Goal: Information Seeking & Learning: Check status

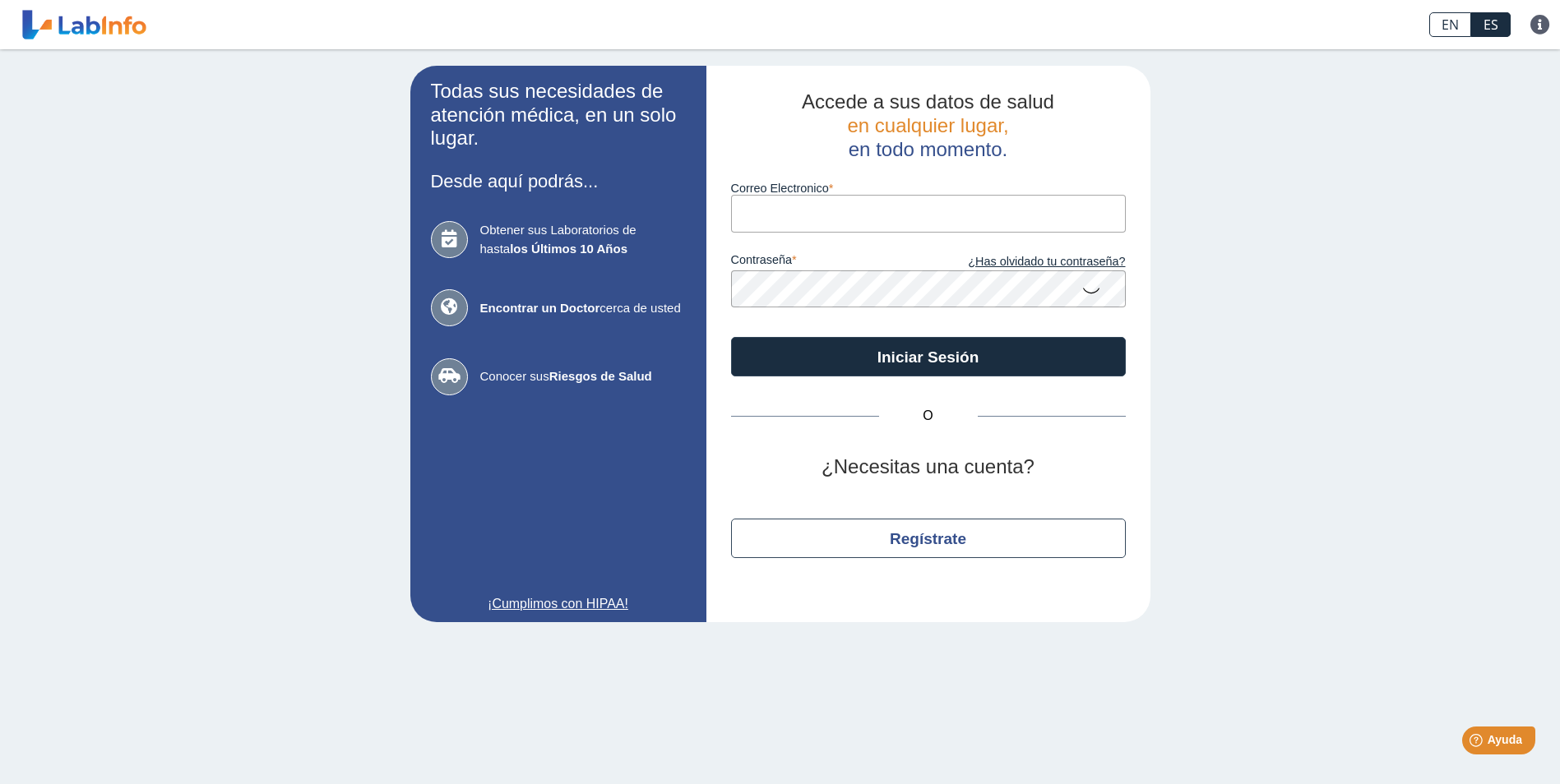
click at [969, 215] on input "Correo Electronico" at bounding box center [928, 213] width 394 height 37
type input "[EMAIL_ADDRESS][DOMAIN_NAME]"
click at [731, 337] on button "Iniciar Sesión" at bounding box center [928, 356] width 394 height 40
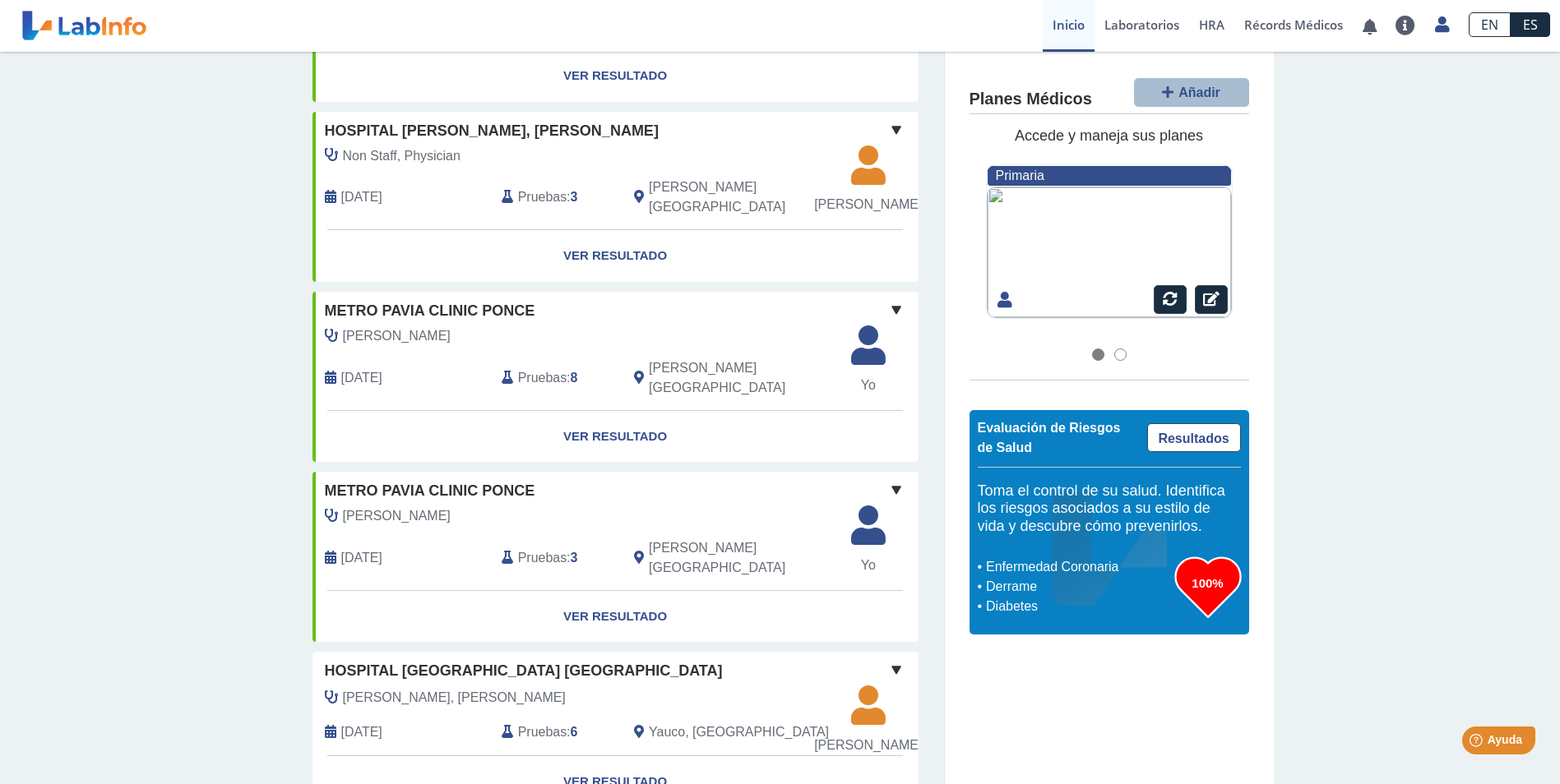
scroll to position [1169, 0]
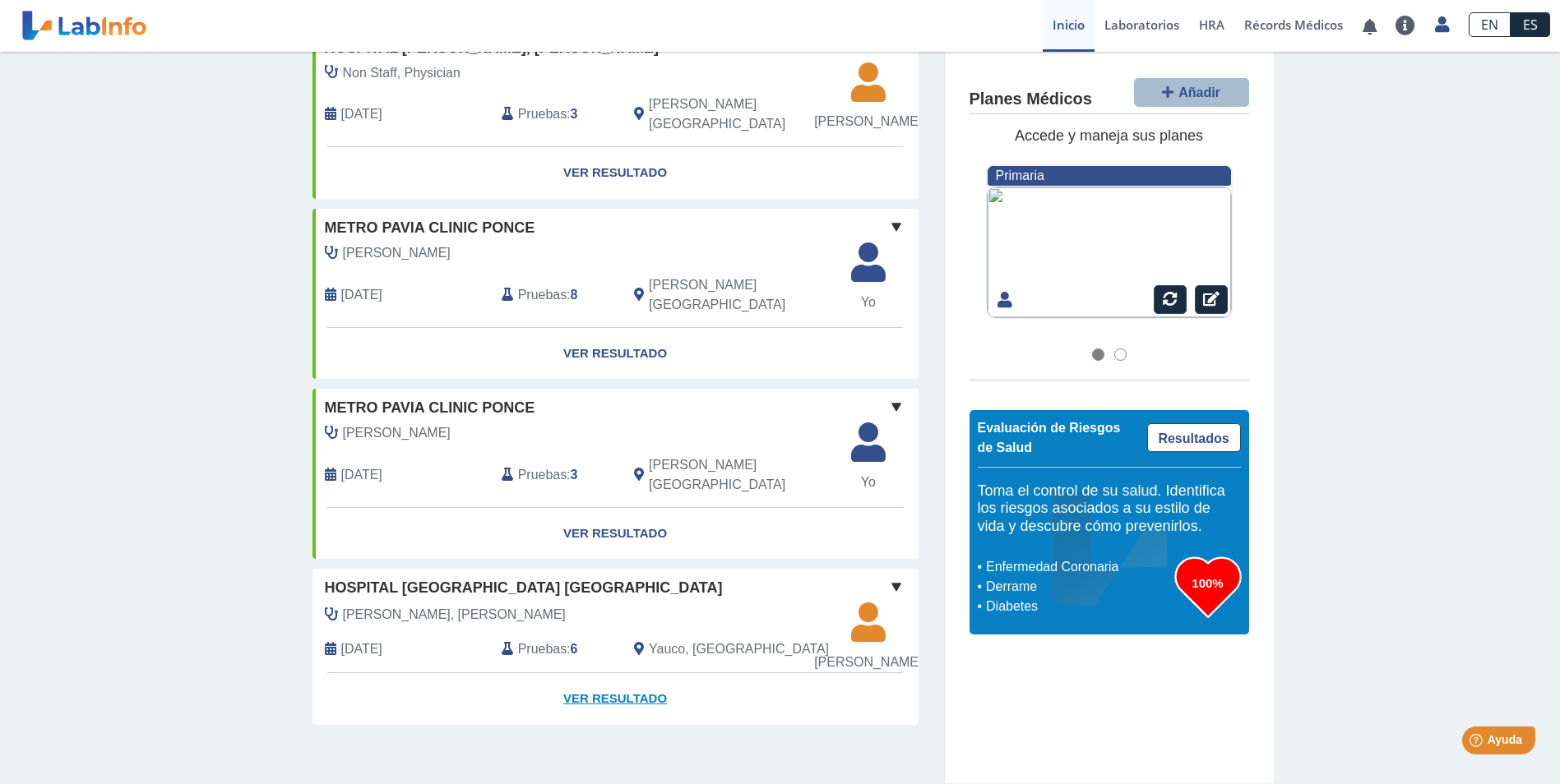
click at [637, 696] on link "Ver Resultado" at bounding box center [616, 699] width 606 height 52
click at [603, 699] on link "Ver Resultado" at bounding box center [616, 699] width 606 height 52
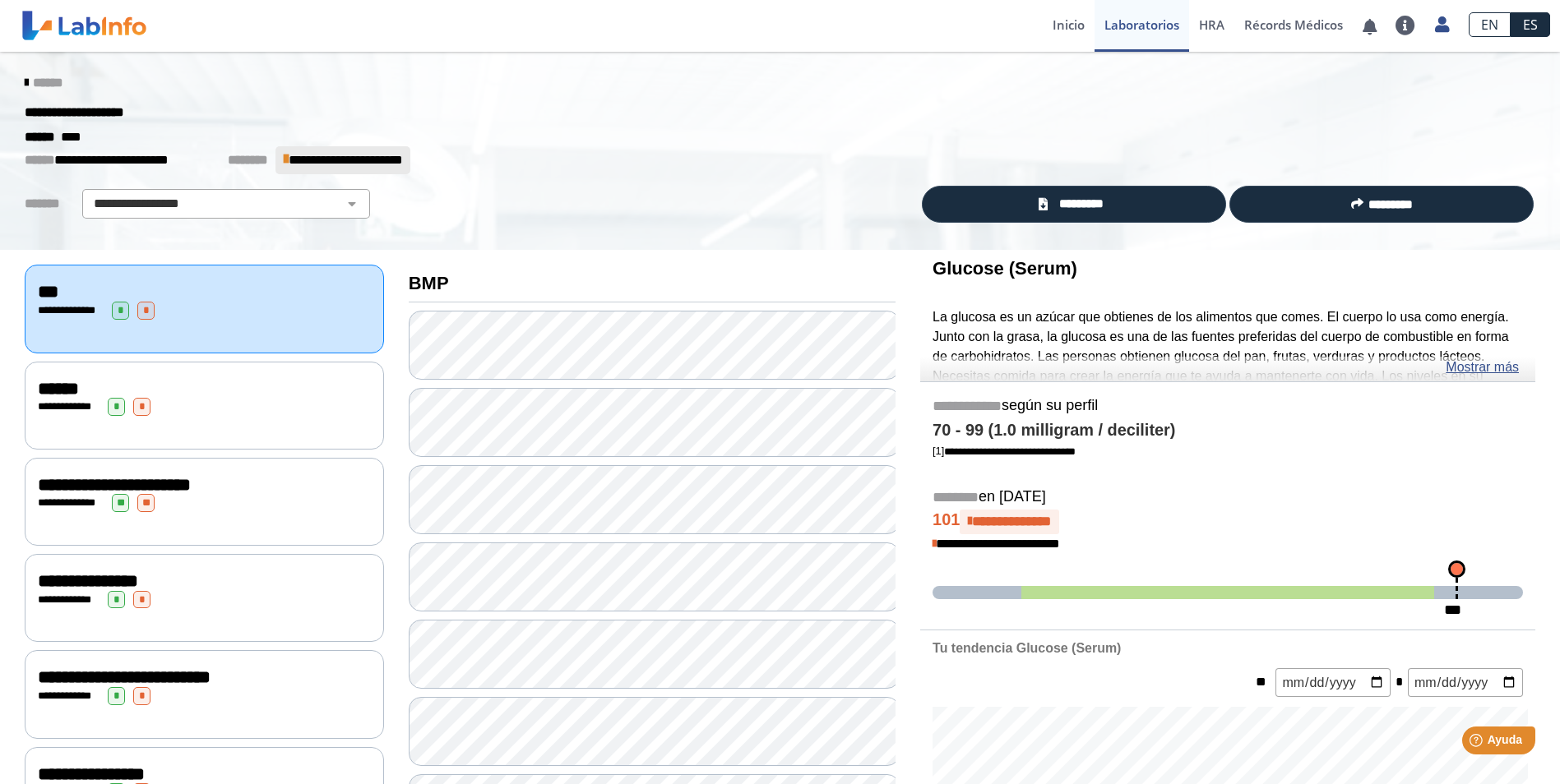
click at [171, 478] on span "**********" at bounding box center [114, 485] width 153 height 18
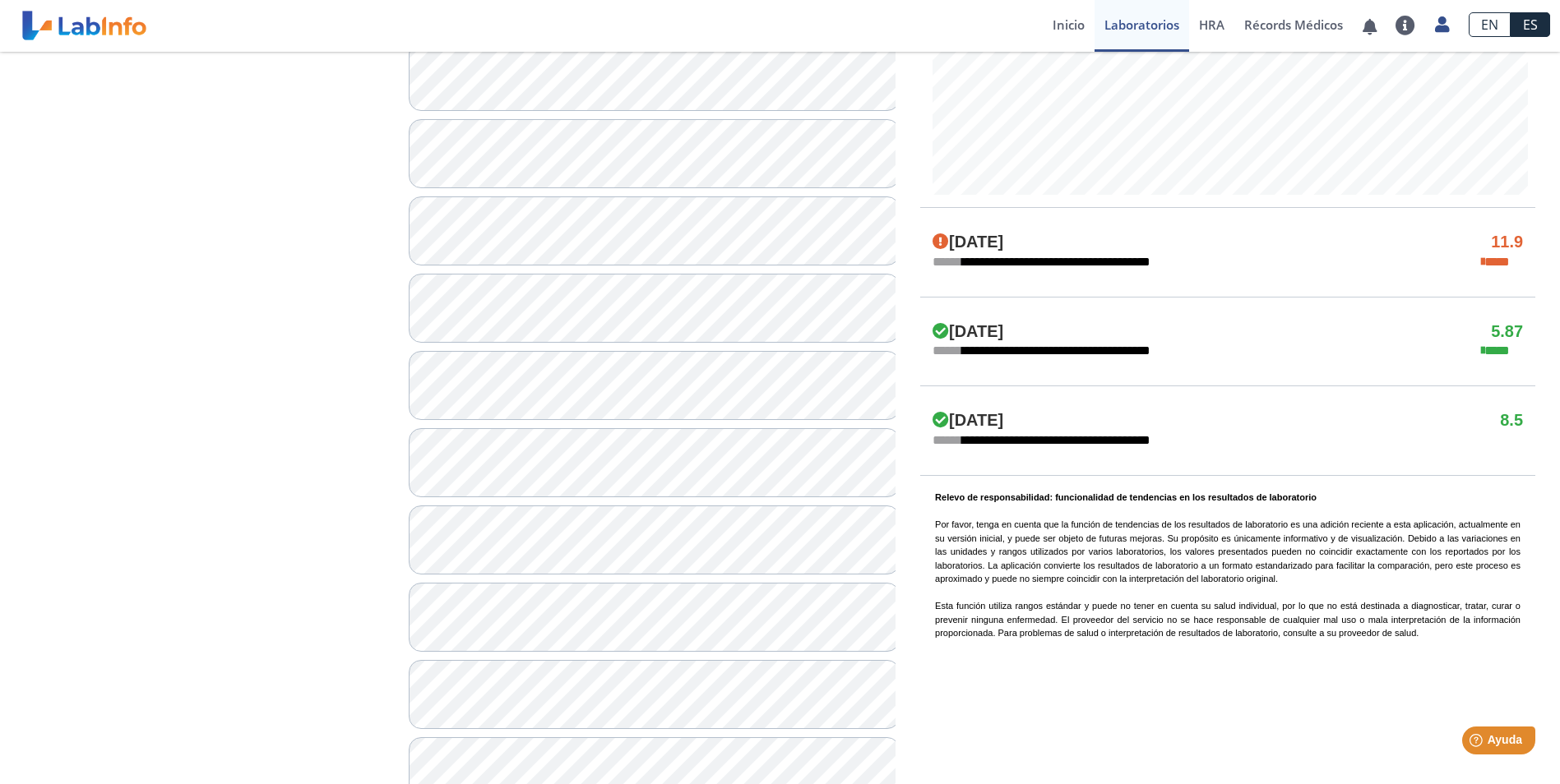
scroll to position [822, 0]
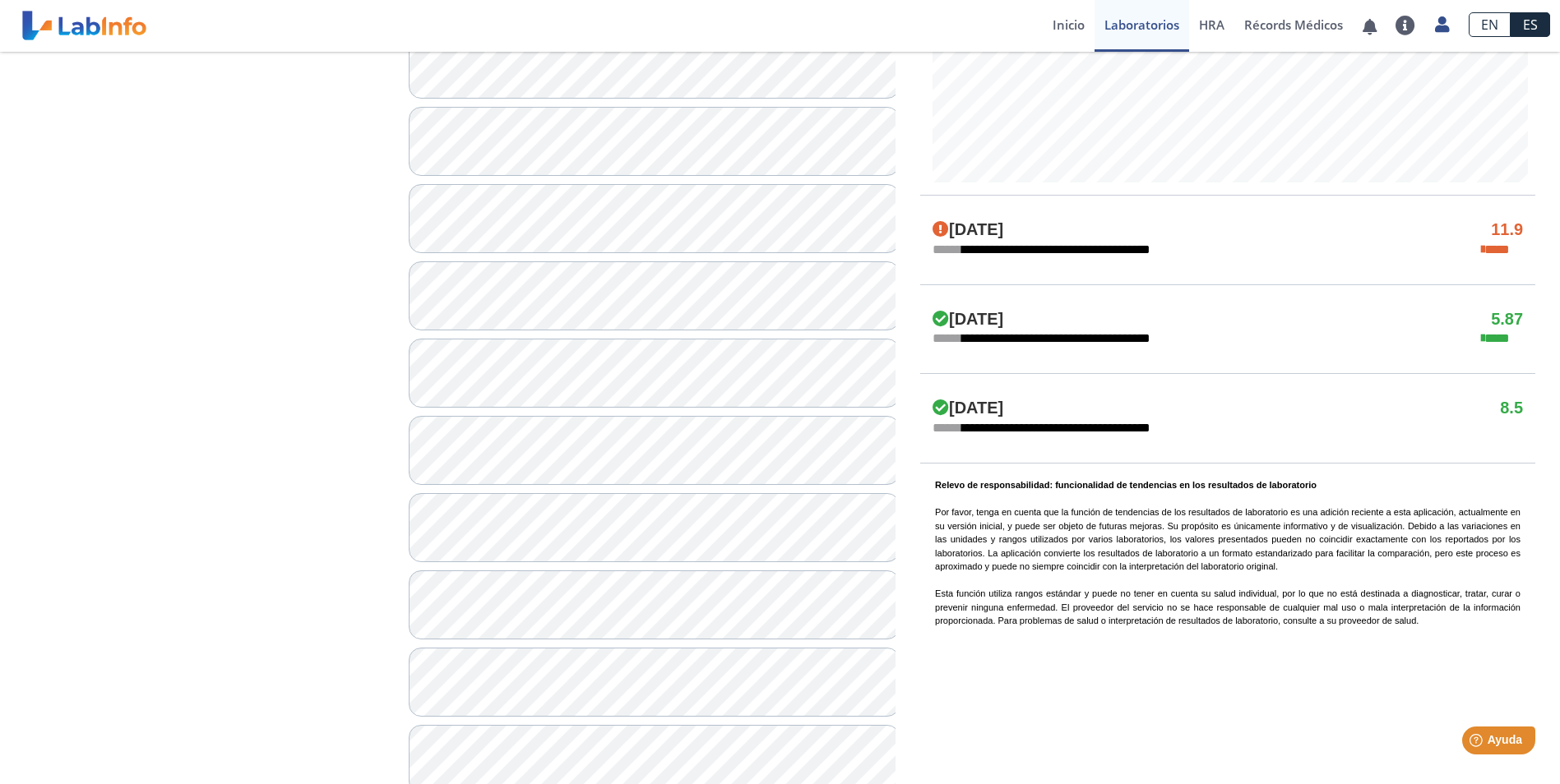
click at [1192, 310] on div "[DATE] 5.87" at bounding box center [1228, 320] width 615 height 19
click at [1181, 310] on div "[DATE] 5.87" at bounding box center [1228, 320] width 615 height 19
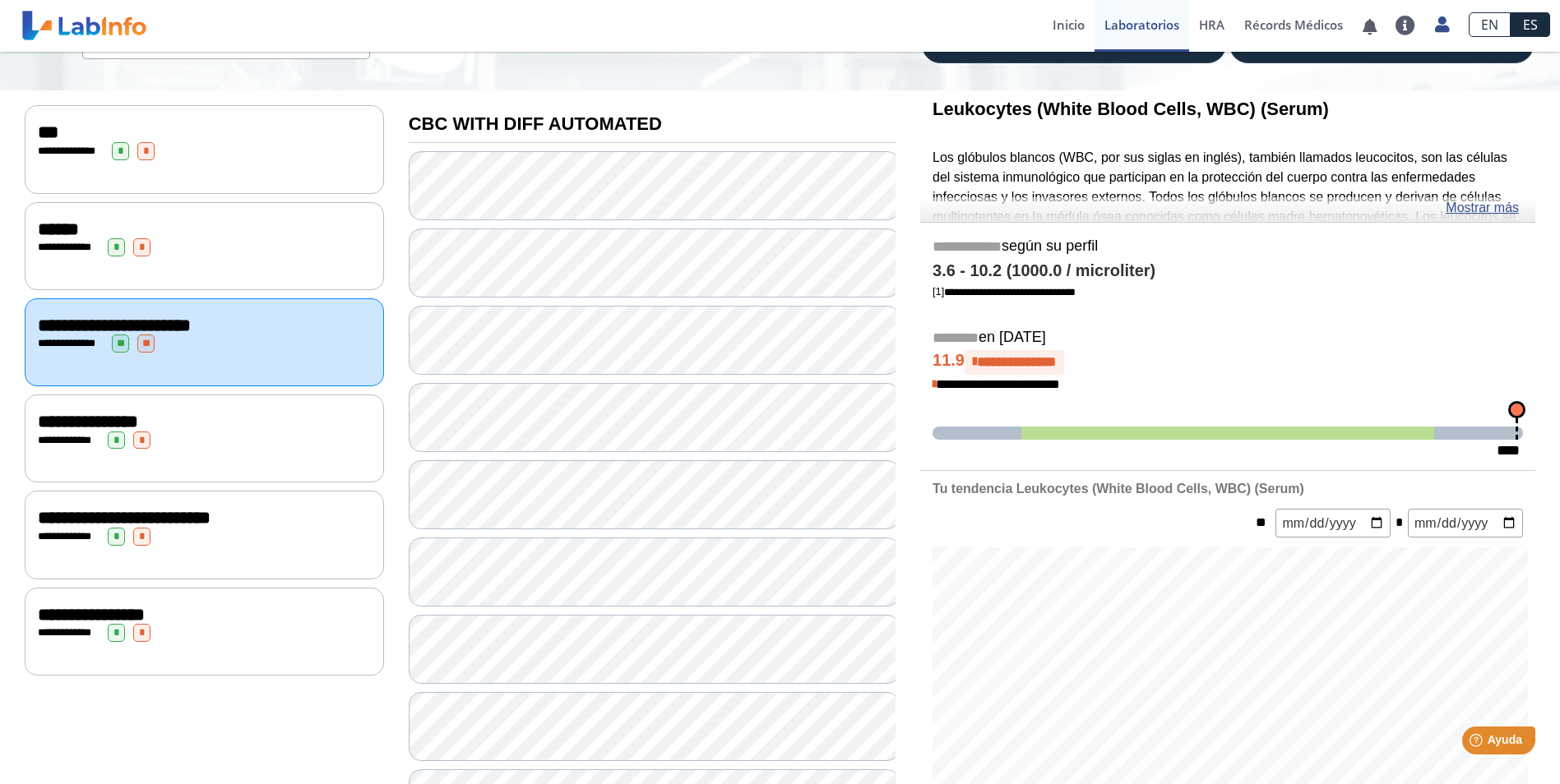
scroll to position [0, 0]
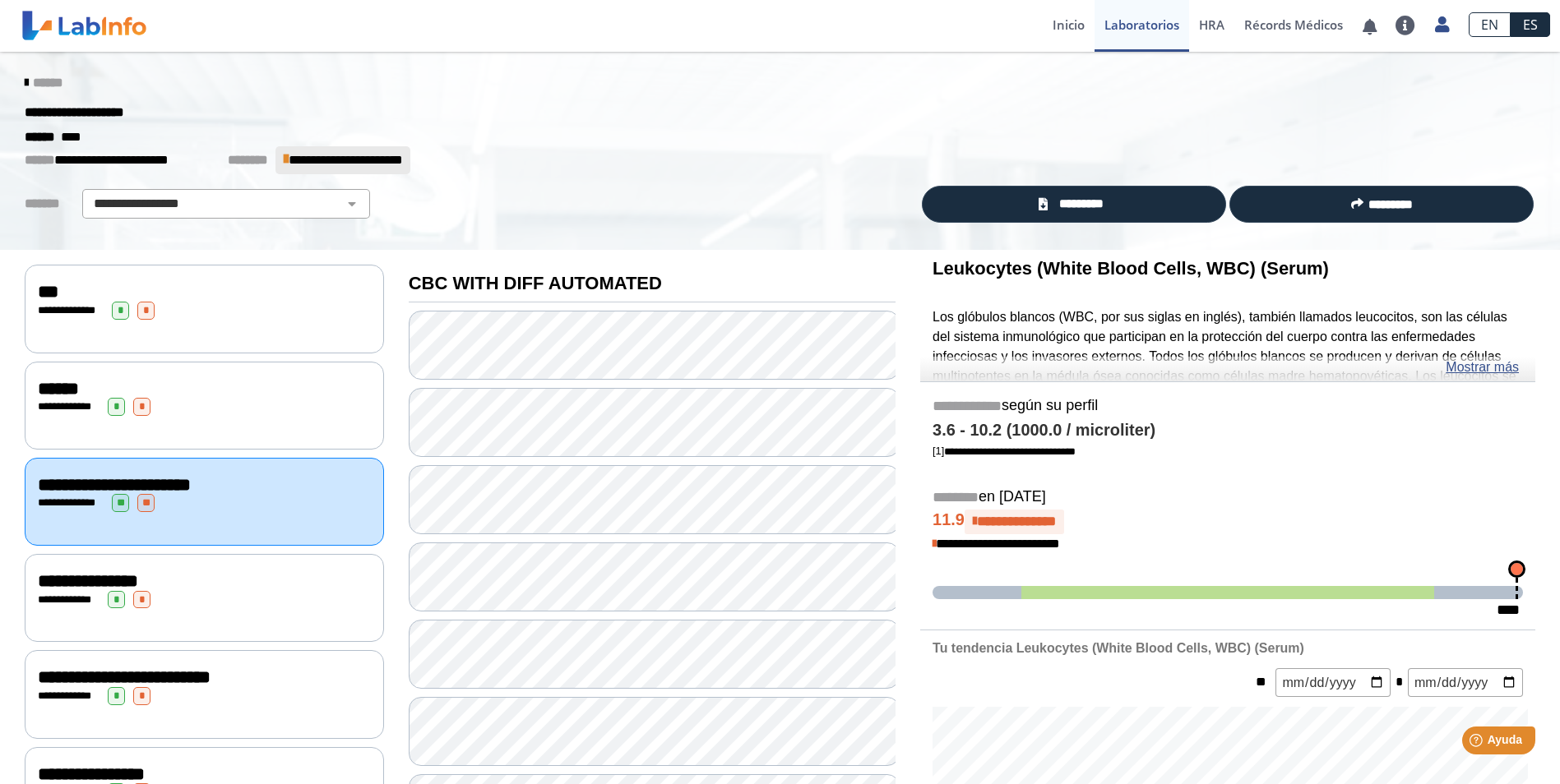
drag, startPoint x: 187, startPoint y: 404, endPoint x: 196, endPoint y: 417, distance: 15.8
click at [186, 403] on div "**********" at bounding box center [204, 406] width 333 height 18
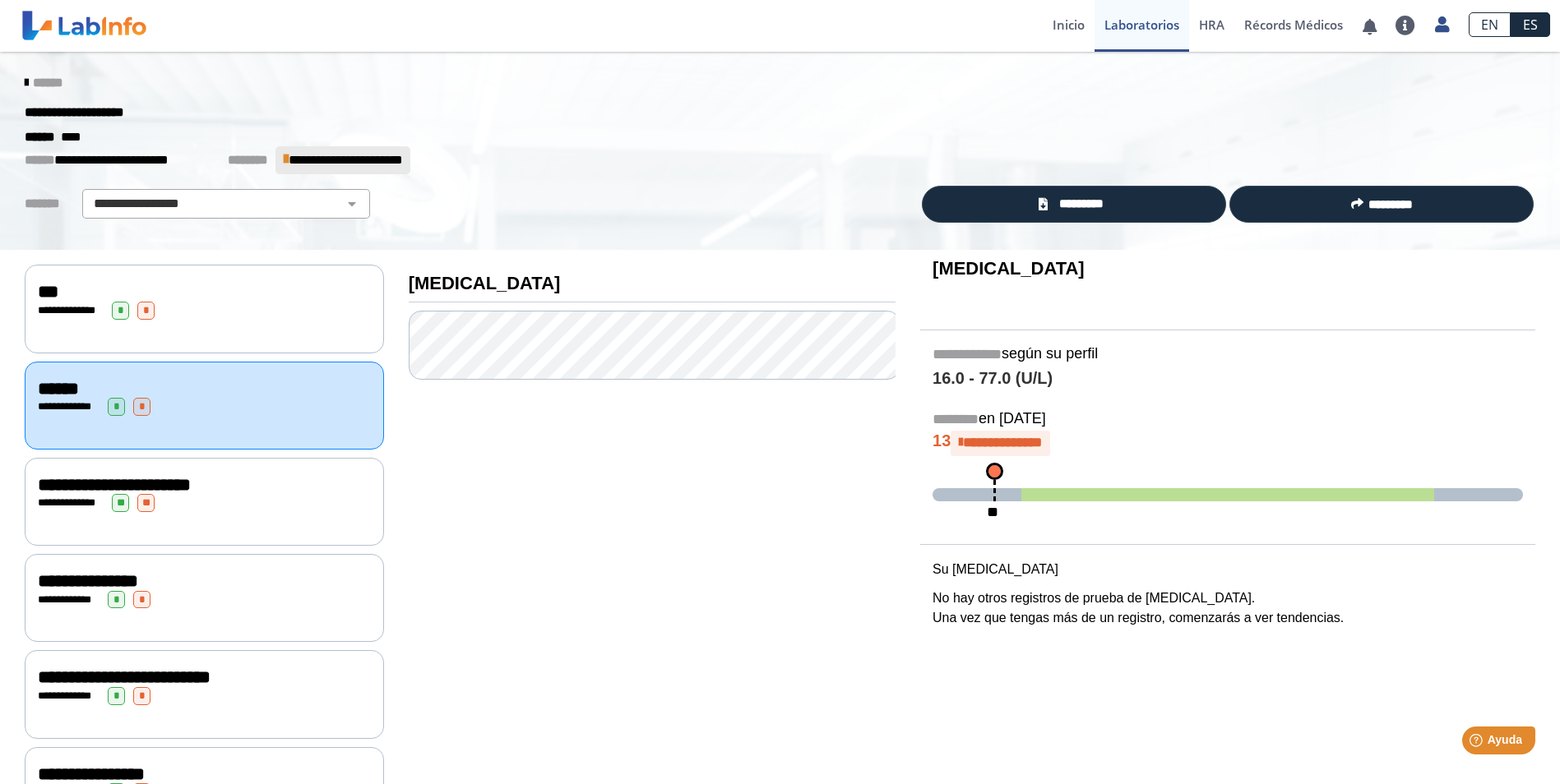
click at [12, 84] on div "******" at bounding box center [780, 83] width 1535 height 30
click at [25, 81] on icon at bounding box center [26, 83] width 4 height 13
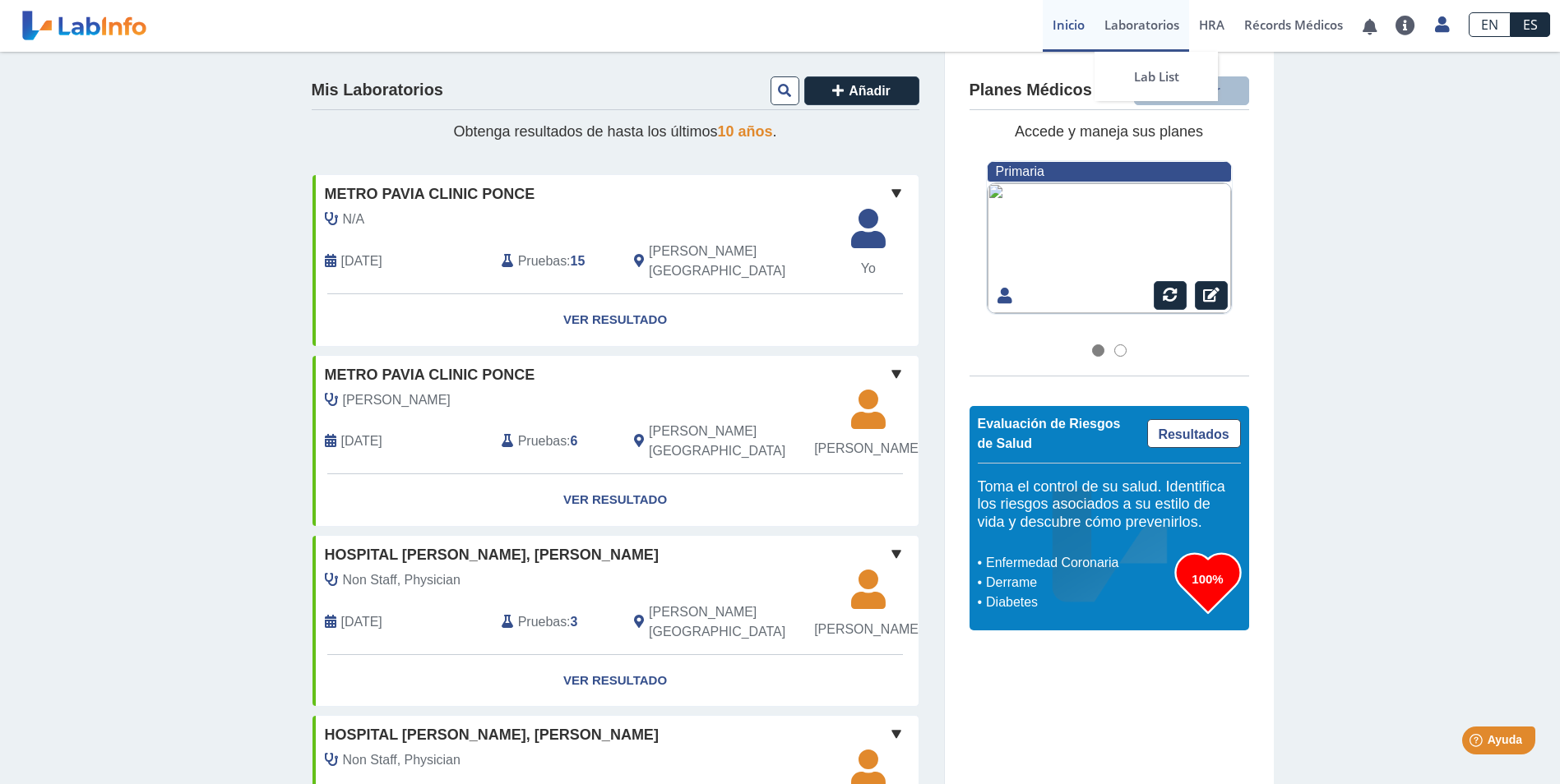
click at [1152, 25] on link "Laboratorios" at bounding box center [1142, 25] width 95 height 52
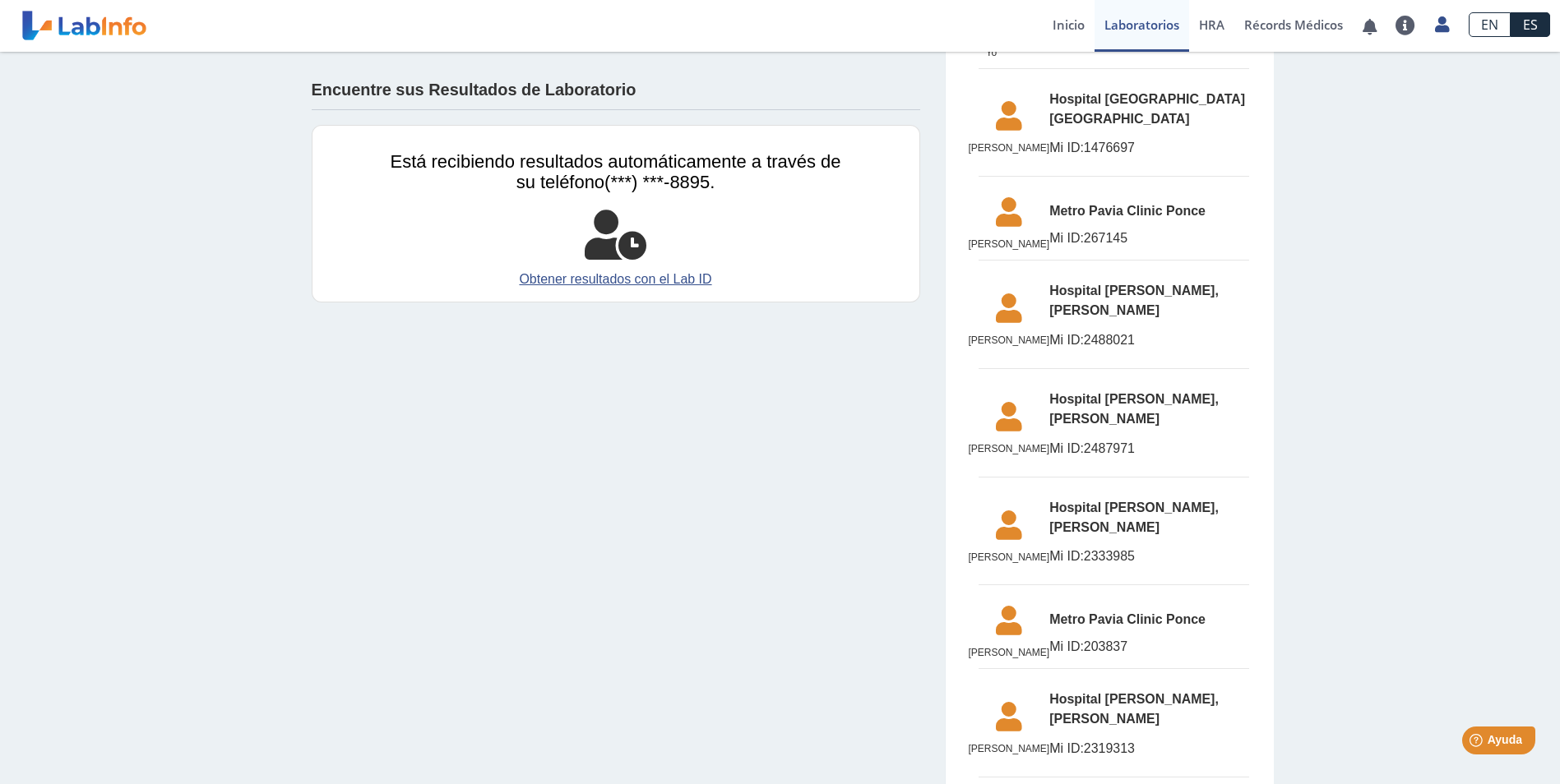
scroll to position [414, 0]
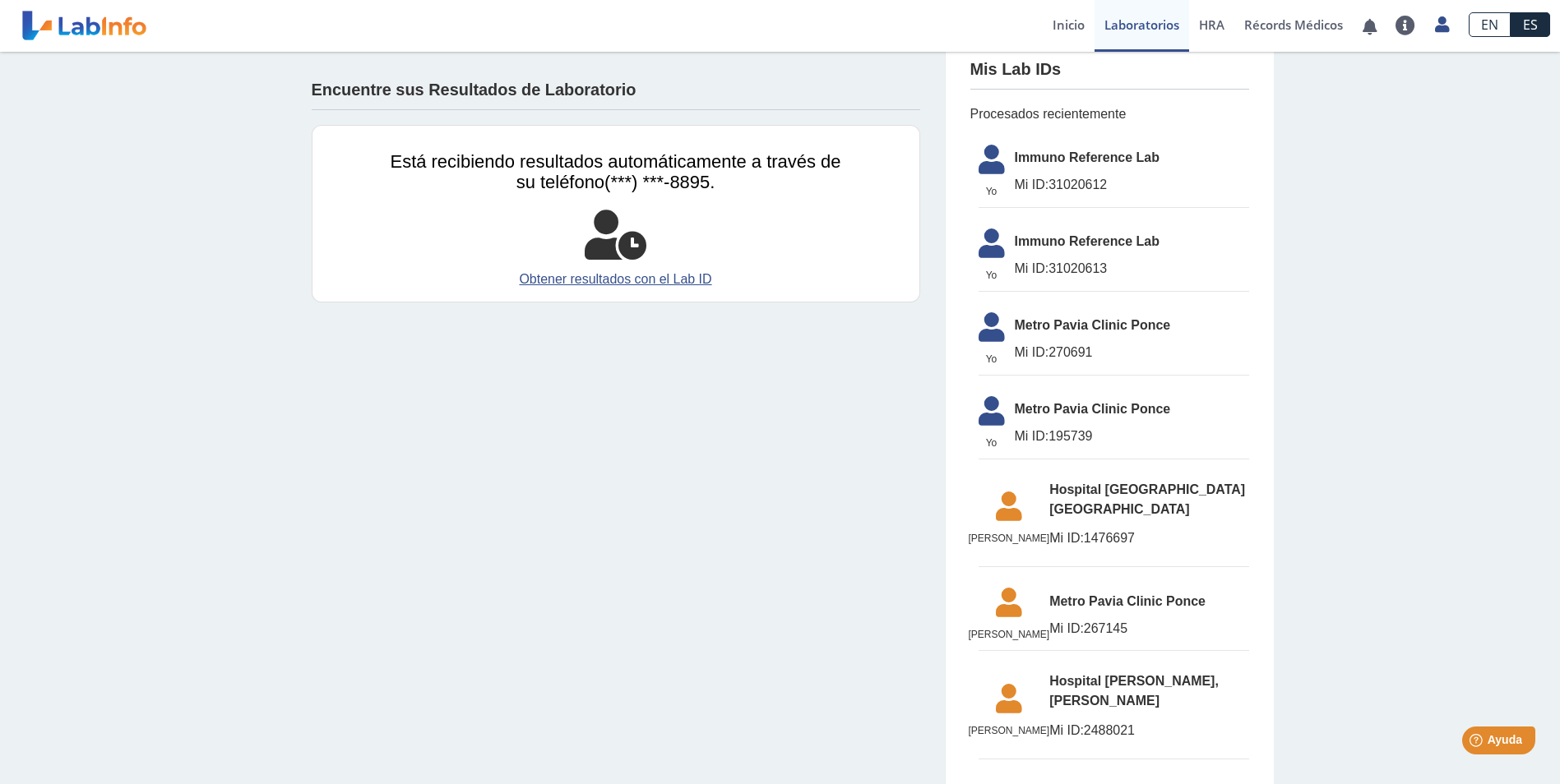
scroll to position [3, 0]
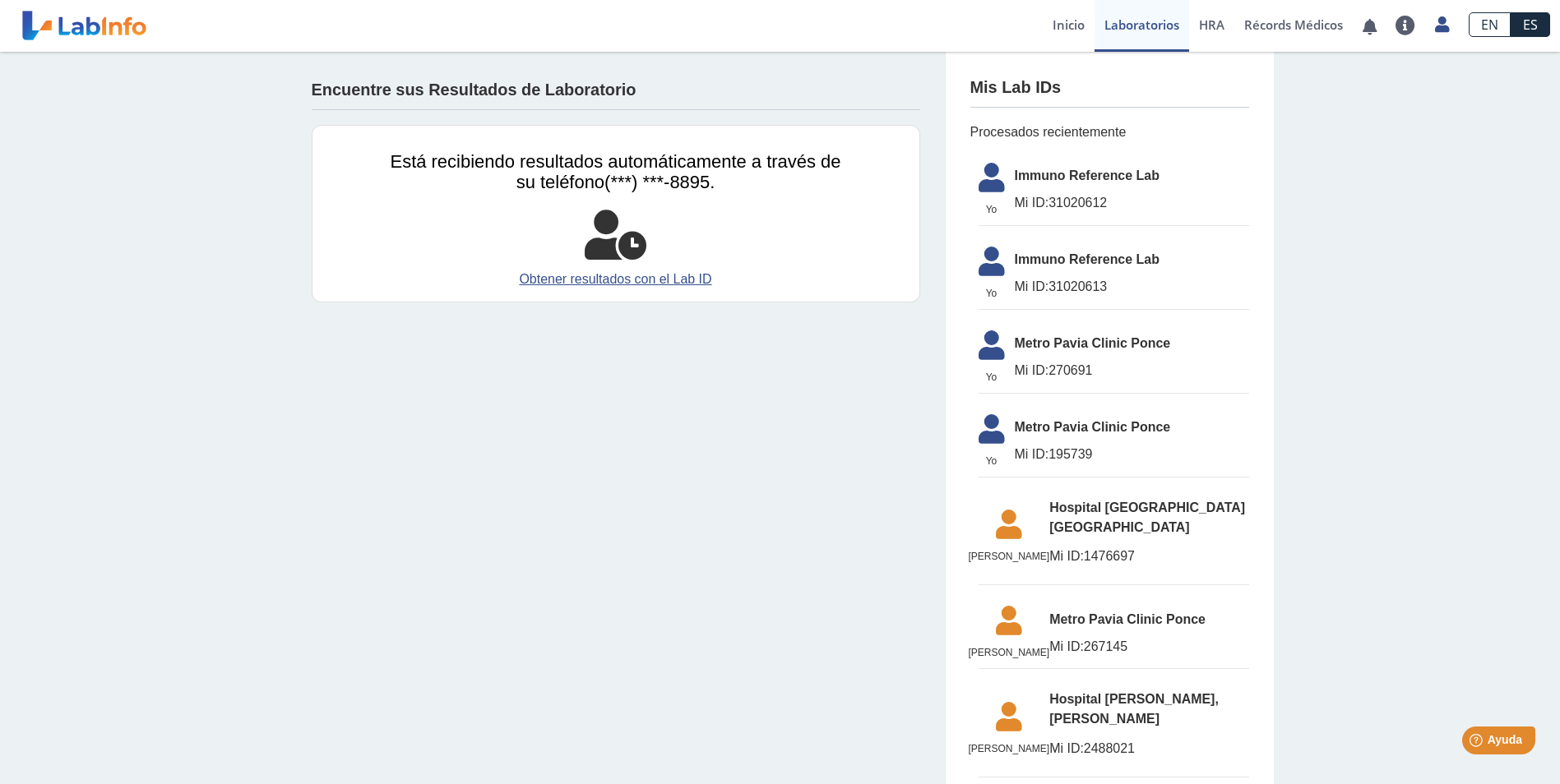
drag, startPoint x: 1147, startPoint y: 234, endPoint x: 1125, endPoint y: 220, distance: 26.1
click at [1138, 227] on ul "Yo Yo Immuno Reference Lab Mi ID: 31020612 Yo Yo Immuno Reference Lab Mi ID: 31…" at bounding box center [1109, 724] width 278 height 1165
click at [1054, 167] on span "Immuno Reference Lab" at bounding box center [1131, 176] width 235 height 19
click at [1047, 169] on span "Immuno Reference Lab" at bounding box center [1131, 176] width 235 height 19
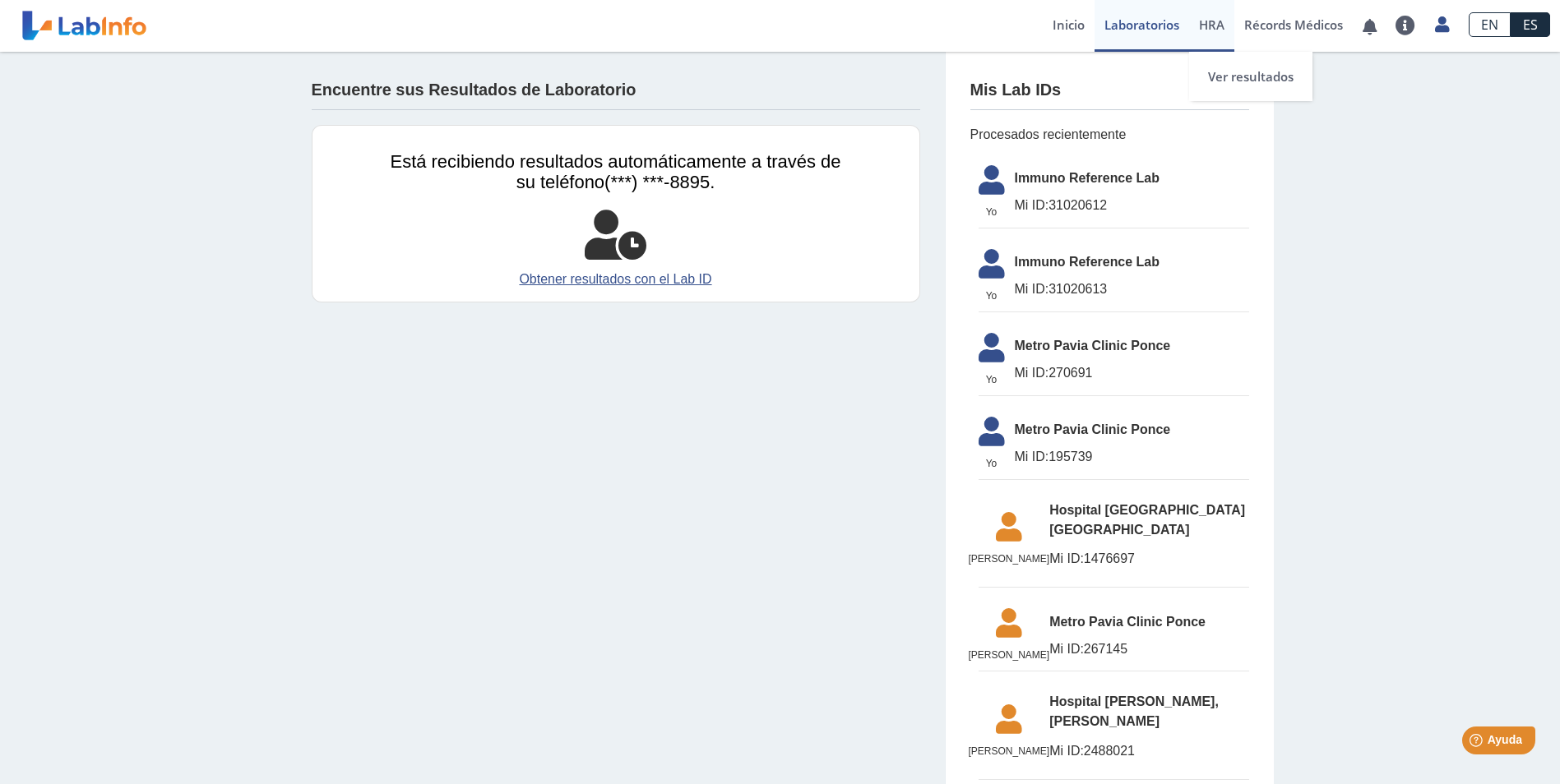
click at [1204, 29] on span "HRA" at bounding box center [1211, 25] width 25 height 17
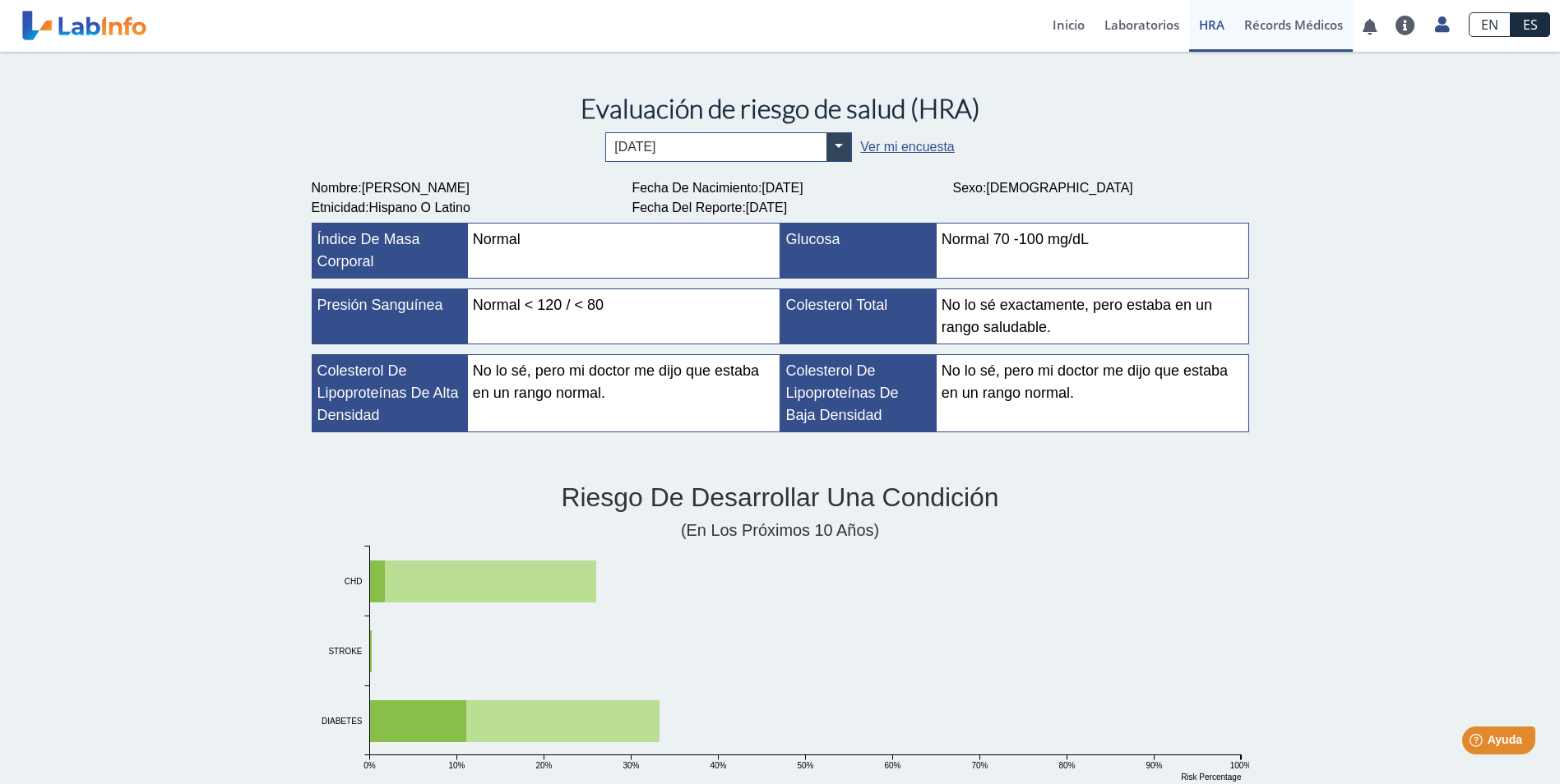
click at [1276, 32] on link "Récords Médicos" at bounding box center [1293, 25] width 119 height 52
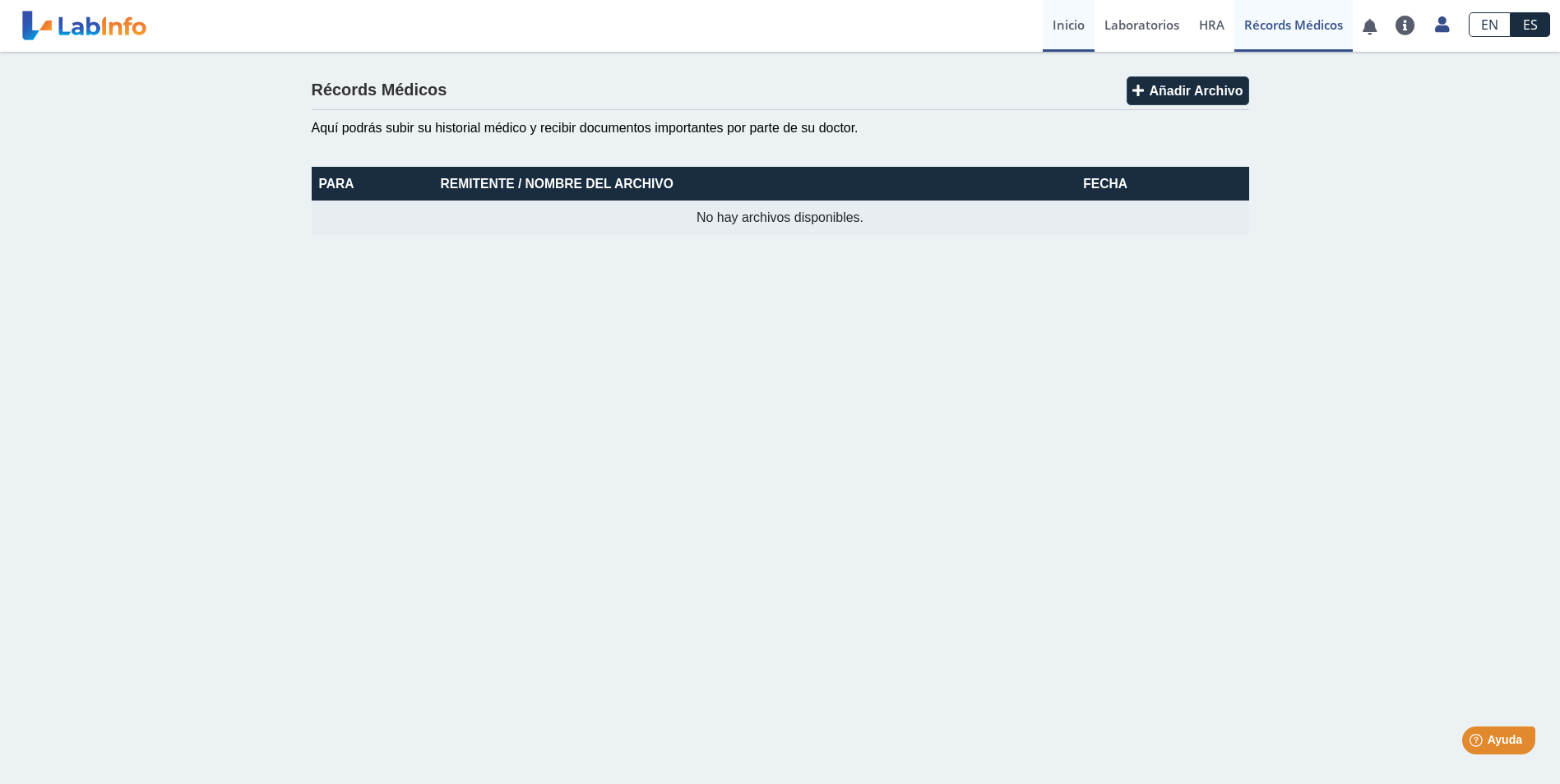
click at [1051, 28] on link "Inicio" at bounding box center [1068, 25] width 52 height 52
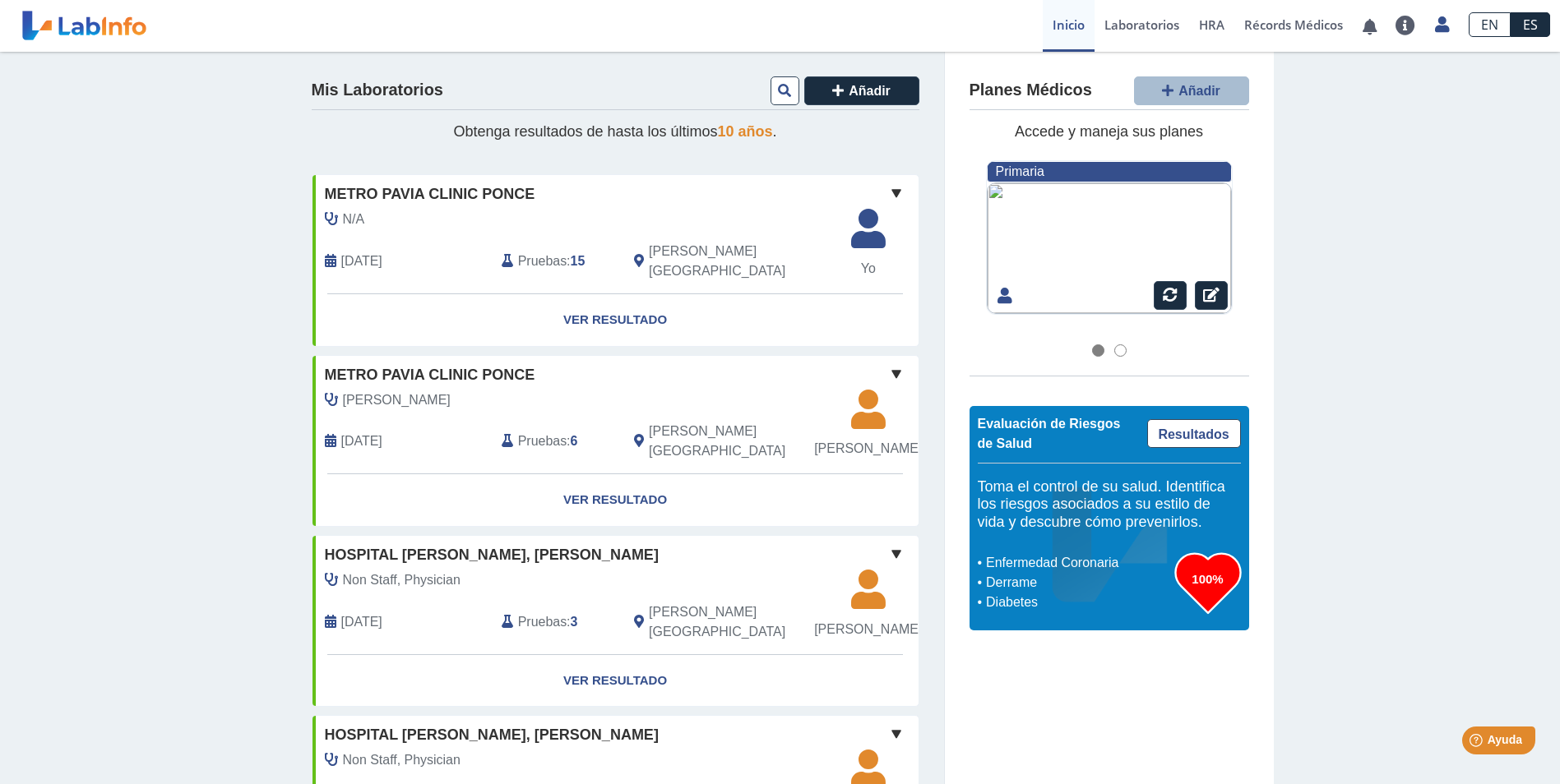
click at [366, 251] on span "[DATE]" at bounding box center [362, 261] width 41 height 19
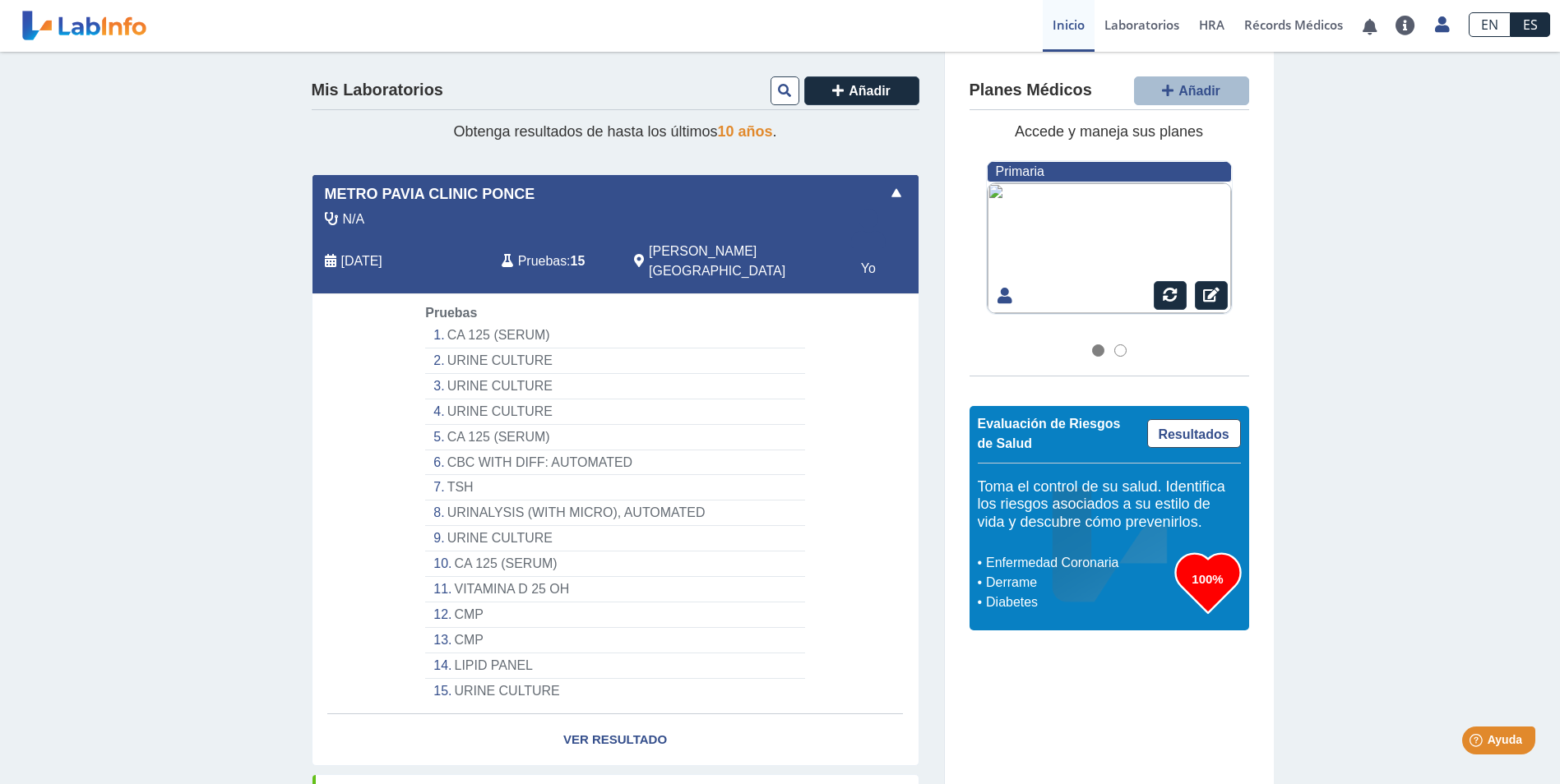
click at [380, 229] on div "N/A" at bounding box center [578, 219] width 531 height 19
click at [364, 251] on span "[DATE]" at bounding box center [362, 261] width 41 height 19
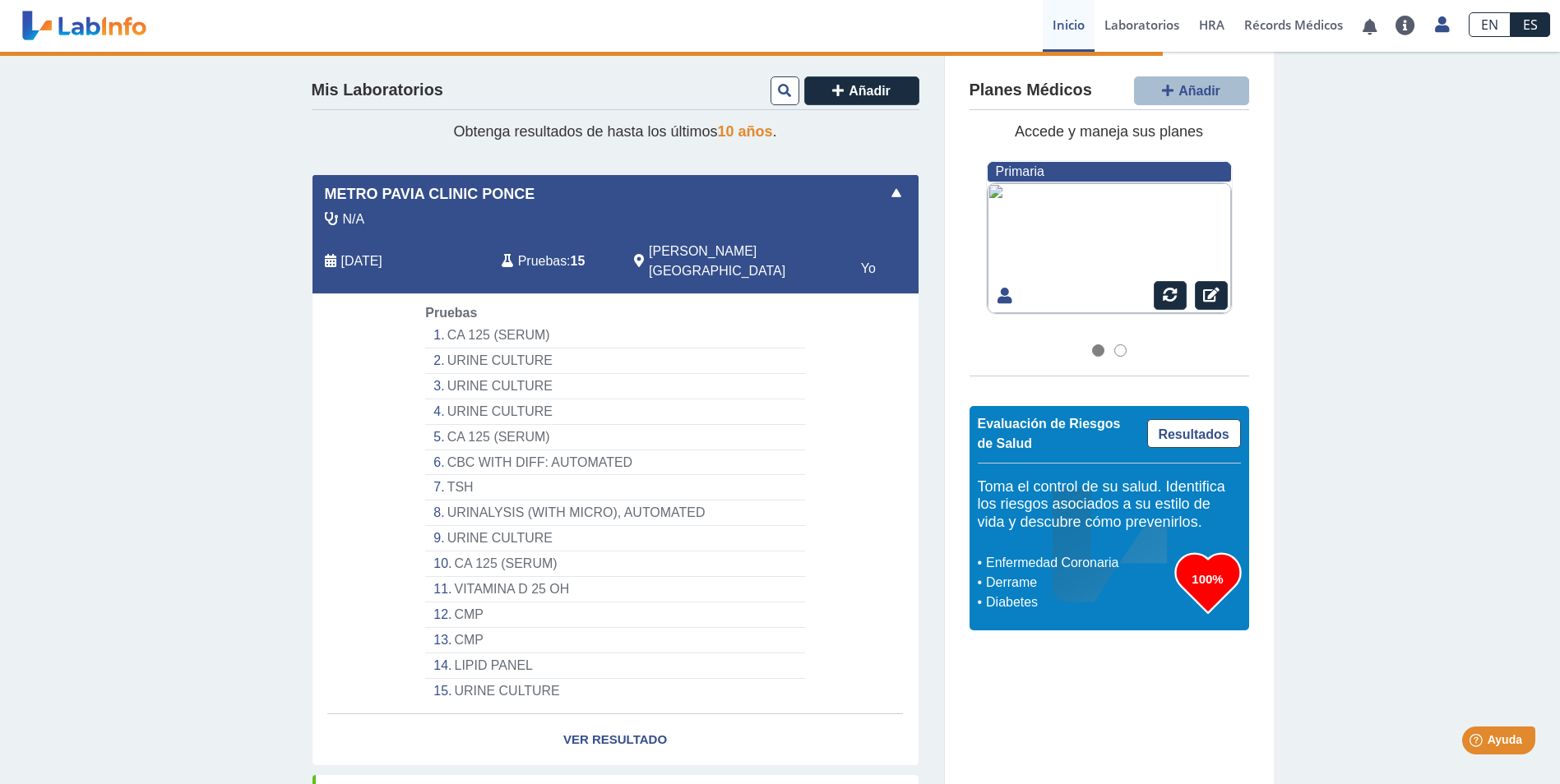
click at [887, 195] on span at bounding box center [896, 193] width 19 height 19
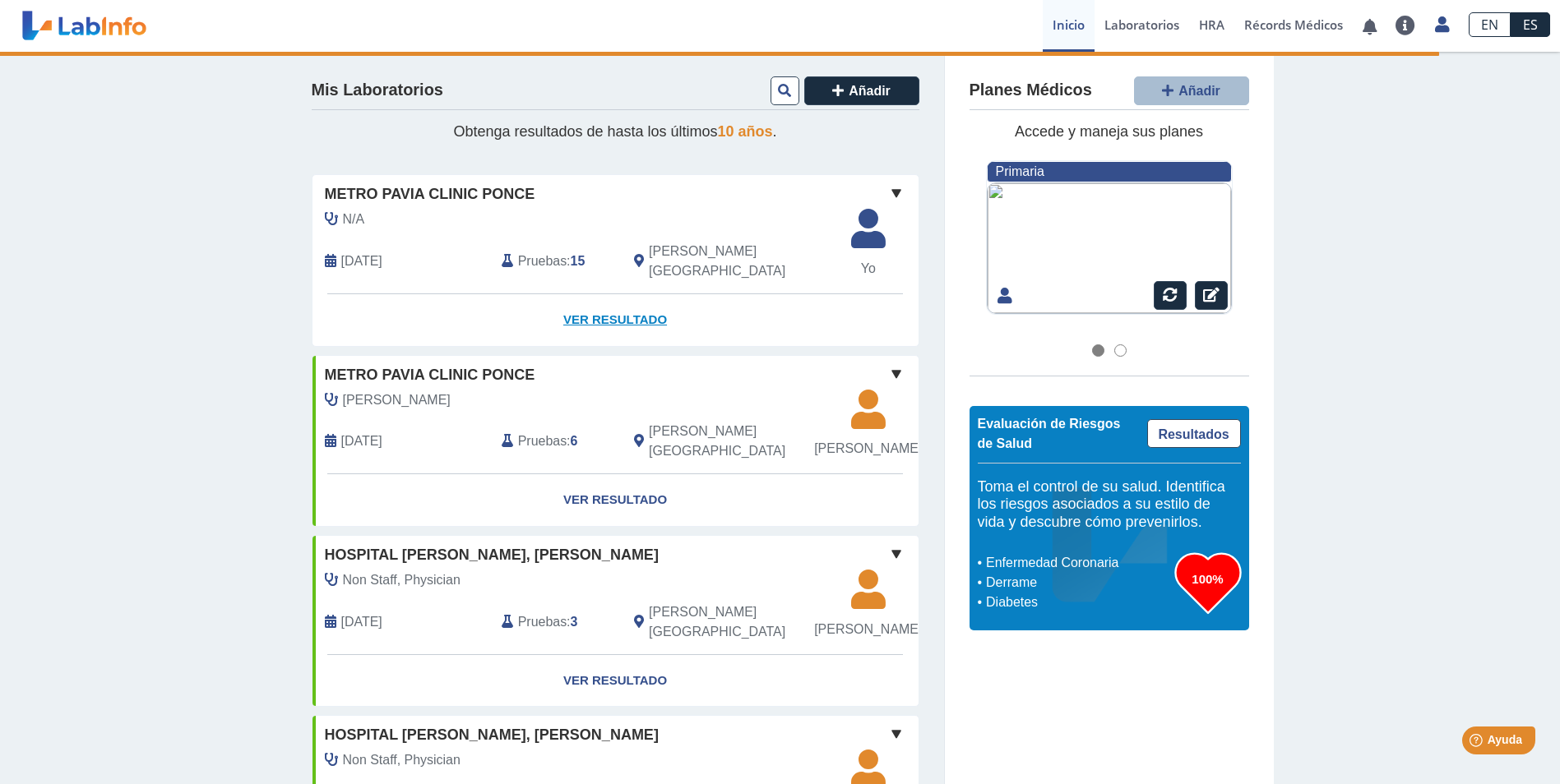
click at [607, 307] on link "Ver Resultado" at bounding box center [616, 320] width 606 height 52
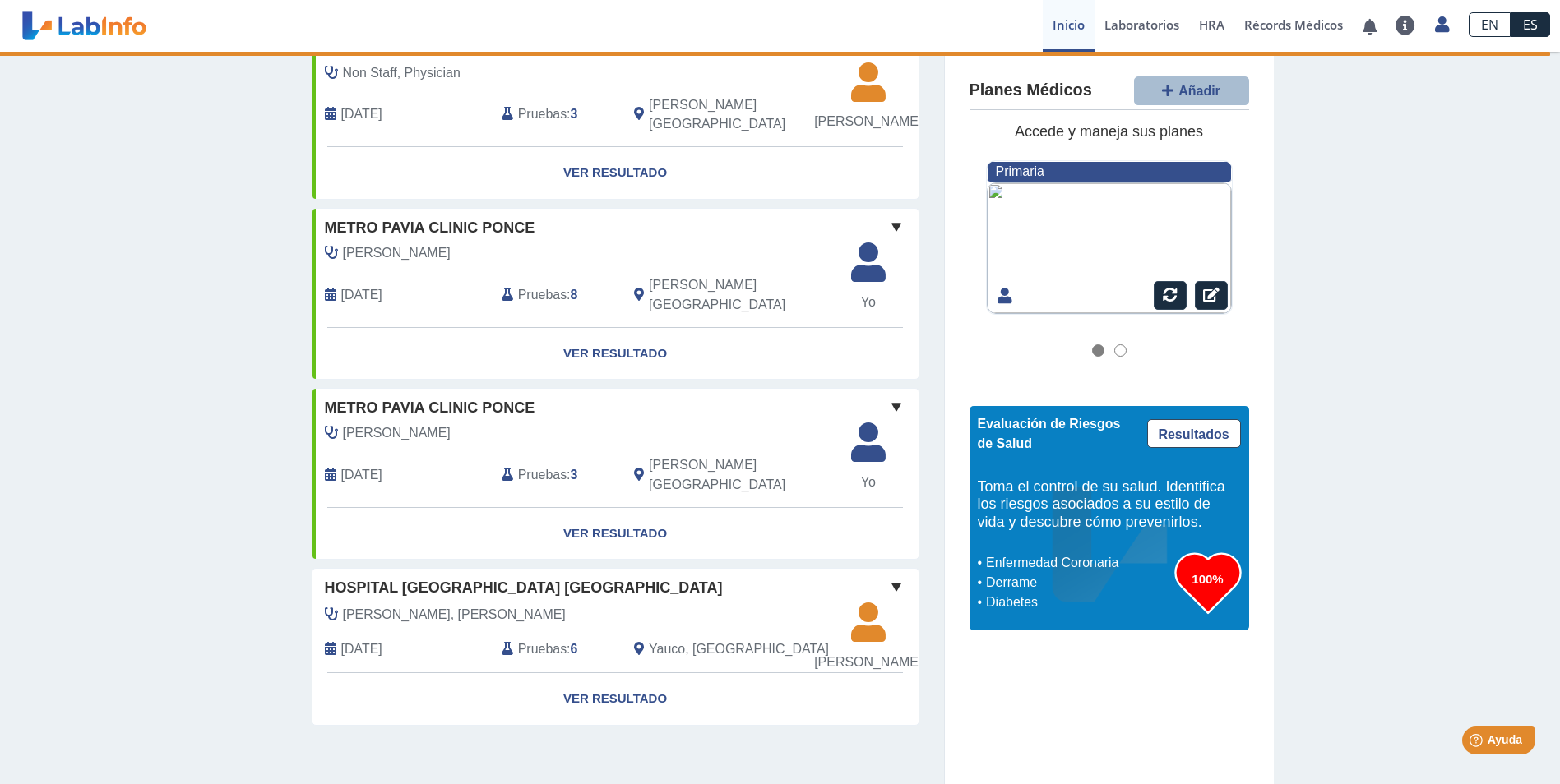
scroll to position [1165, 0]
click at [892, 577] on span at bounding box center [896, 586] width 19 height 19
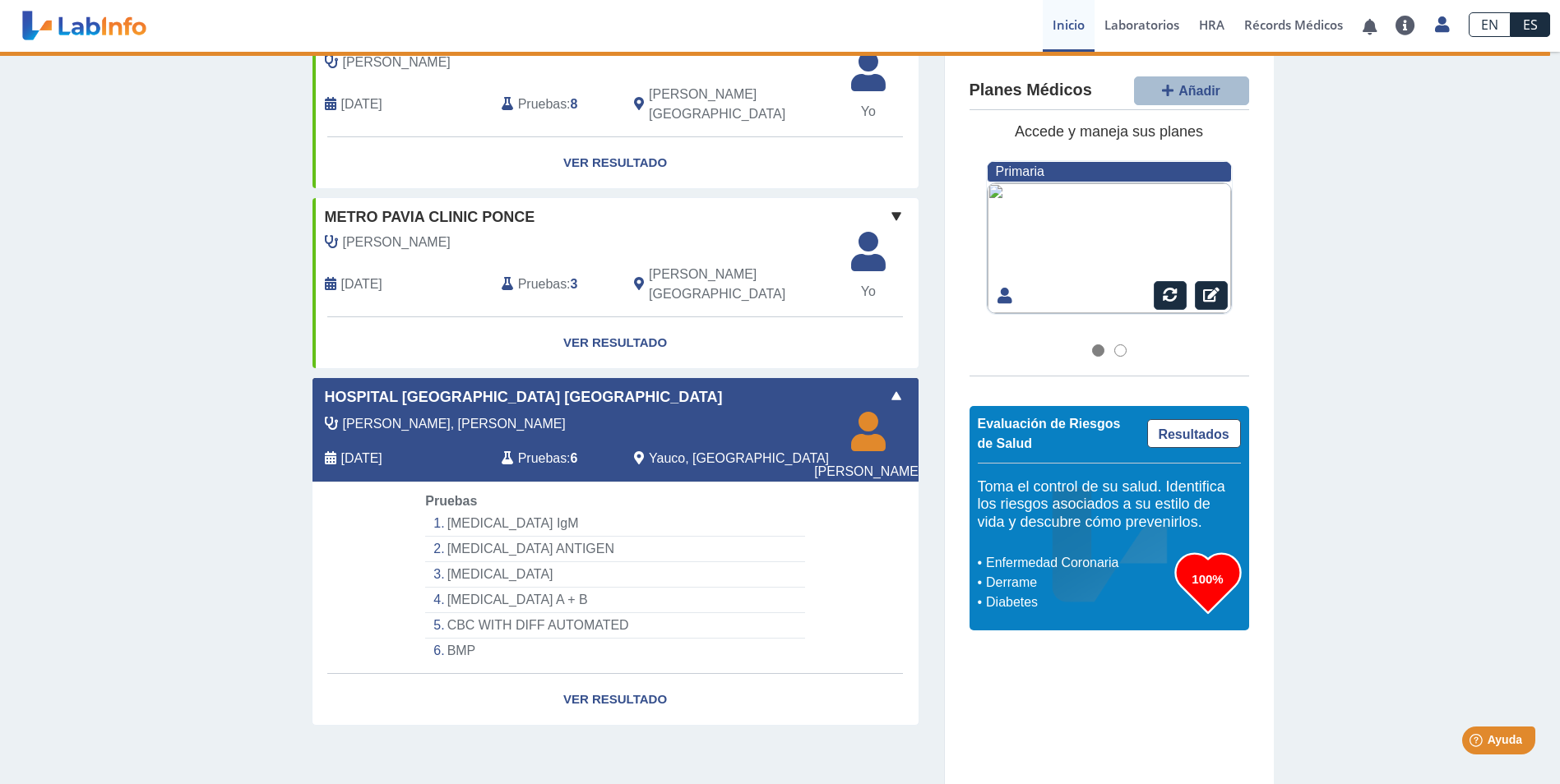
scroll to position [1356, 0]
click at [631, 694] on link "Ver Resultado" at bounding box center [616, 700] width 606 height 52
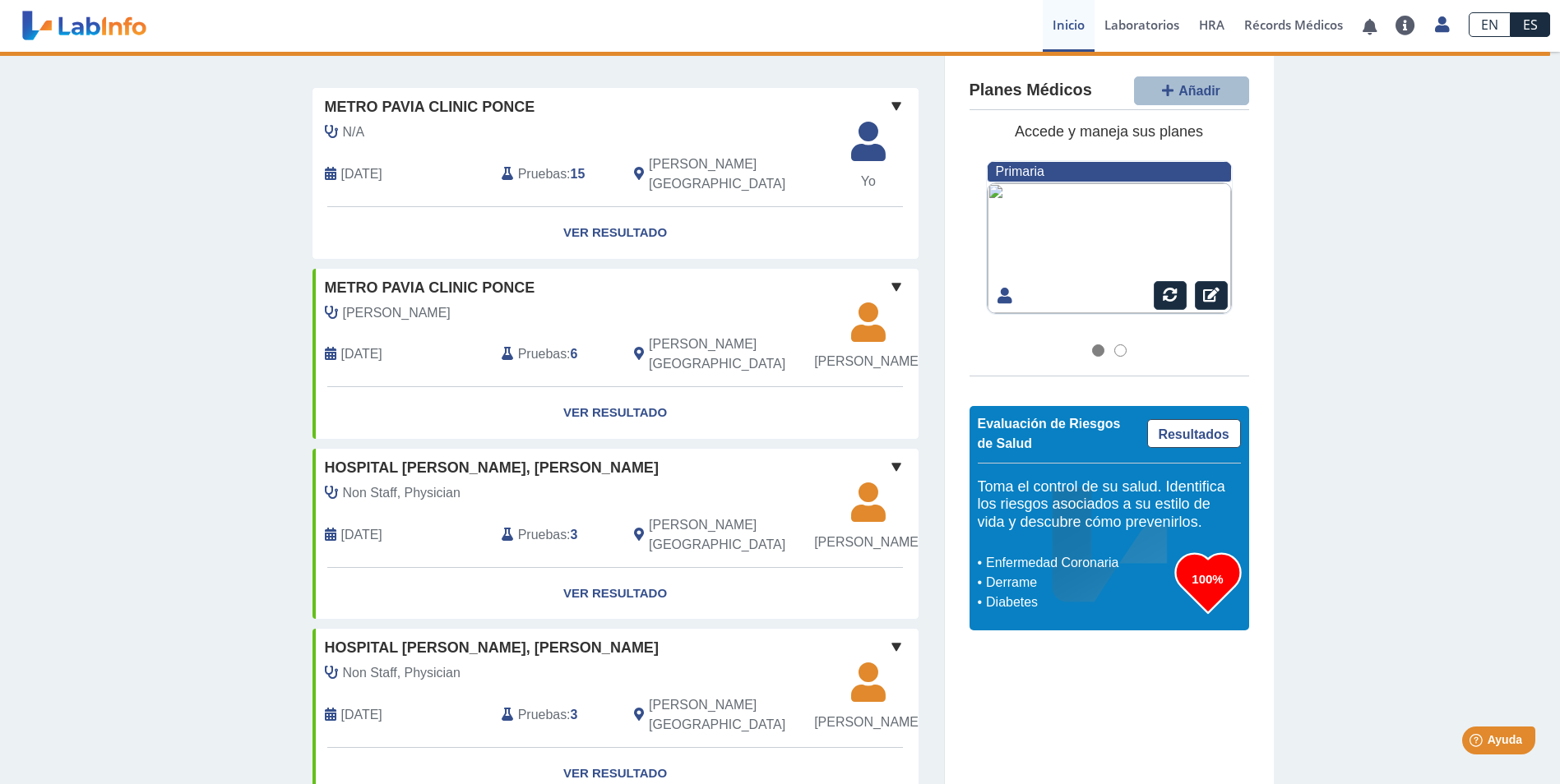
scroll to position [0, 0]
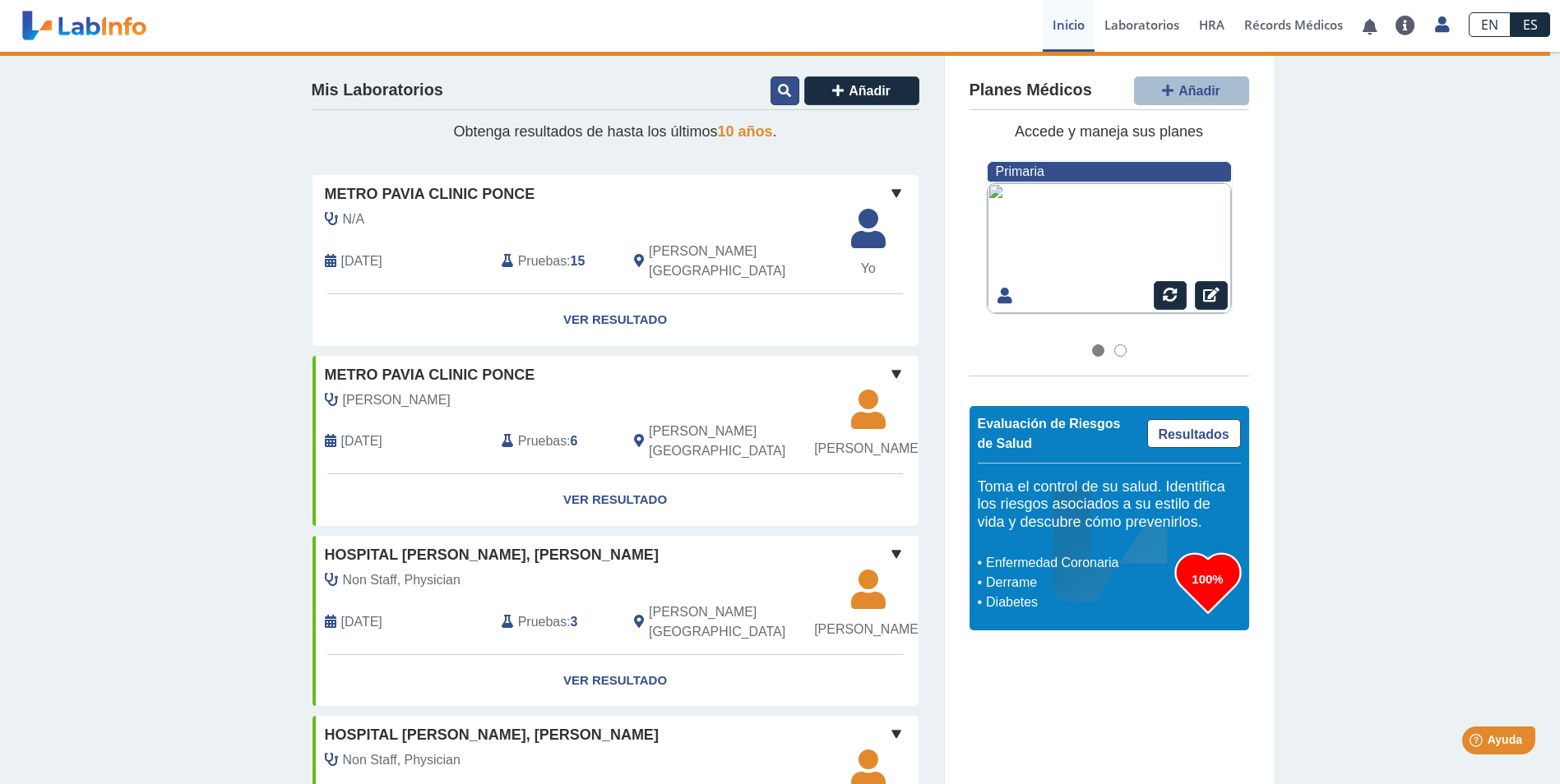
click at [778, 87] on icon at bounding box center [784, 90] width 13 height 13
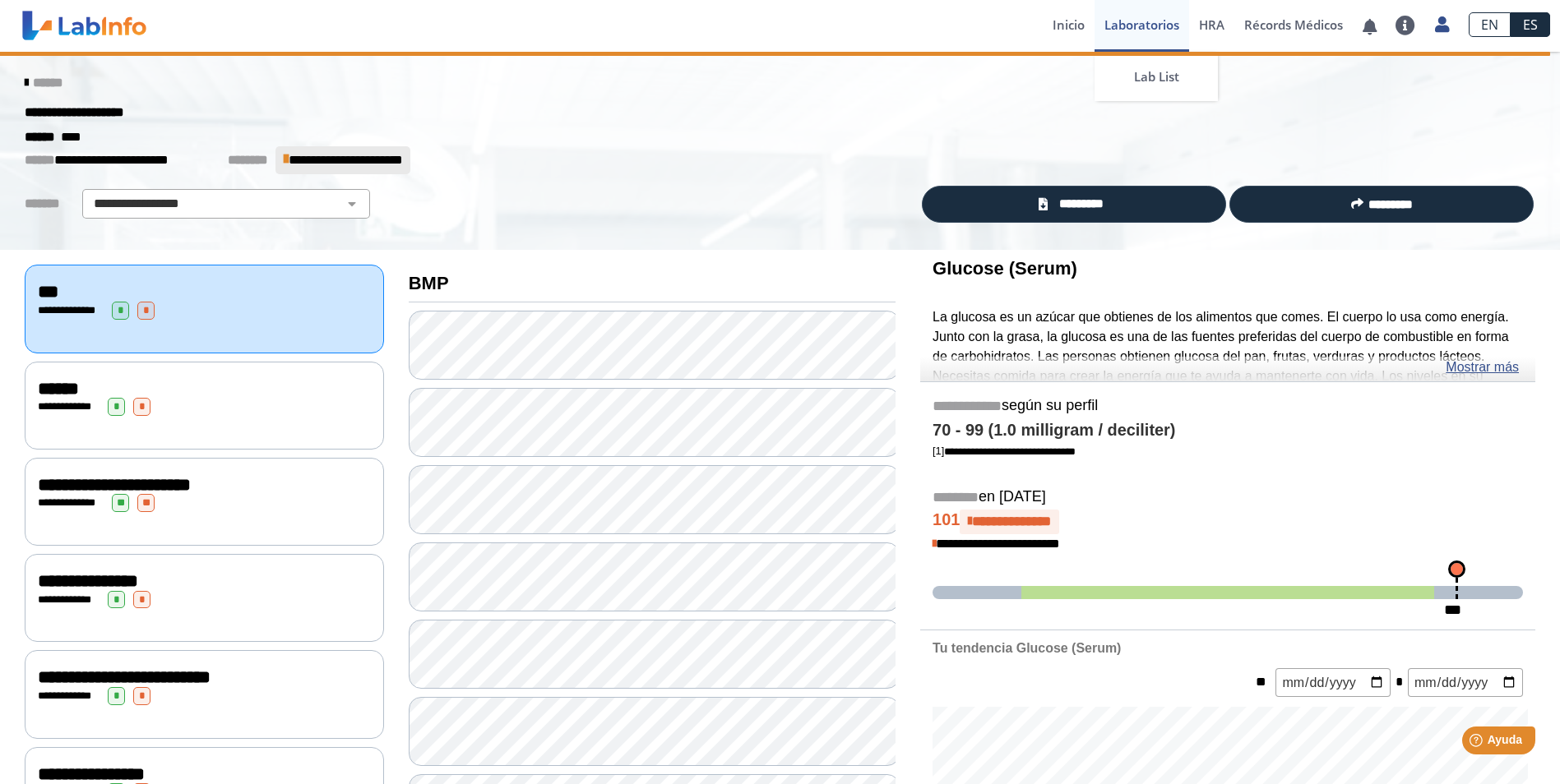
click at [1117, 23] on link "Laboratorios" at bounding box center [1142, 25] width 95 height 52
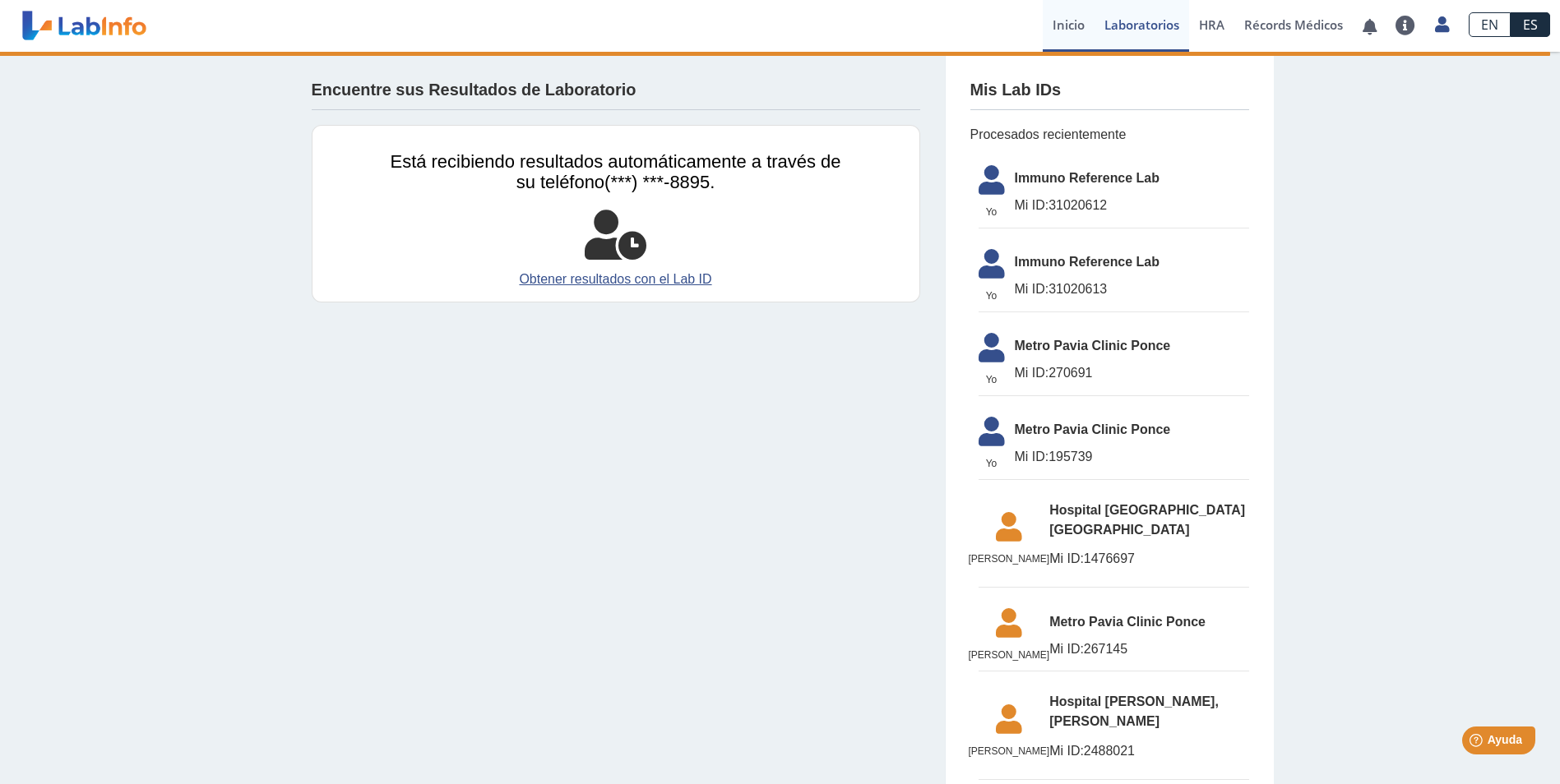
click at [1049, 28] on link "Inicio" at bounding box center [1068, 25] width 52 height 52
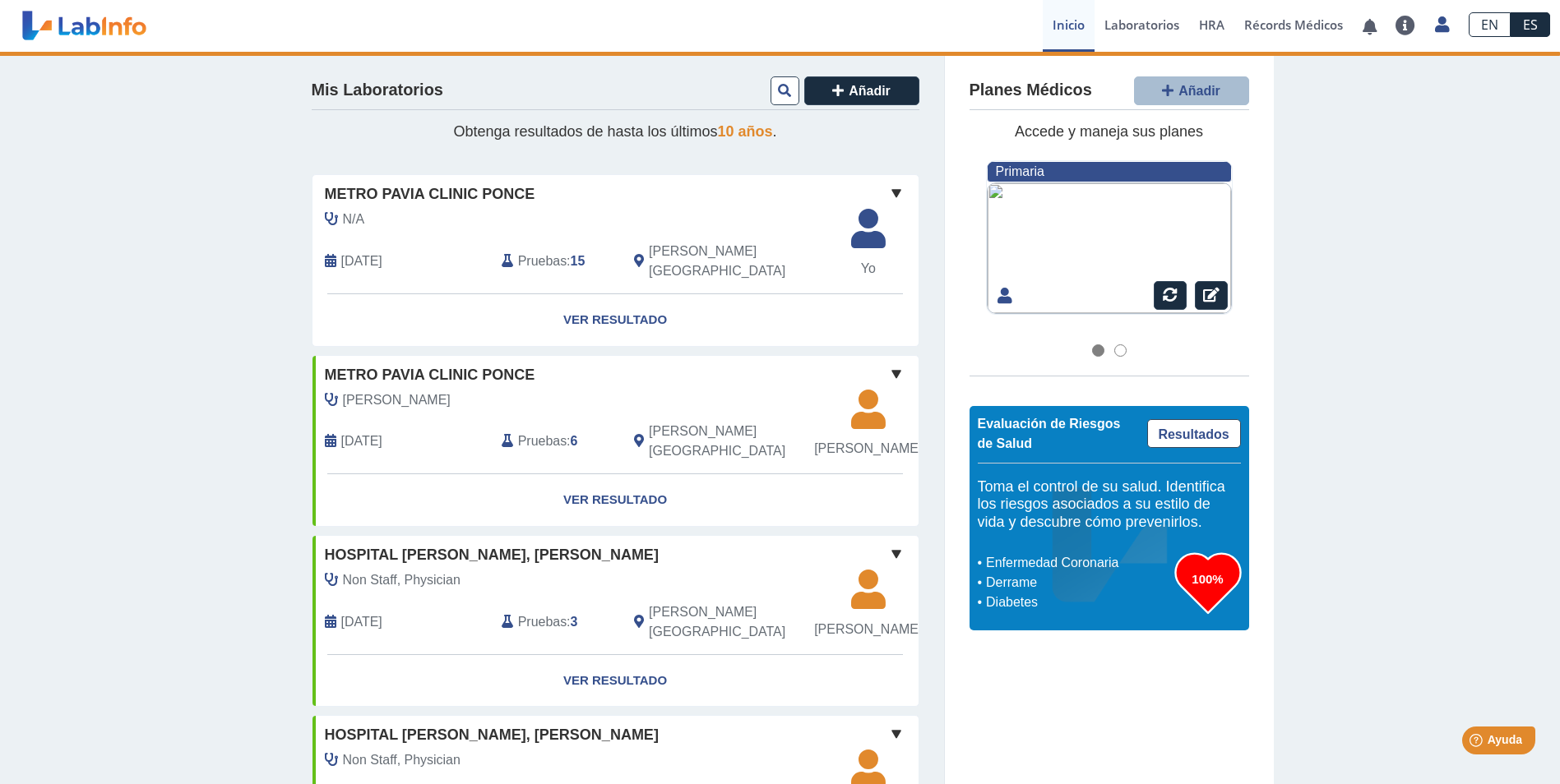
click at [1049, 28] on link "Inicio" at bounding box center [1068, 25] width 52 height 52
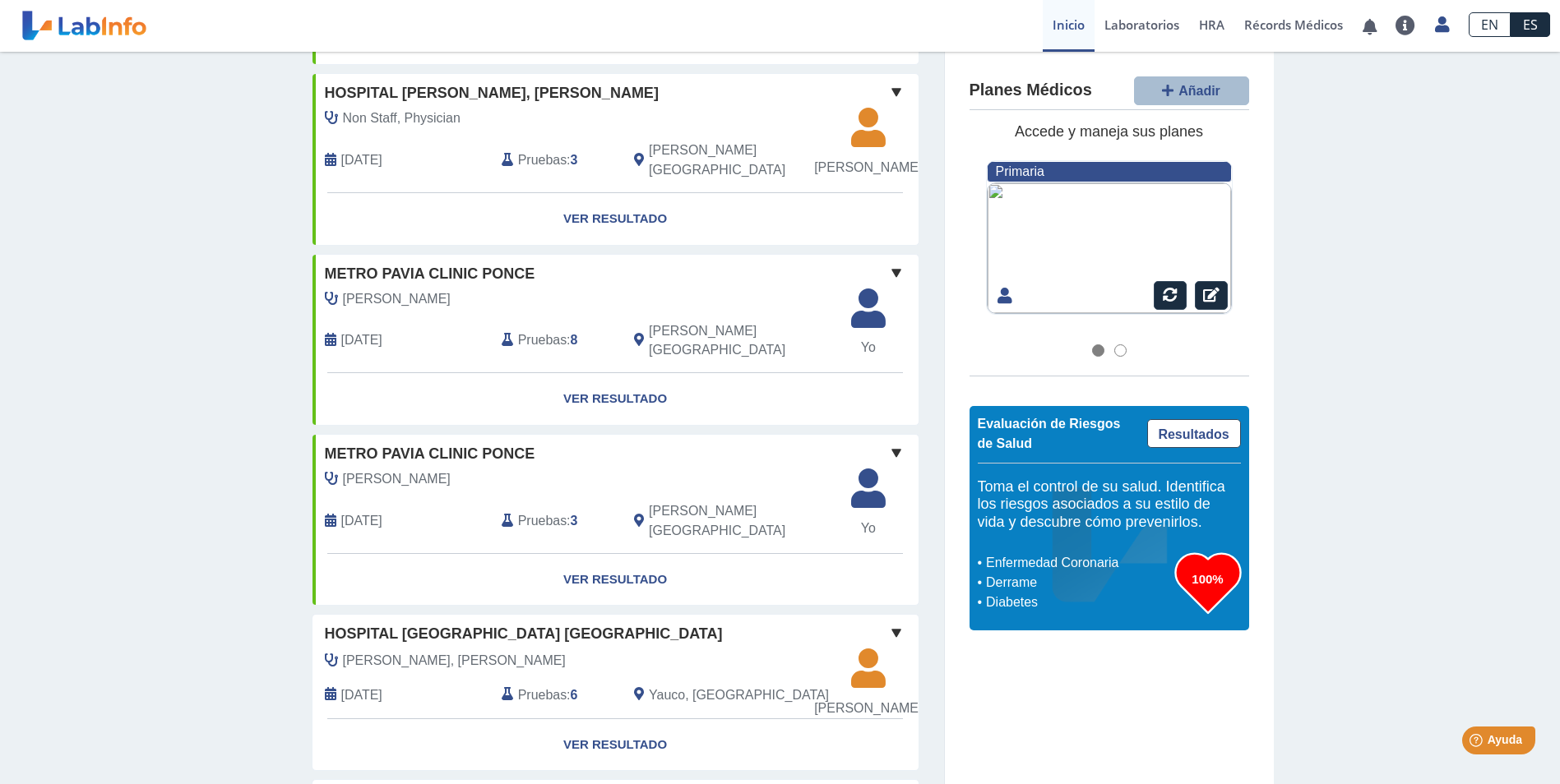
scroll to position [1165, 0]
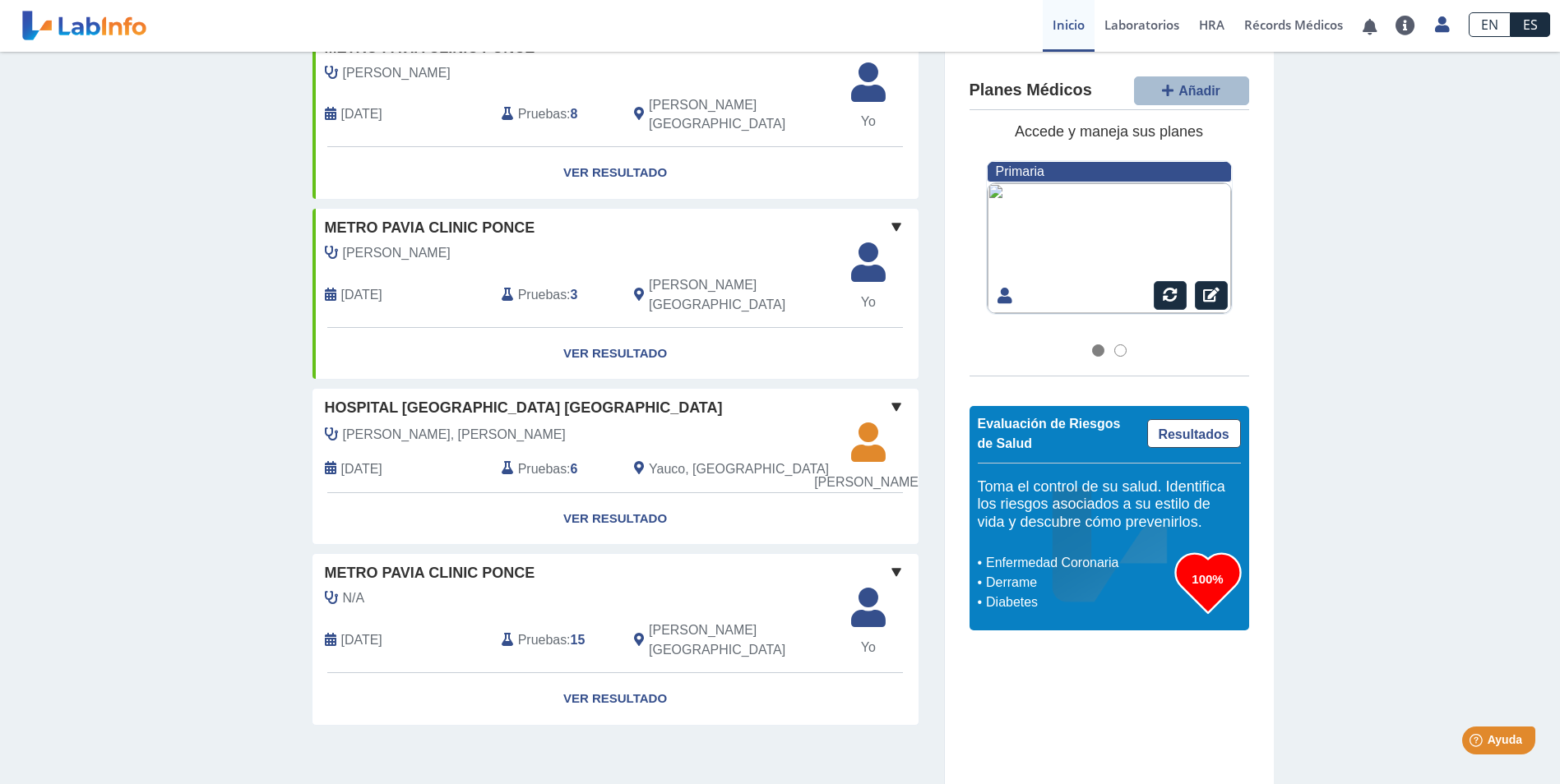
click at [887, 582] on span at bounding box center [896, 572] width 19 height 19
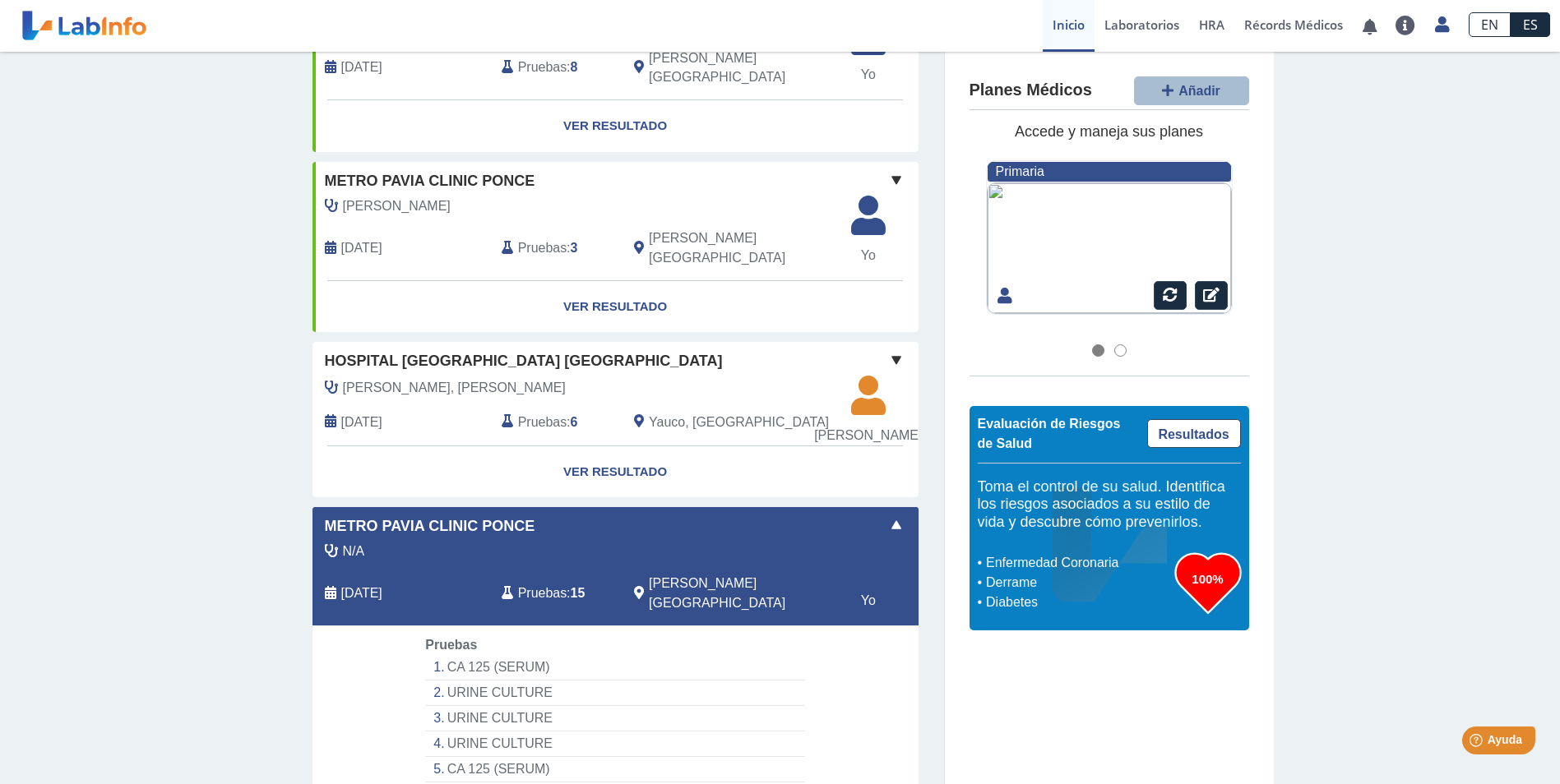
scroll to position [1092, 0]
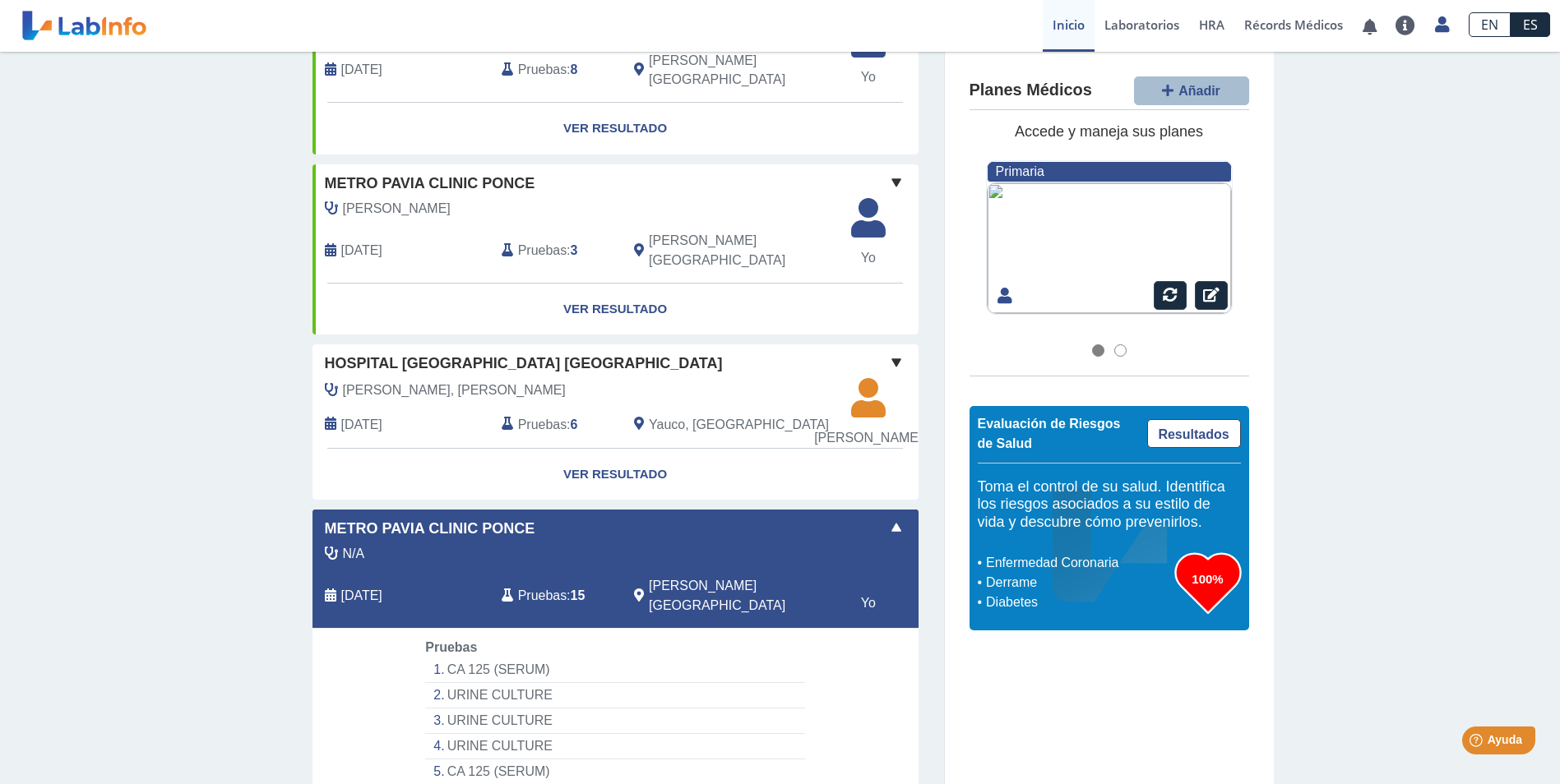
click at [1467, 687] on div "Mis Laboratorios Añadir Obtenga resultados de hasta los últimos 10 años . Metro…" at bounding box center [780, 60] width 1560 height 2200
click at [1416, 366] on div "Mis Laboratorios Añadir Obtenga resultados de hasta los últimos 10 años . Metro…" at bounding box center [780, 60] width 1560 height 2200
click at [179, 546] on div "Mis Laboratorios Añadir Obtenga resultados de hasta los últimos 10 años . Metro…" at bounding box center [780, 60] width 1560 height 2200
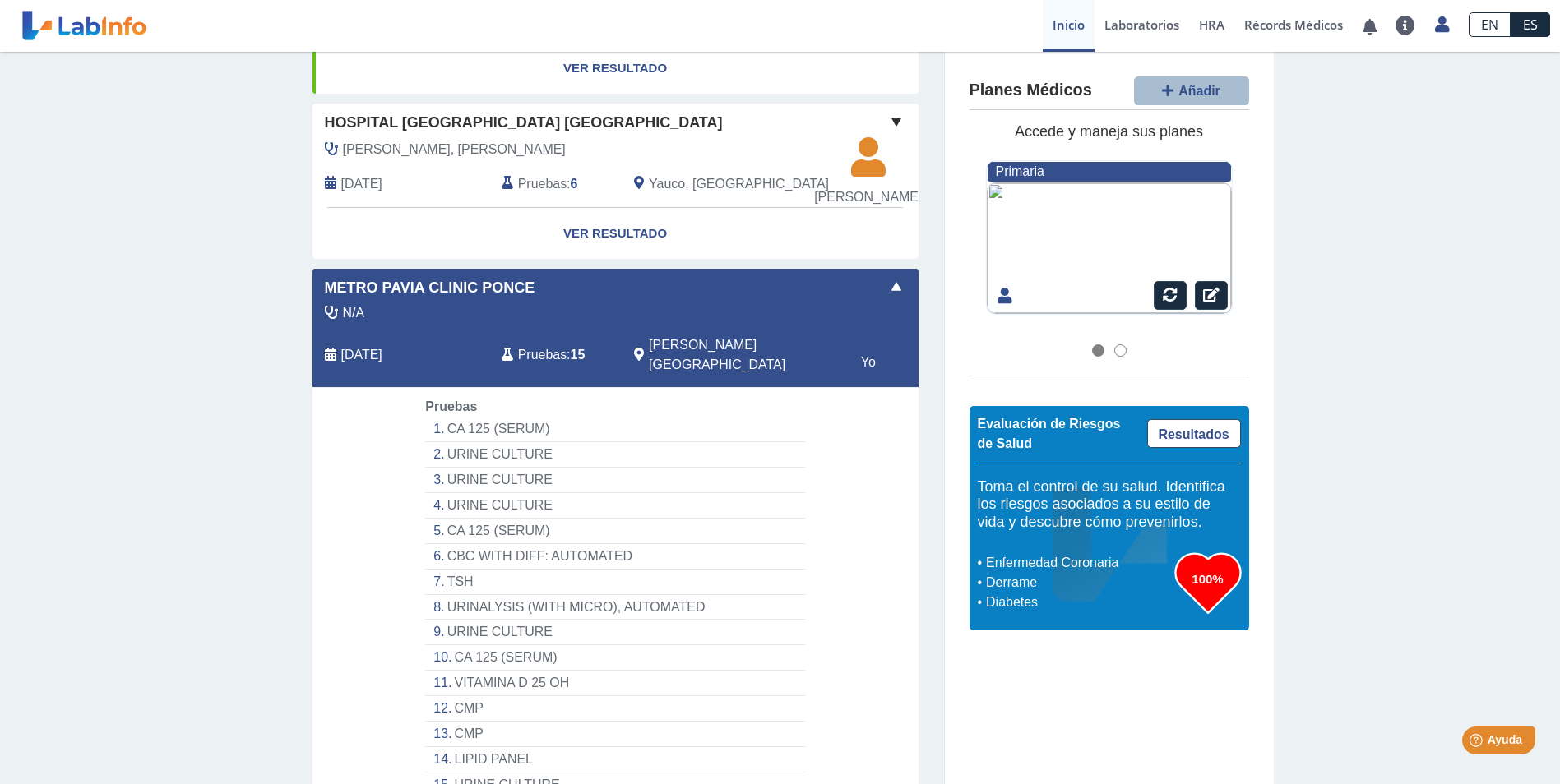
scroll to position [1339, 0]
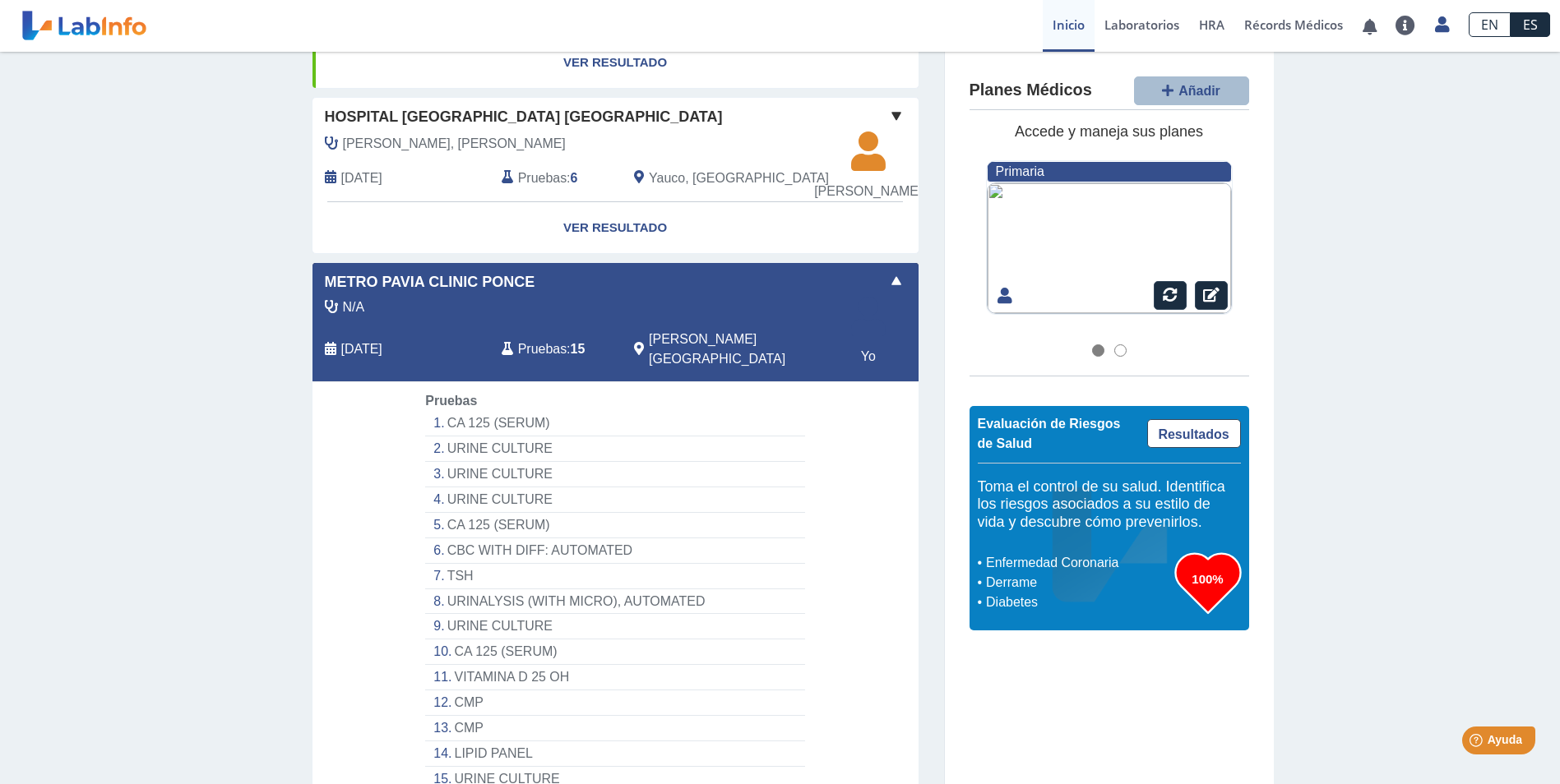
click at [891, 291] on span at bounding box center [896, 281] width 19 height 19
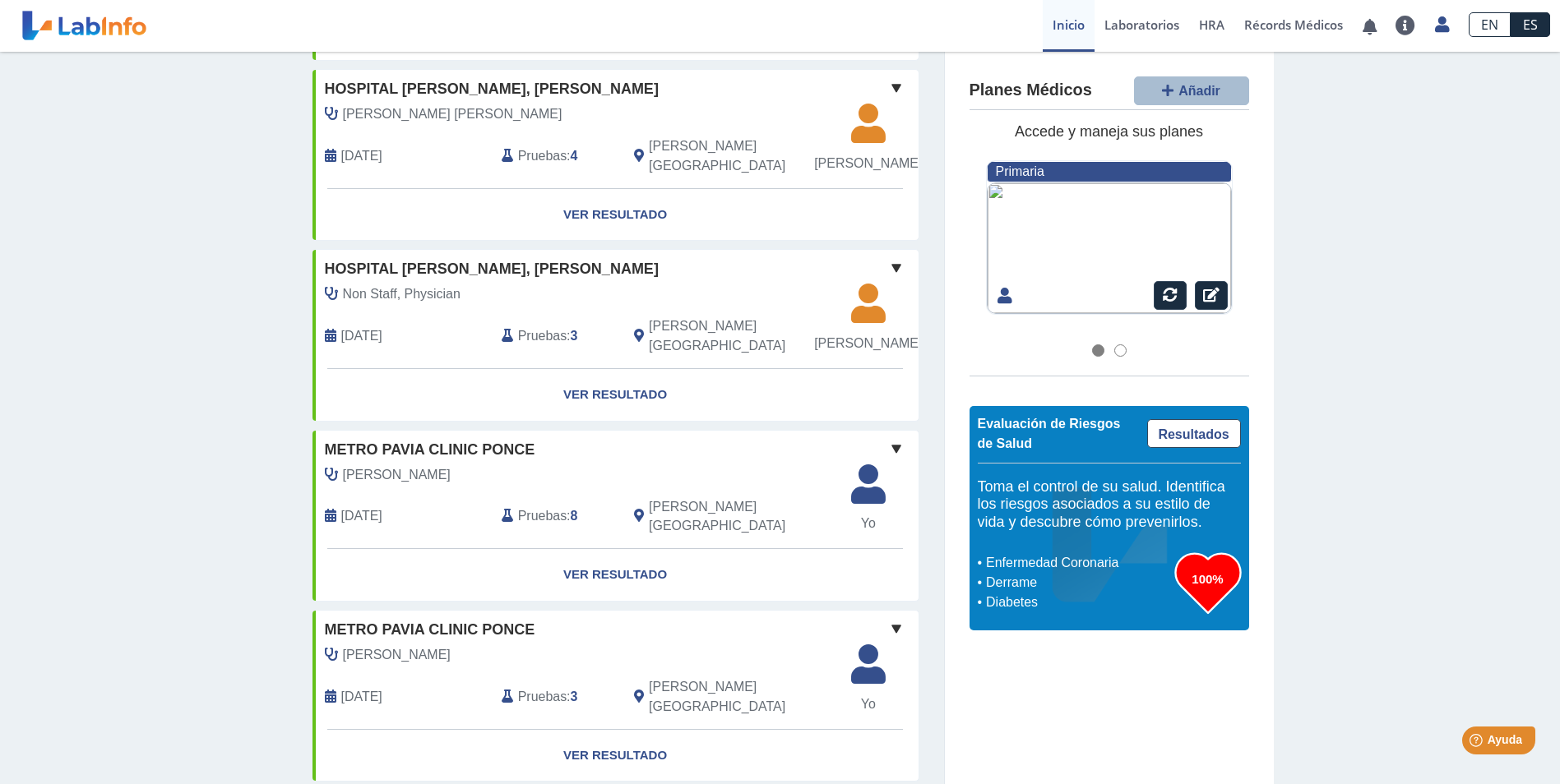
scroll to position [658, 0]
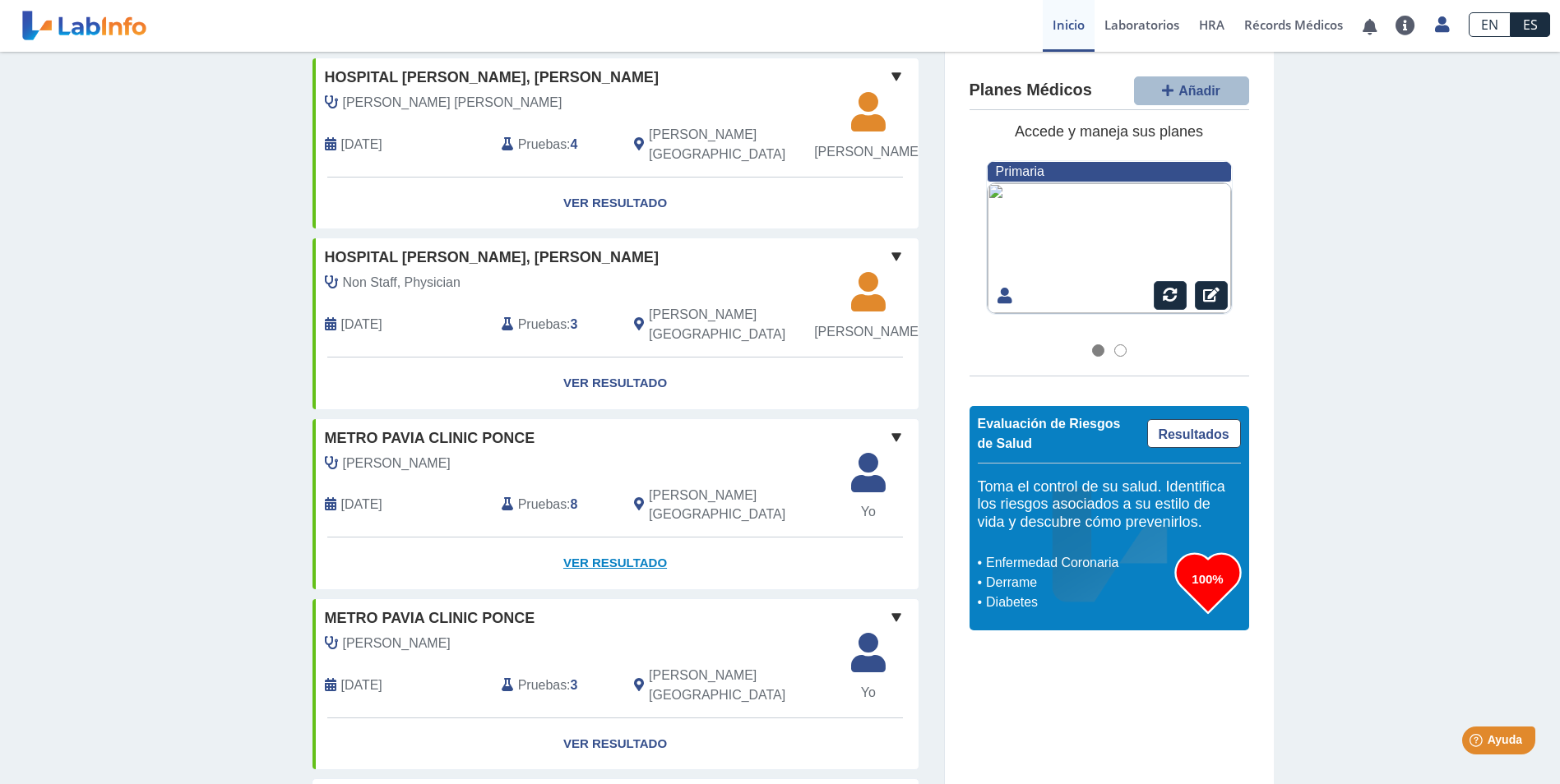
click at [609, 589] on link "Ver Resultado" at bounding box center [616, 563] width 606 height 52
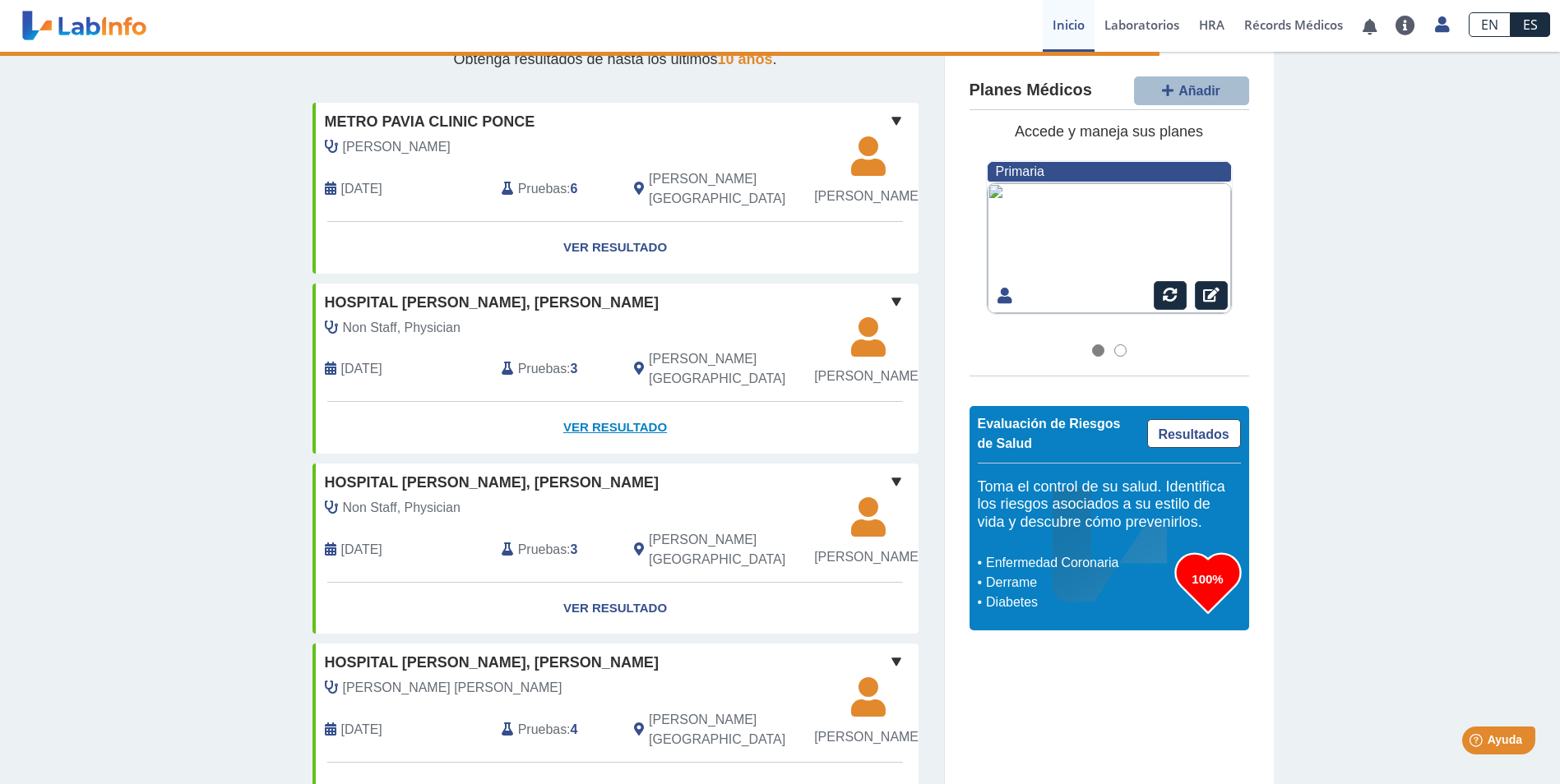
scroll to position [0, 0]
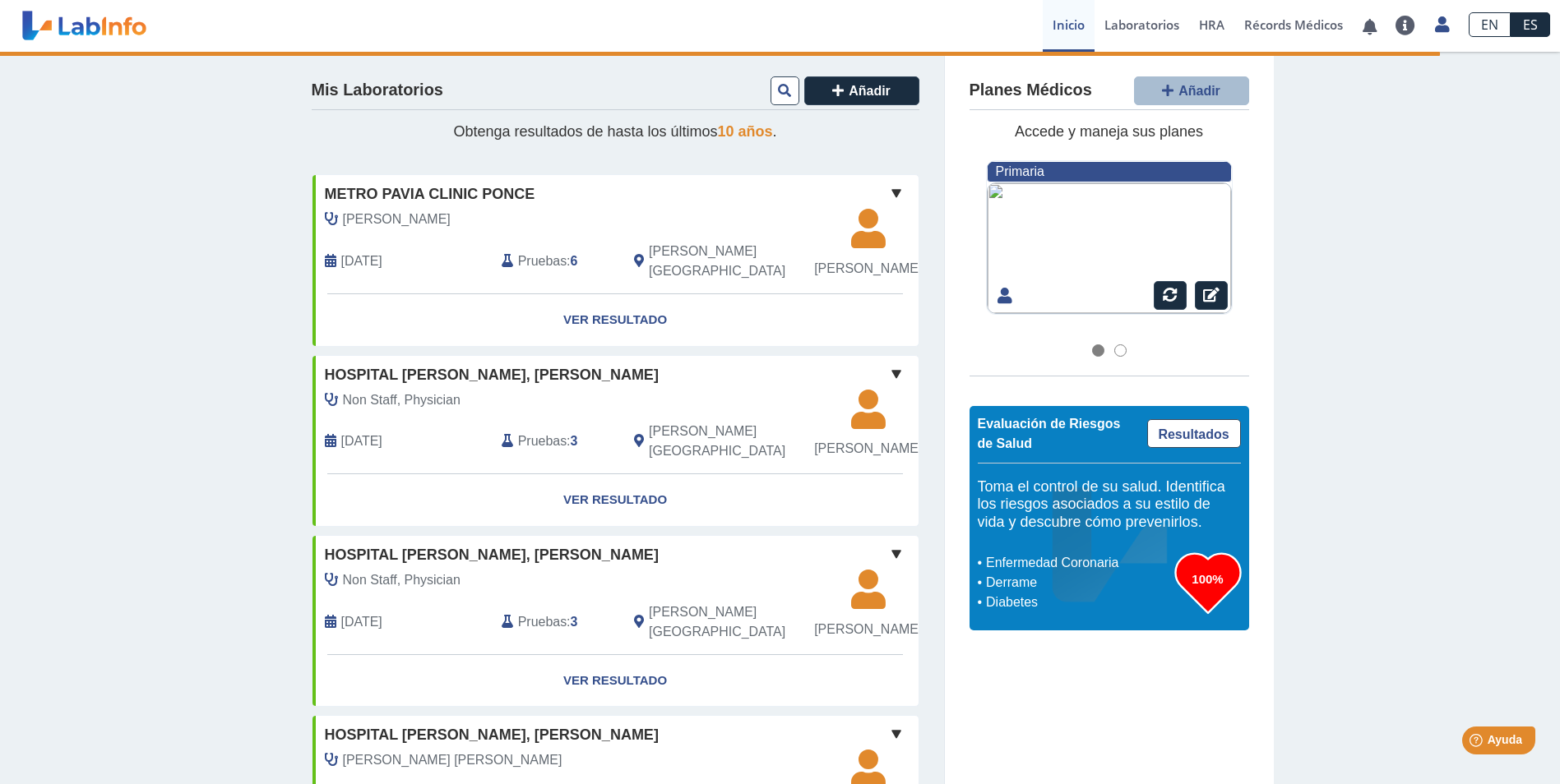
click at [1084, 243] on div at bounding box center [1109, 248] width 245 height 132
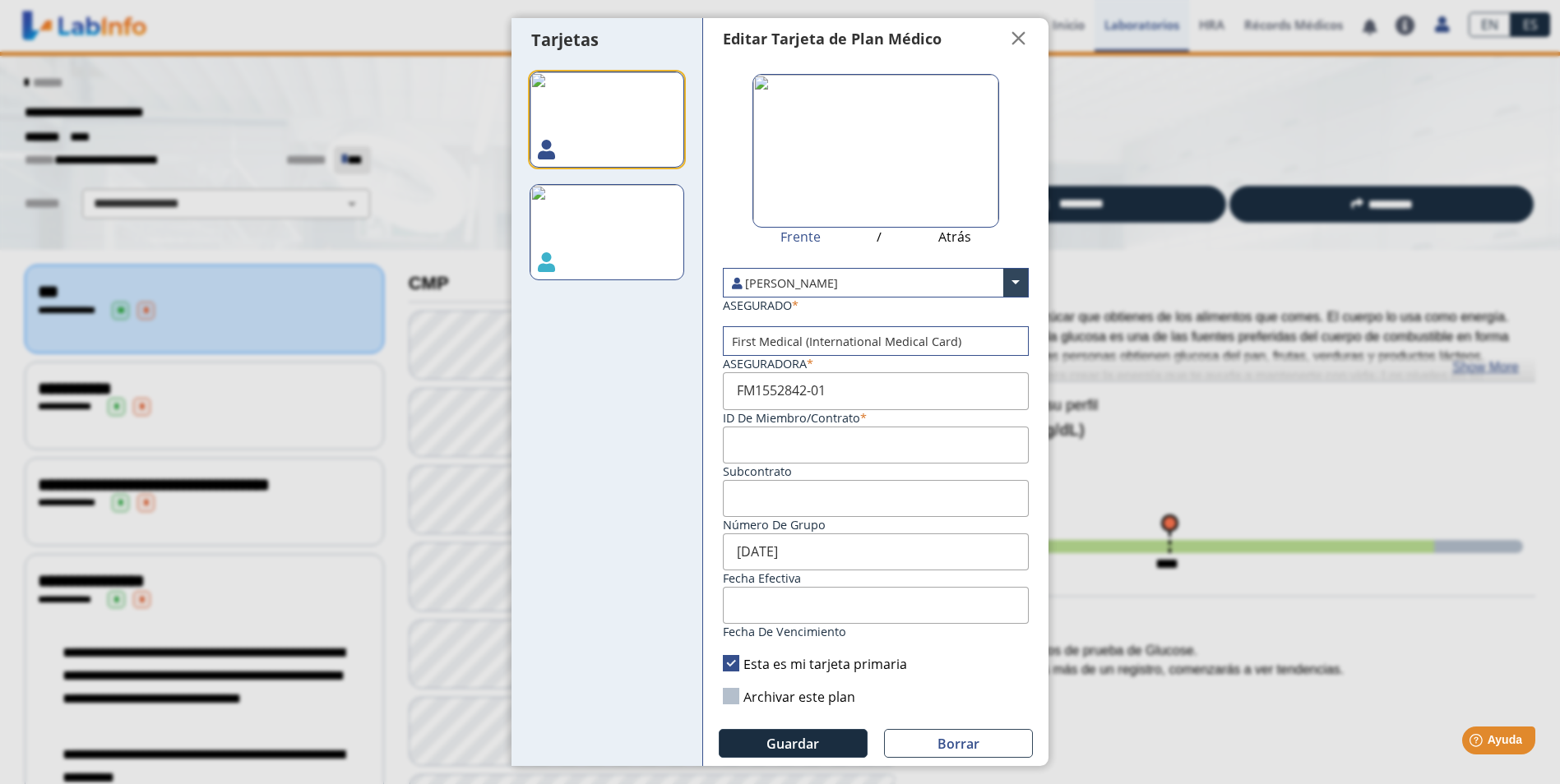
click at [618, 226] on img at bounding box center [607, 233] width 155 height 97
type input "FM1079812-01"
type input "ACU SPUPR C95 AFSCME 3500"
type input "[DATE]"
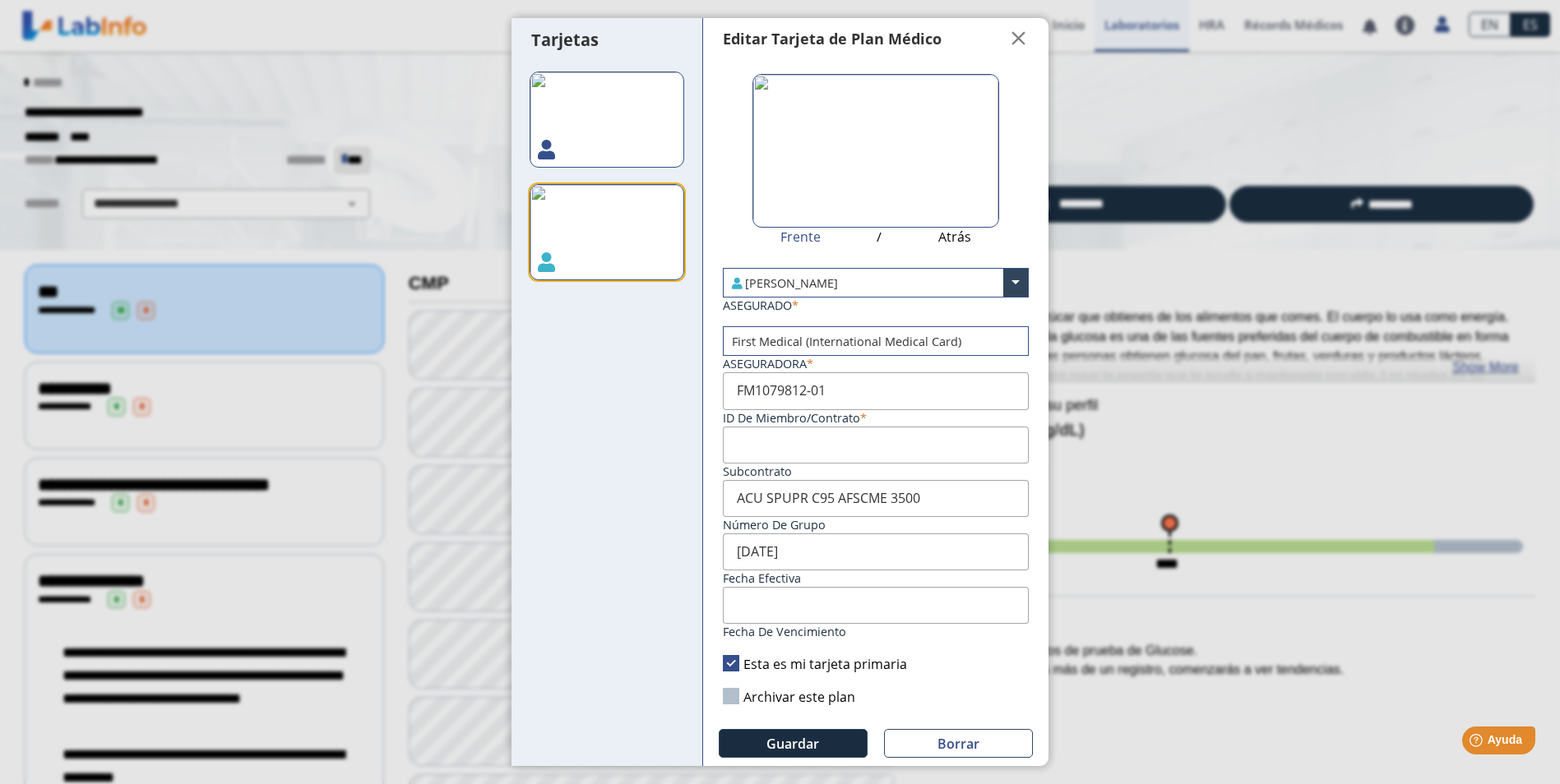
click at [583, 105] on img at bounding box center [607, 119] width 155 height 97
type input "FM1552842-01"
type input "[DATE]"
click at [1009, 34] on span "" at bounding box center [1019, 39] width 19 height 19
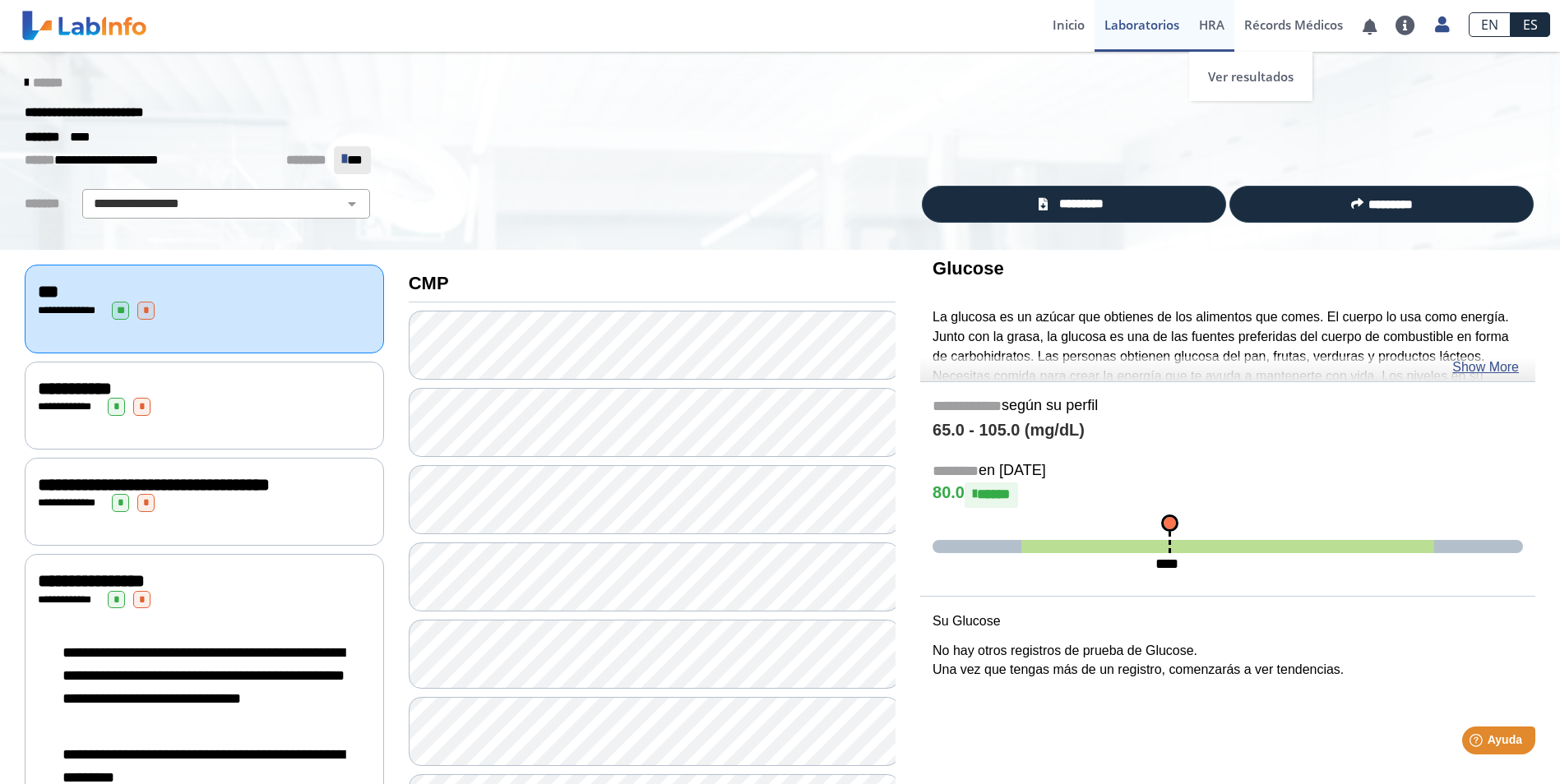
click at [1218, 18] on span "HRA" at bounding box center [1211, 25] width 25 height 17
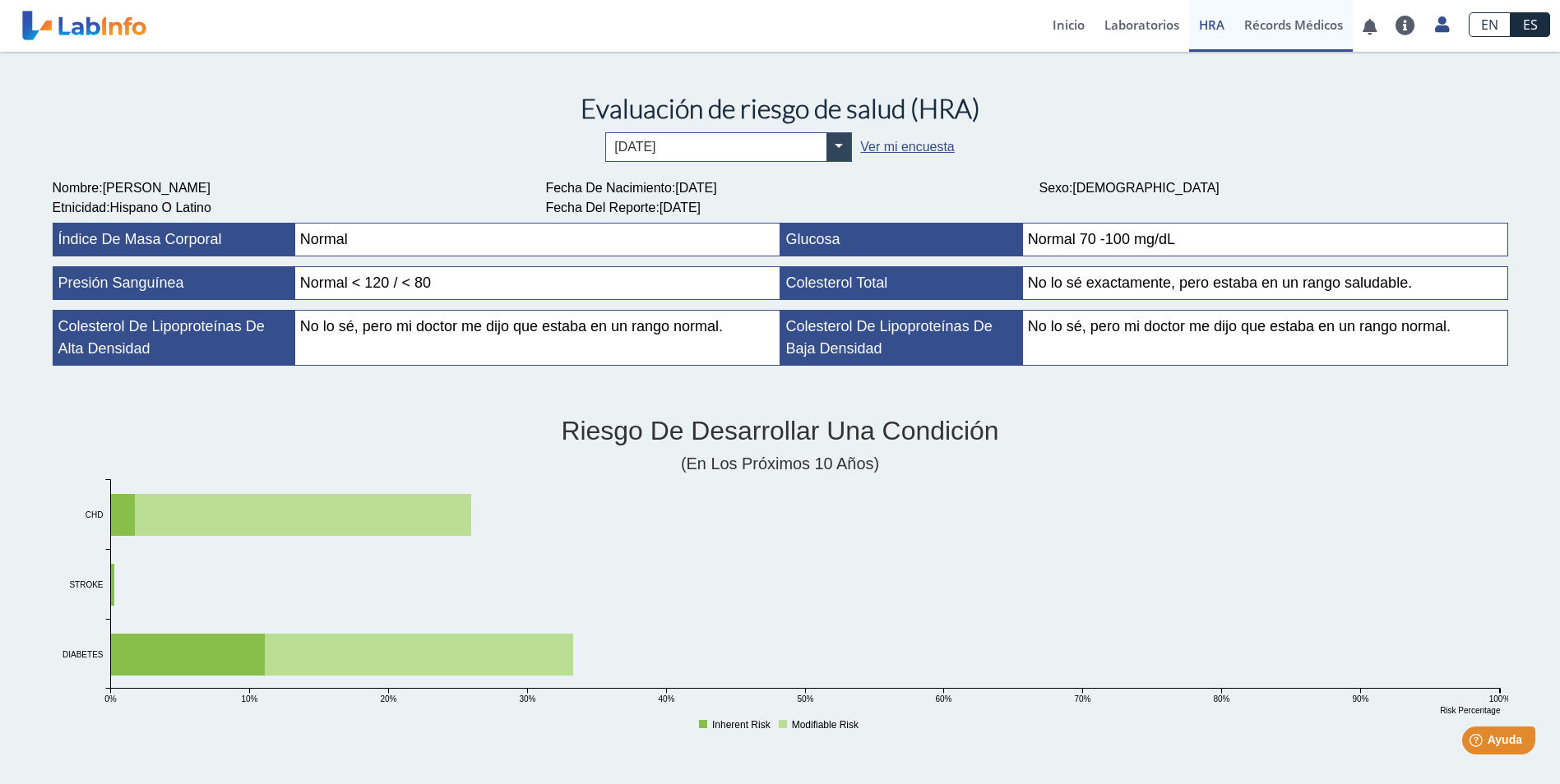
click at [1256, 30] on link "Récords Médicos" at bounding box center [1293, 25] width 119 height 52
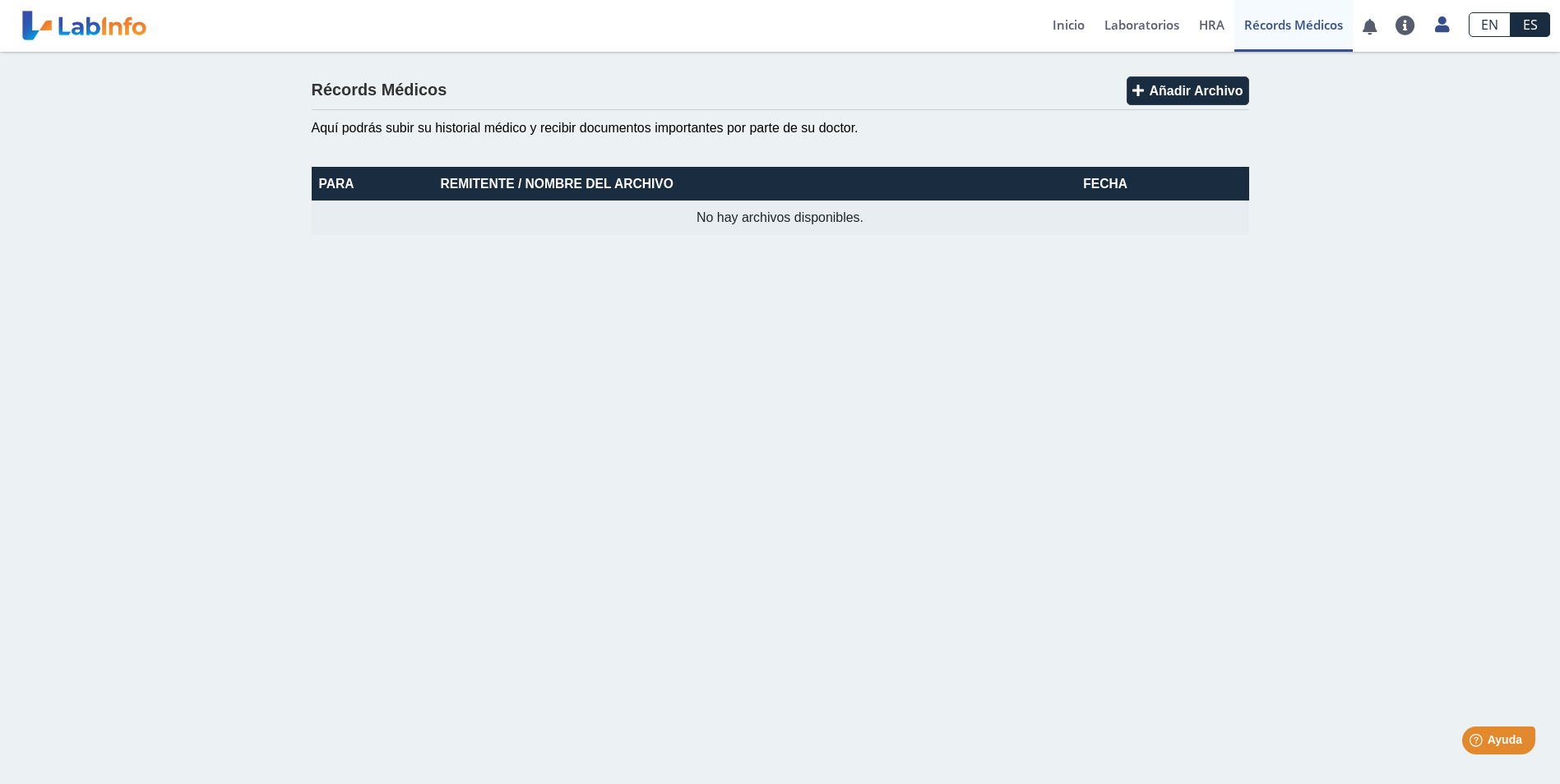
click at [336, 186] on th "Para" at bounding box center [372, 183] width 122 height 33
click at [1290, 18] on link "Récords Médicos" at bounding box center [1293, 25] width 119 height 52
click at [1074, 22] on link "Inicio" at bounding box center [1068, 25] width 52 height 52
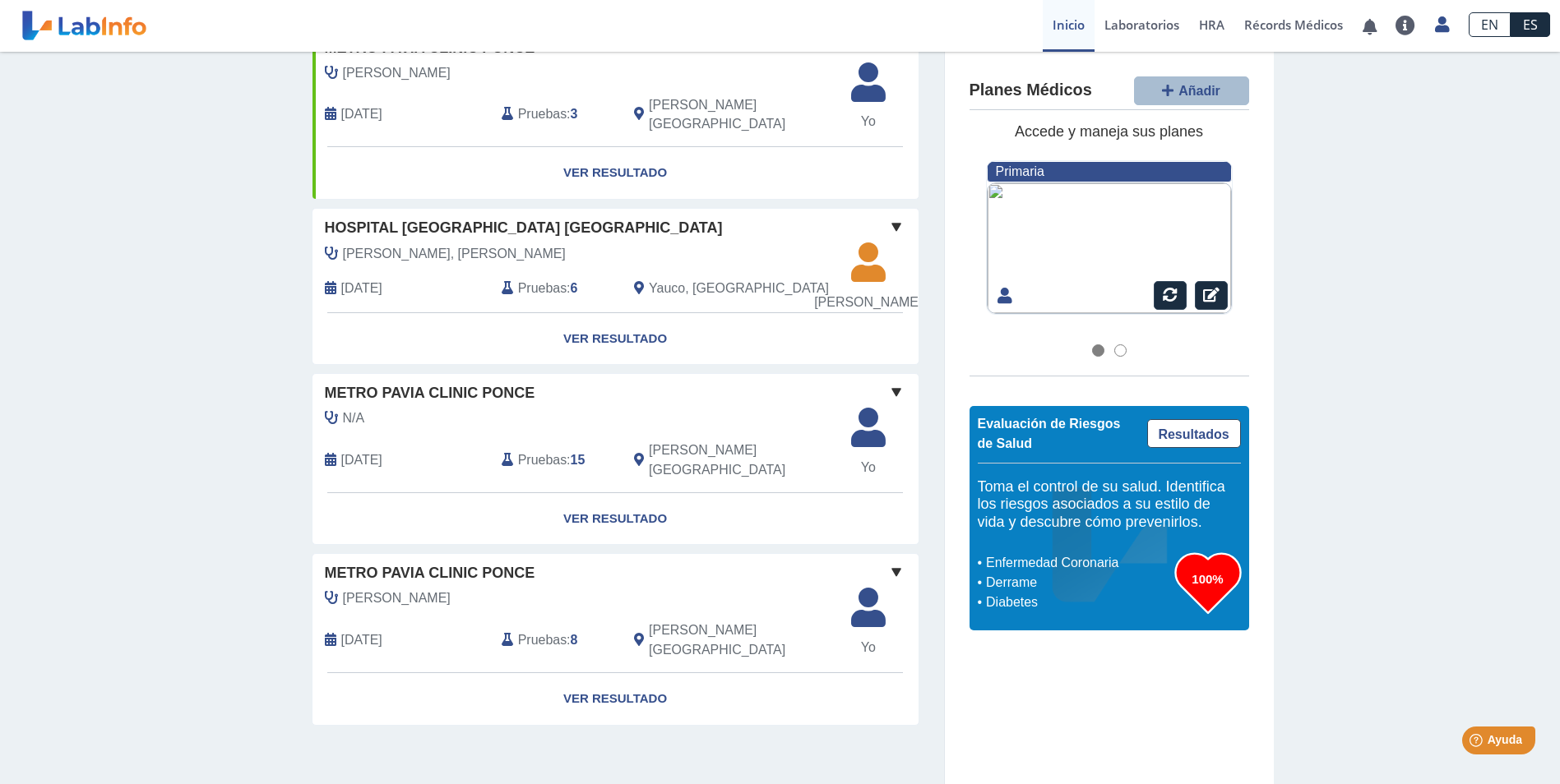
scroll to position [1165, 0]
click at [858, 300] on span "[PERSON_NAME]" at bounding box center [868, 302] width 108 height 19
click at [862, 296] on span "[PERSON_NAME]" at bounding box center [868, 302] width 108 height 19
click at [895, 217] on span at bounding box center [896, 227] width 19 height 19
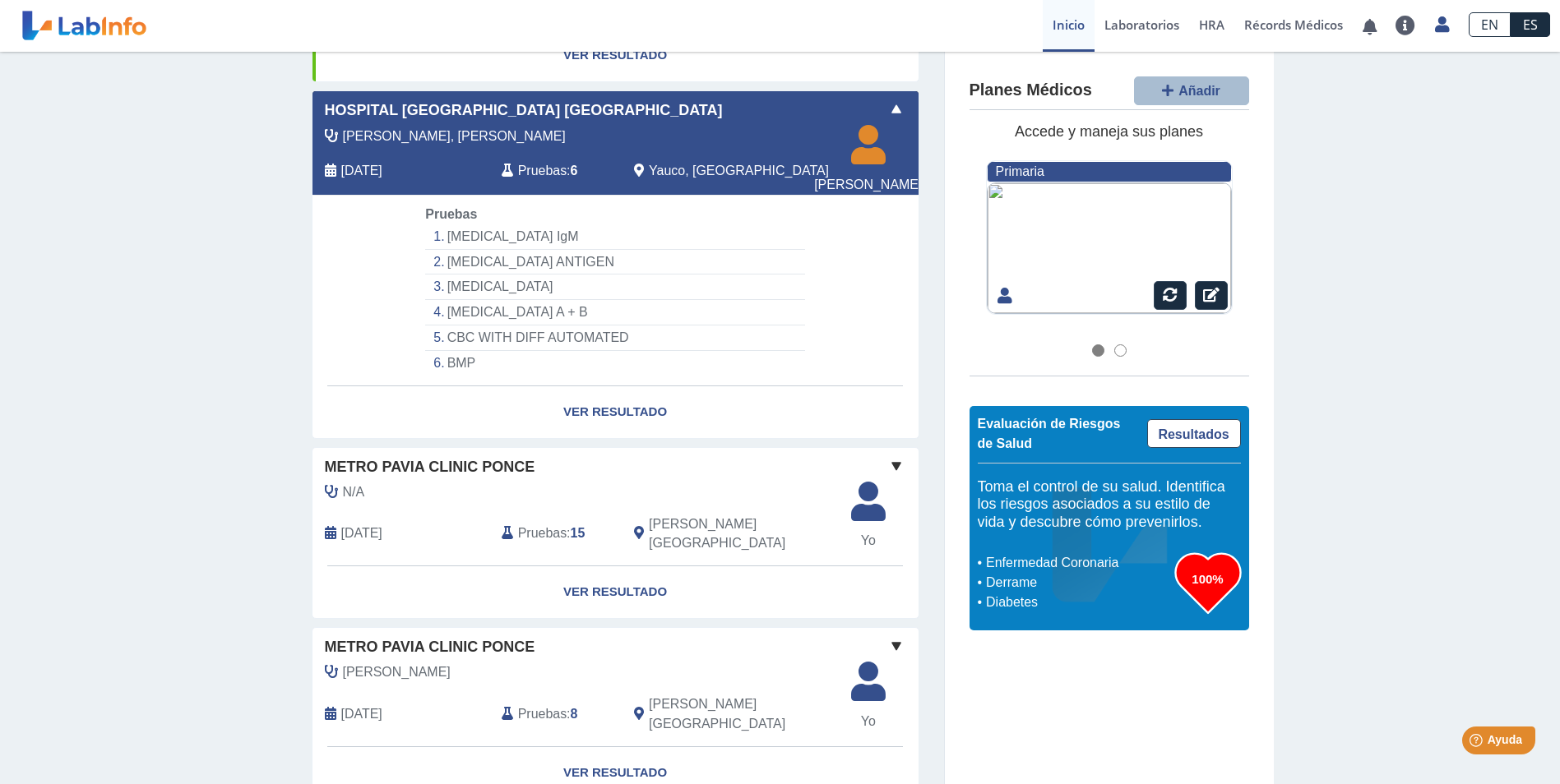
click at [895, 119] on span at bounding box center [896, 109] width 19 height 19
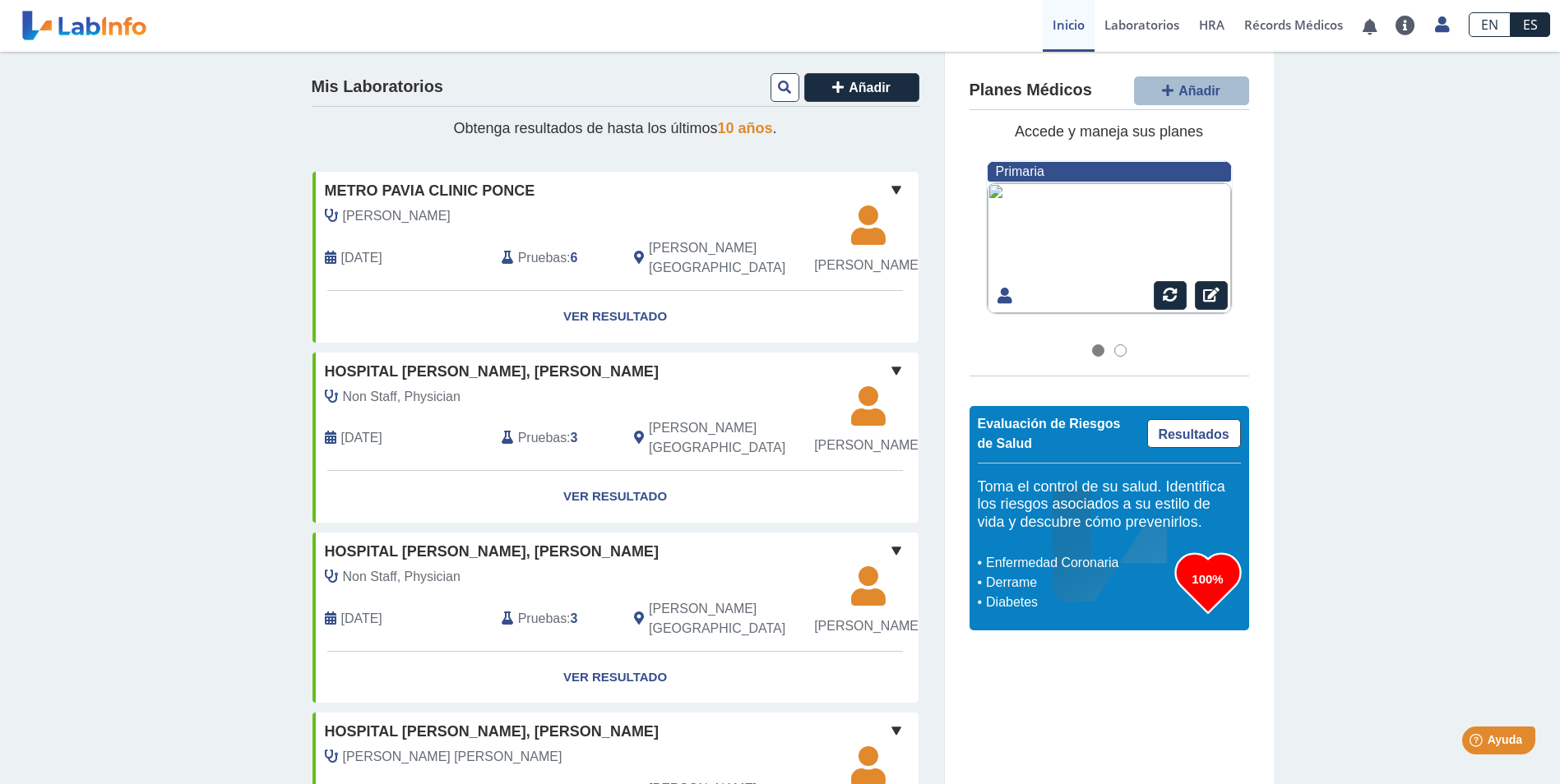
scroll to position [0, 0]
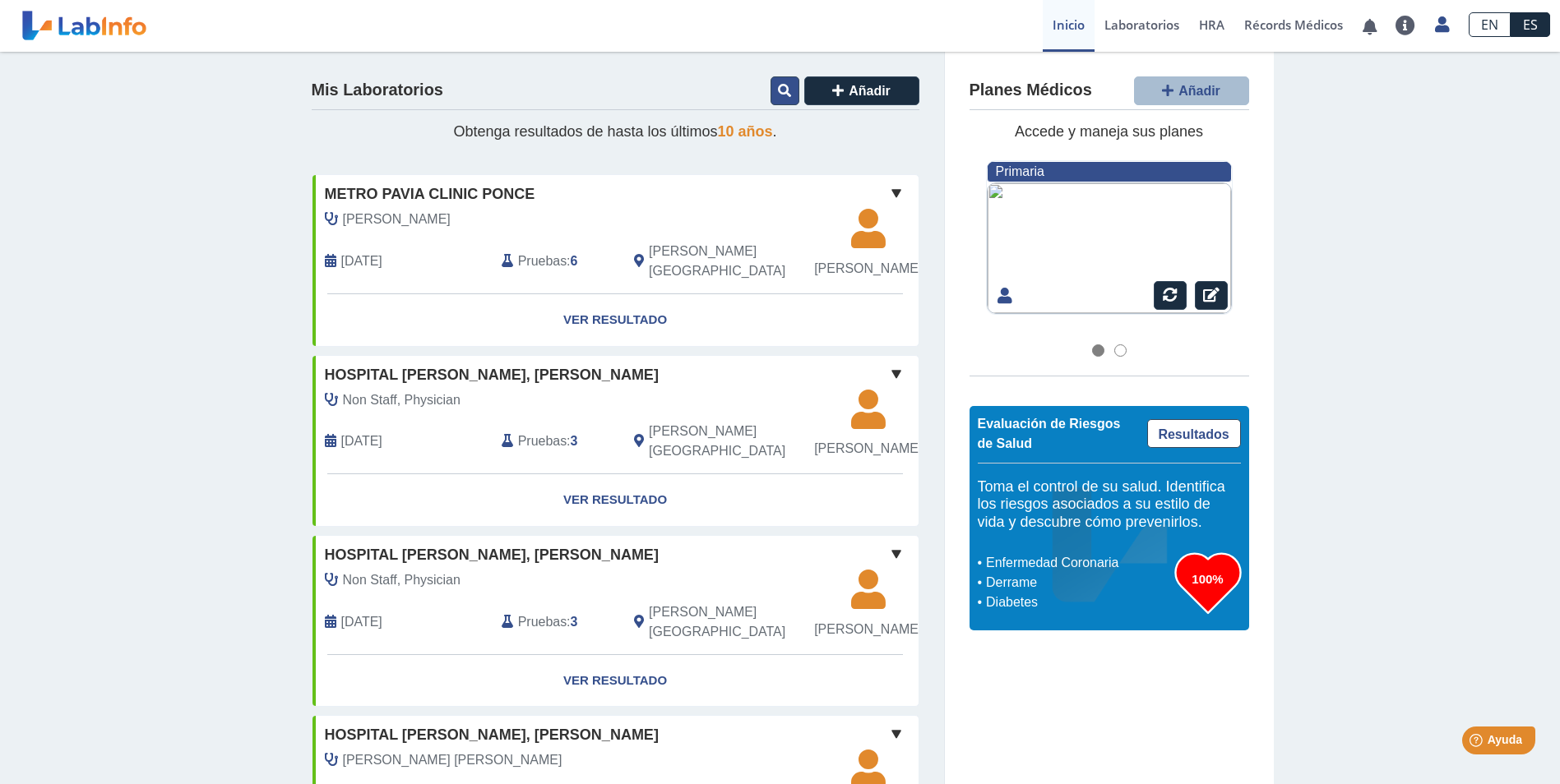
click at [778, 84] on icon at bounding box center [784, 90] width 13 height 13
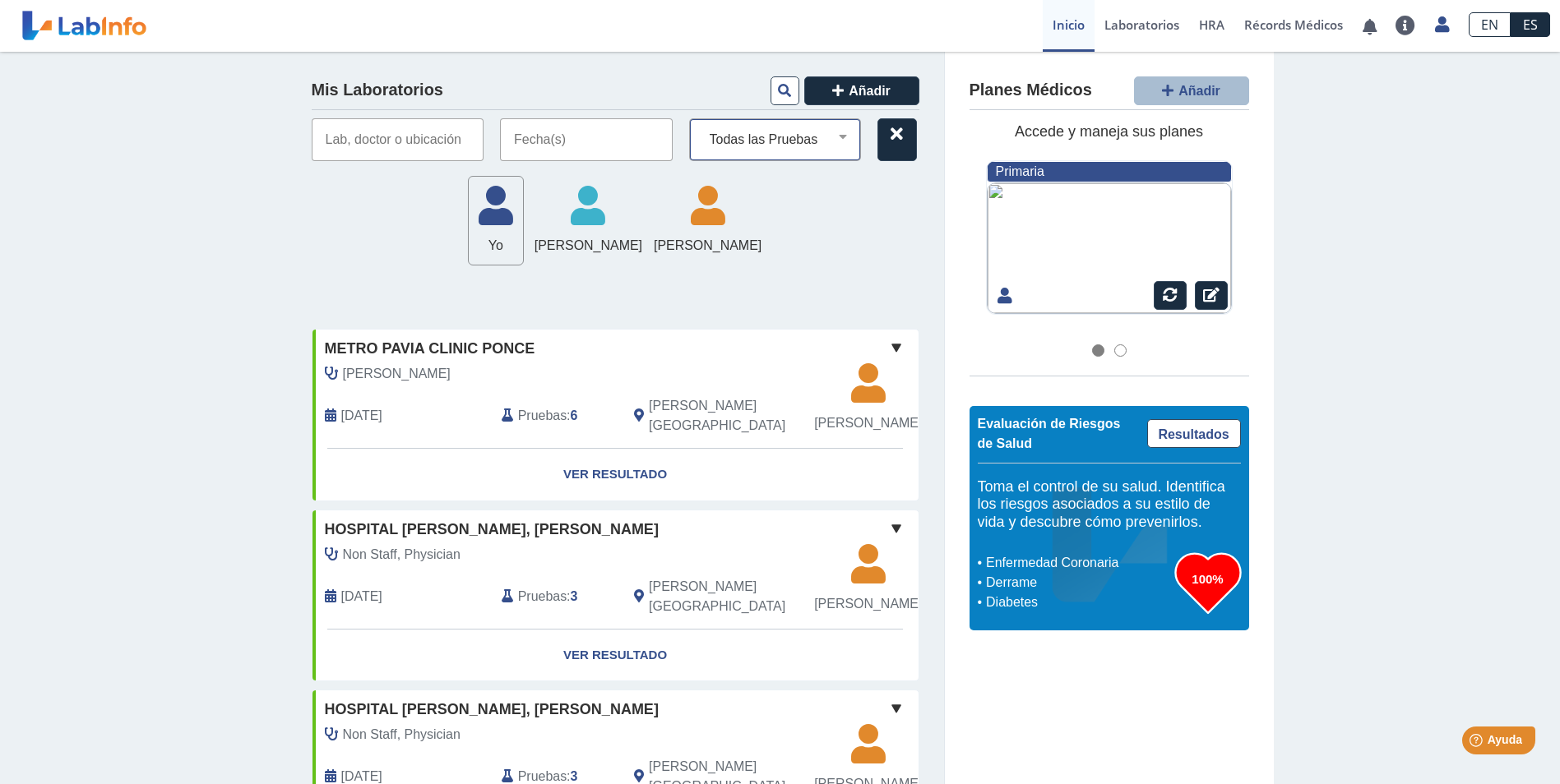
click at [780, 143] on select "Todas las Pruebas bmp ca 125 ca 125 (serum) cbc with diff automated cbc with di…" at bounding box center [782, 140] width 158 height 21
click at [604, 146] on input "text" at bounding box center [586, 140] width 173 height 43
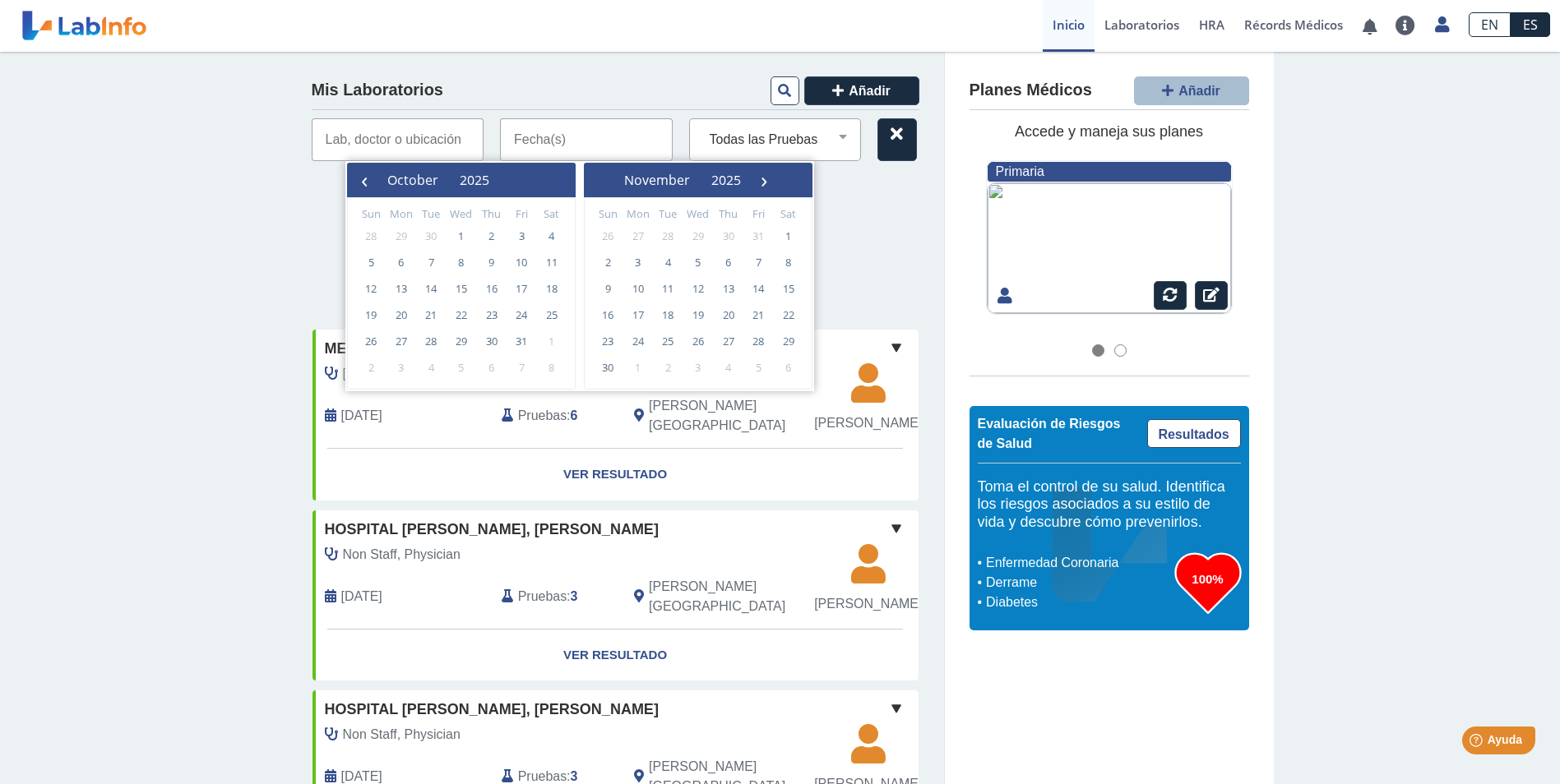
click at [380, 135] on input "text" at bounding box center [398, 140] width 173 height 43
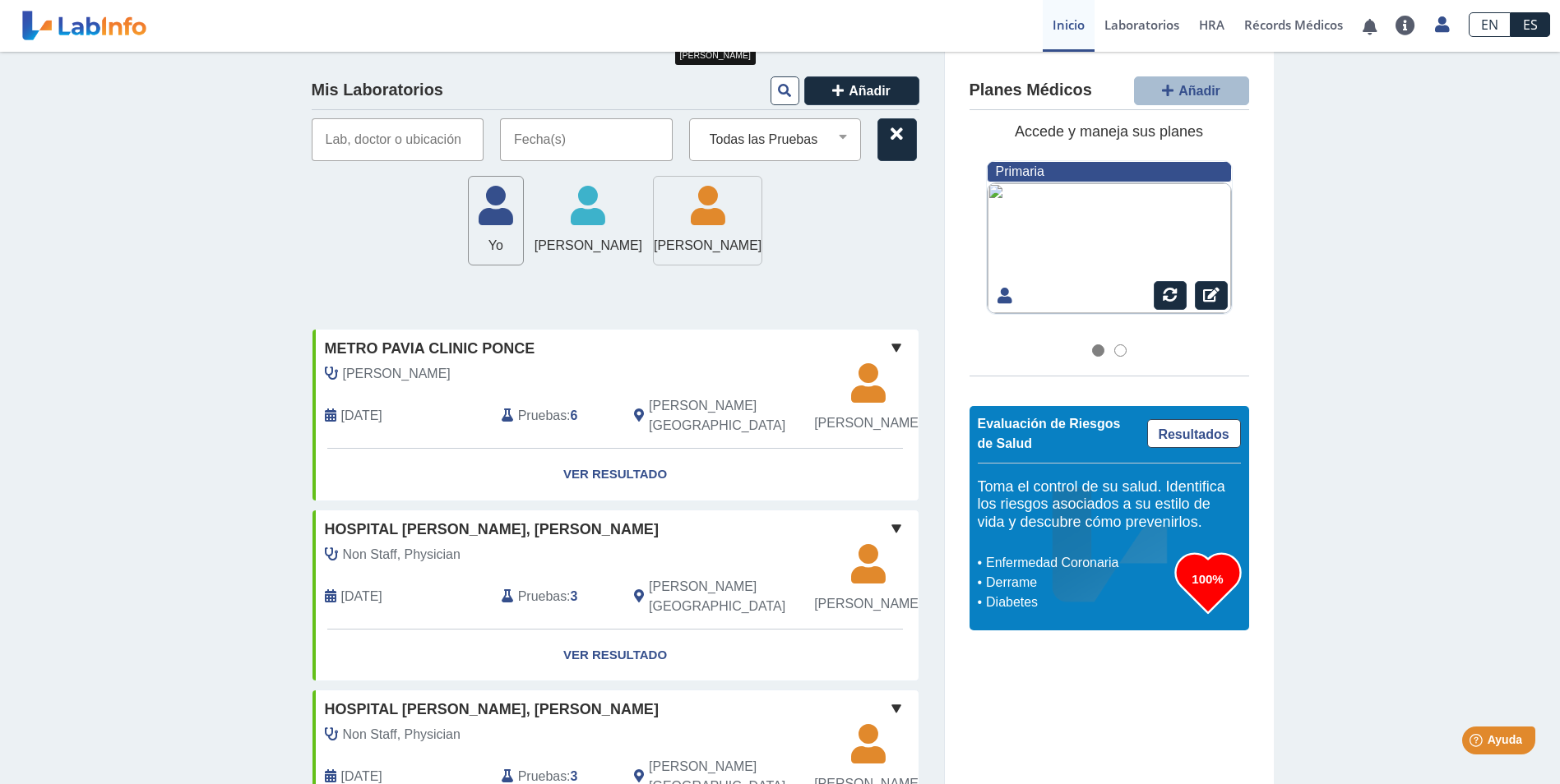
click at [690, 230] on icon at bounding box center [707, 212] width 108 height 49
click at [740, 226] on icon at bounding box center [707, 212] width 108 height 49
click at [740, 230] on icon at bounding box center [707, 212] width 108 height 49
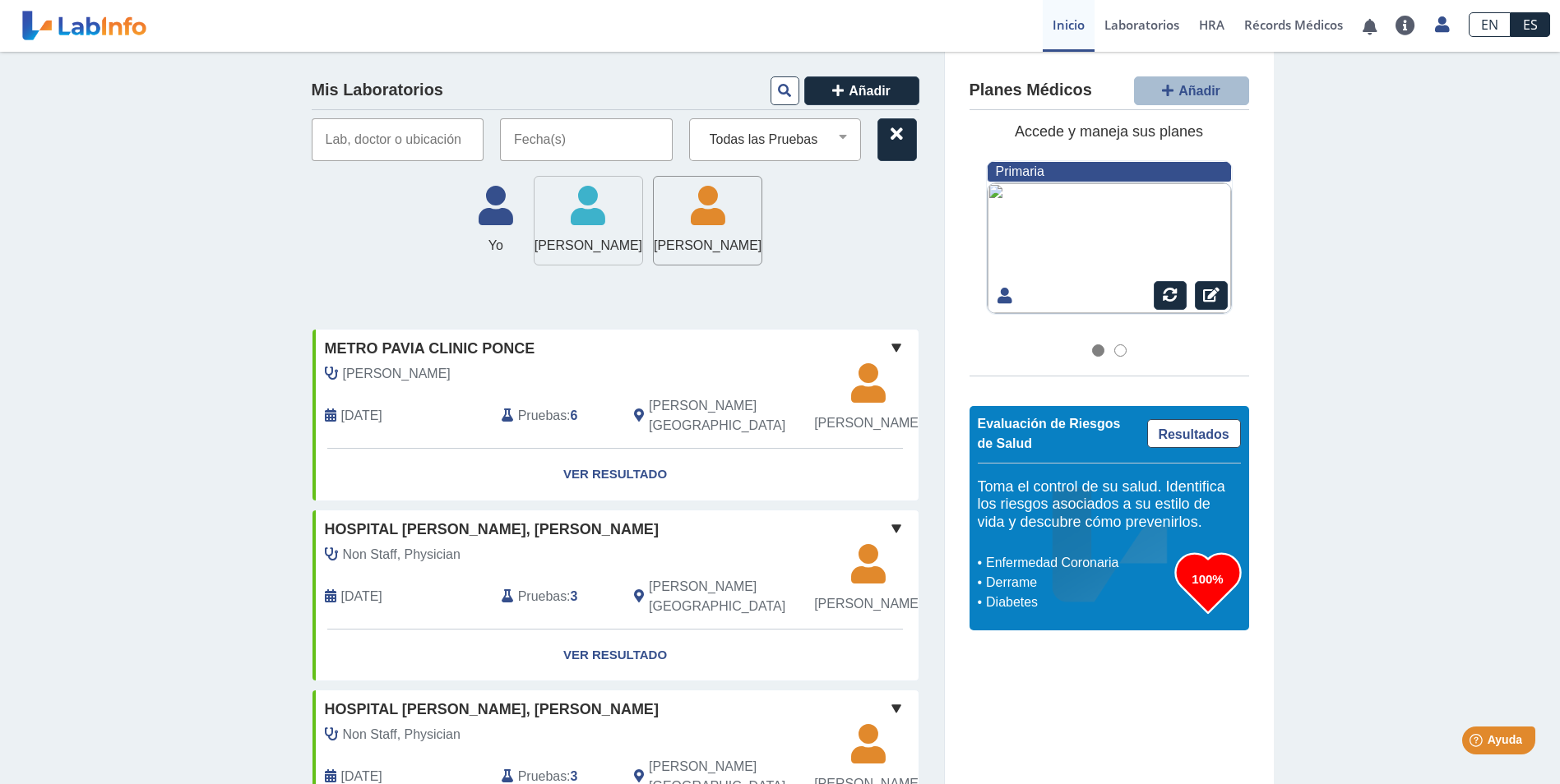
click at [600, 251] on span "[PERSON_NAME]" at bounding box center [589, 246] width 108 height 19
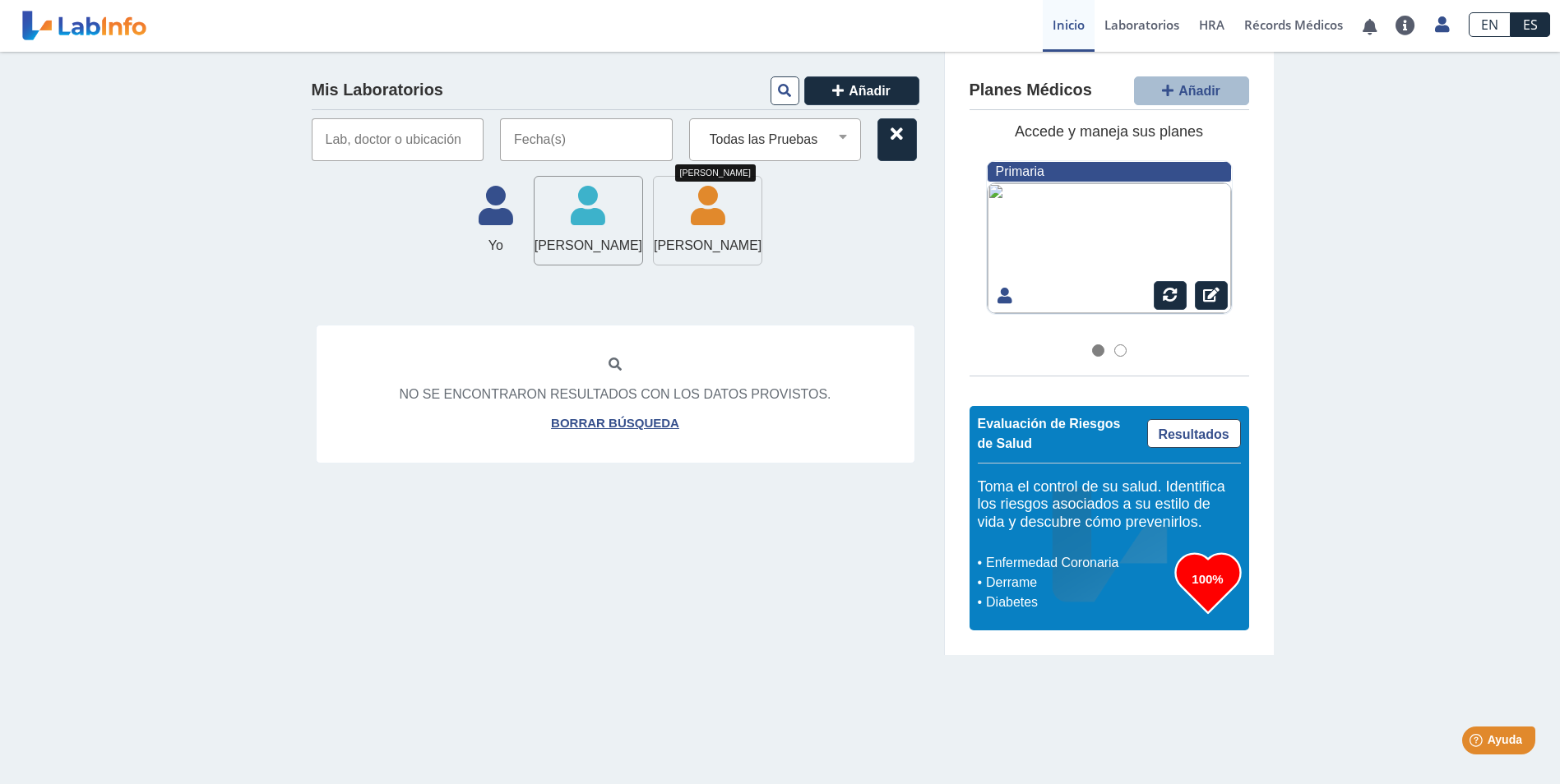
click at [726, 226] on icon at bounding box center [707, 212] width 108 height 49
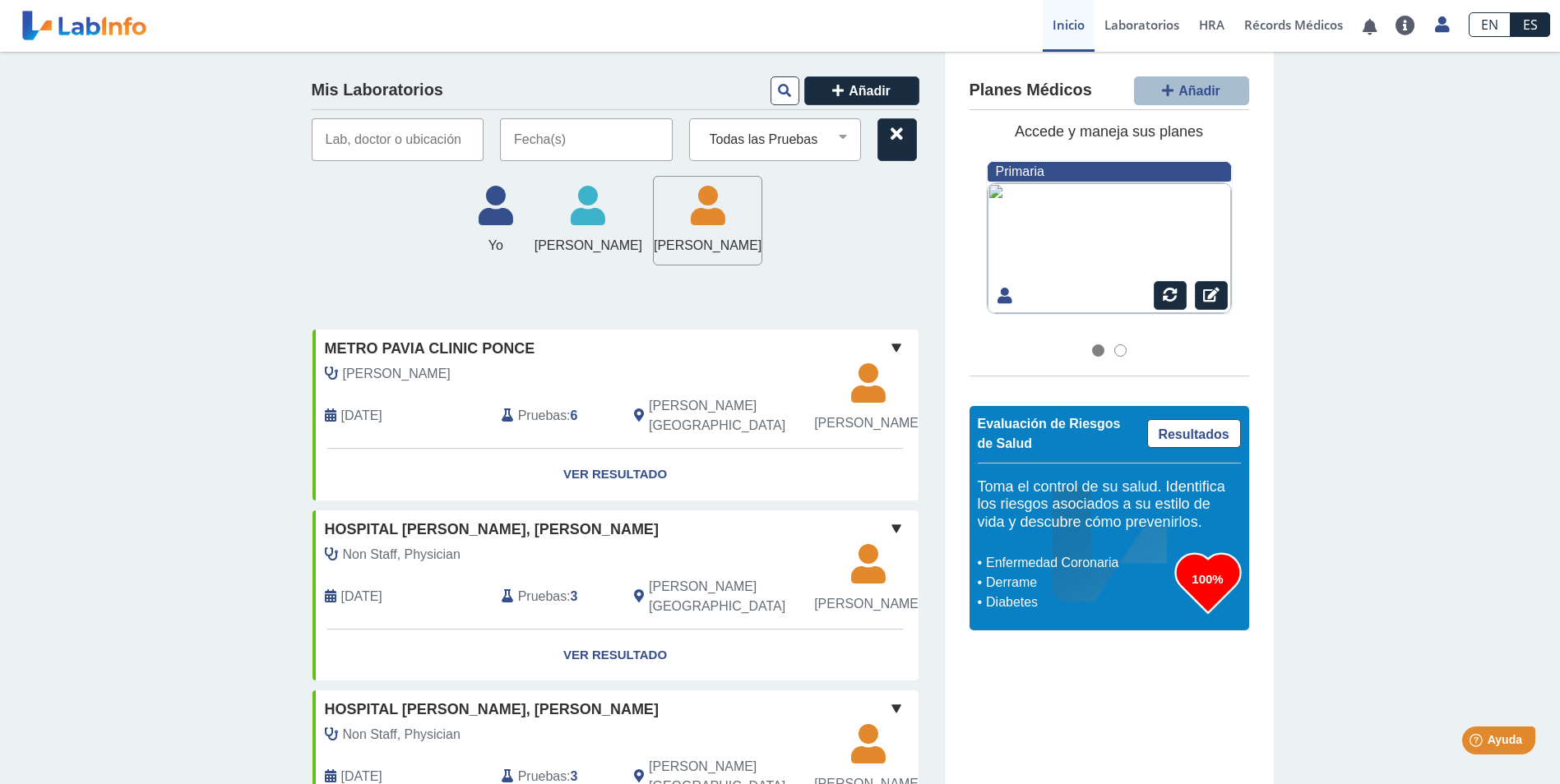
click at [592, 141] on input "text" at bounding box center [586, 140] width 173 height 43
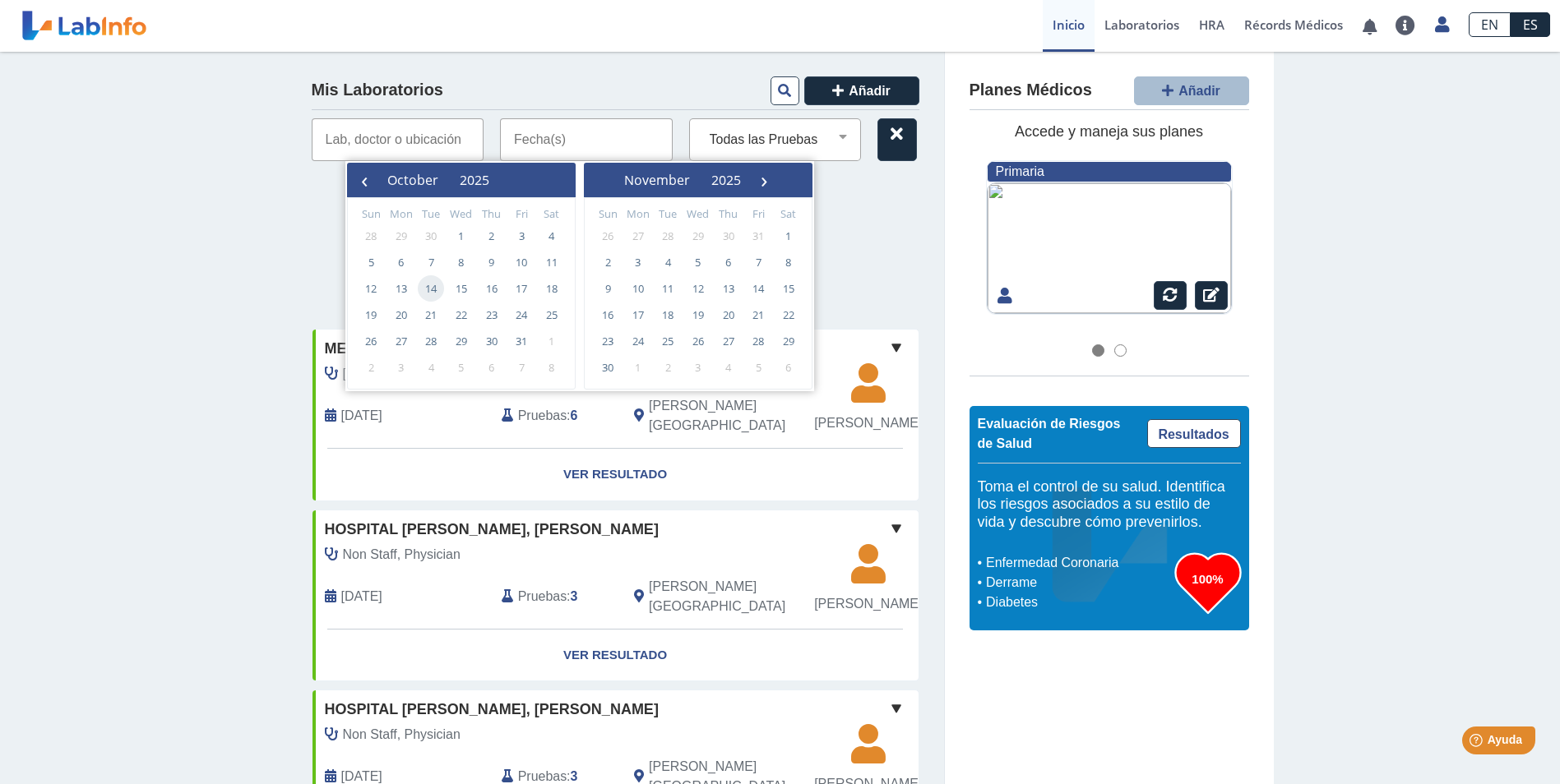
click at [429, 291] on span "14" at bounding box center [431, 289] width 26 height 26
click at [424, 285] on span "14" at bounding box center [431, 289] width 26 height 26
type input "[DATE] - [DATE]"
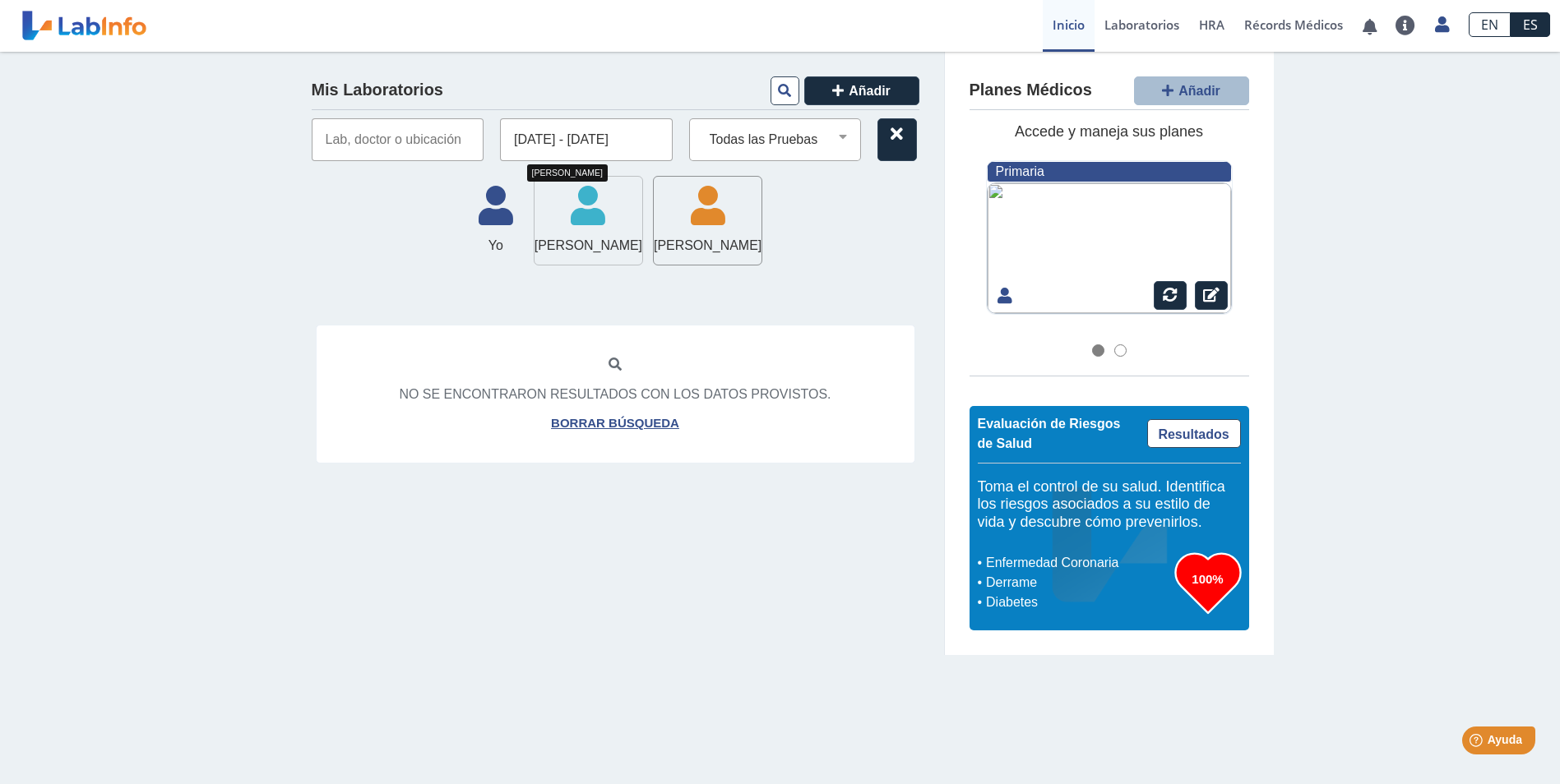
click at [616, 230] on icon at bounding box center [589, 212] width 108 height 49
click at [728, 222] on icon at bounding box center [707, 212] width 108 height 49
click at [632, 427] on link "Borrar búsqueda" at bounding box center [615, 424] width 128 height 19
select select
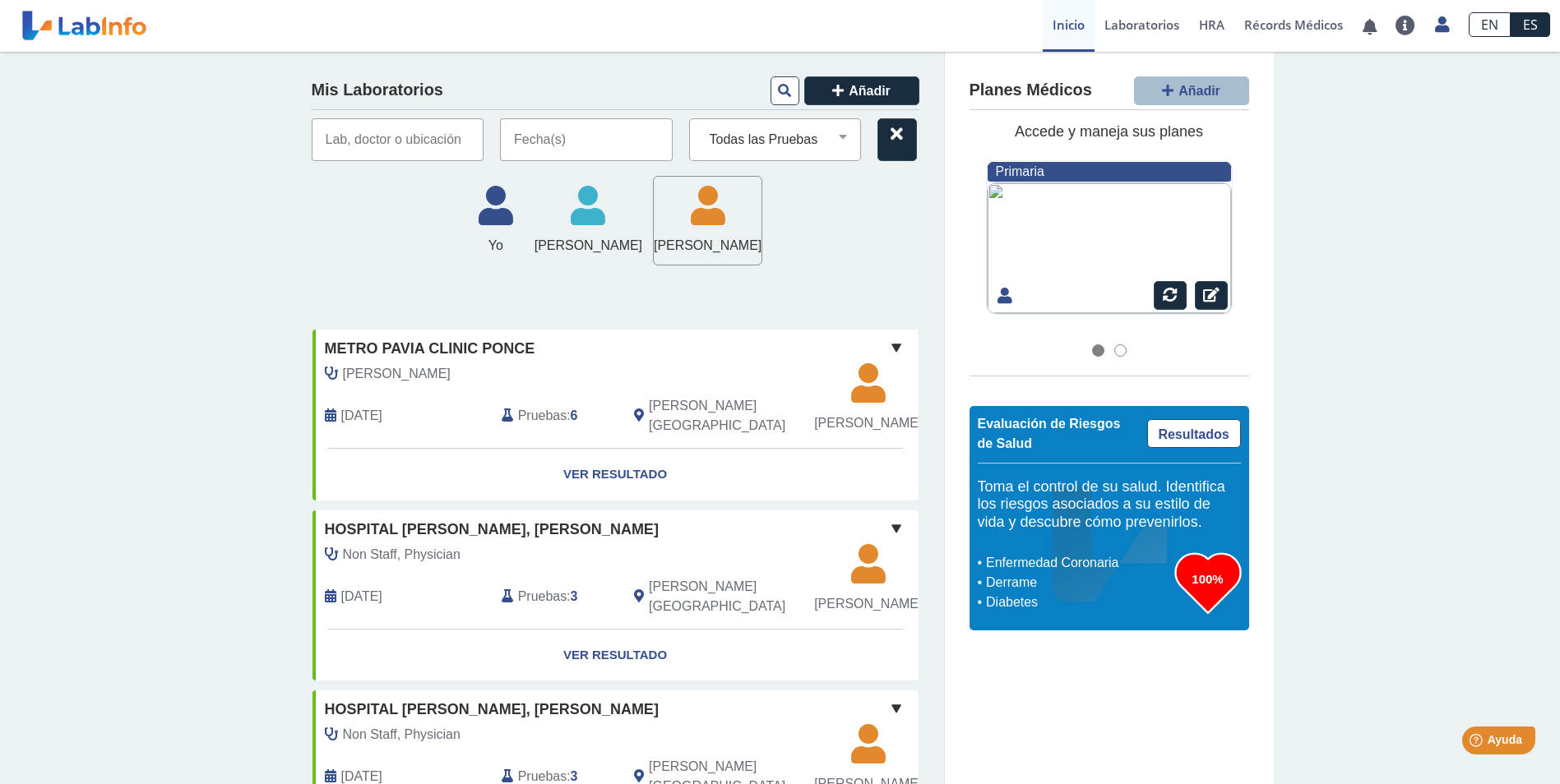
click at [401, 139] on input "text" at bounding box center [398, 140] width 173 height 43
click at [1179, 93] on span "Añadir" at bounding box center [1200, 90] width 42 height 14
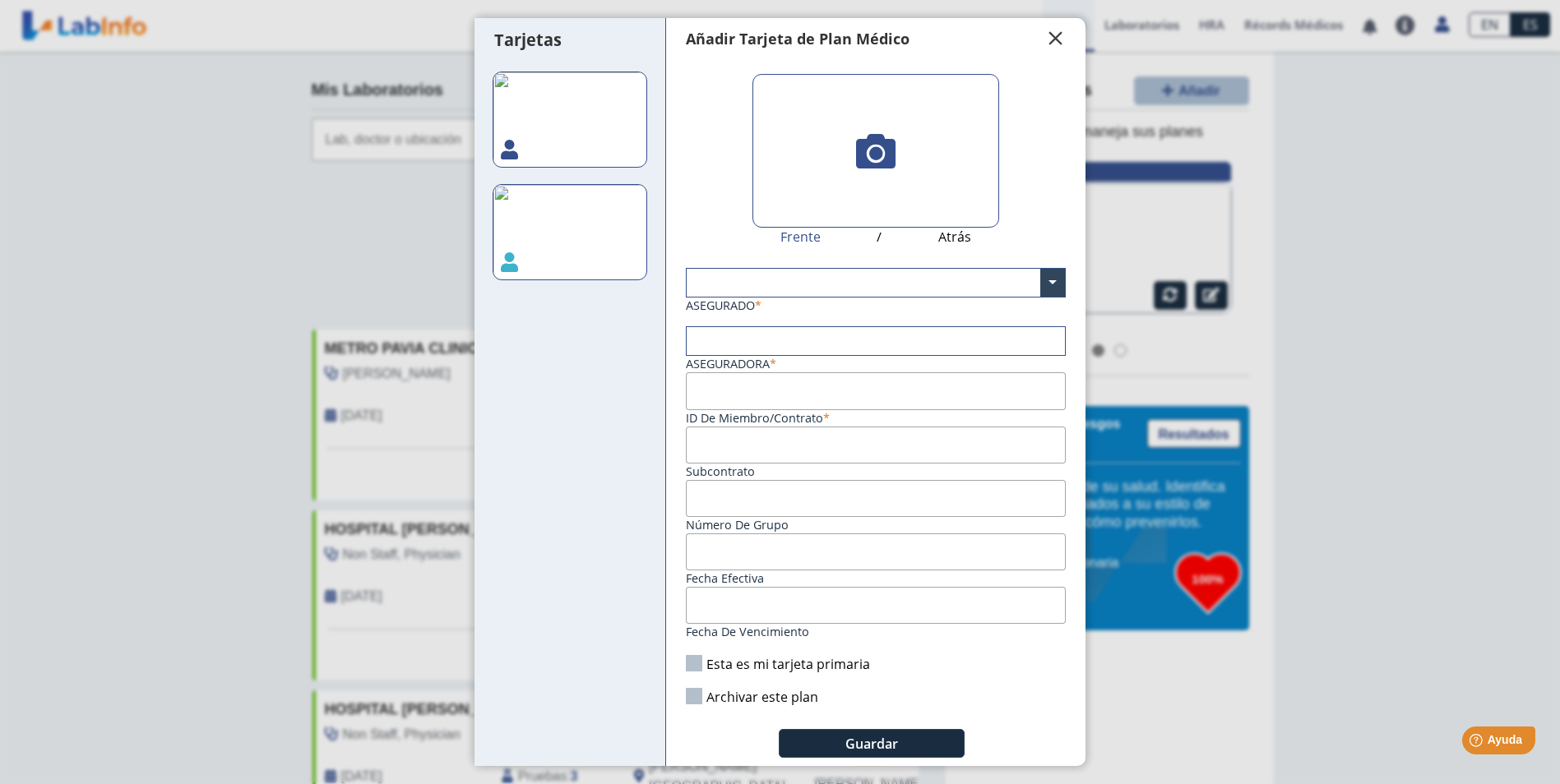
click at [1046, 32] on span "" at bounding box center [1056, 39] width 19 height 19
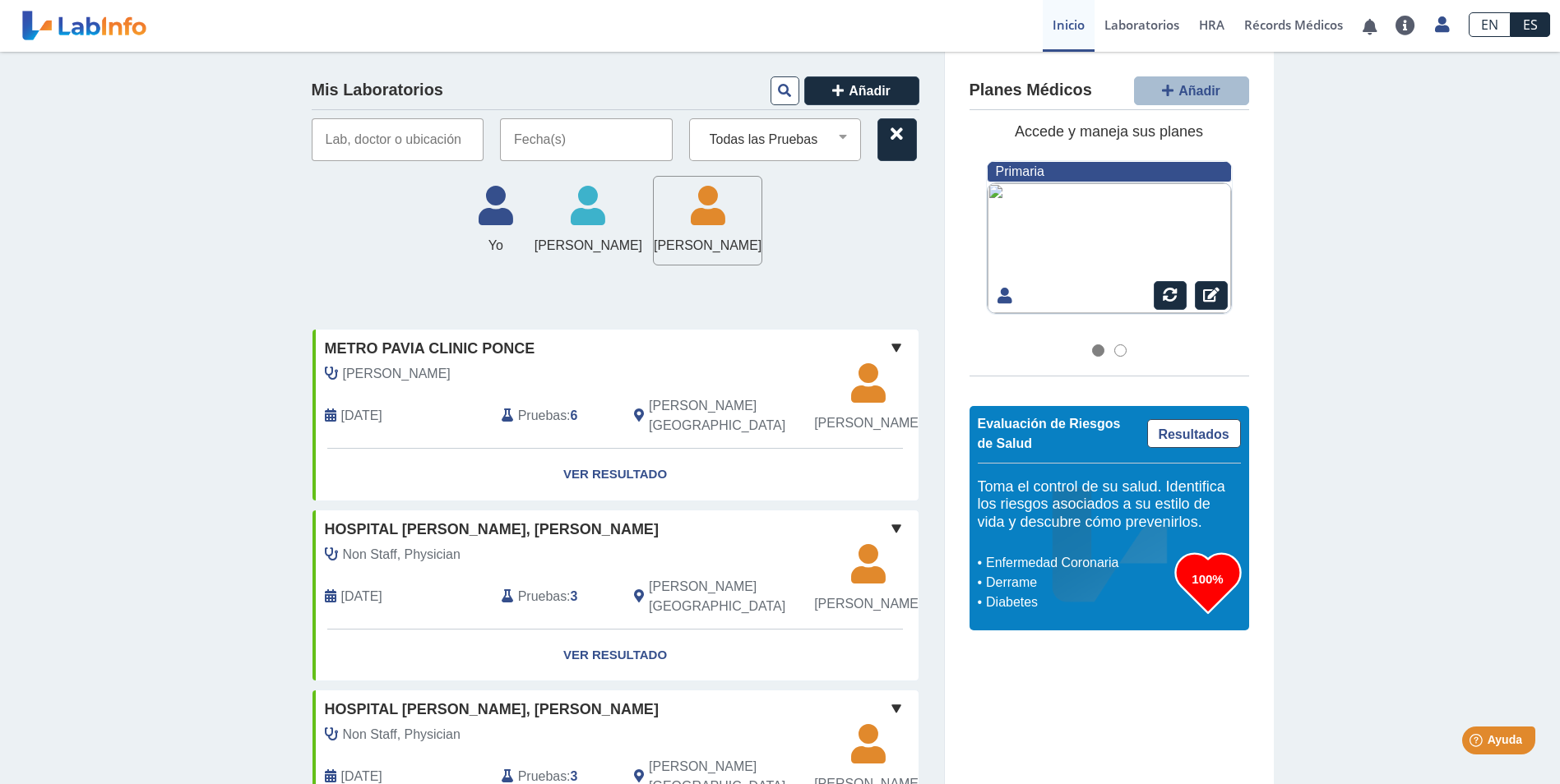
click at [1113, 269] on div at bounding box center [1109, 248] width 245 height 132
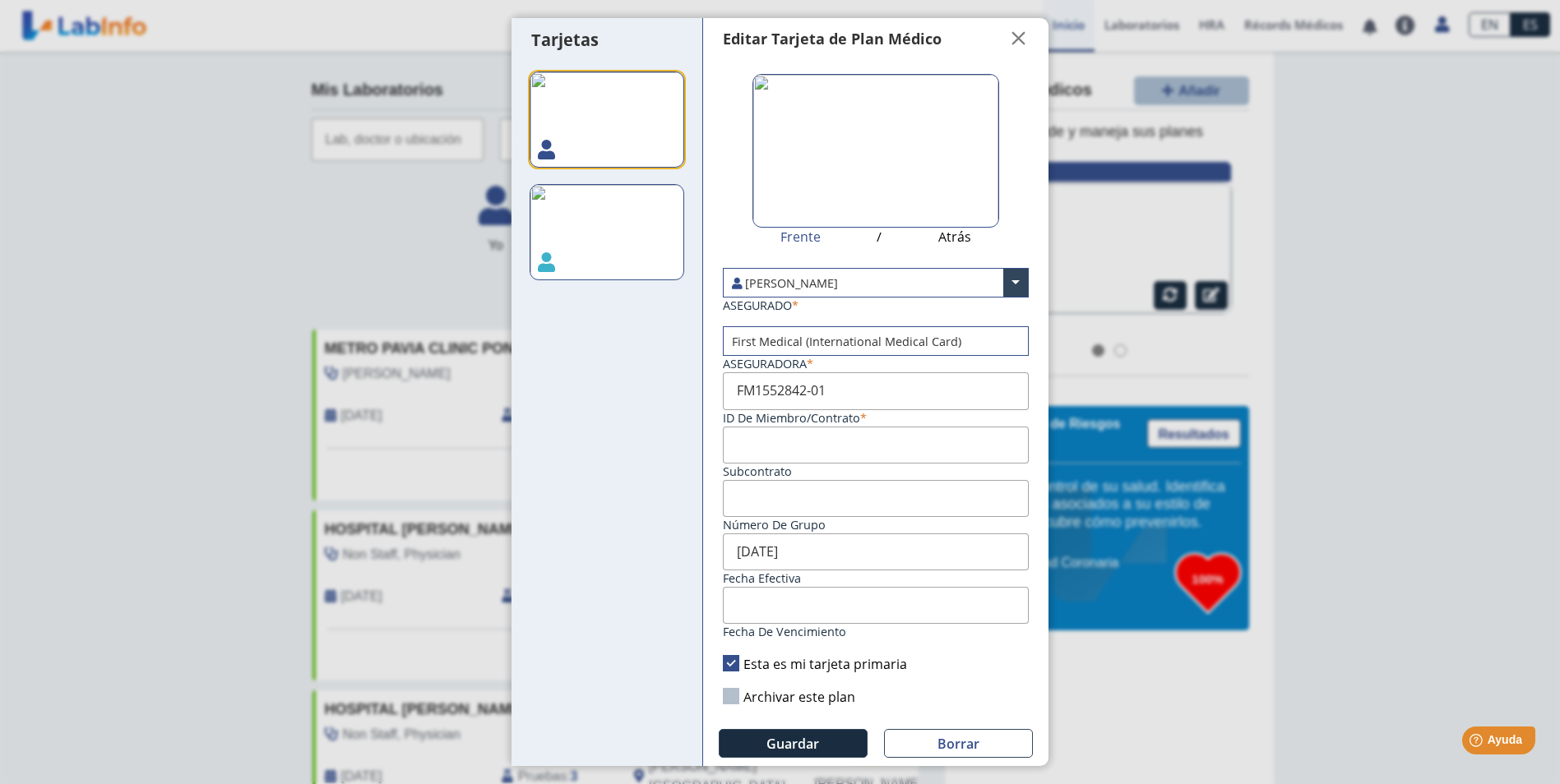
click at [1184, 245] on ngb-modal-window "Tarjetas Editar Tarjeta de Plan Médico  My Cards Frente / Atrás [PERSON_NAME] …" at bounding box center [780, 392] width 1560 height 784
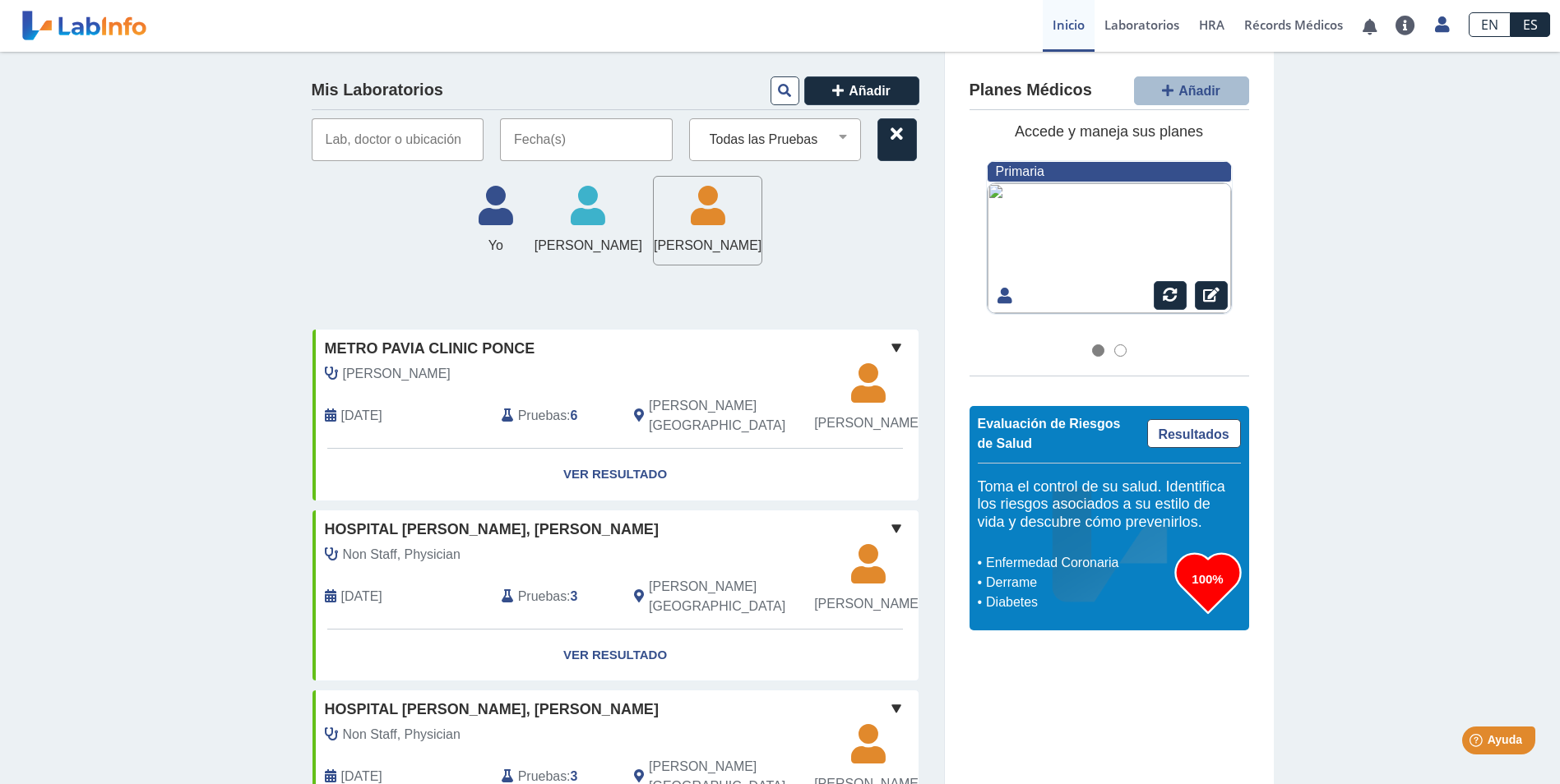
click at [1128, 248] on div at bounding box center [1109, 248] width 245 height 132
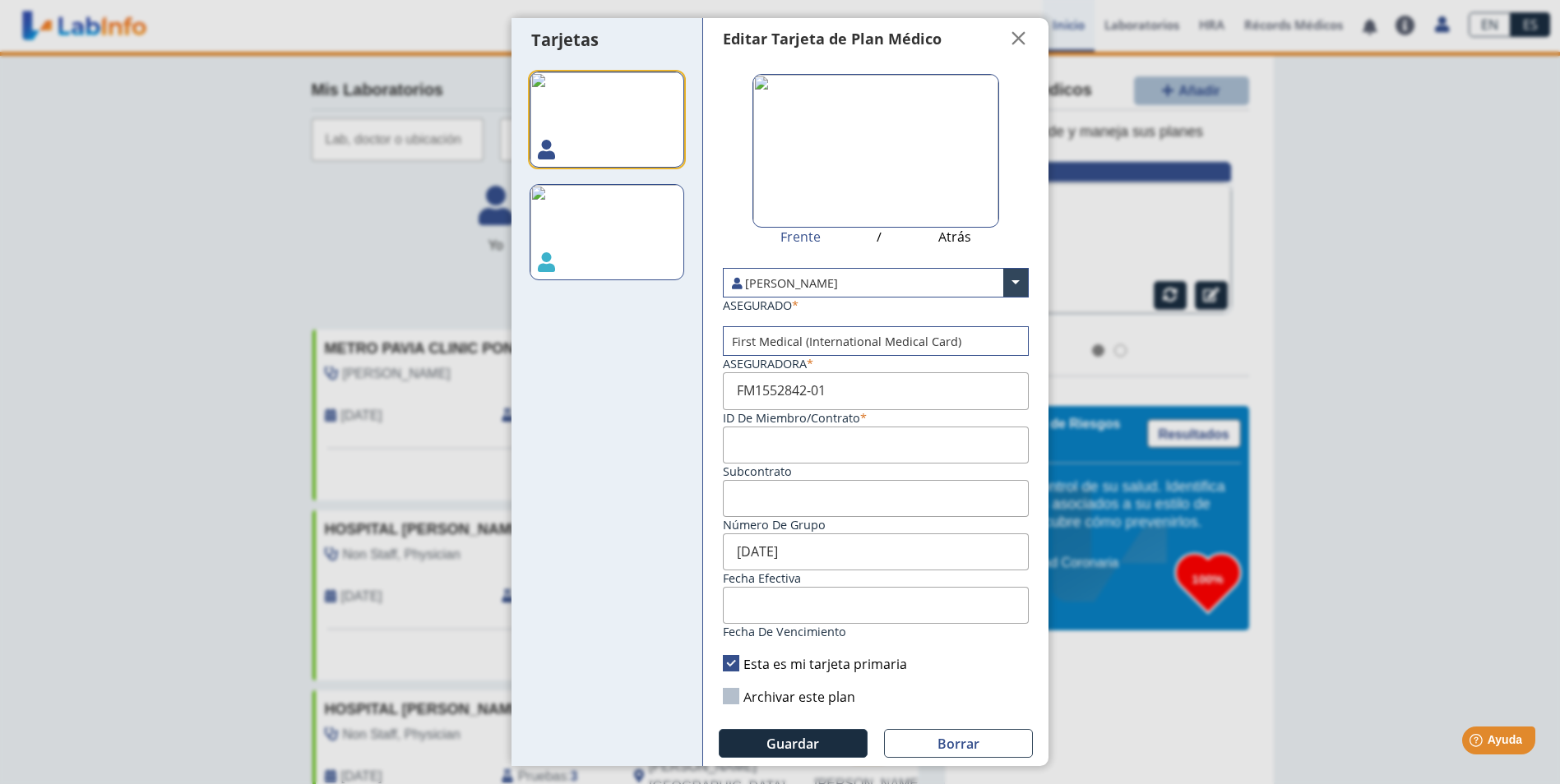
click at [619, 240] on img at bounding box center [607, 233] width 155 height 97
type input "FM1079812-01"
type input "ACU SPUPR C95 AFSCME 3500"
type input "[DATE]"
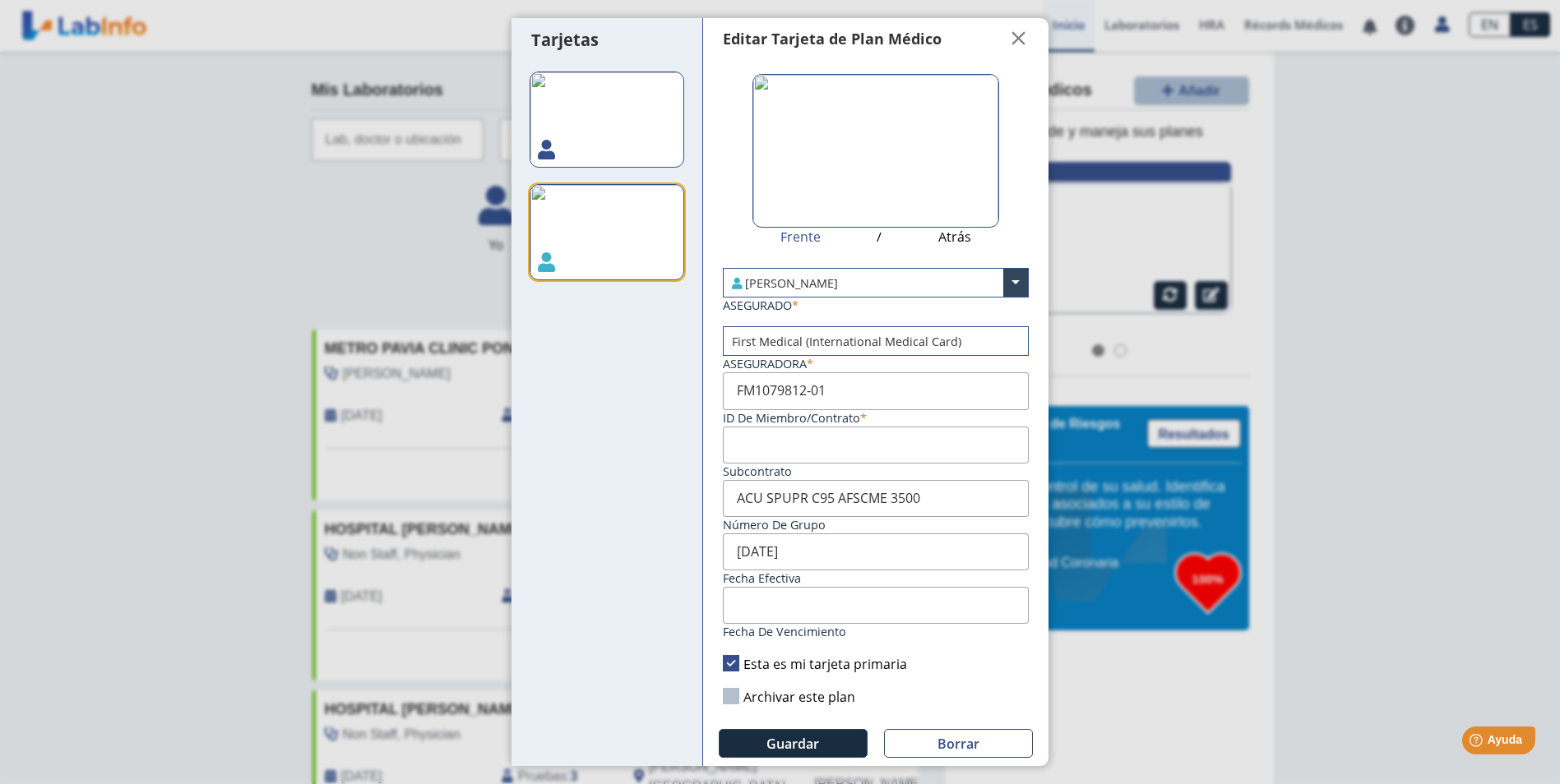
click at [563, 234] on img at bounding box center [607, 233] width 155 height 97
click at [1458, 346] on ngb-modal-window "Tarjetas Editar Tarjeta de Plan Médico  My Cards Frente / Atrás [PERSON_NAME] …" at bounding box center [780, 392] width 1560 height 784
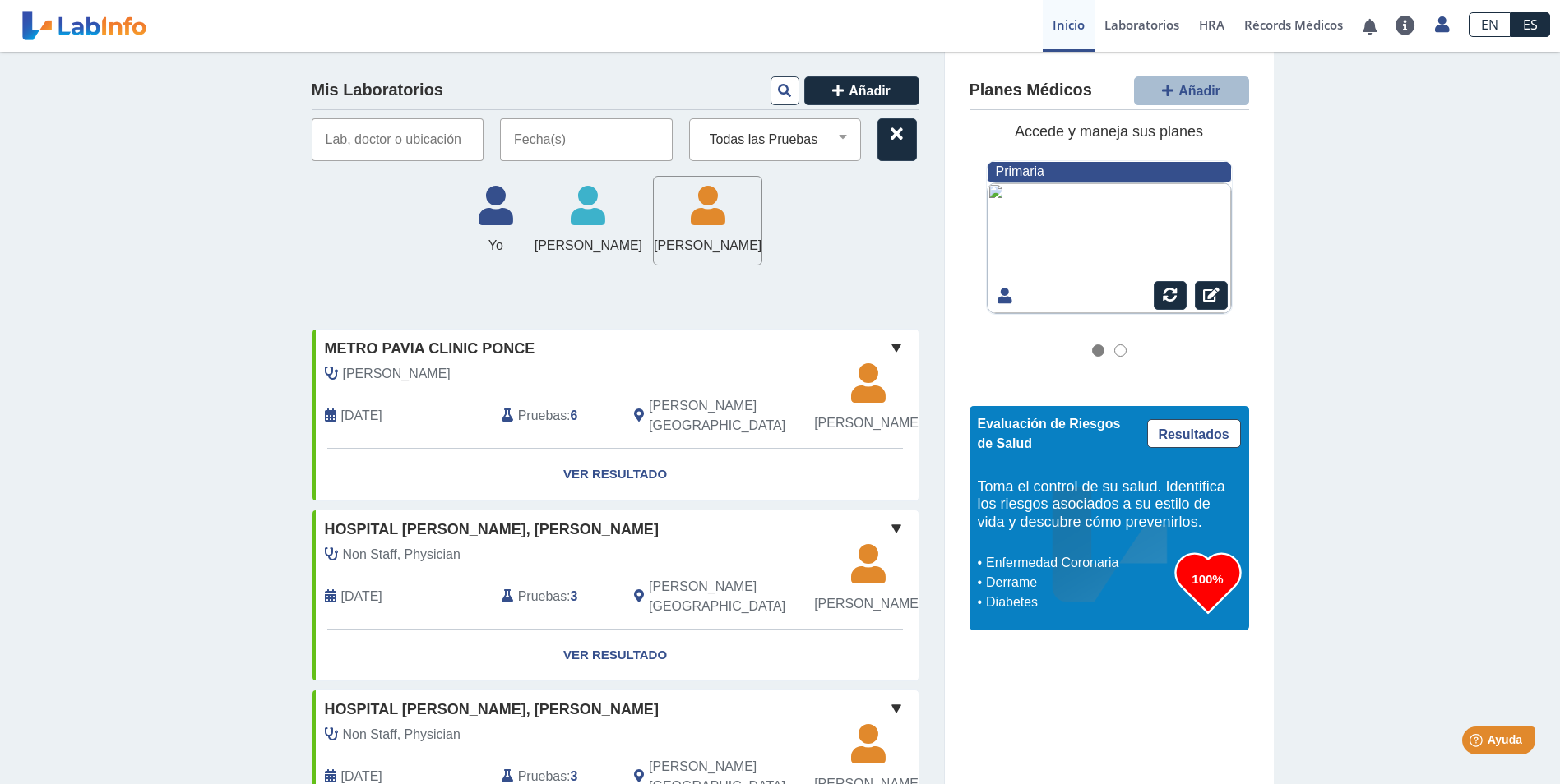
click at [1109, 237] on div at bounding box center [1109, 248] width 245 height 132
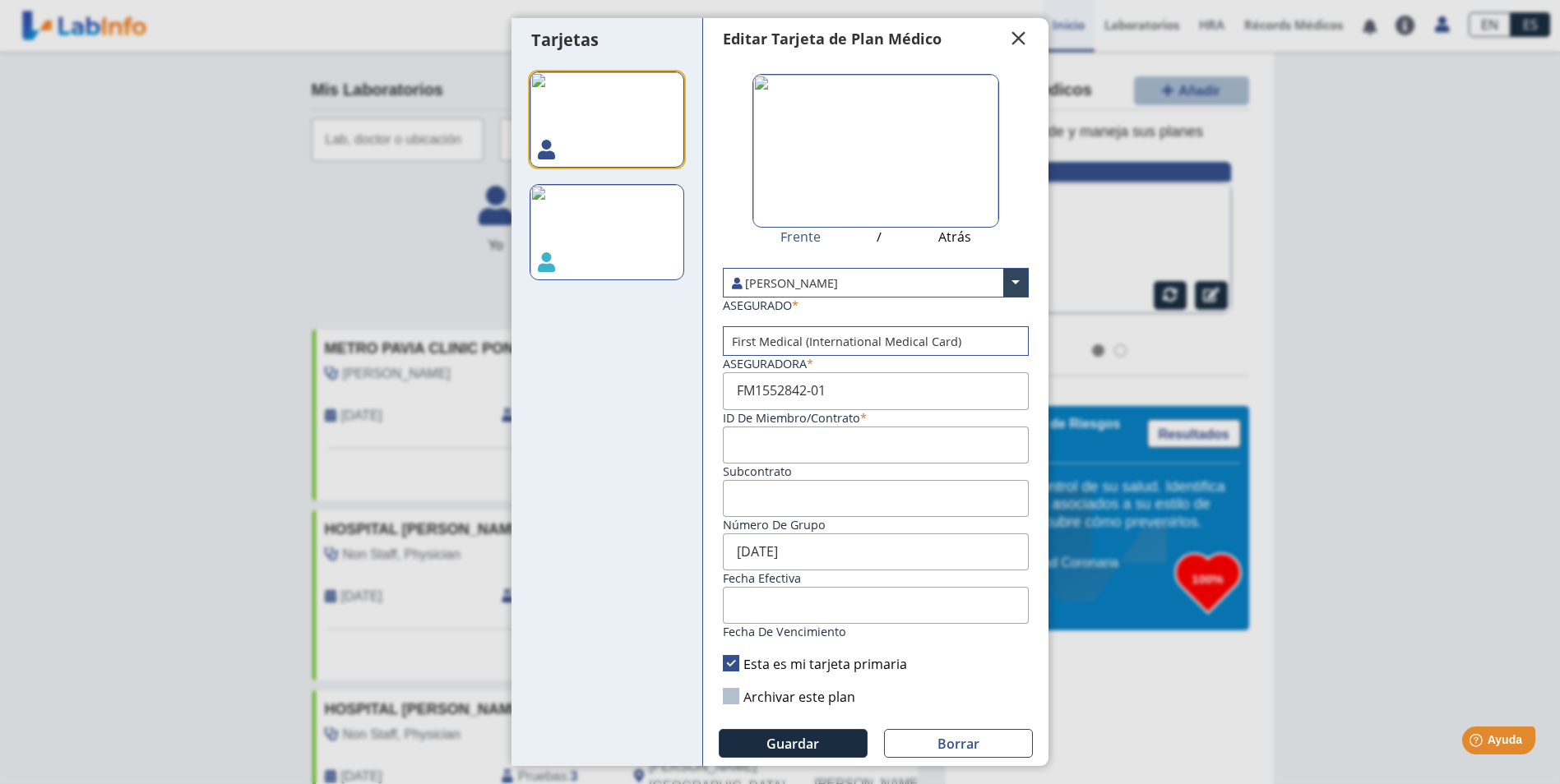
click at [1015, 39] on span "" at bounding box center [1019, 39] width 19 height 19
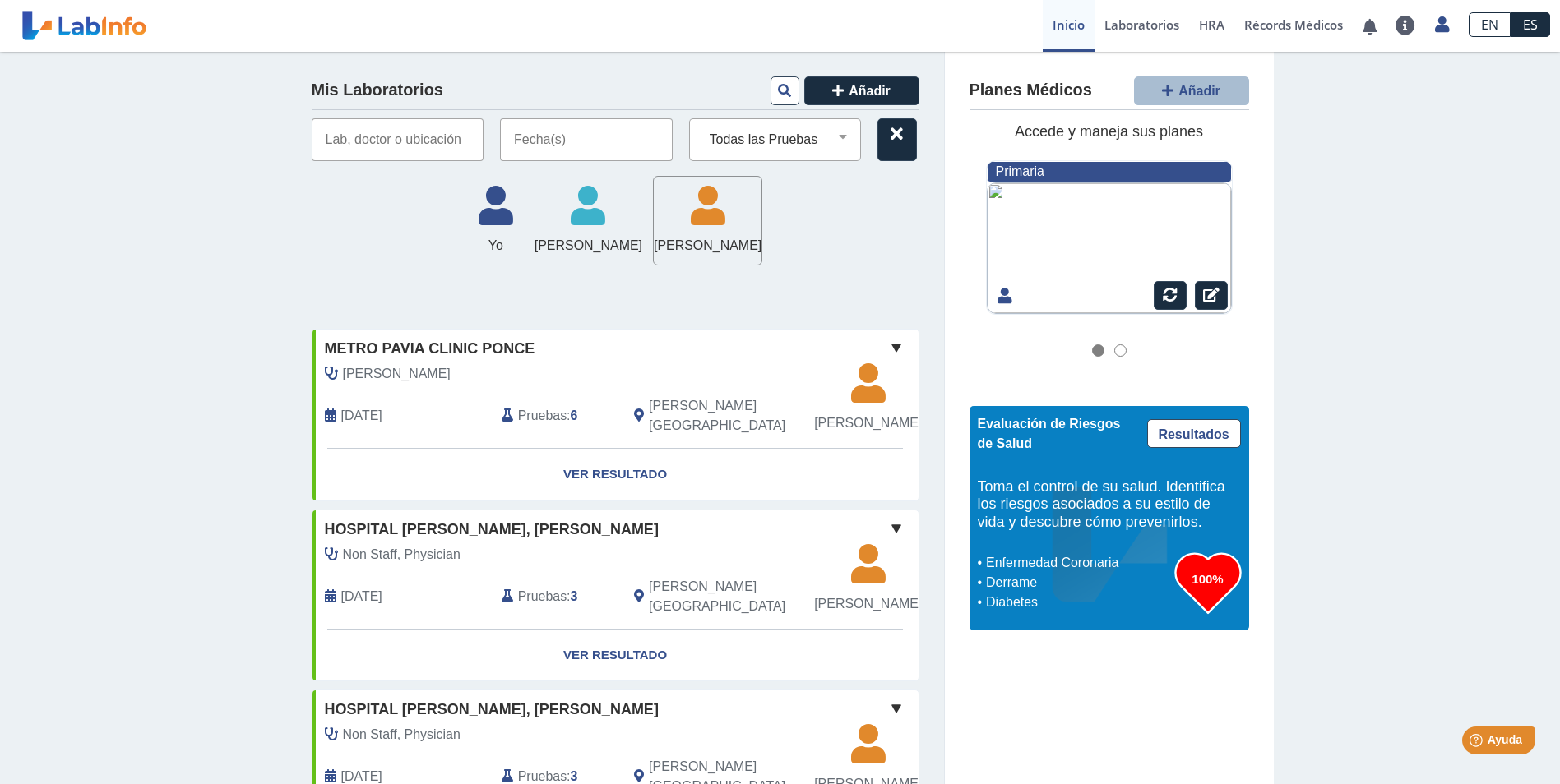
click at [713, 239] on span "[PERSON_NAME]" at bounding box center [707, 246] width 108 height 19
click at [715, 241] on span "[PERSON_NAME]" at bounding box center [707, 246] width 108 height 19
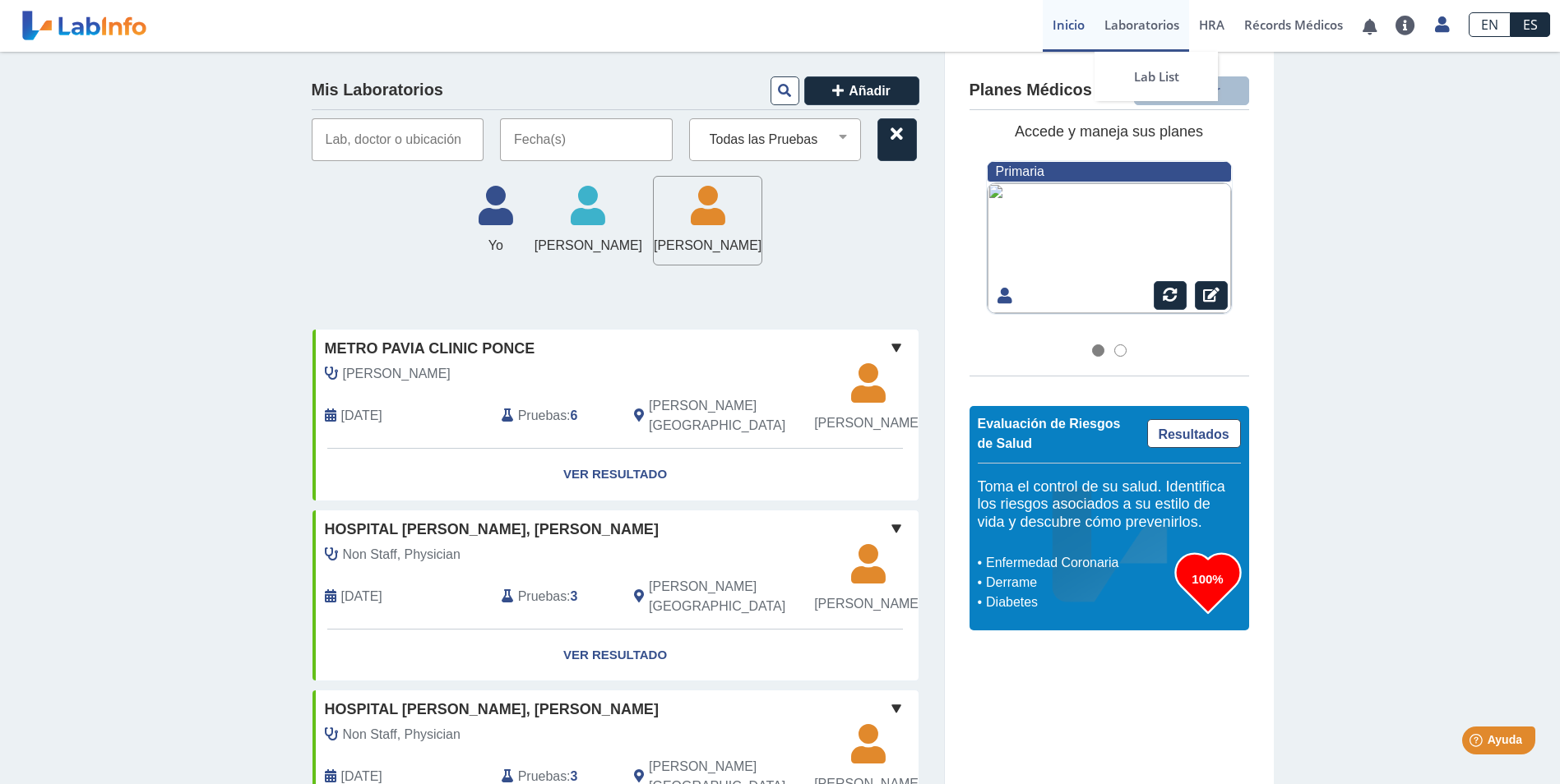
click at [1166, 27] on link "Laboratorios" at bounding box center [1142, 25] width 95 height 52
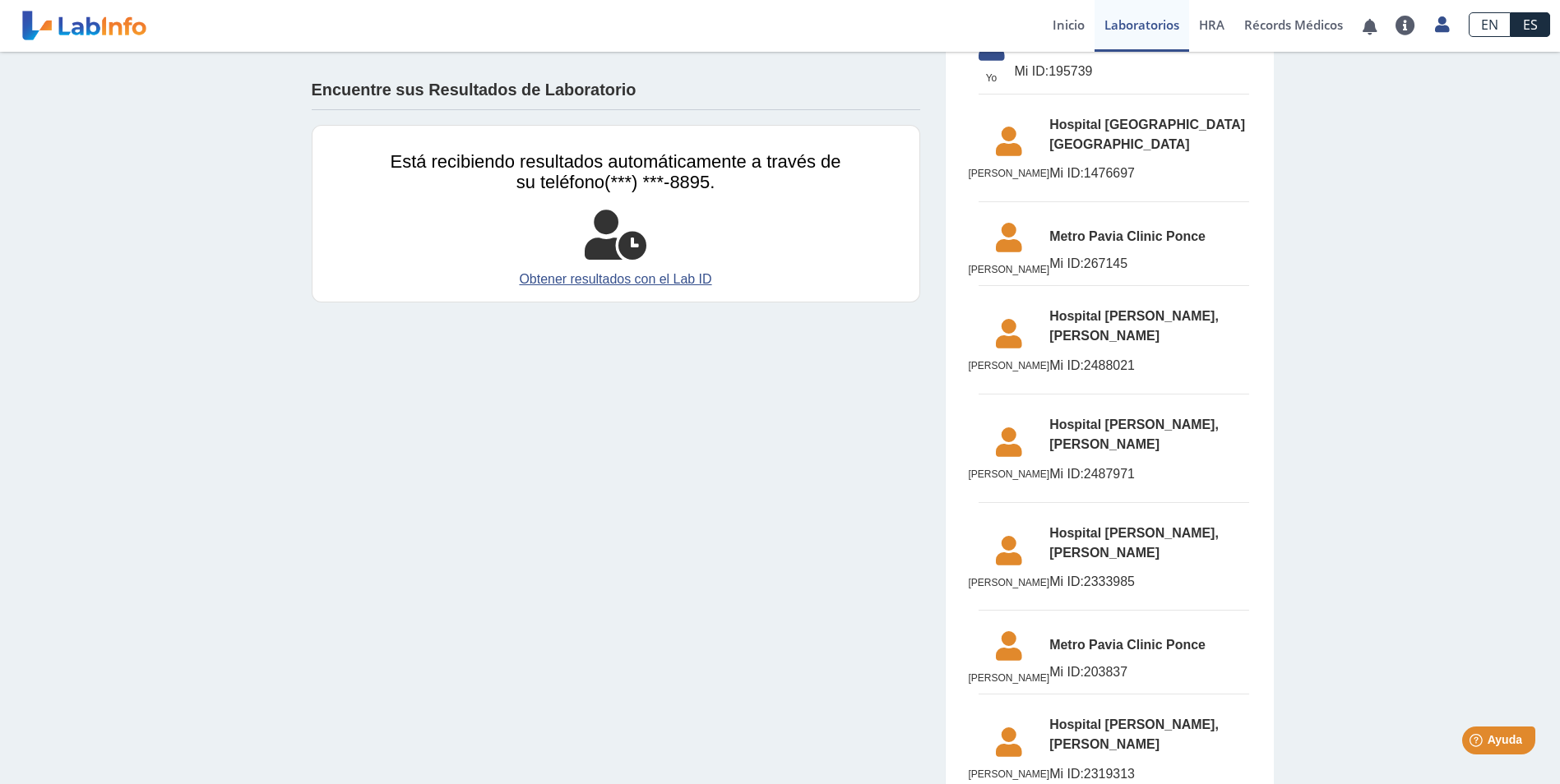
scroll to position [414, 0]
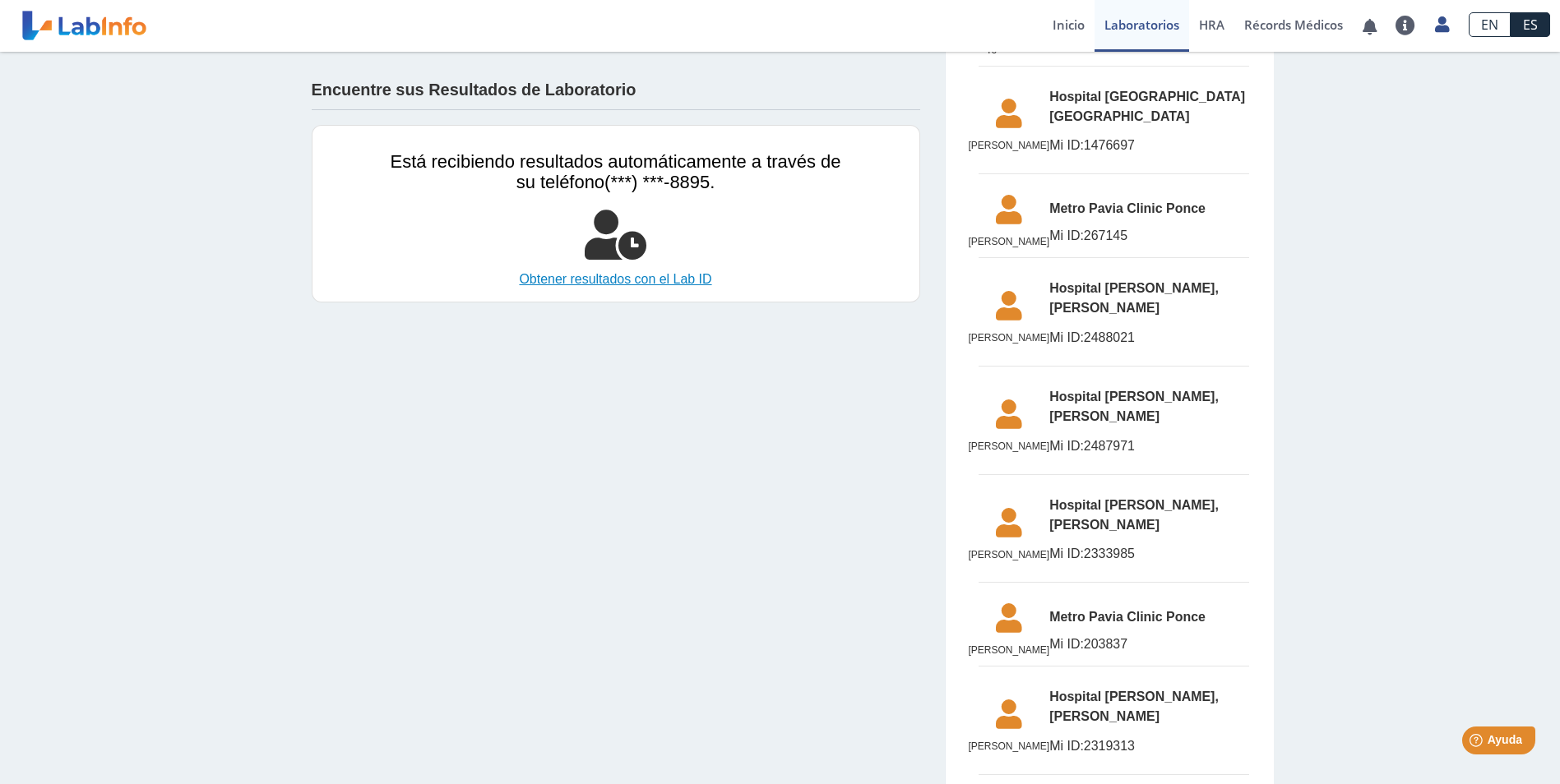
click at [664, 273] on link "Obtener resultados con el Lab ID" at bounding box center [616, 279] width 451 height 19
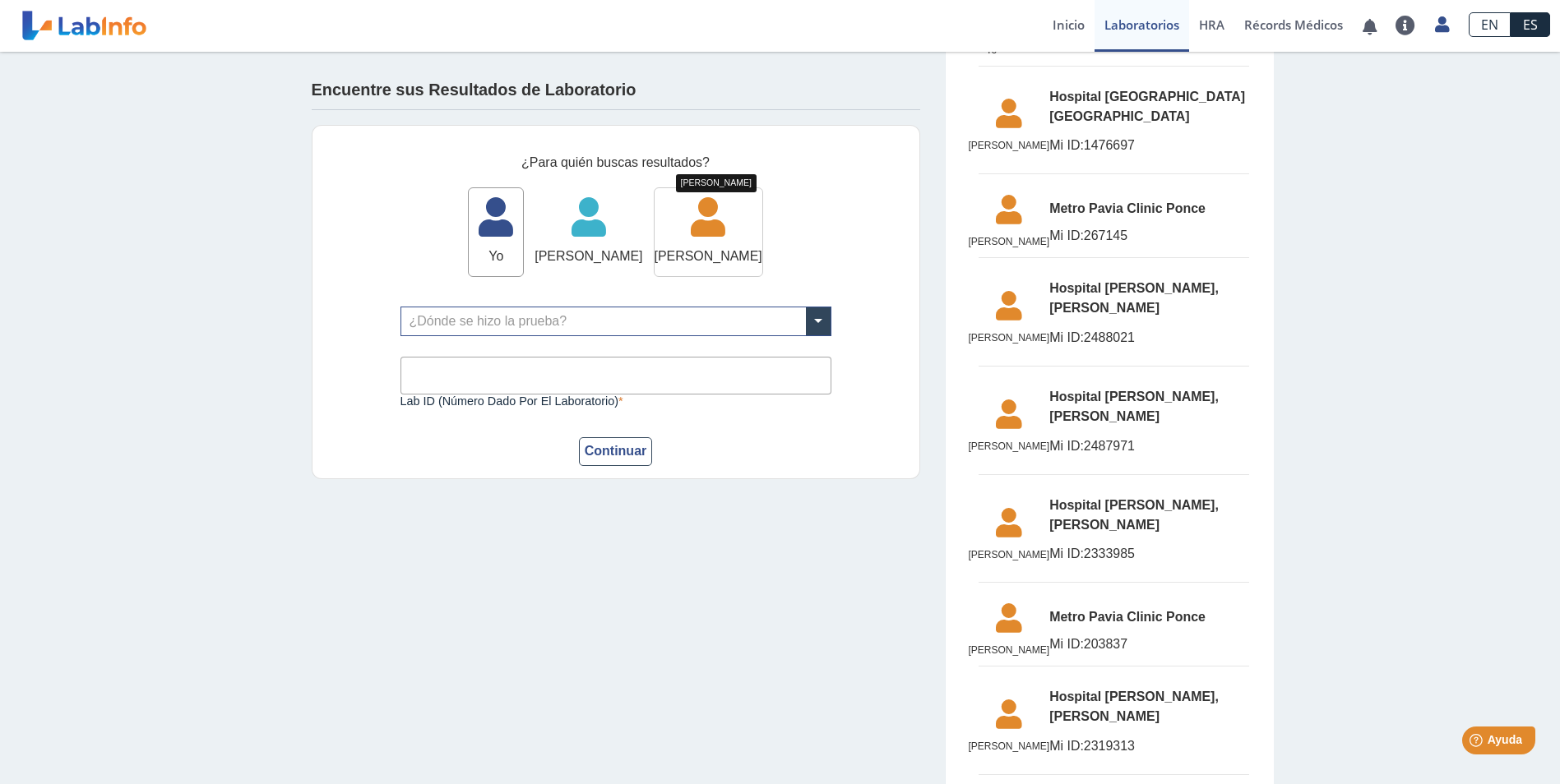
click at [715, 245] on icon at bounding box center [708, 223] width 108 height 49
click at [593, 367] on input "Lab ID (número dado por el laboratorio)" at bounding box center [616, 375] width 431 height 37
click at [892, 607] on app-lab-results-create "Encuentre sus Resultados de Laboratorio ¿Para quién buscas resultados? Yo Yo [P…" at bounding box center [780, 284] width 986 height 1292
click at [499, 347] on div "Lab ID (número dado por el laboratorio) Este campo es requerido" at bounding box center [616, 371] width 431 height 71
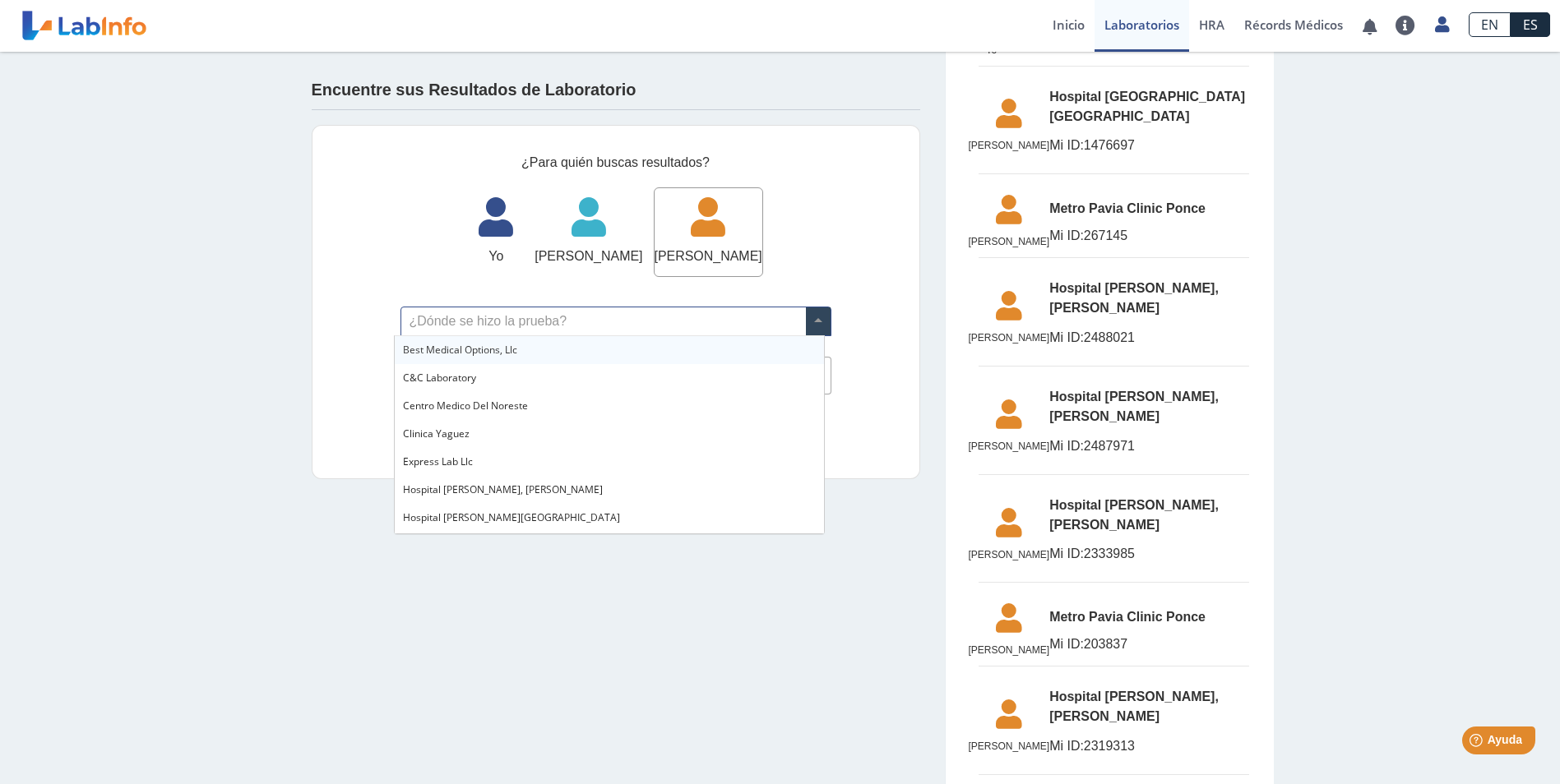
click at [500, 327] on input "text" at bounding box center [616, 321] width 430 height 28
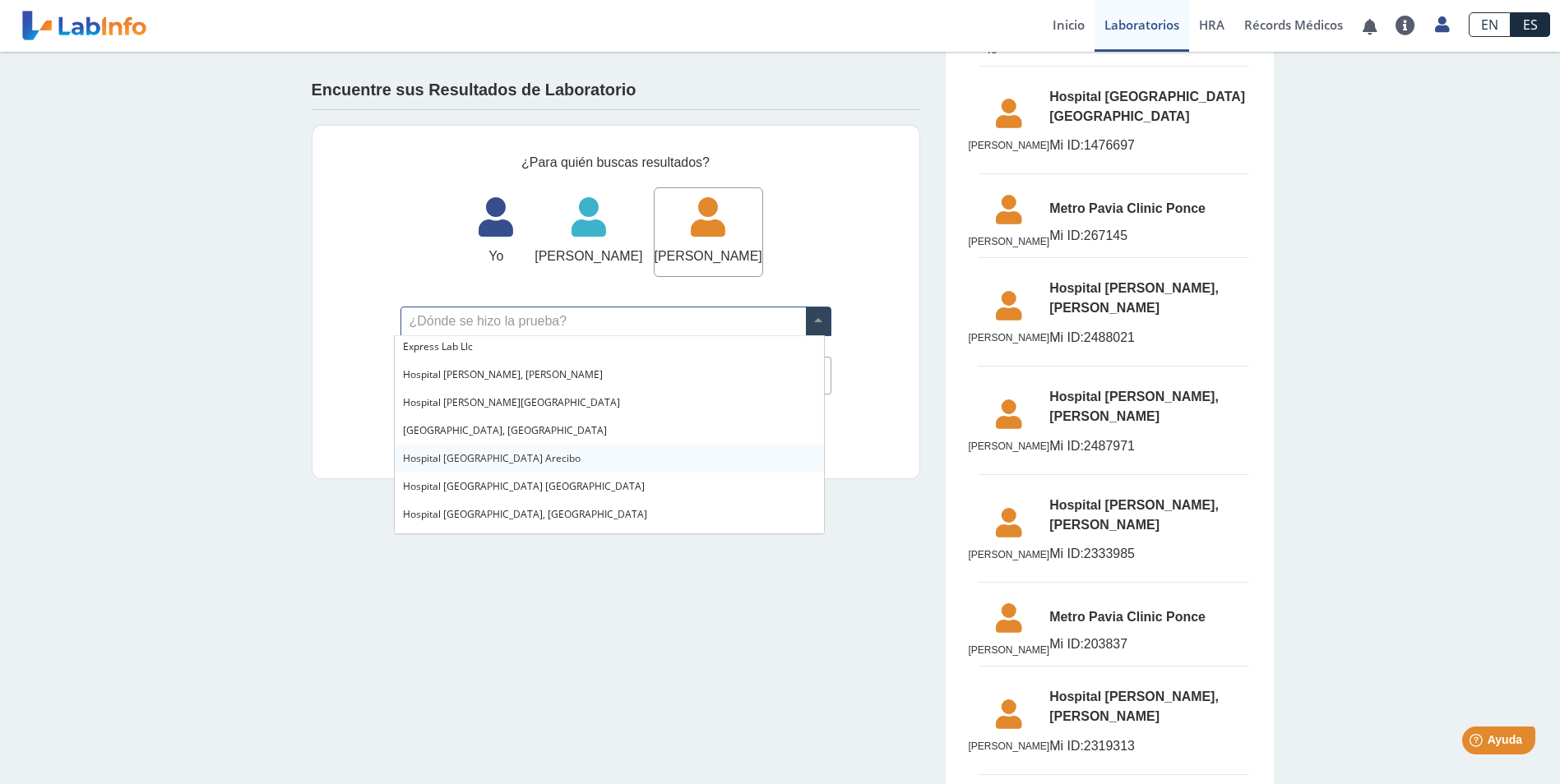
scroll to position [0, 0]
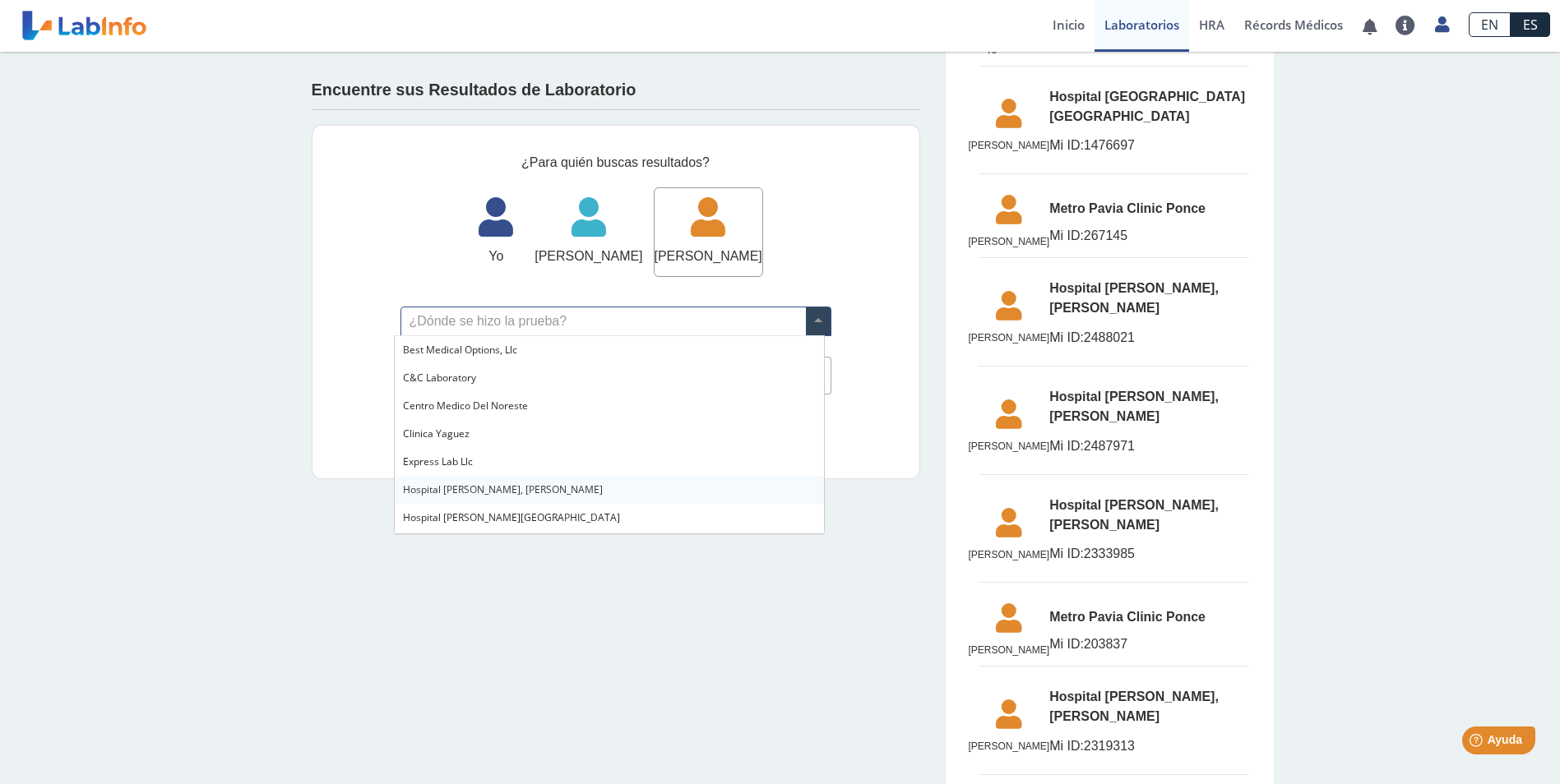
click at [515, 486] on div "Hospital [PERSON_NAME], [PERSON_NAME]" at bounding box center [609, 490] width 430 height 28
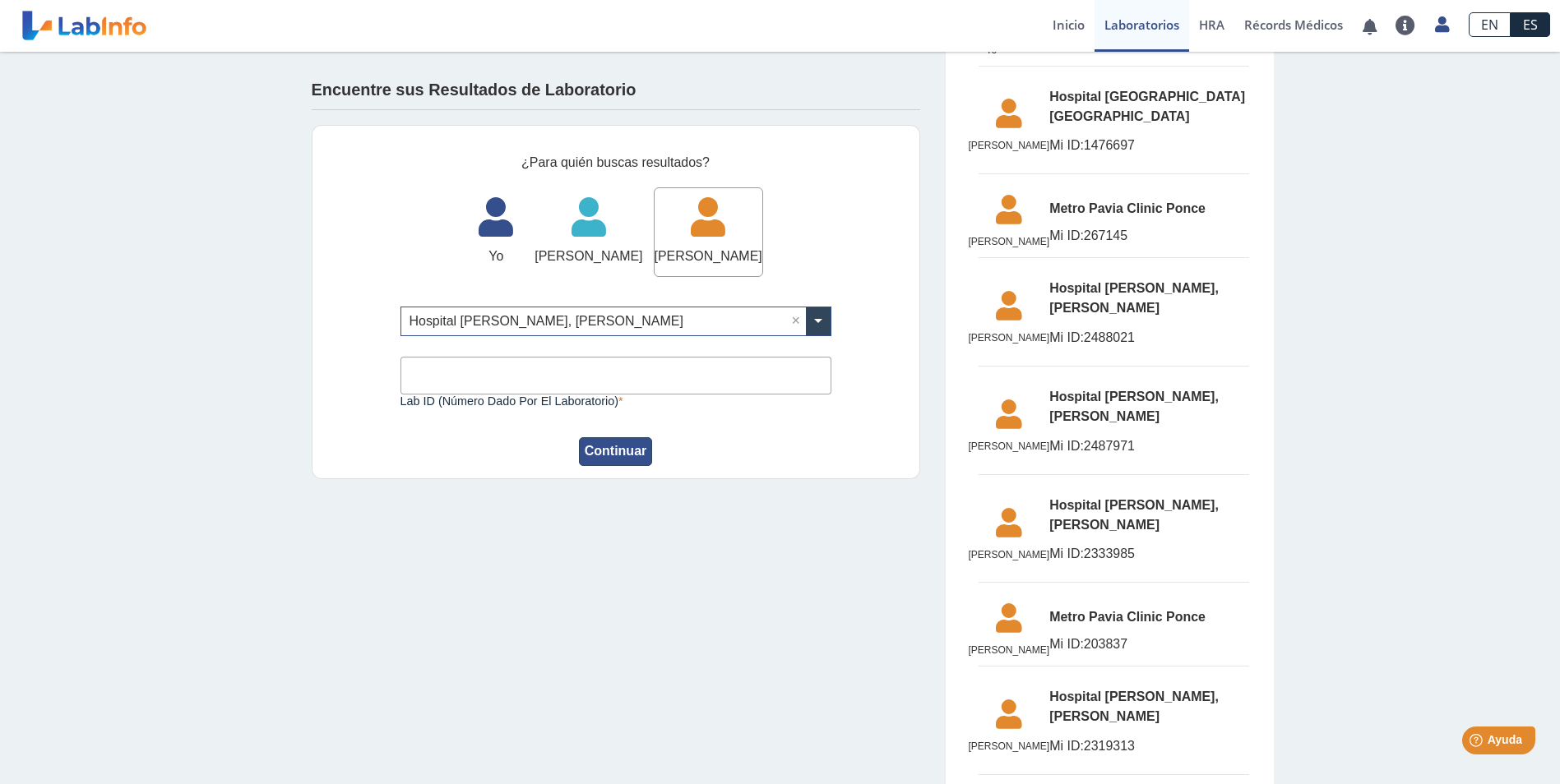
click at [617, 455] on button "Continuar" at bounding box center [616, 451] width 74 height 29
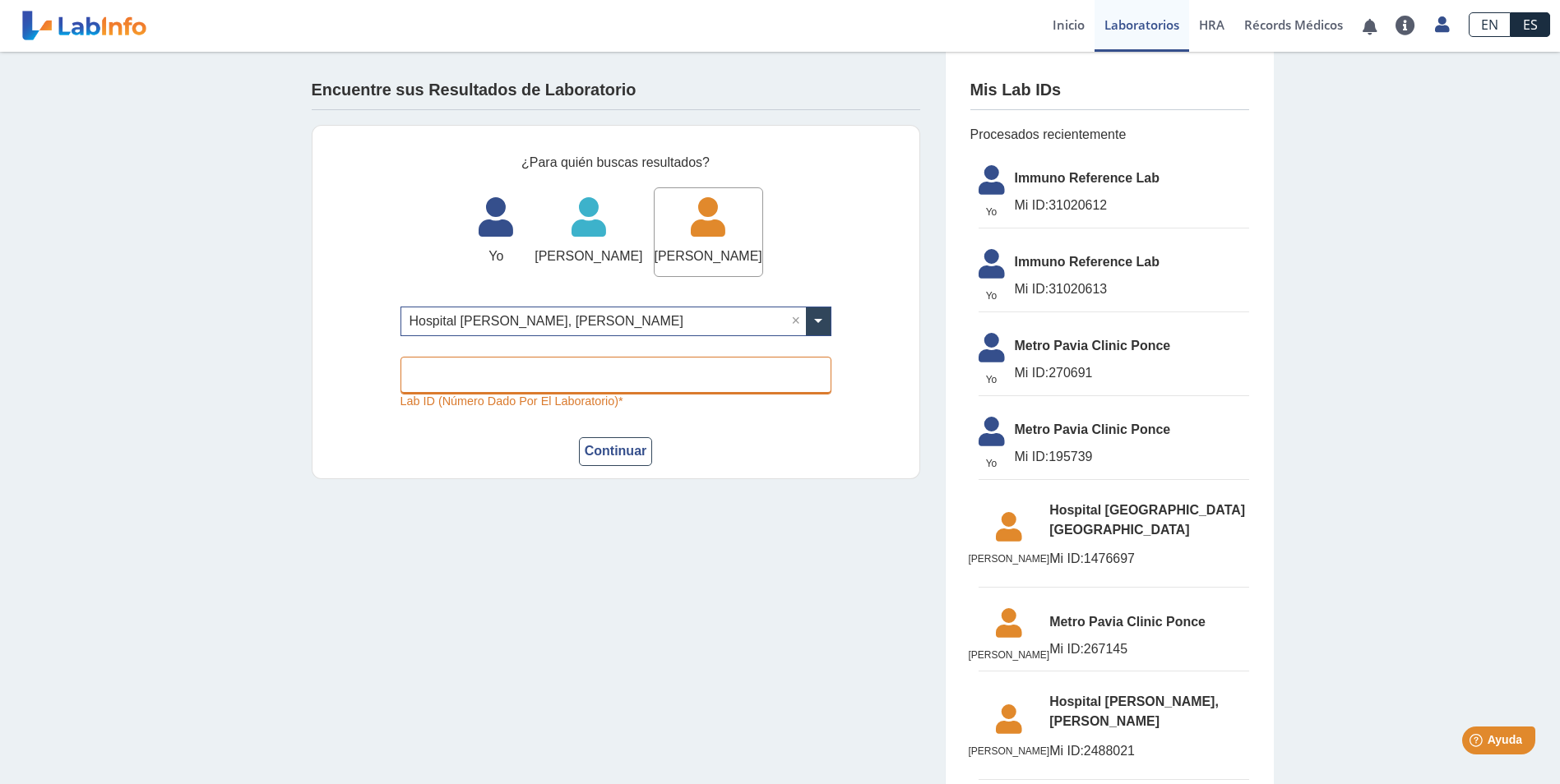
click at [558, 376] on input "Lab ID (número dado por el laboratorio)" at bounding box center [616, 375] width 431 height 37
click at [1058, 10] on link "Inicio" at bounding box center [1068, 25] width 52 height 52
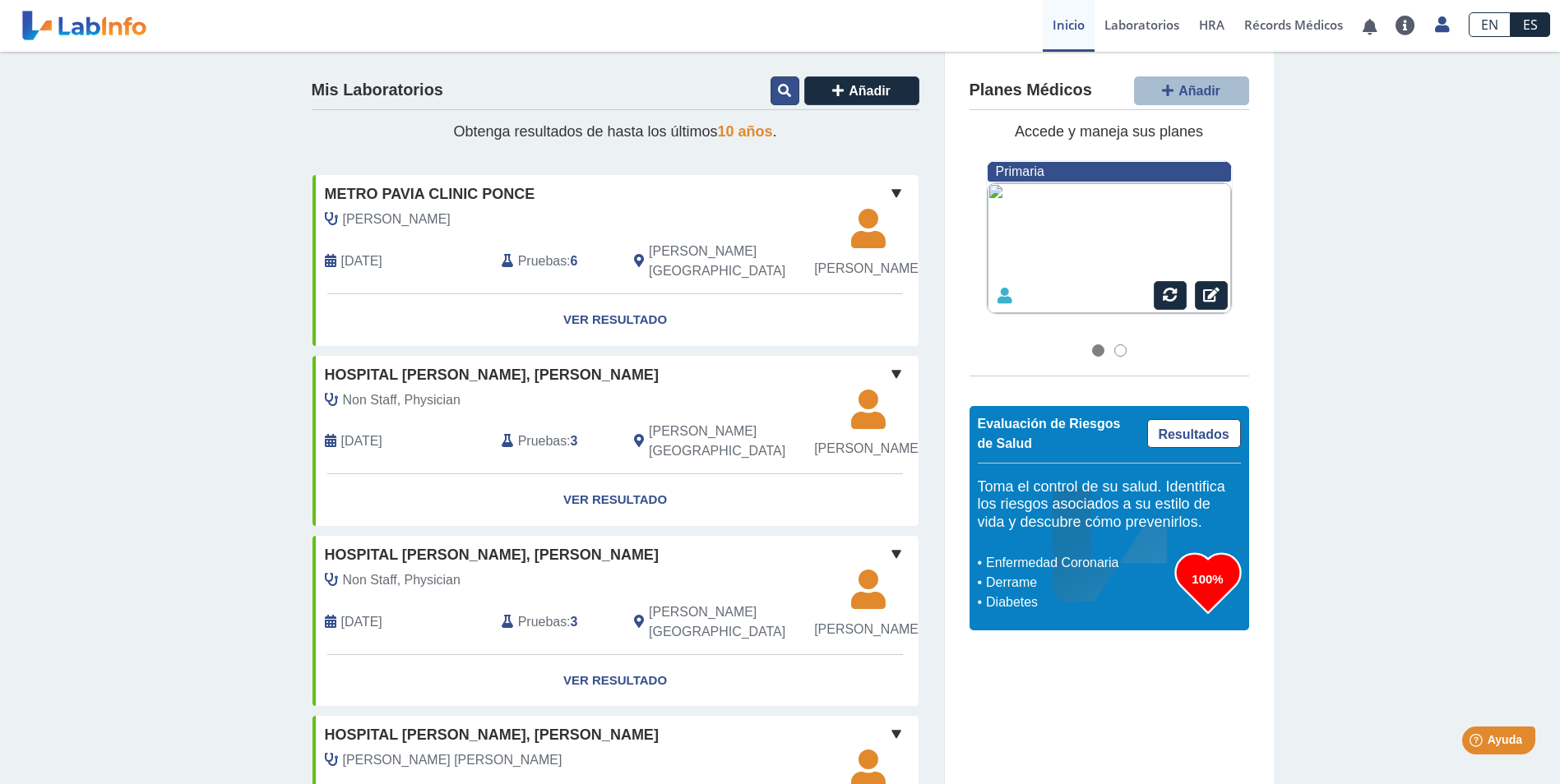
click at [780, 83] on button at bounding box center [784, 90] width 29 height 29
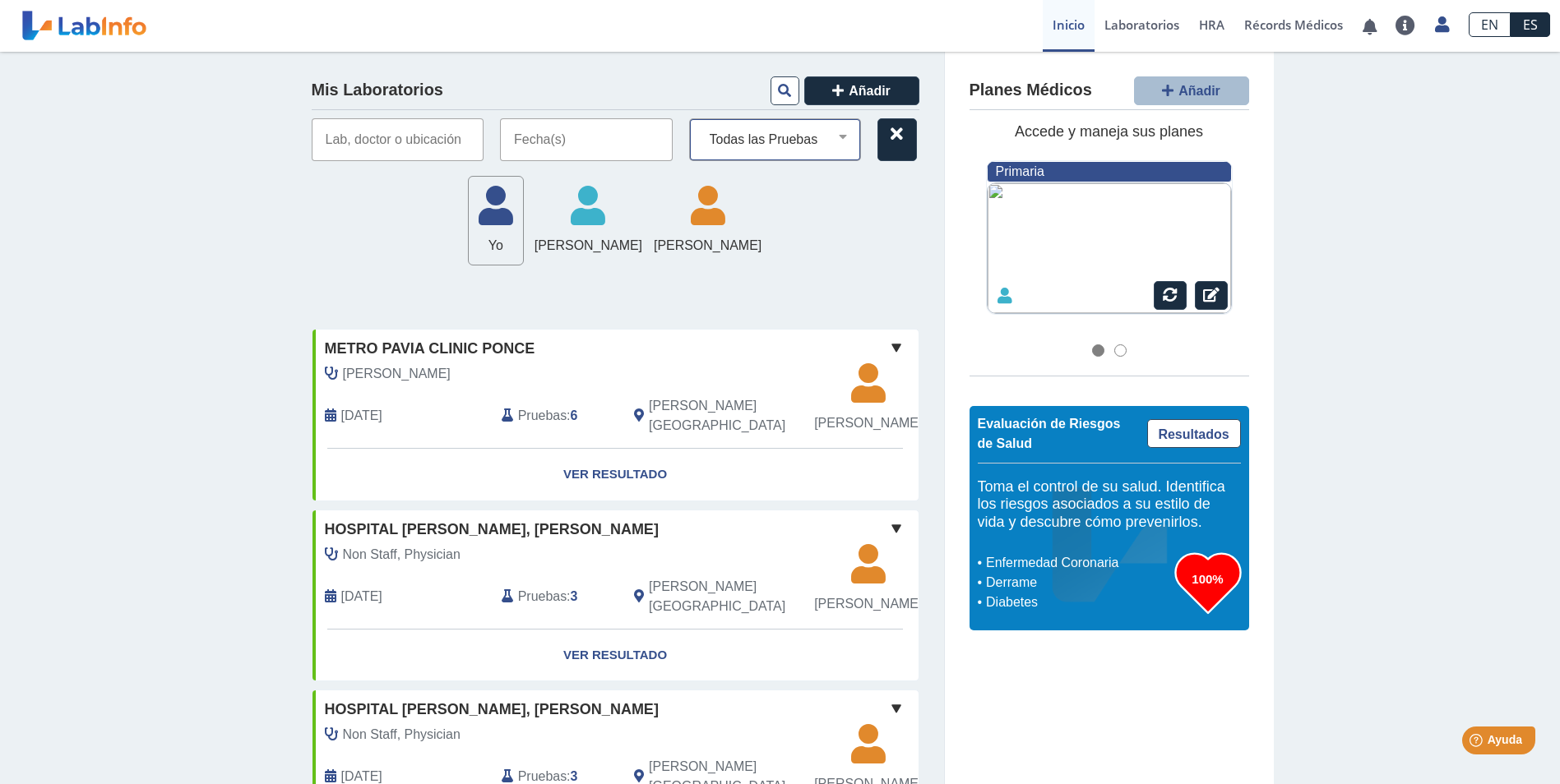
click at [798, 141] on select "Todas las Pruebas bmp ca 125 ca 125 (serum) cbc with diff automated cbc with di…" at bounding box center [782, 140] width 158 height 21
click at [703, 129] on select "Todas las Pruebas bmp ca 125 ca 125 (serum) cbc with diff automated cbc with di…" at bounding box center [782, 140] width 158 height 21
click at [630, 149] on input "text" at bounding box center [586, 140] width 173 height 43
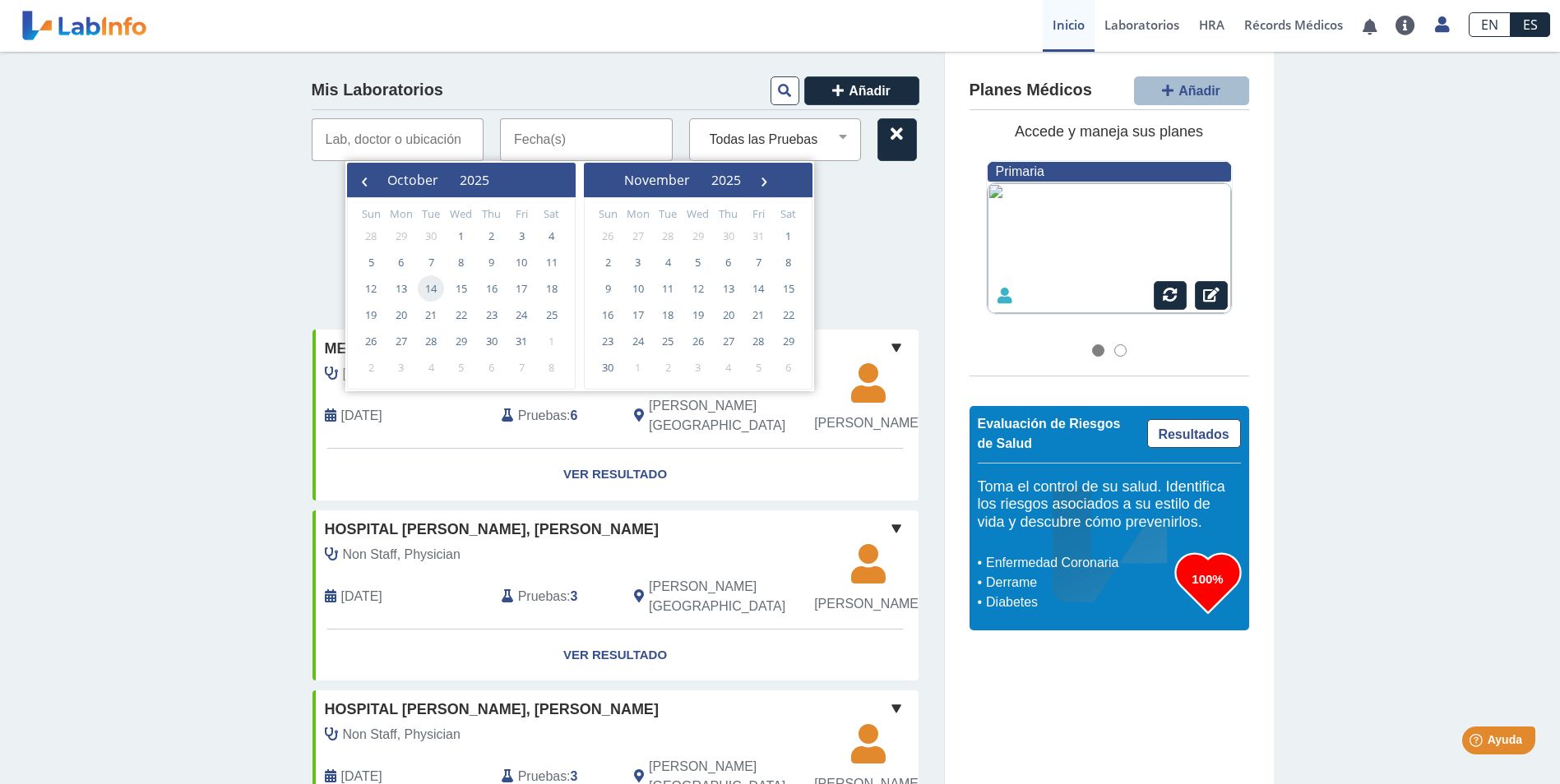
click at [422, 286] on span "14" at bounding box center [431, 289] width 26 height 26
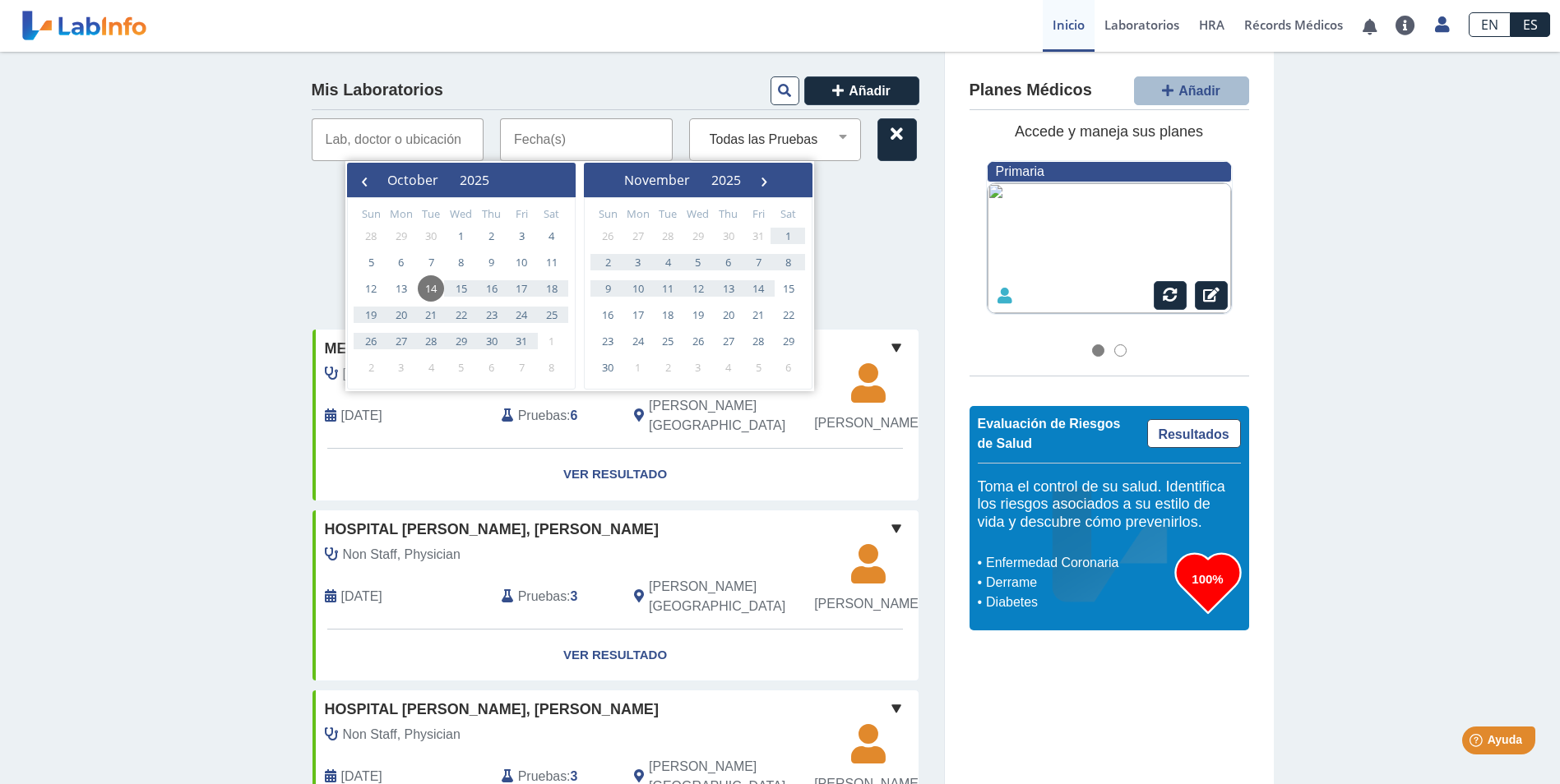
click at [863, 240] on div "Yo Yo [PERSON_NAME] [PERSON_NAME] [PERSON_NAME] [PERSON_NAME]" at bounding box center [616, 220] width 608 height 90
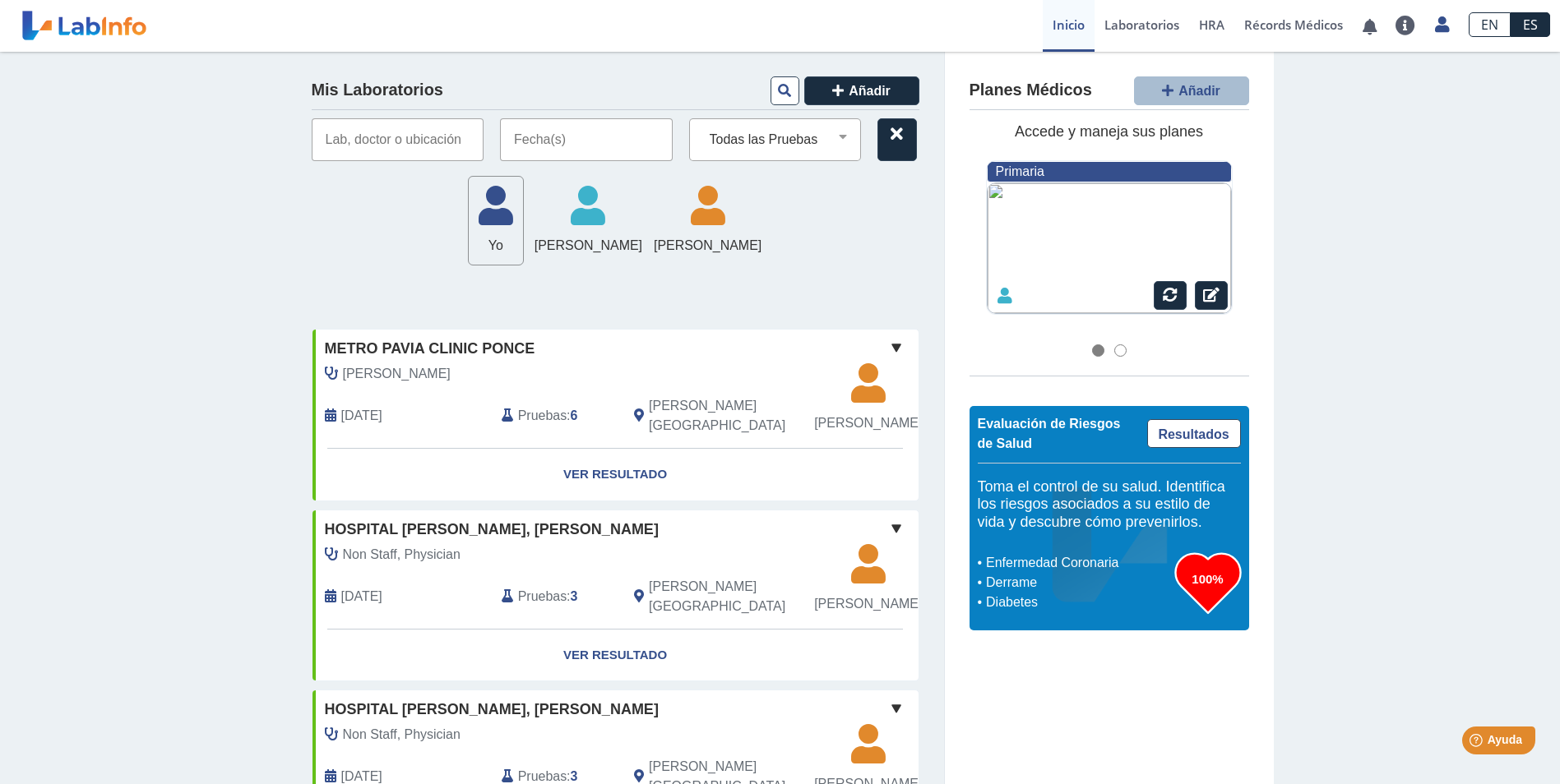
click at [558, 129] on input "text" at bounding box center [586, 140] width 173 height 43
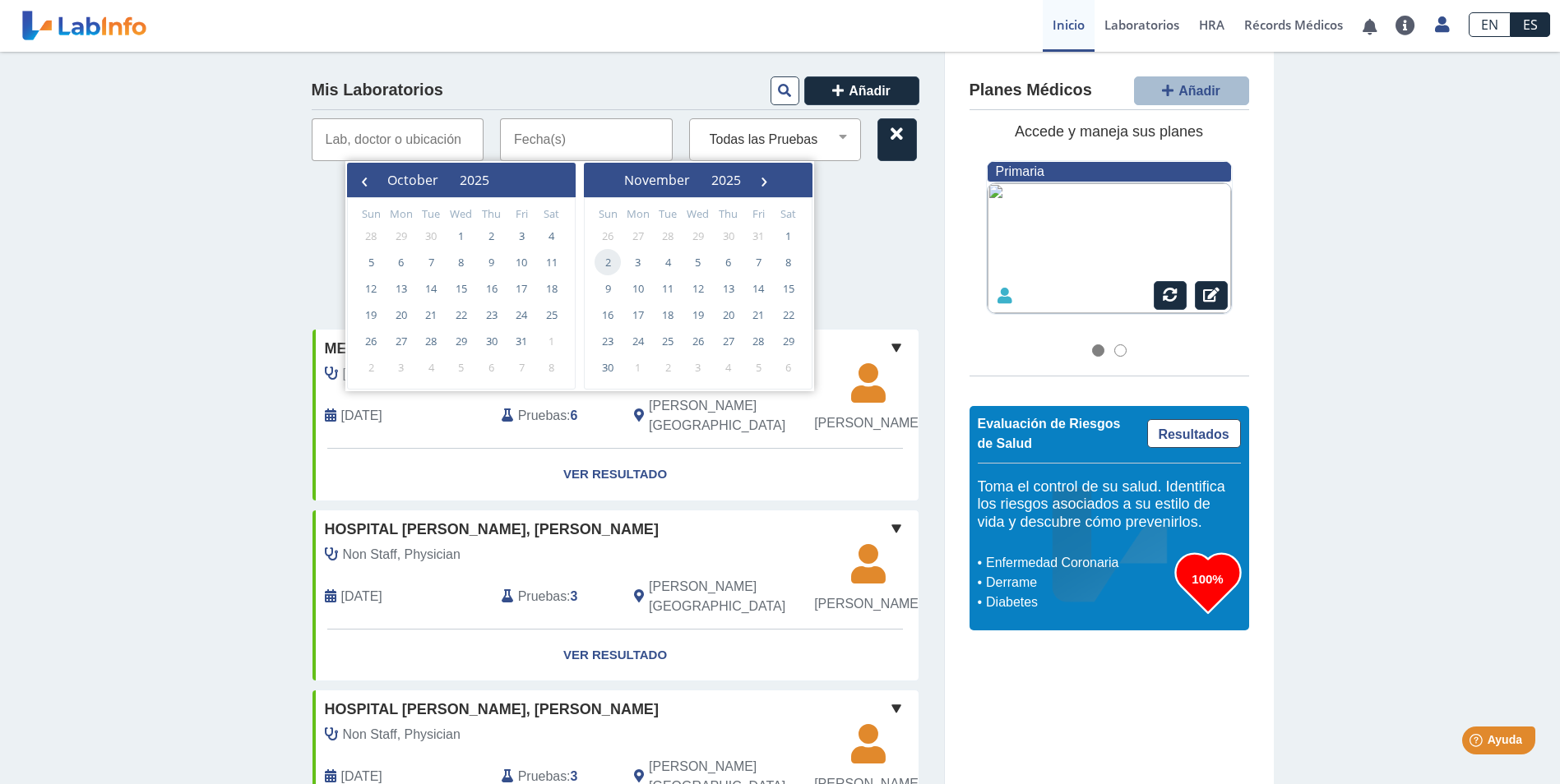
click at [882, 239] on div "Yo Yo [PERSON_NAME] [PERSON_NAME] [PERSON_NAME] [PERSON_NAME]" at bounding box center [616, 220] width 608 height 90
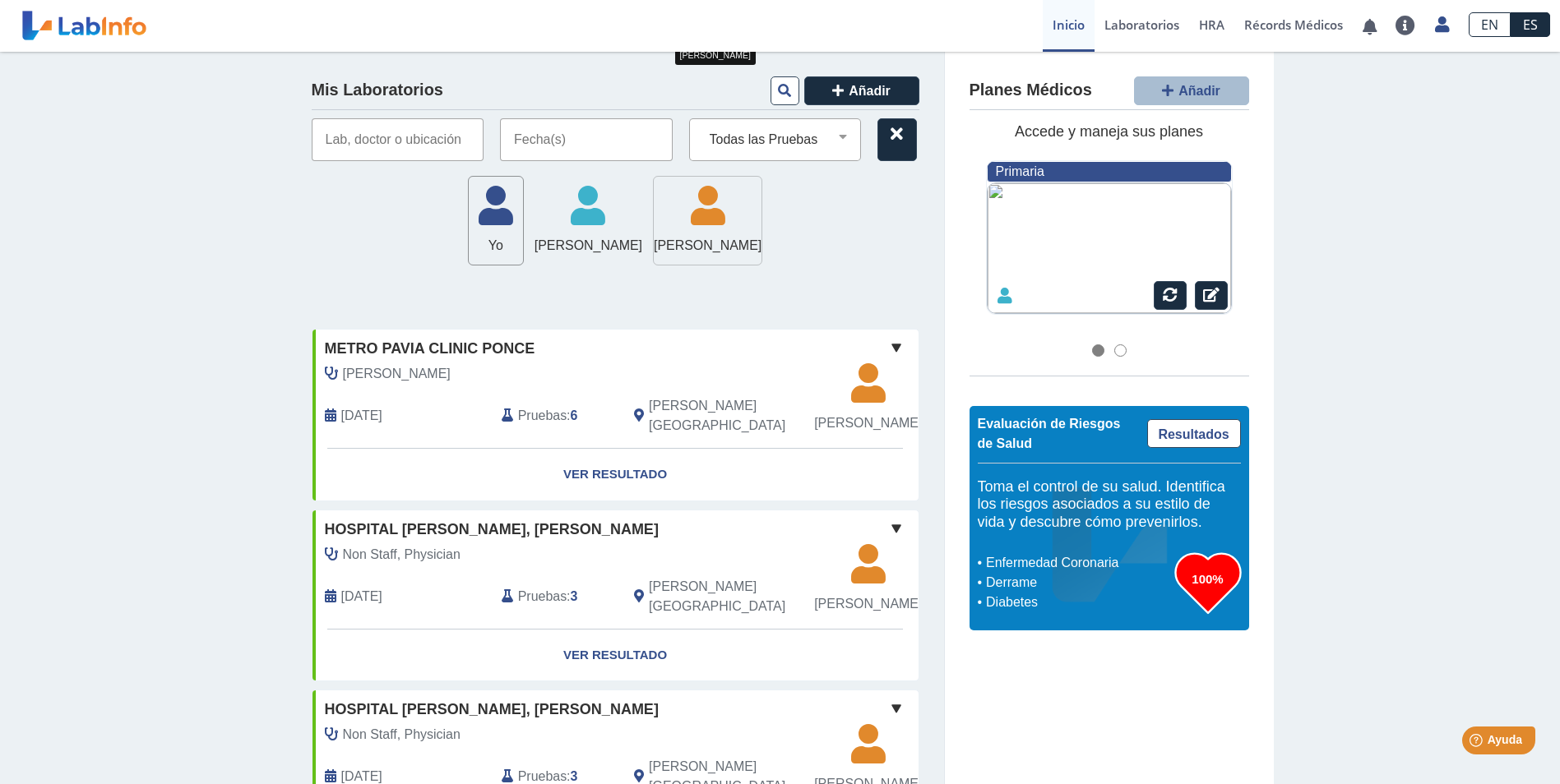
click at [716, 231] on icon at bounding box center [707, 212] width 108 height 49
click at [611, 145] on input "text" at bounding box center [586, 140] width 173 height 43
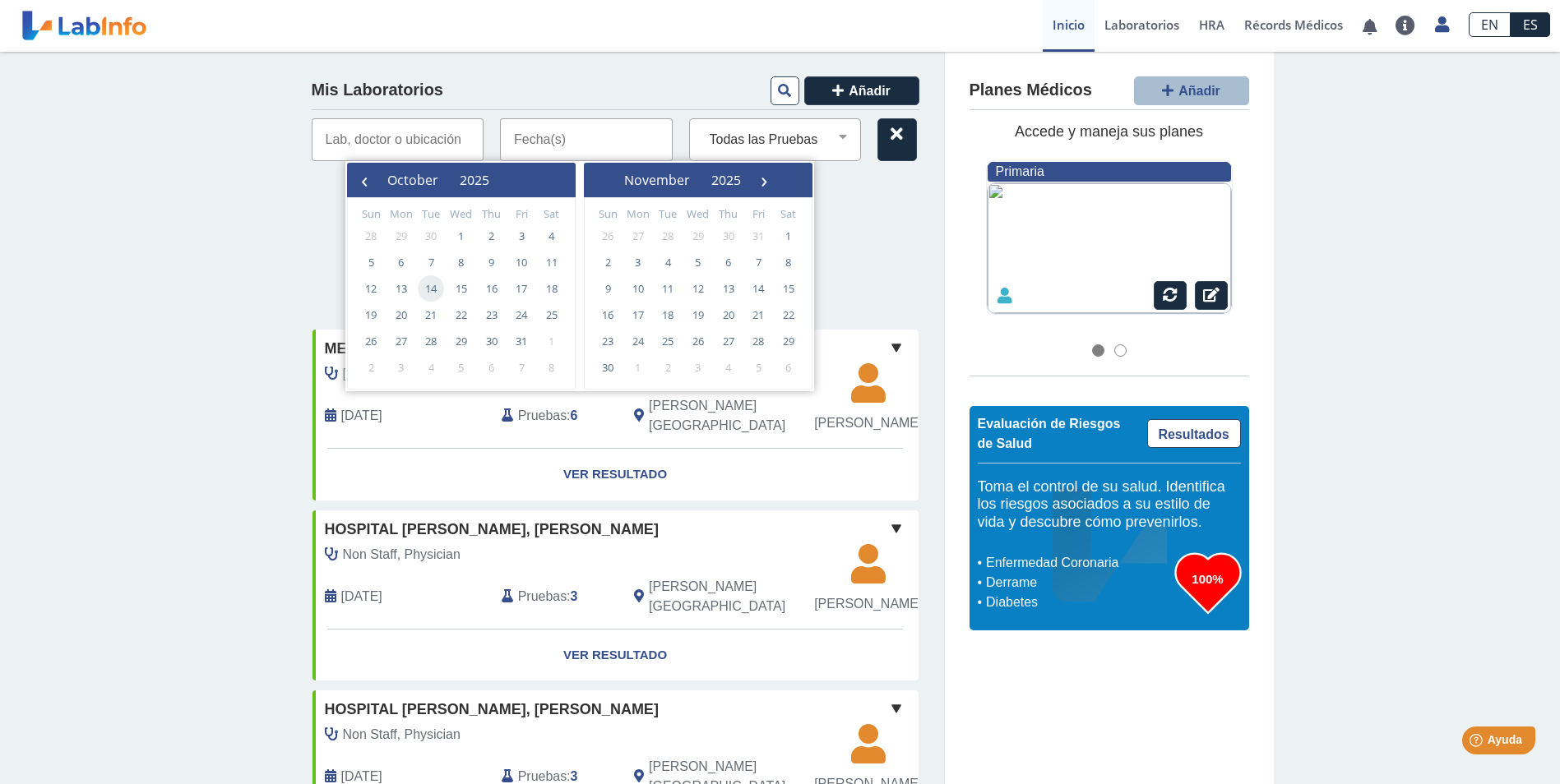
click at [428, 284] on span "14" at bounding box center [431, 289] width 26 height 26
click at [437, 281] on span "14" at bounding box center [431, 289] width 26 height 26
type input "[DATE] - [DATE]"
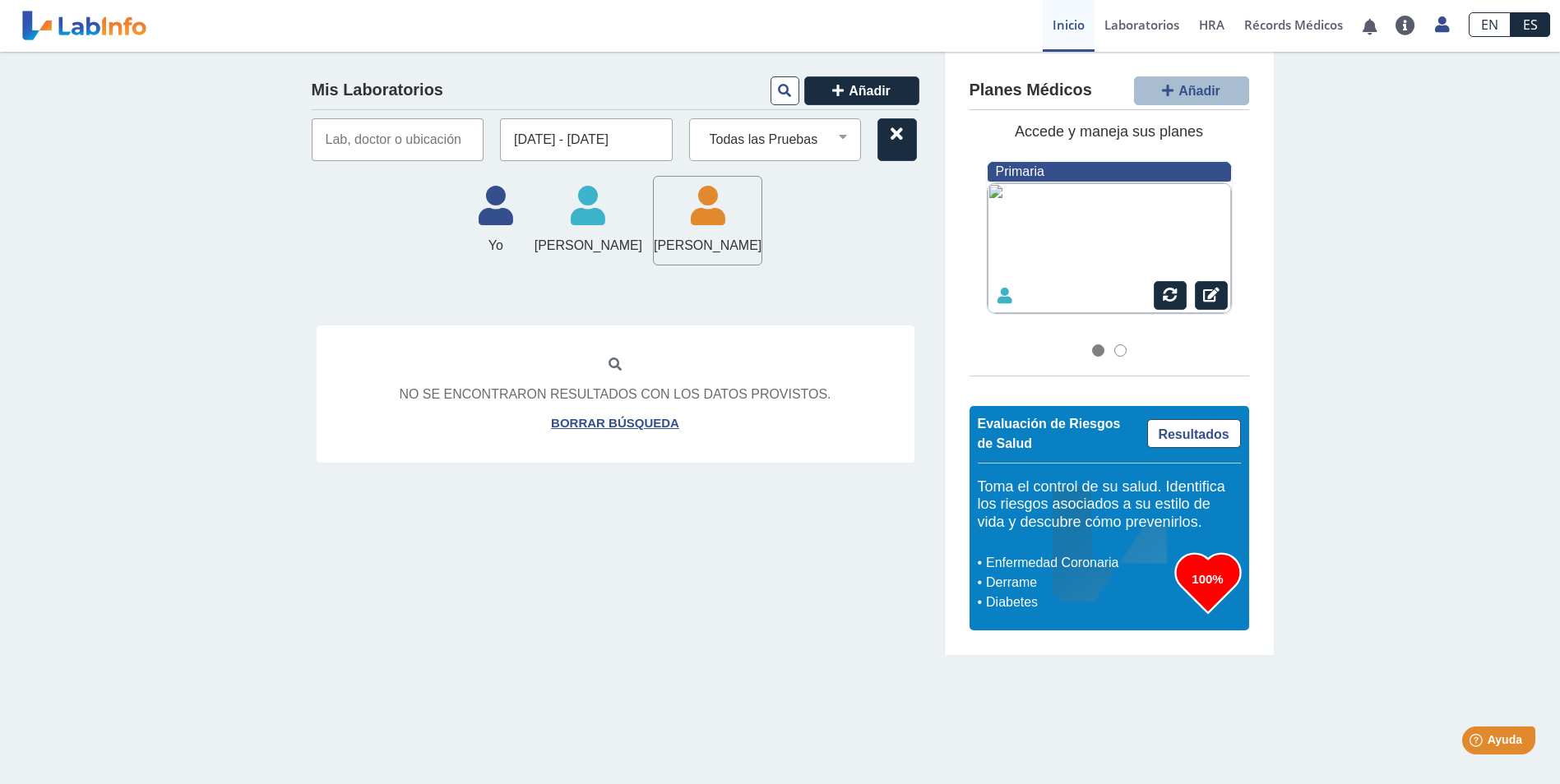
click at [437, 281] on div "Mis Laboratorios Añadir [DATE] - [DATE] Todas las Pruebas bmp ca 125 ca 125 (se…" at bounding box center [616, 354] width 658 height 604
click at [482, 234] on icon at bounding box center [496, 212] width 54 height 49
click at [750, 226] on icon at bounding box center [707, 212] width 108 height 49
click at [674, 200] on icon at bounding box center [707, 212] width 108 height 49
click at [632, 415] on link "Borrar búsqueda" at bounding box center [615, 424] width 128 height 19
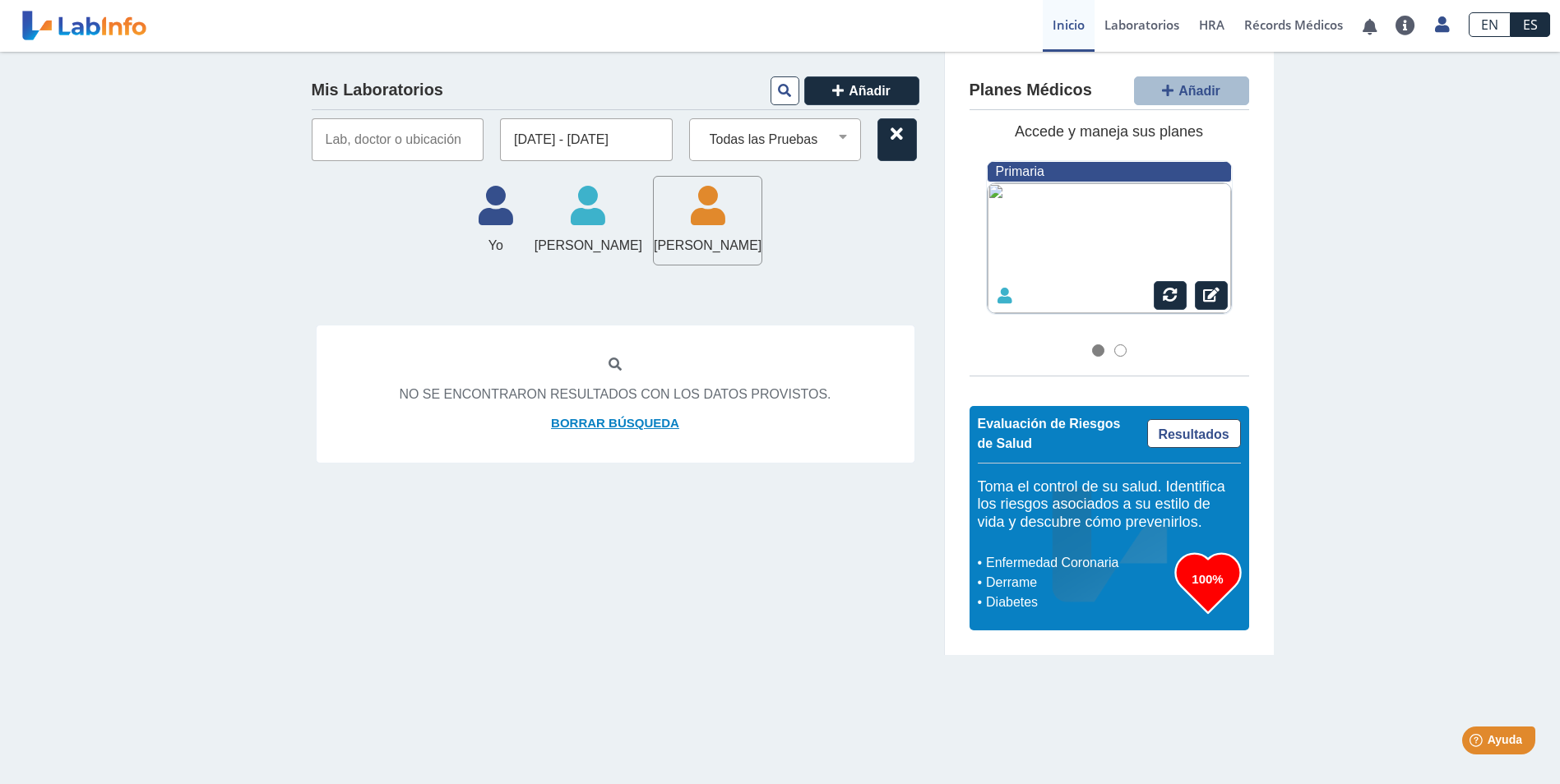
select select
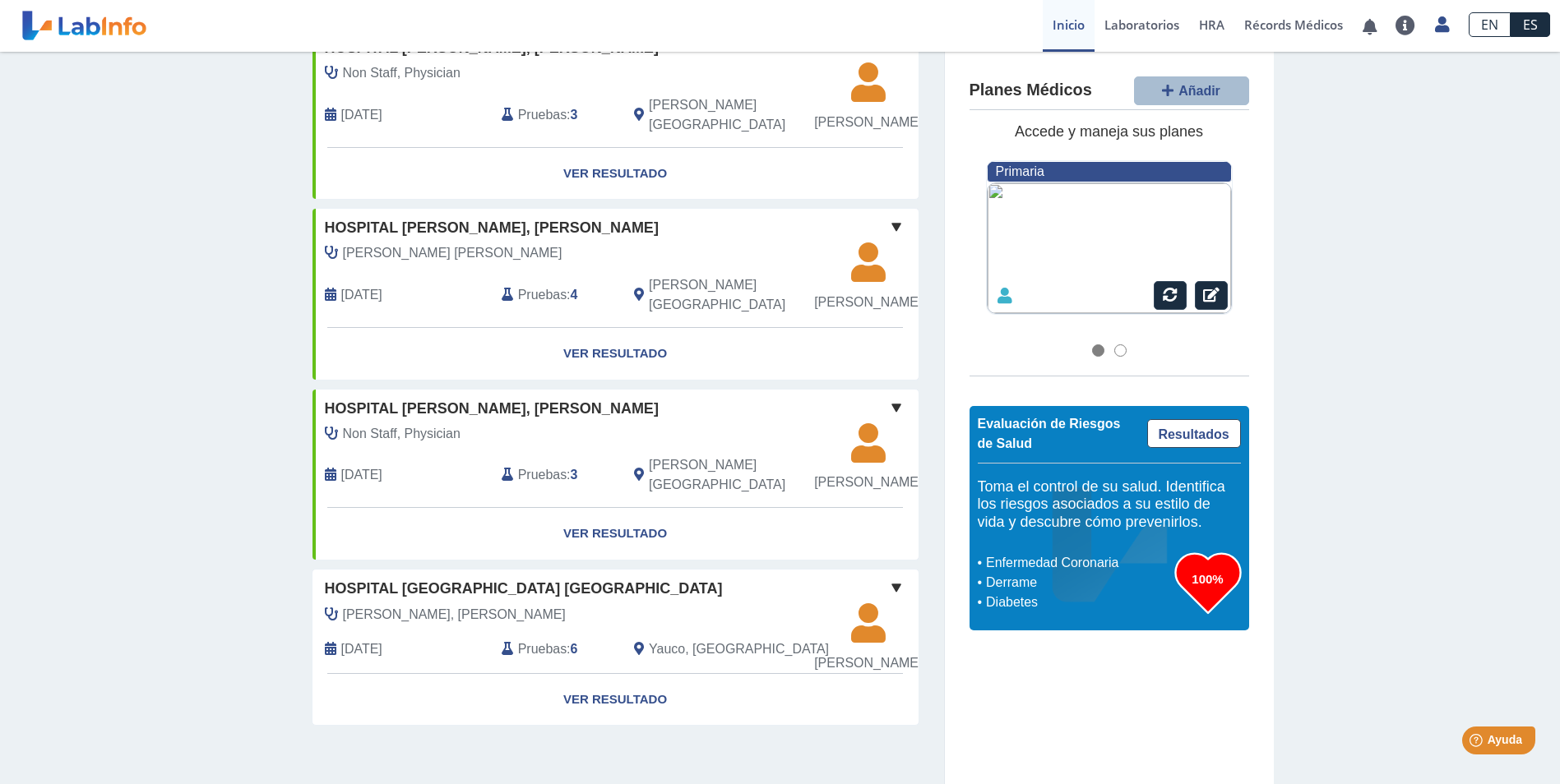
scroll to position [824, 0]
click at [619, 701] on link "Ver Resultado" at bounding box center [616, 700] width 606 height 52
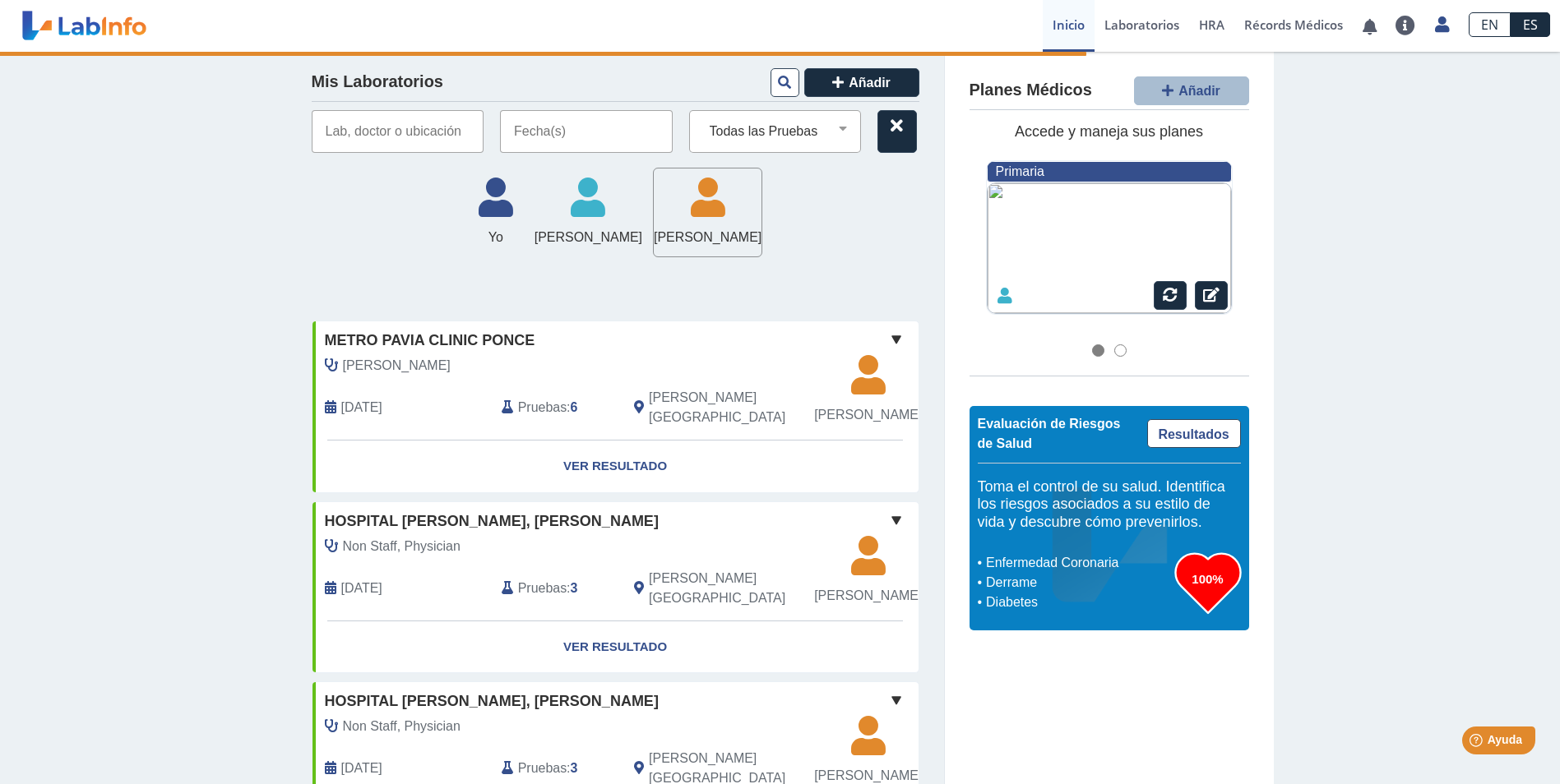
scroll to position [2, 0]
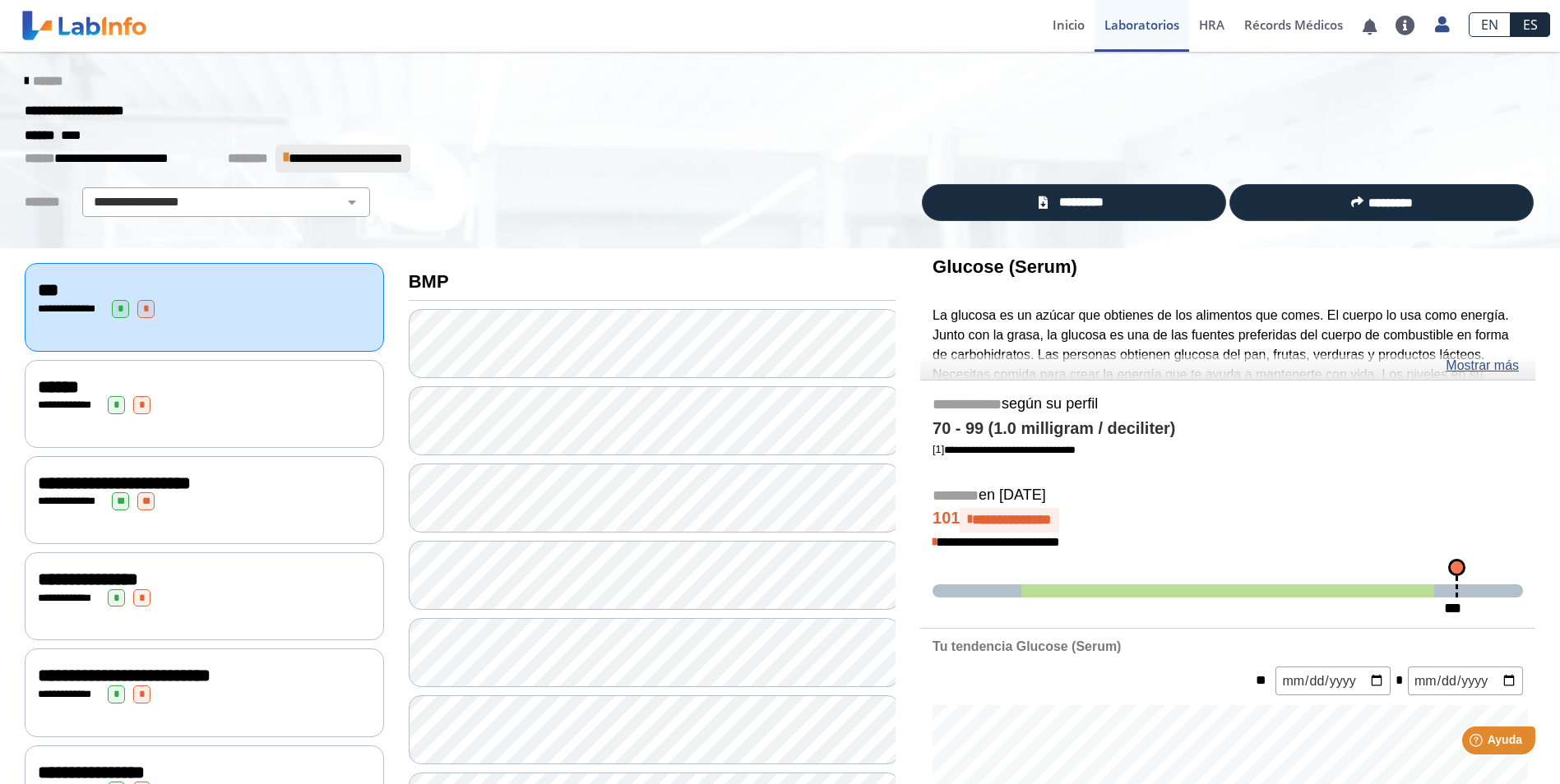
click at [249, 164] on span "********" at bounding box center [247, 158] width 40 height 12
click at [184, 200] on select "**********" at bounding box center [226, 202] width 278 height 19
click at [87, 192] on select "**********" at bounding box center [226, 202] width 278 height 19
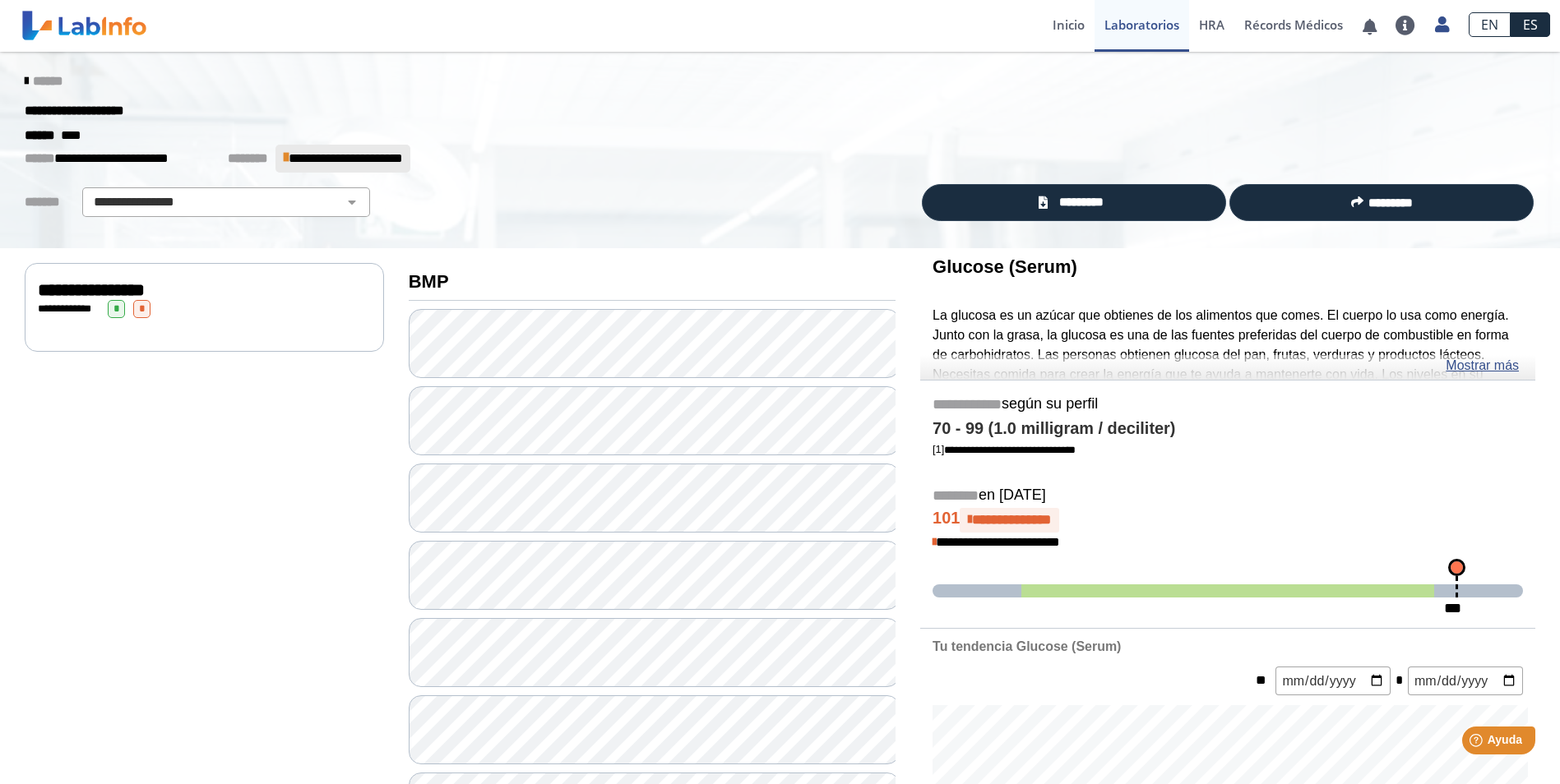
drag, startPoint x: 83, startPoint y: 314, endPoint x: 95, endPoint y: 309, distance: 13.0
click at [84, 314] on div "**********" at bounding box center [204, 309] width 333 height 18
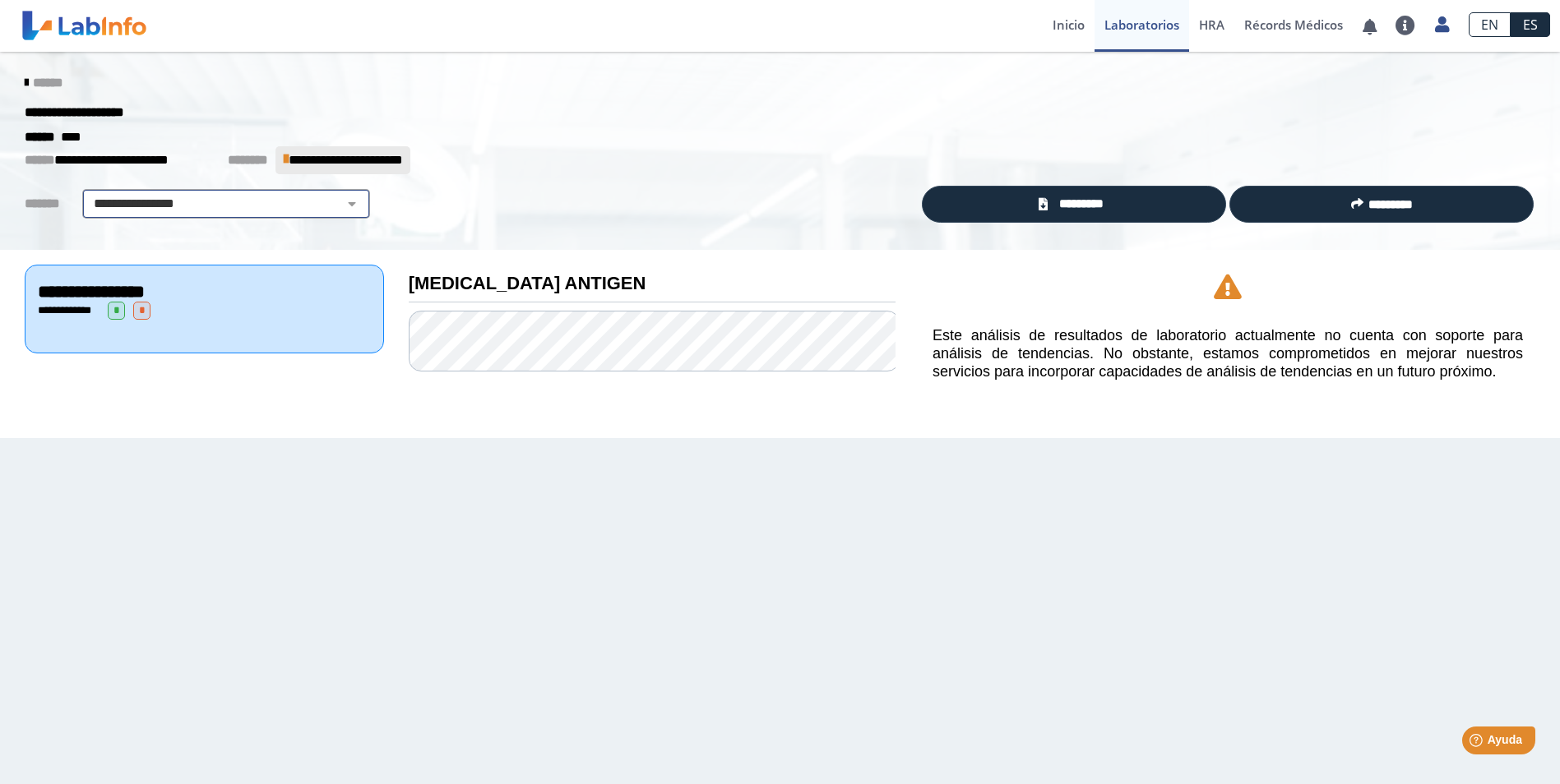
click at [348, 207] on select "**********" at bounding box center [226, 204] width 278 height 19
select select "**********"
click at [87, 194] on select "**********" at bounding box center [226, 204] width 278 height 19
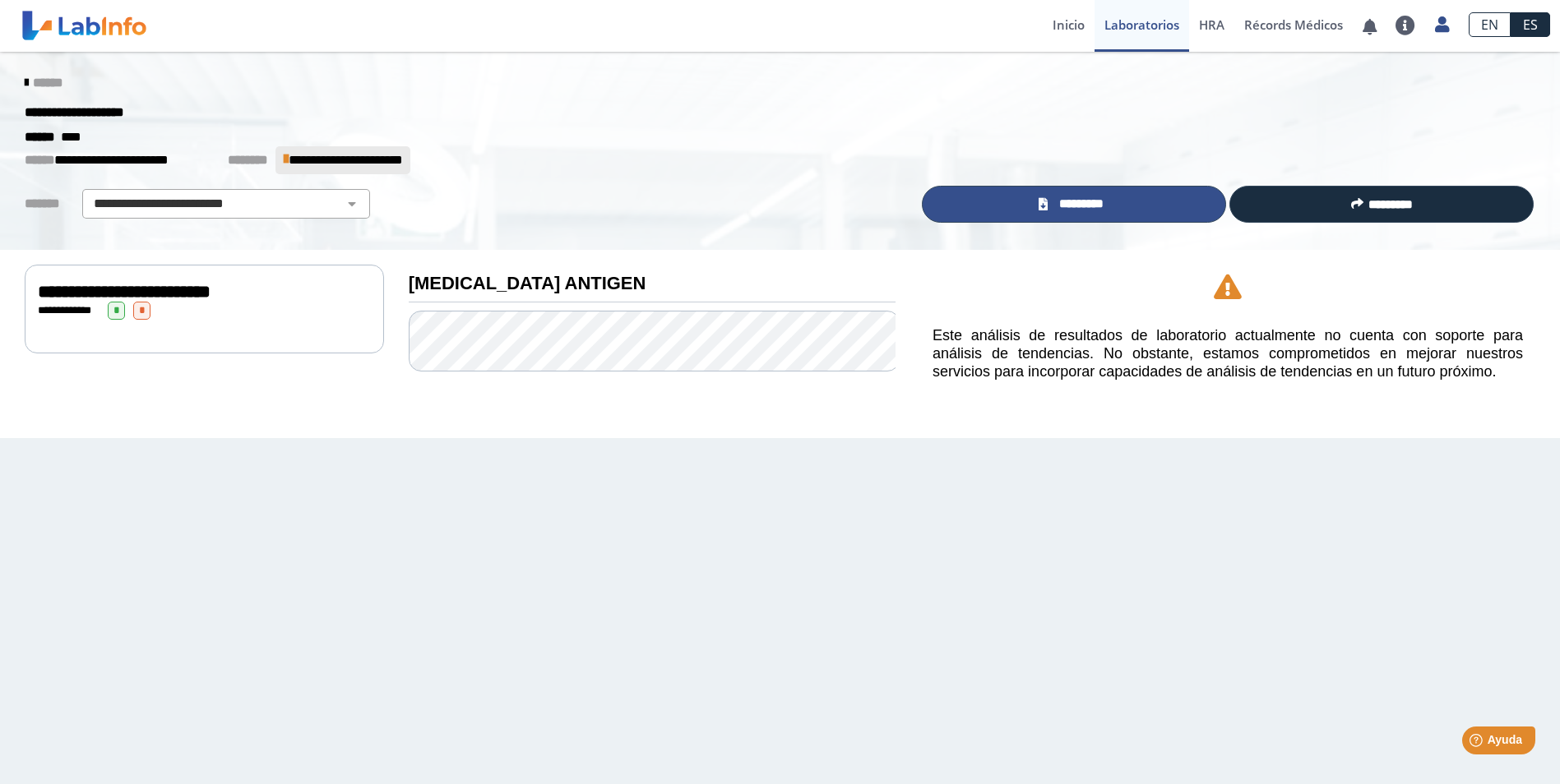
click at [1065, 205] on span "*********" at bounding box center [1080, 205] width 57 height 19
click at [256, 163] on span "********" at bounding box center [247, 160] width 40 height 12
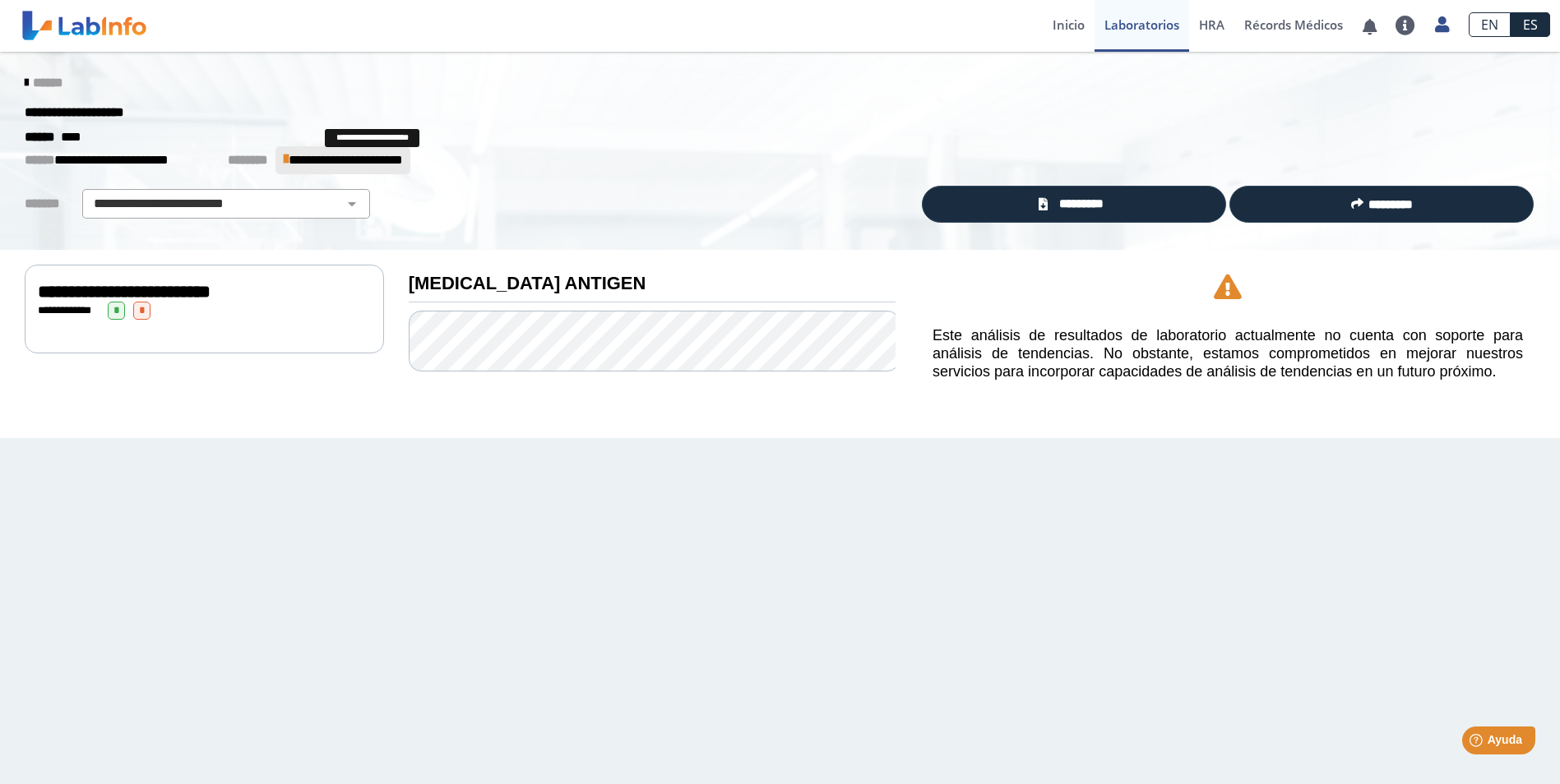
click at [353, 160] on span "**********" at bounding box center [345, 160] width 113 height 12
click at [283, 205] on select "**********" at bounding box center [226, 204] width 278 height 19
click at [402, 161] on span "**********" at bounding box center [345, 160] width 113 height 12
click at [1050, 32] on link "Inicio" at bounding box center [1068, 25] width 52 height 52
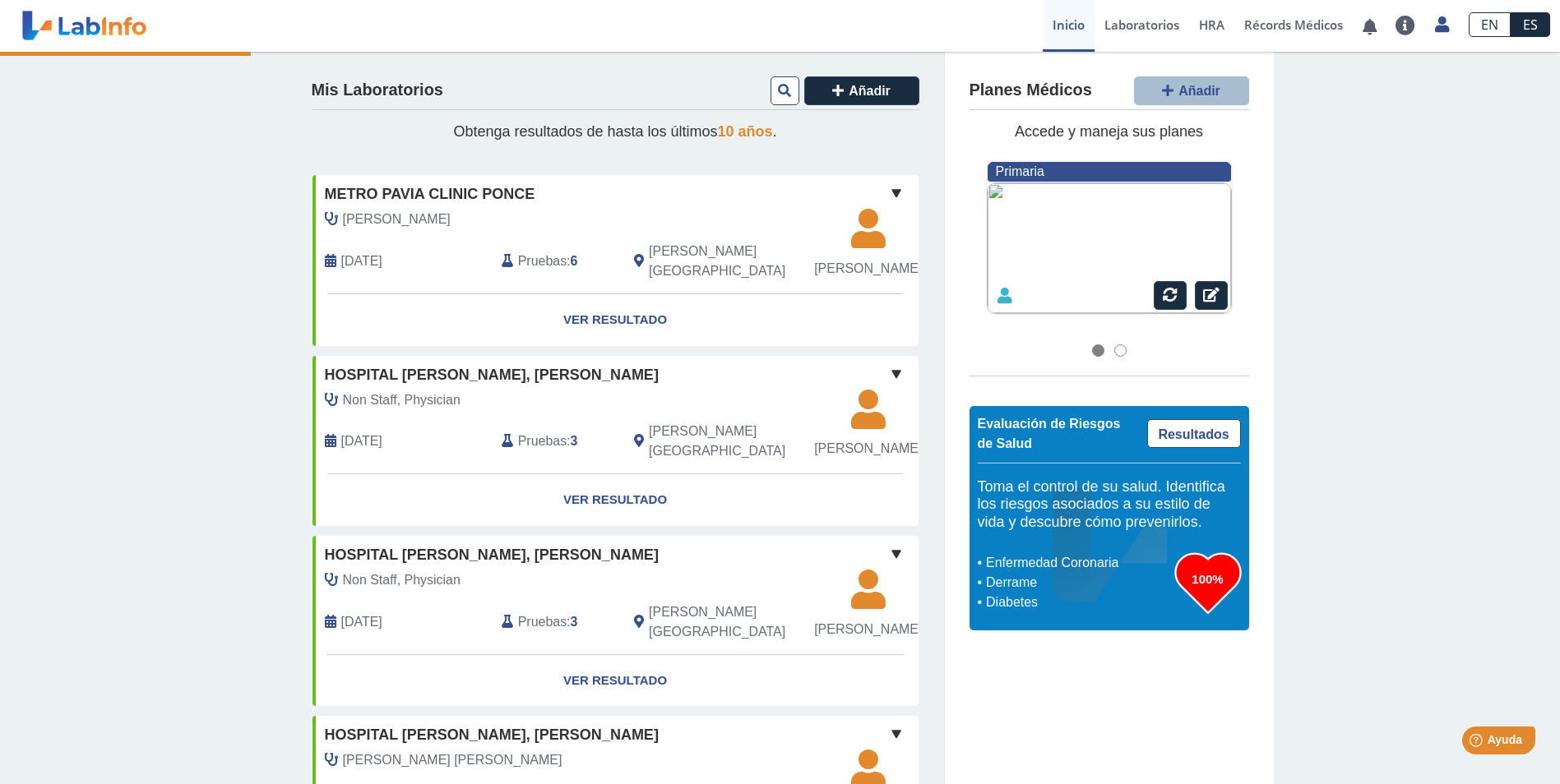
click at [1055, 19] on link "Inicio" at bounding box center [1068, 25] width 52 height 52
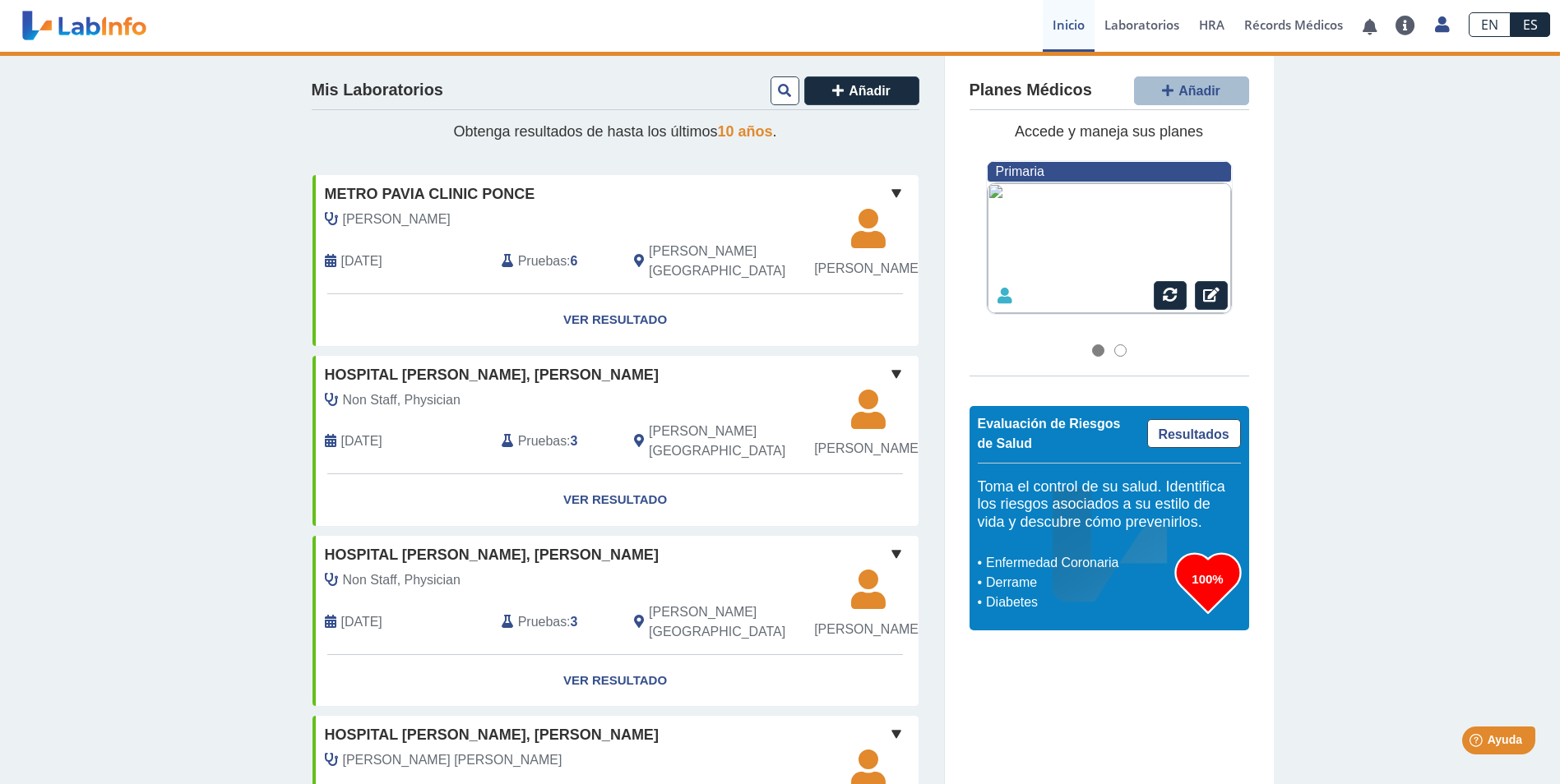
click at [1055, 19] on link "Inicio" at bounding box center [1068, 25] width 52 height 52
click at [1056, 18] on link "Inicio" at bounding box center [1068, 25] width 52 height 52
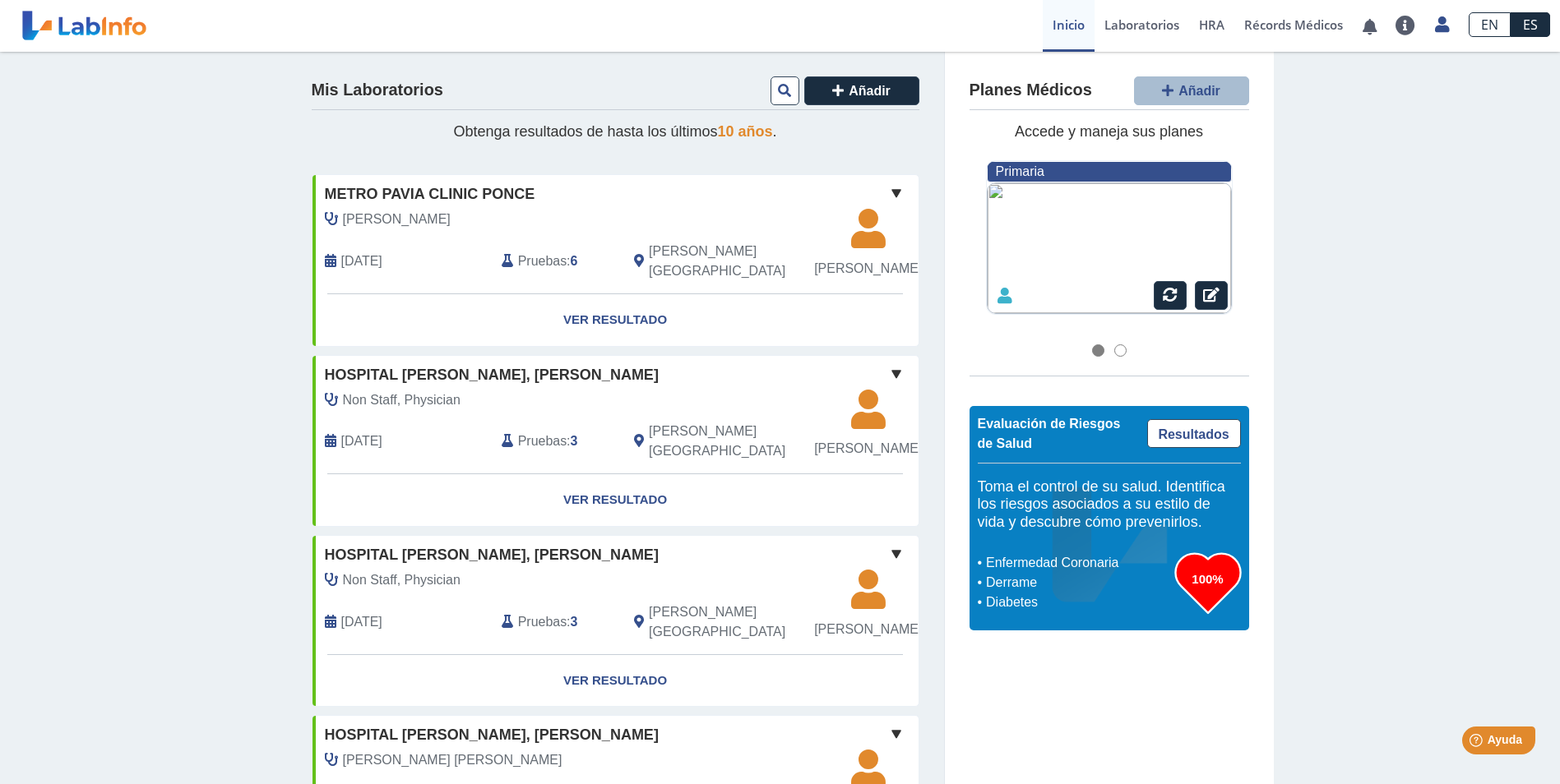
click at [1056, 18] on link "Inicio" at bounding box center [1068, 25] width 52 height 52
click at [623, 343] on link "Ver Resultado" at bounding box center [616, 320] width 606 height 52
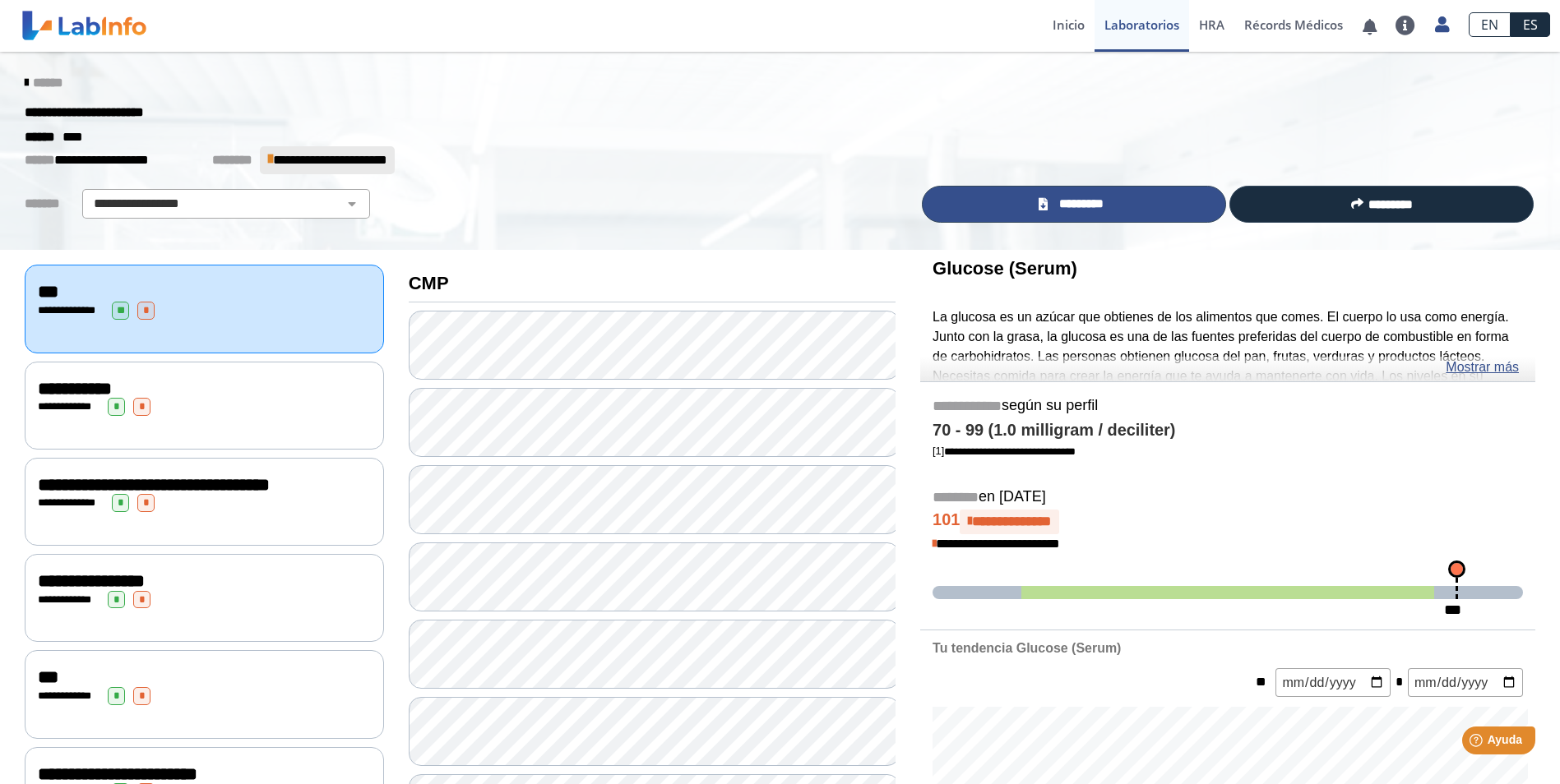
click at [1065, 211] on span "*********" at bounding box center [1080, 205] width 57 height 19
click at [38, 81] on span "******" at bounding box center [47, 83] width 30 height 12
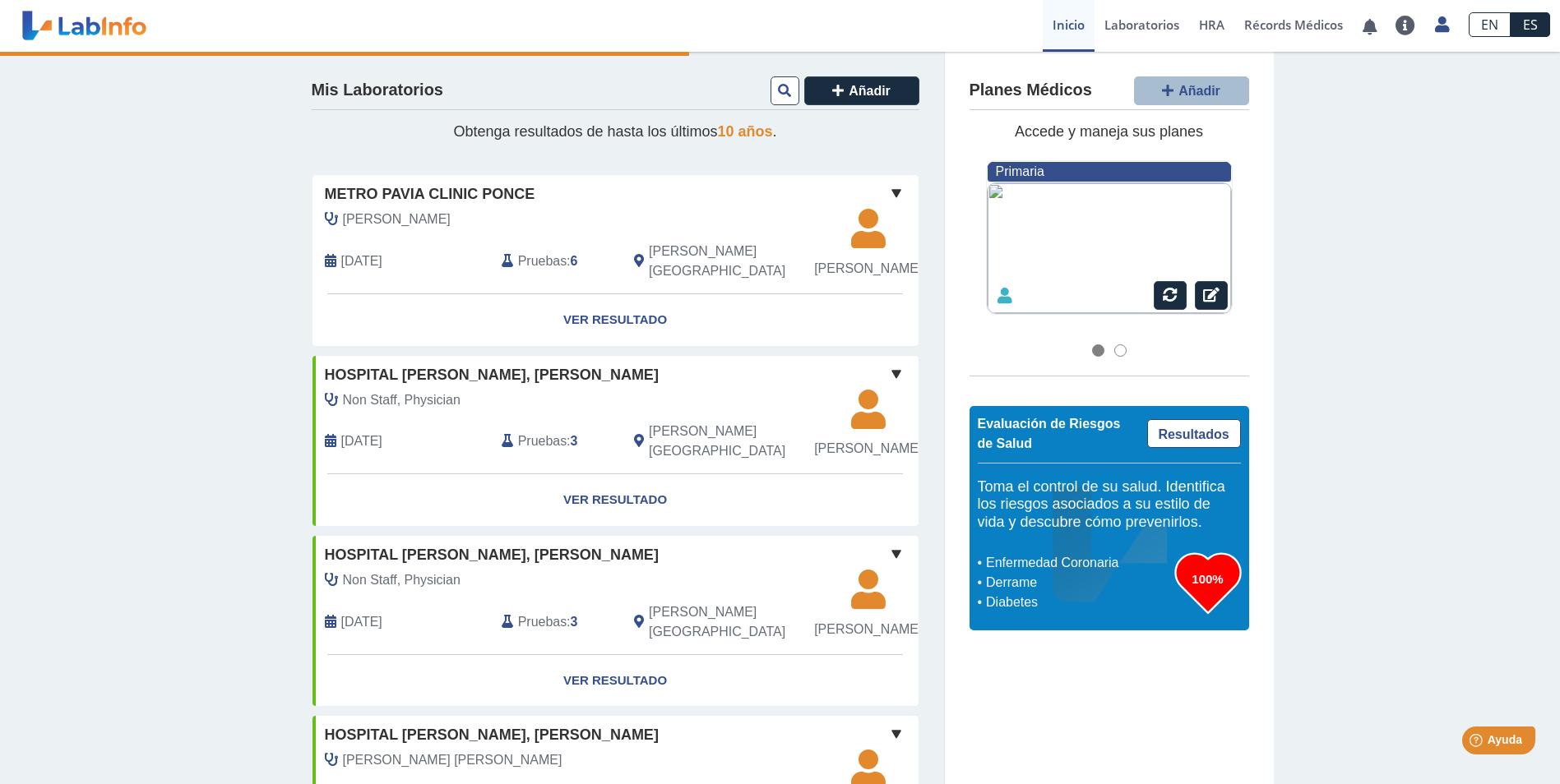
click at [720, 128] on span "10 años" at bounding box center [745, 131] width 55 height 17
click at [778, 91] on icon at bounding box center [784, 90] width 13 height 13
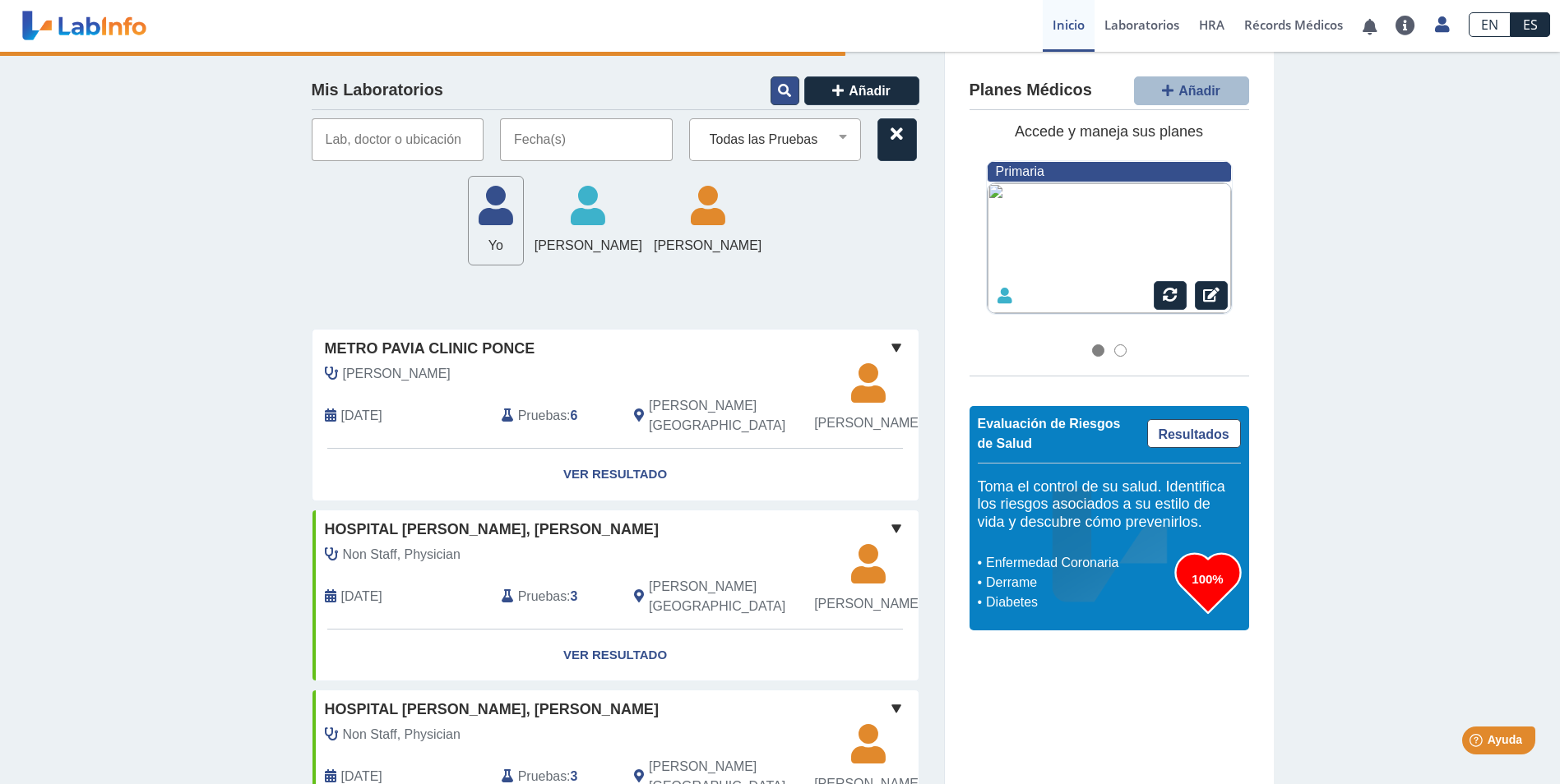
click at [774, 97] on button at bounding box center [784, 90] width 29 height 29
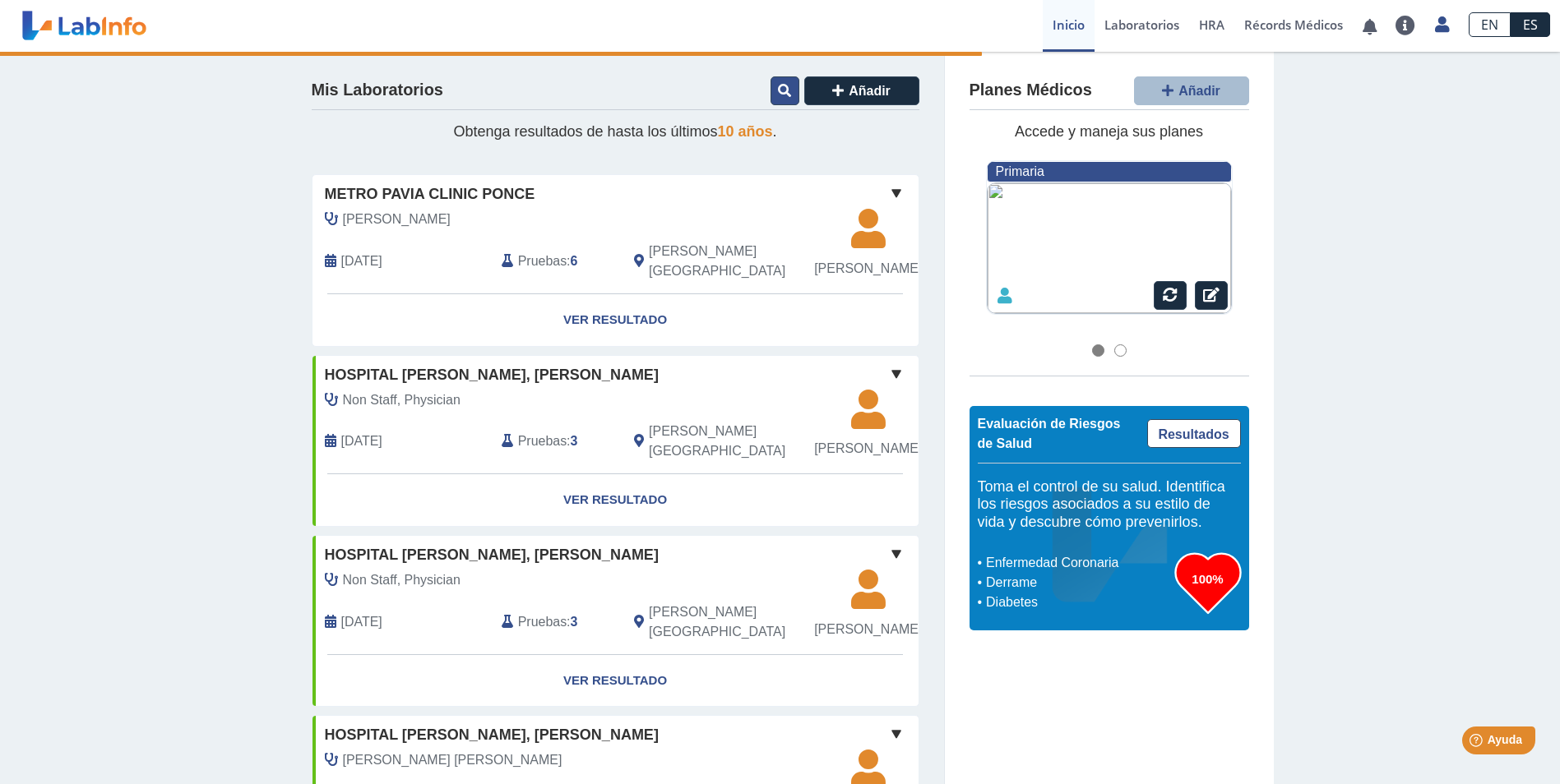
click at [774, 97] on button at bounding box center [784, 90] width 29 height 29
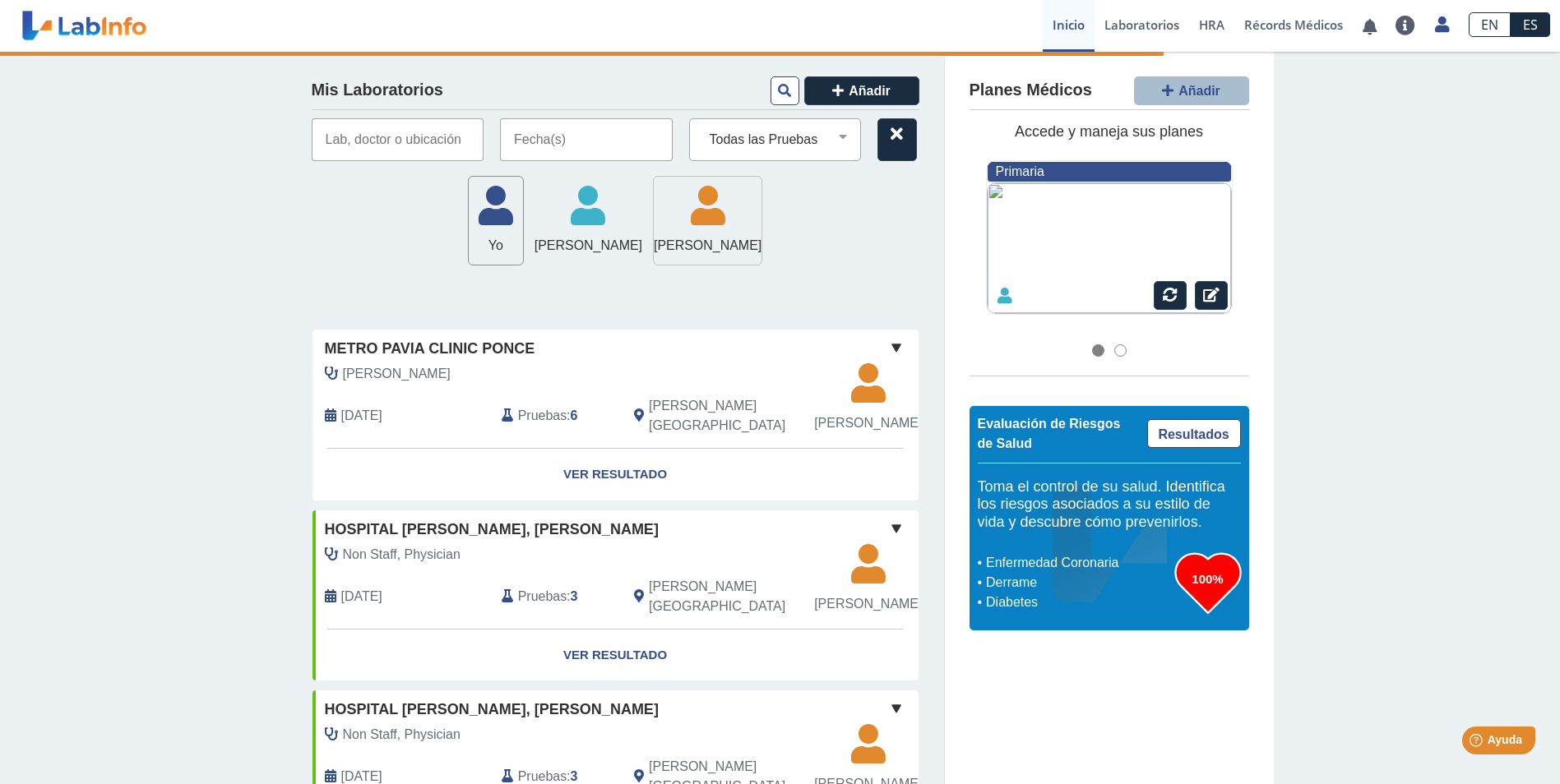
click at [703, 258] on dependent-icon "[PERSON_NAME] [PERSON_NAME]" at bounding box center [707, 220] width 110 height 90
click at [691, 236] on span "[PERSON_NAME]" at bounding box center [707, 246] width 108 height 19
click at [692, 236] on span "[PERSON_NAME]" at bounding box center [707, 246] width 108 height 19
click at [699, 214] on icon at bounding box center [707, 212] width 108 height 49
click at [736, 215] on icon at bounding box center [707, 212] width 108 height 49
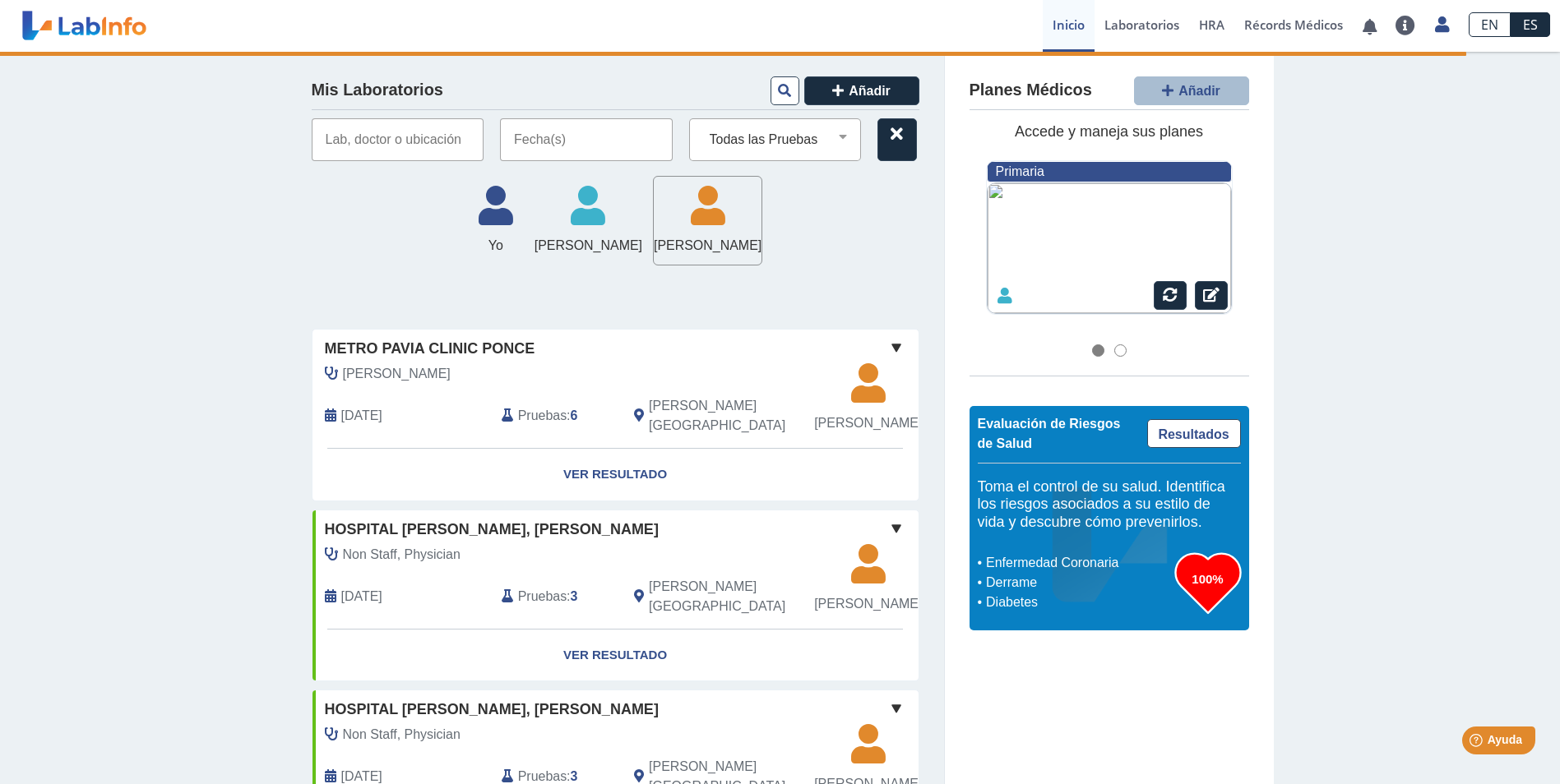
click at [754, 252] on span "[PERSON_NAME]" at bounding box center [707, 246] width 108 height 19
click at [751, 126] on div "Todas las Pruebas bmp ca 125 ca 125 (serum) cbc with diff automated cbc with di…" at bounding box center [776, 140] width 173 height 43
click at [759, 133] on select "Todas las Pruebas bmp ca 125 ca 125 (serum) cbc with diff automated cbc with di…" at bounding box center [782, 140] width 158 height 21
select select "[MEDICAL_DATA] igm ab"
click at [703, 129] on select "Todas las Pruebas bmp ca 125 ca 125 (serum) cbc with diff automated cbc with di…" at bounding box center [782, 140] width 158 height 21
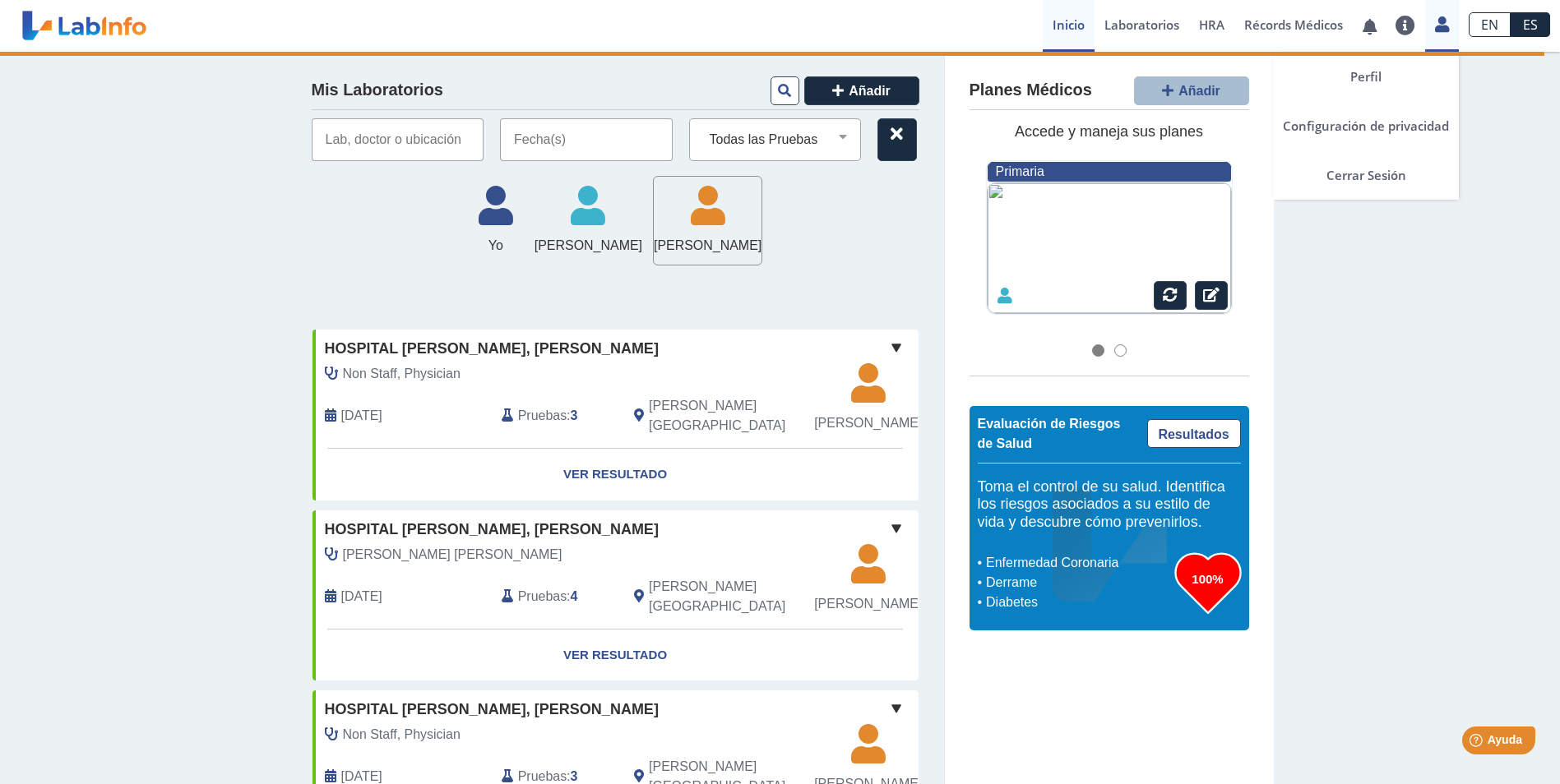
click at [1442, 23] on icon at bounding box center [1442, 25] width 14 height 12
click at [1343, 174] on link "Cerrar Sesión" at bounding box center [1366, 175] width 186 height 49
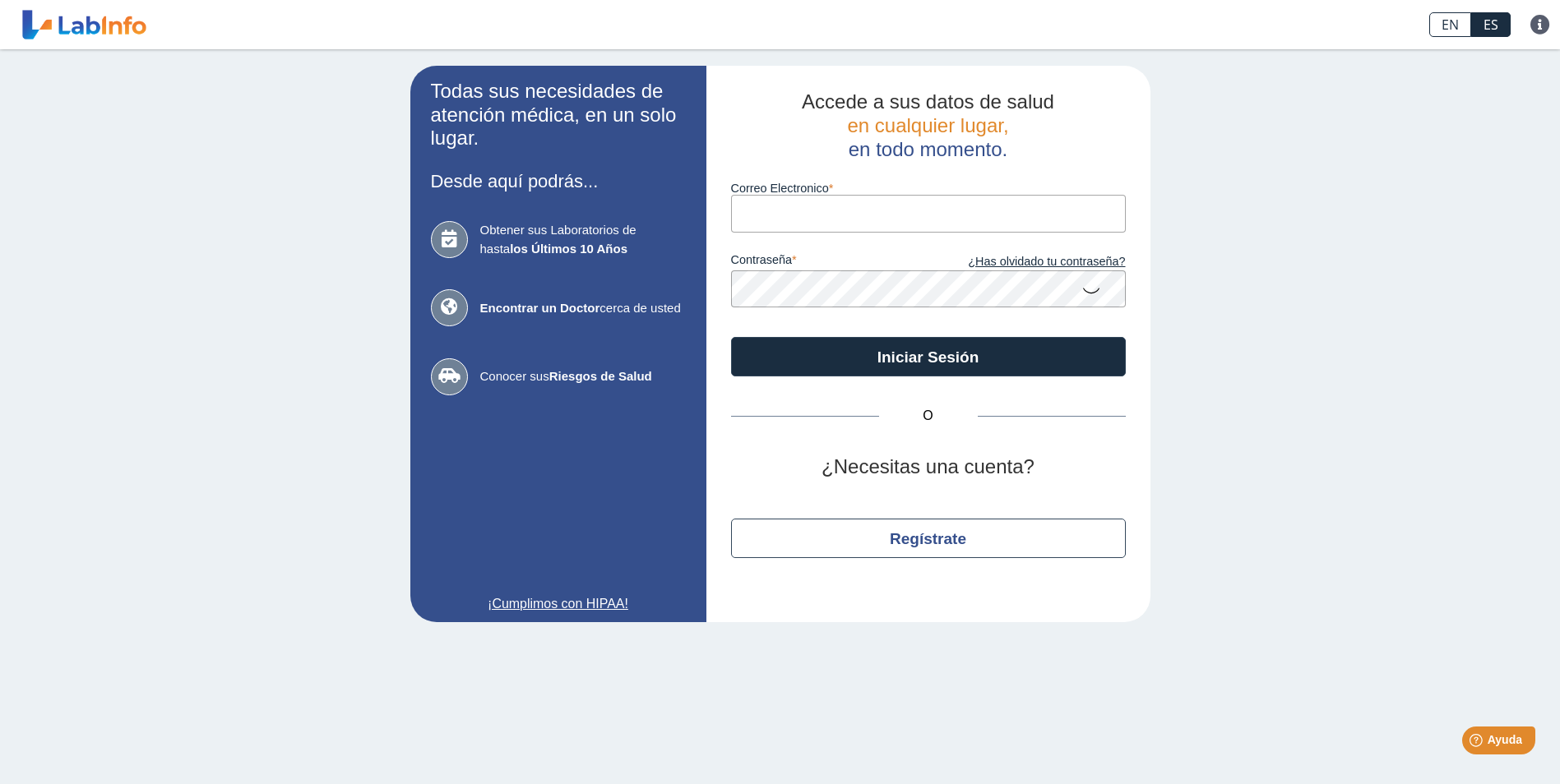
click at [866, 224] on input "Correo Electronico" at bounding box center [928, 213] width 394 height 37
type input "[EMAIL_ADDRESS][DOMAIN_NAME]"
click at [731, 337] on button "Iniciar Sesión" at bounding box center [928, 356] width 394 height 40
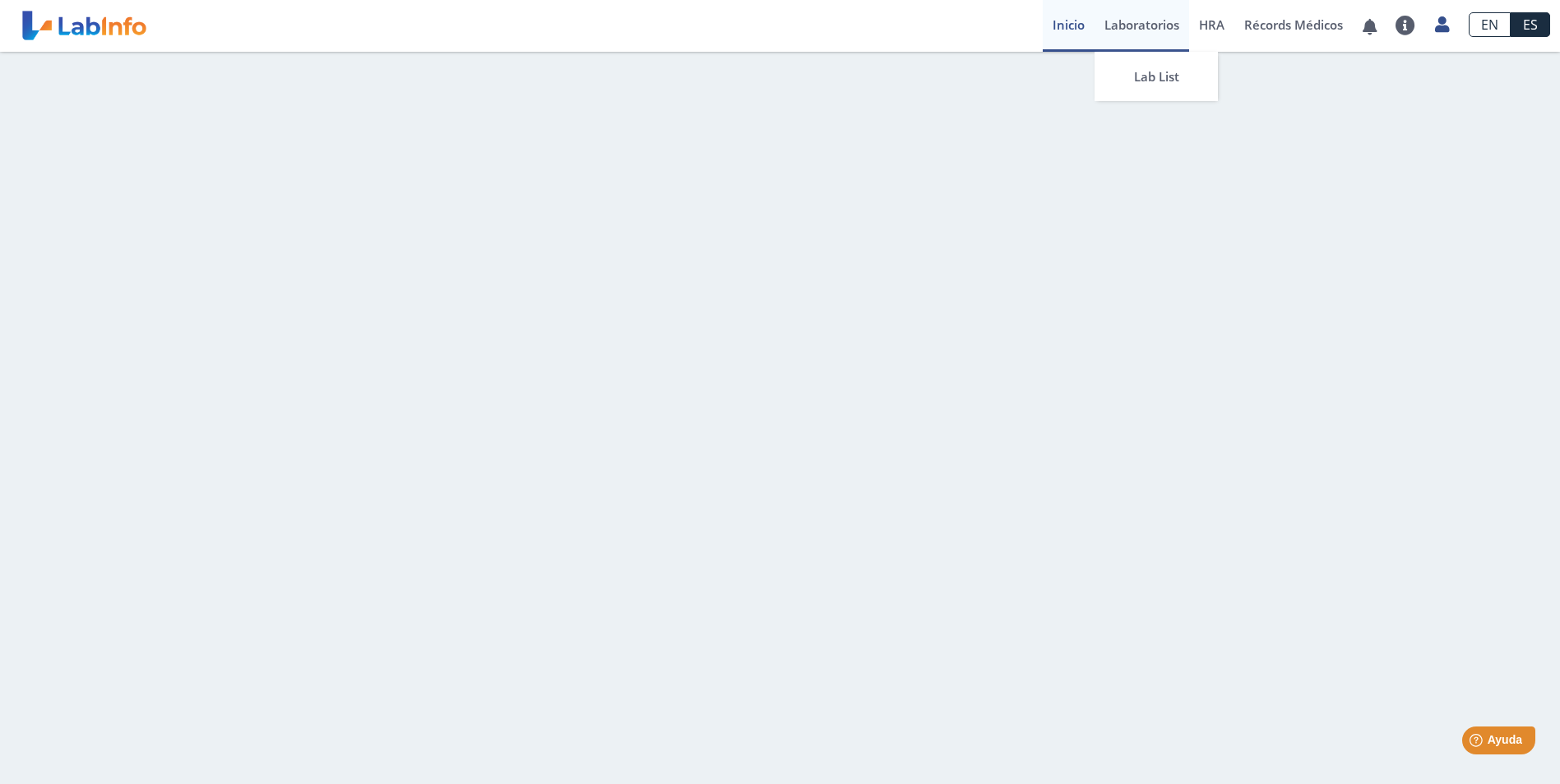
click at [1163, 28] on link "Laboratorios" at bounding box center [1142, 25] width 95 height 52
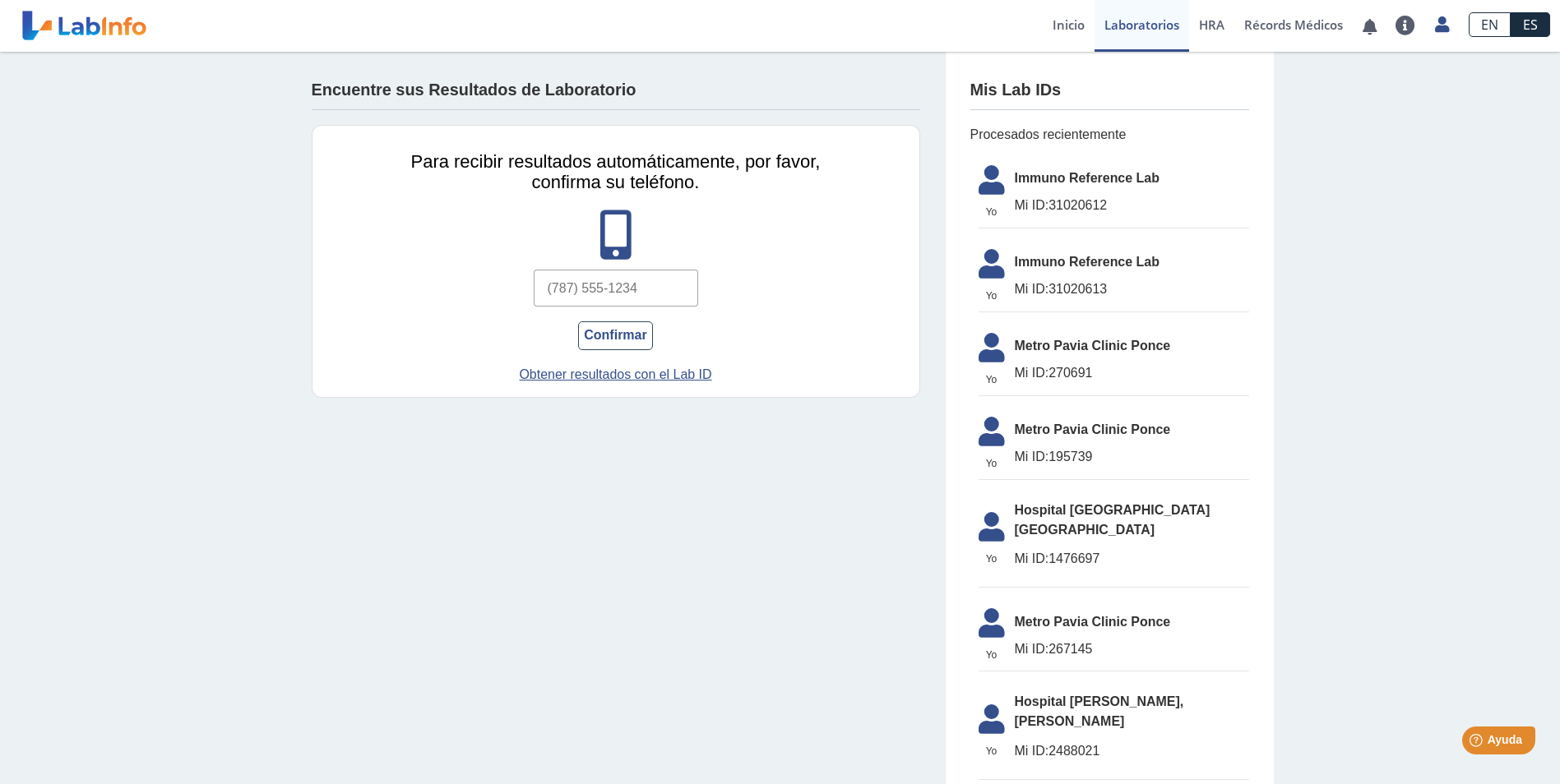
click at [630, 295] on input "text" at bounding box center [616, 288] width 164 height 37
type input "[PHONE_NUMBER]"
click at [596, 342] on button "Confirmar" at bounding box center [615, 335] width 74 height 29
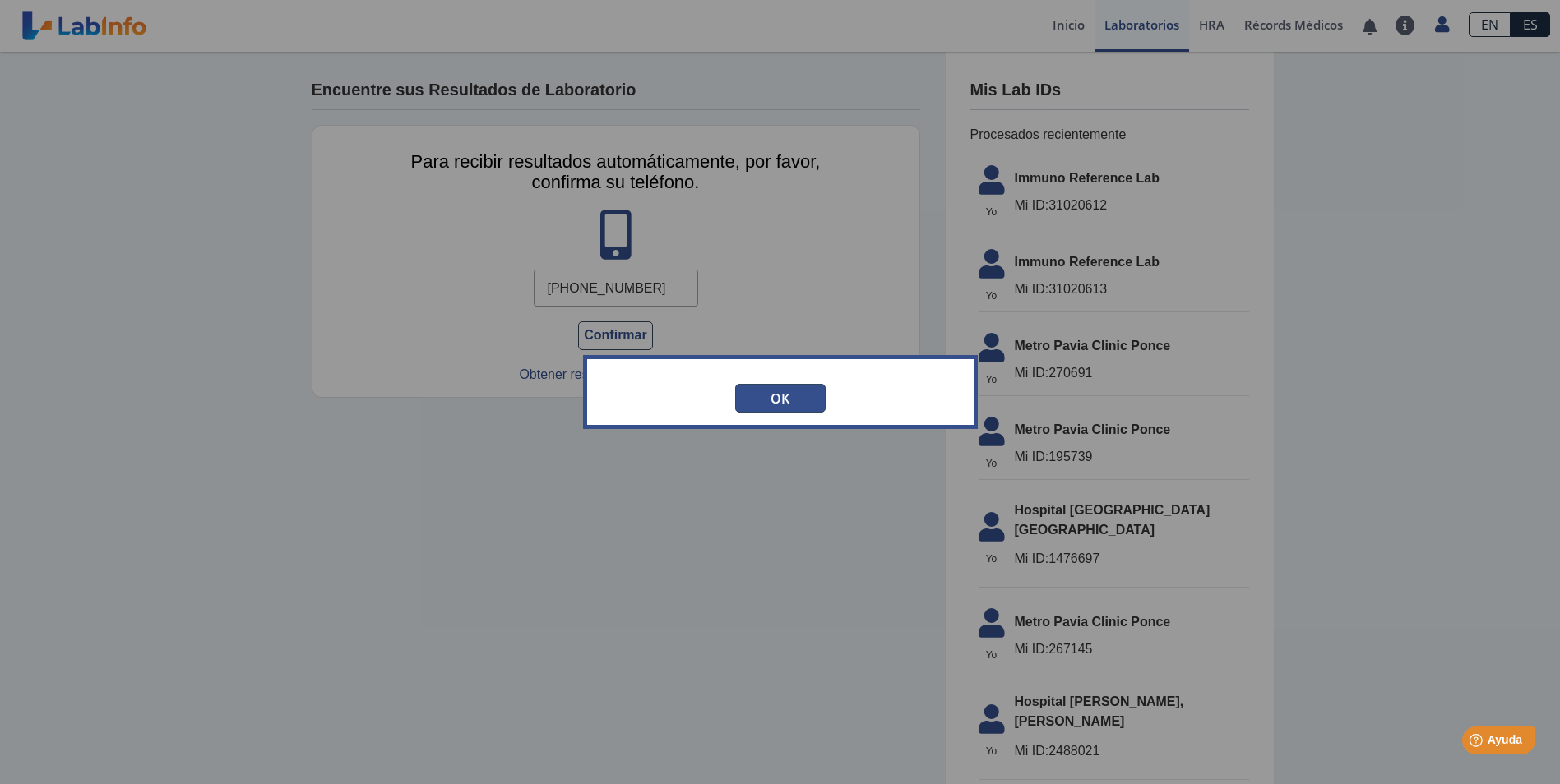
click at [765, 394] on button "OK" at bounding box center [780, 398] width 90 height 29
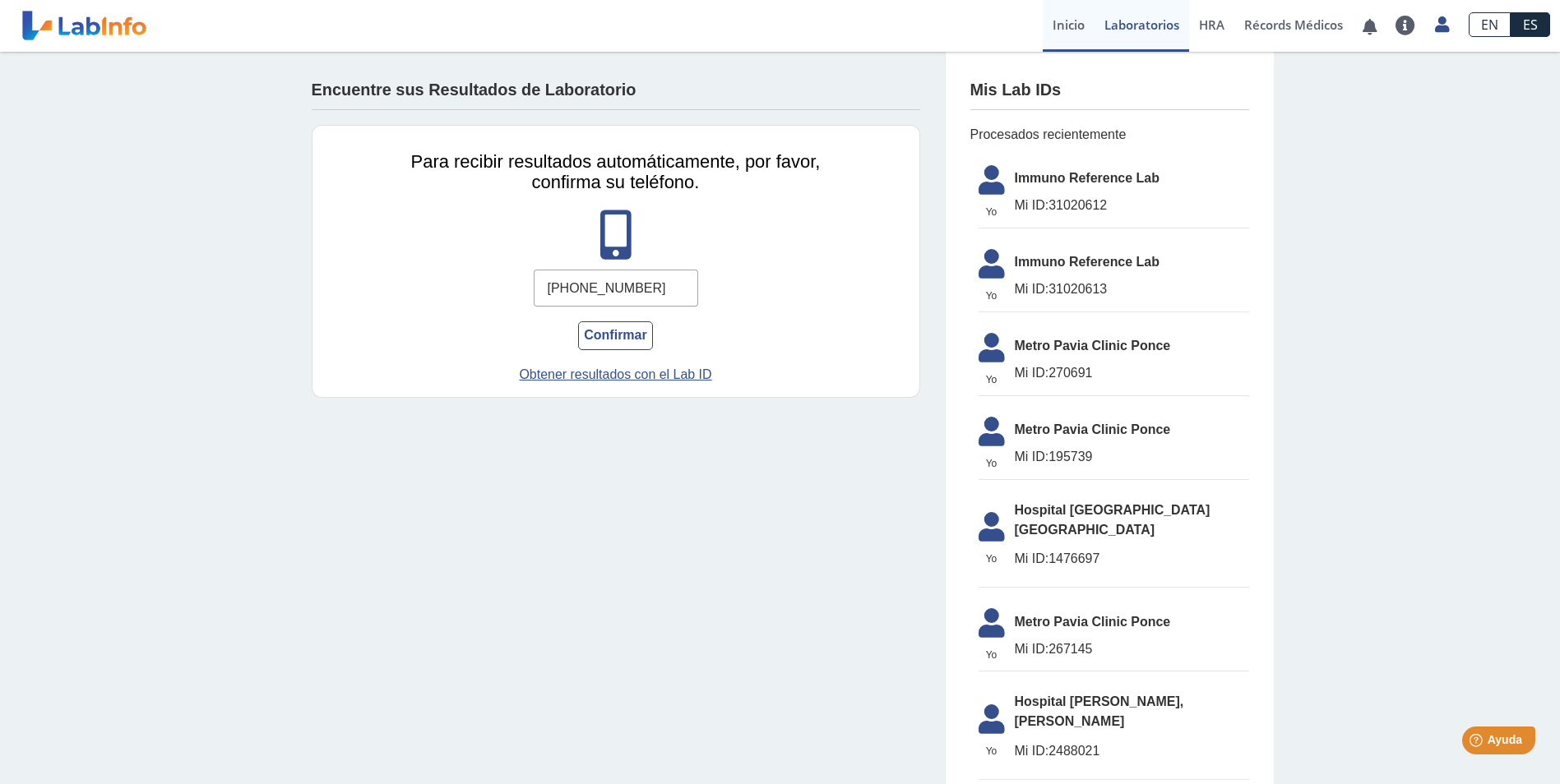
click at [1054, 25] on link "Inicio" at bounding box center [1068, 25] width 52 height 52
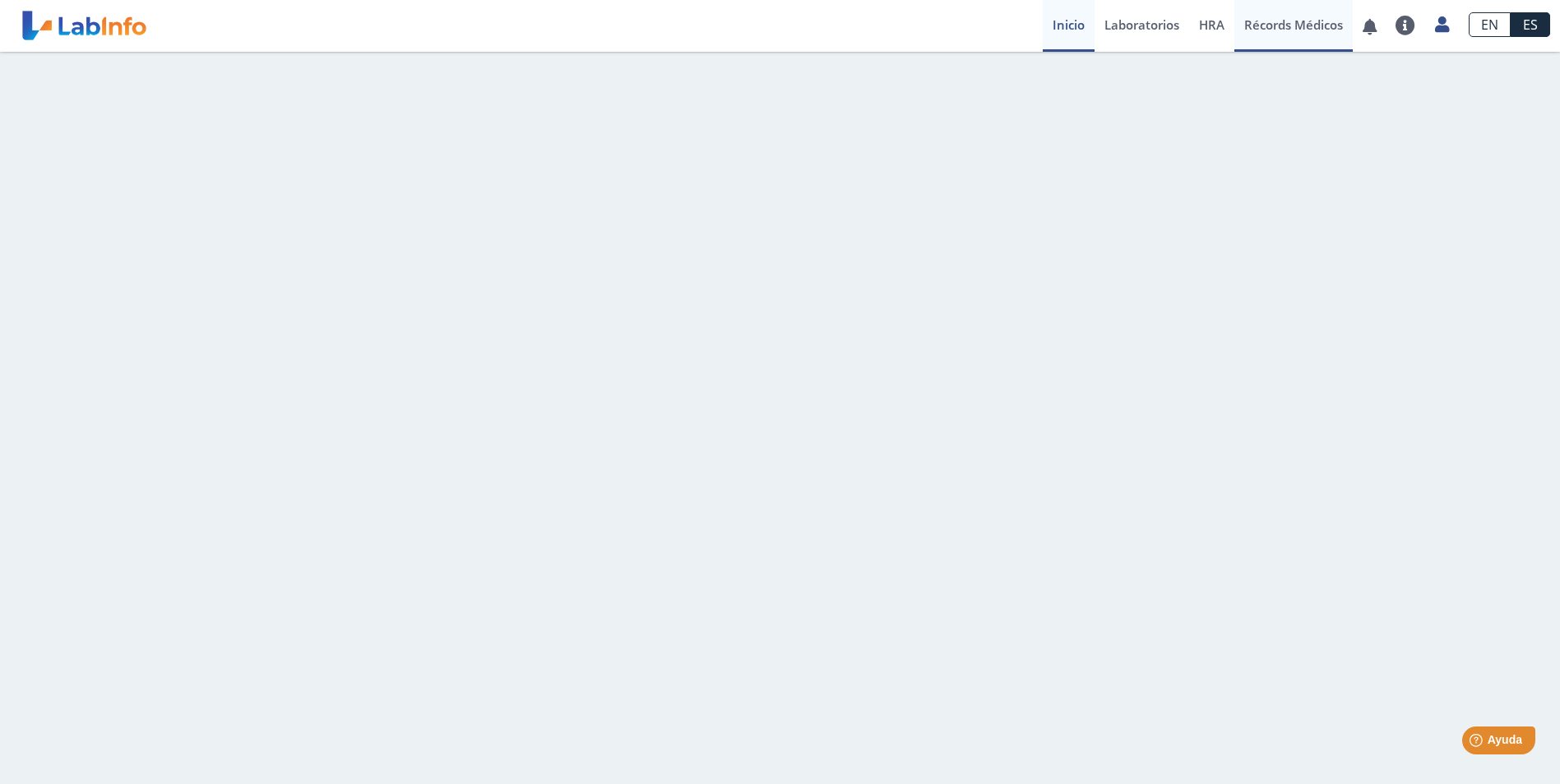
click at [1283, 20] on link "Récords Médicos" at bounding box center [1293, 25] width 119 height 52
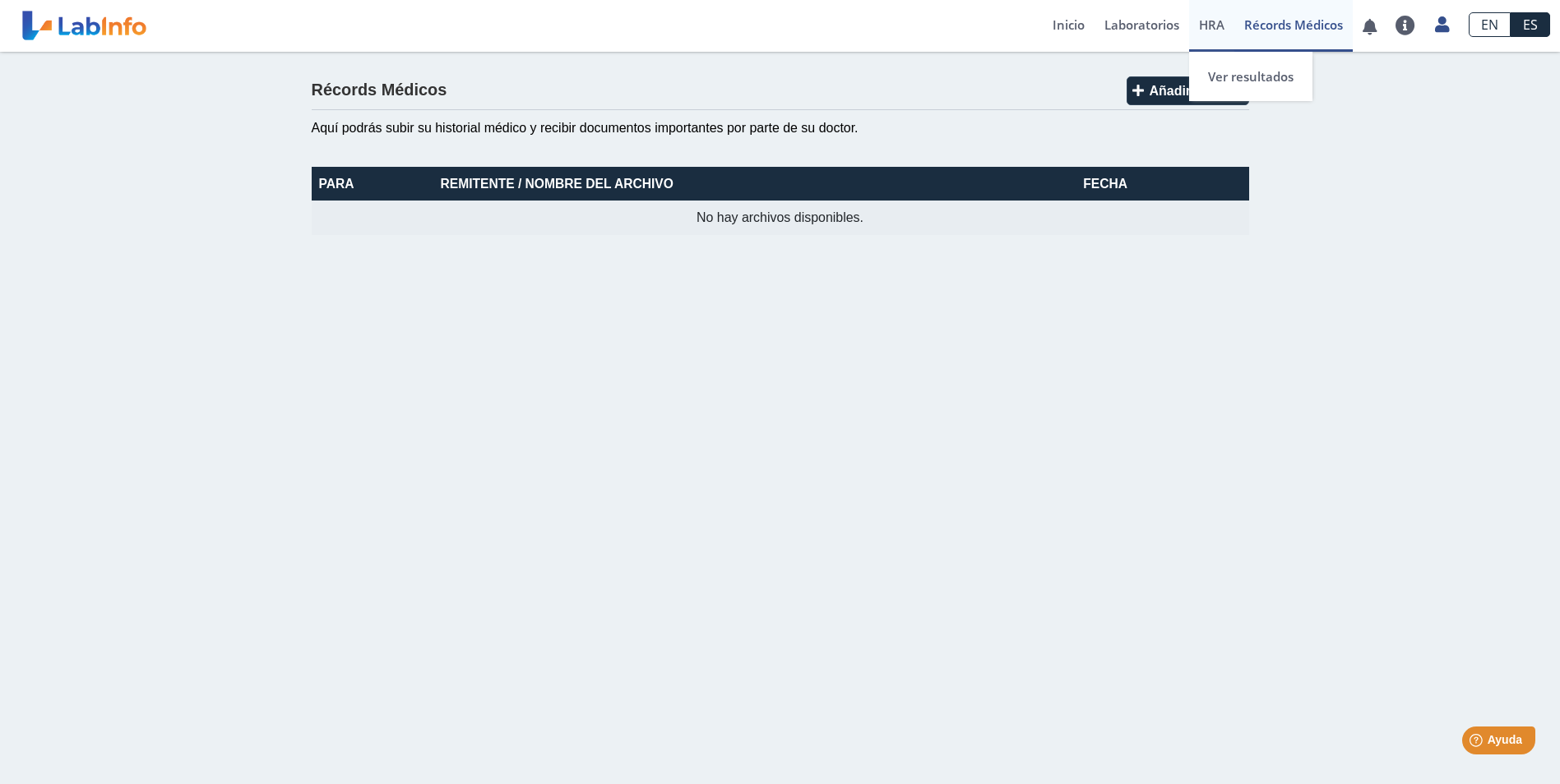
click at [1210, 32] on span "HRA" at bounding box center [1211, 25] width 25 height 17
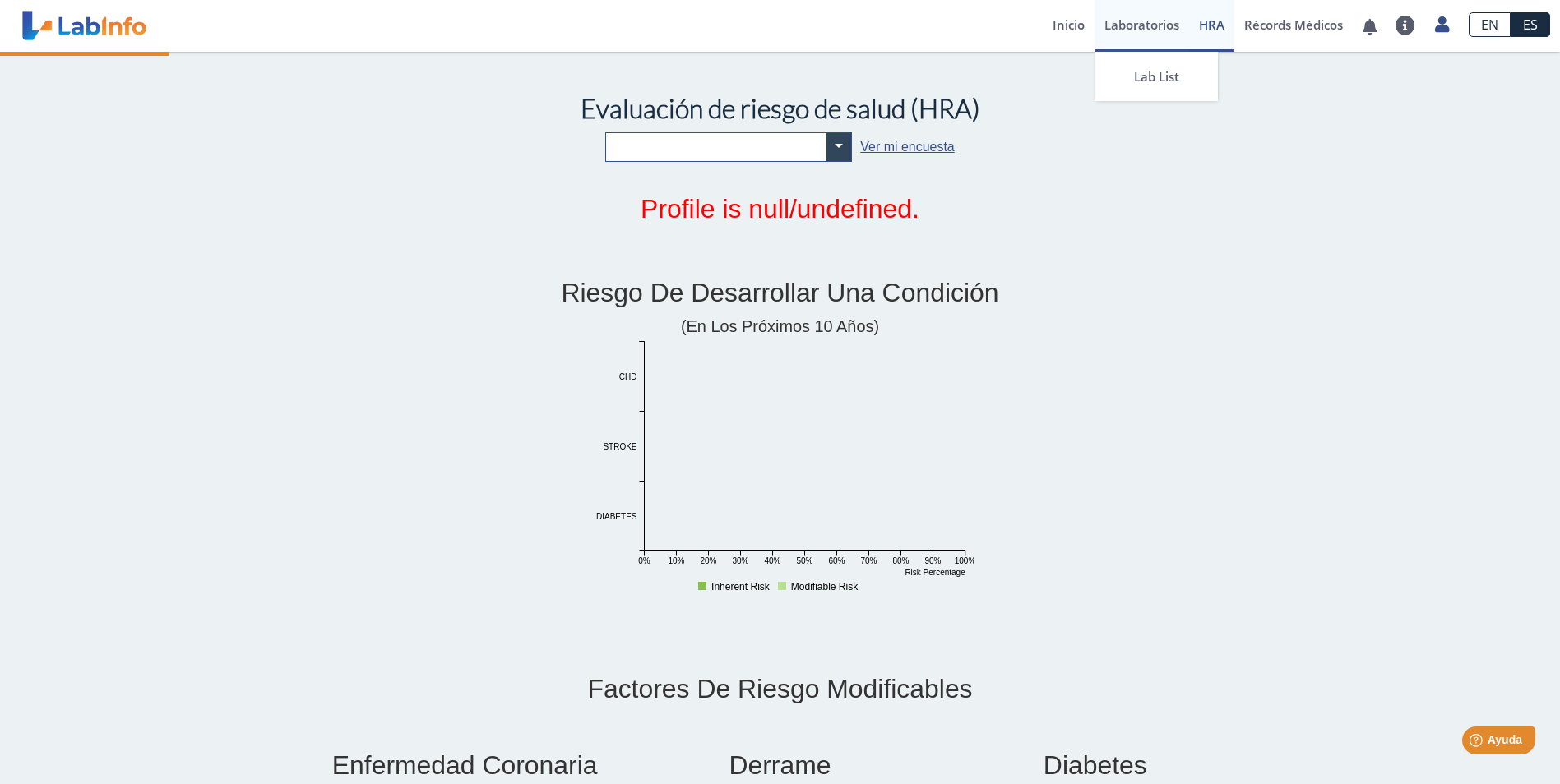
click at [1143, 22] on link "Laboratorios" at bounding box center [1142, 25] width 95 height 52
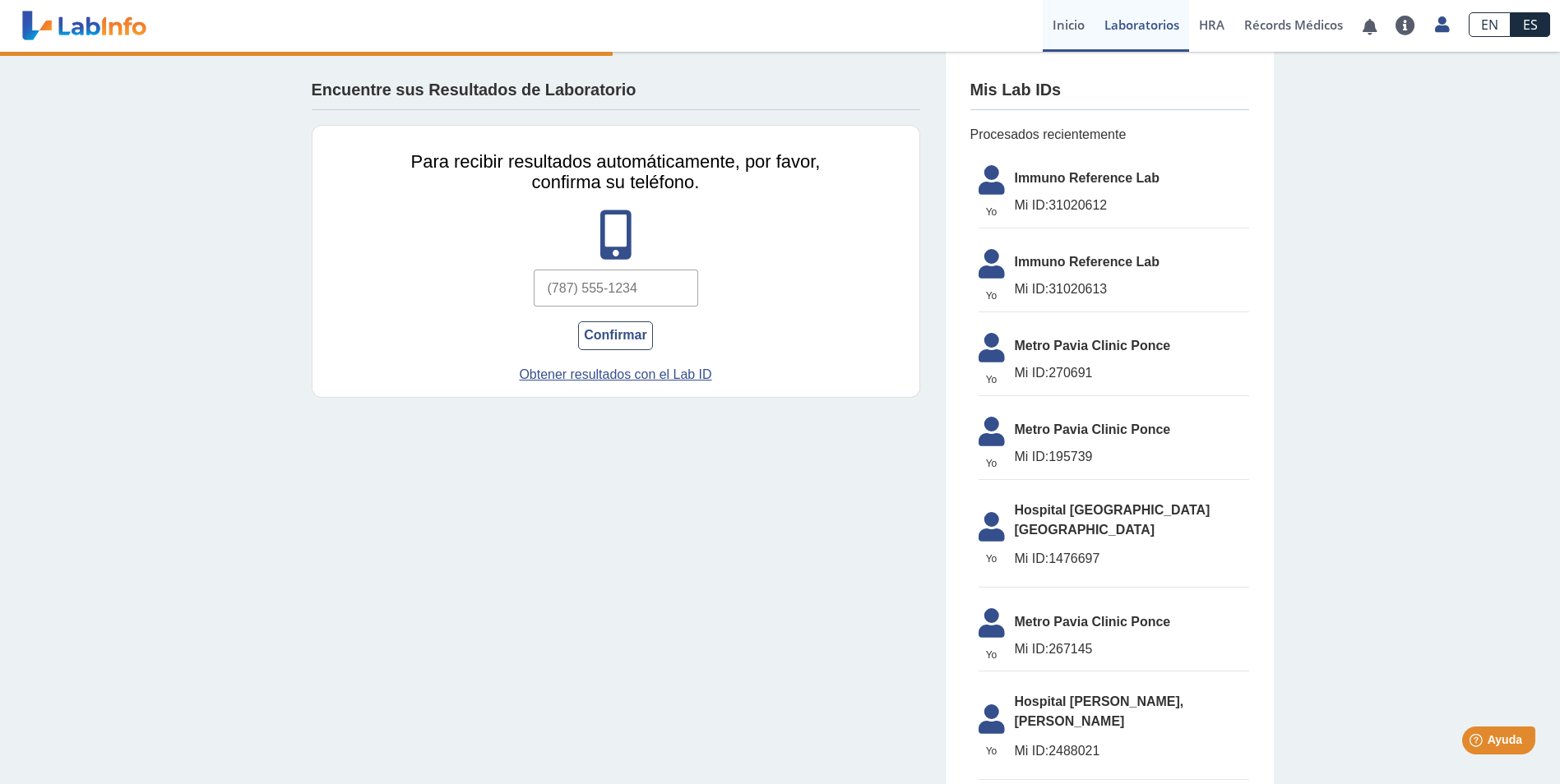
click at [1065, 18] on link "Inicio" at bounding box center [1068, 25] width 52 height 52
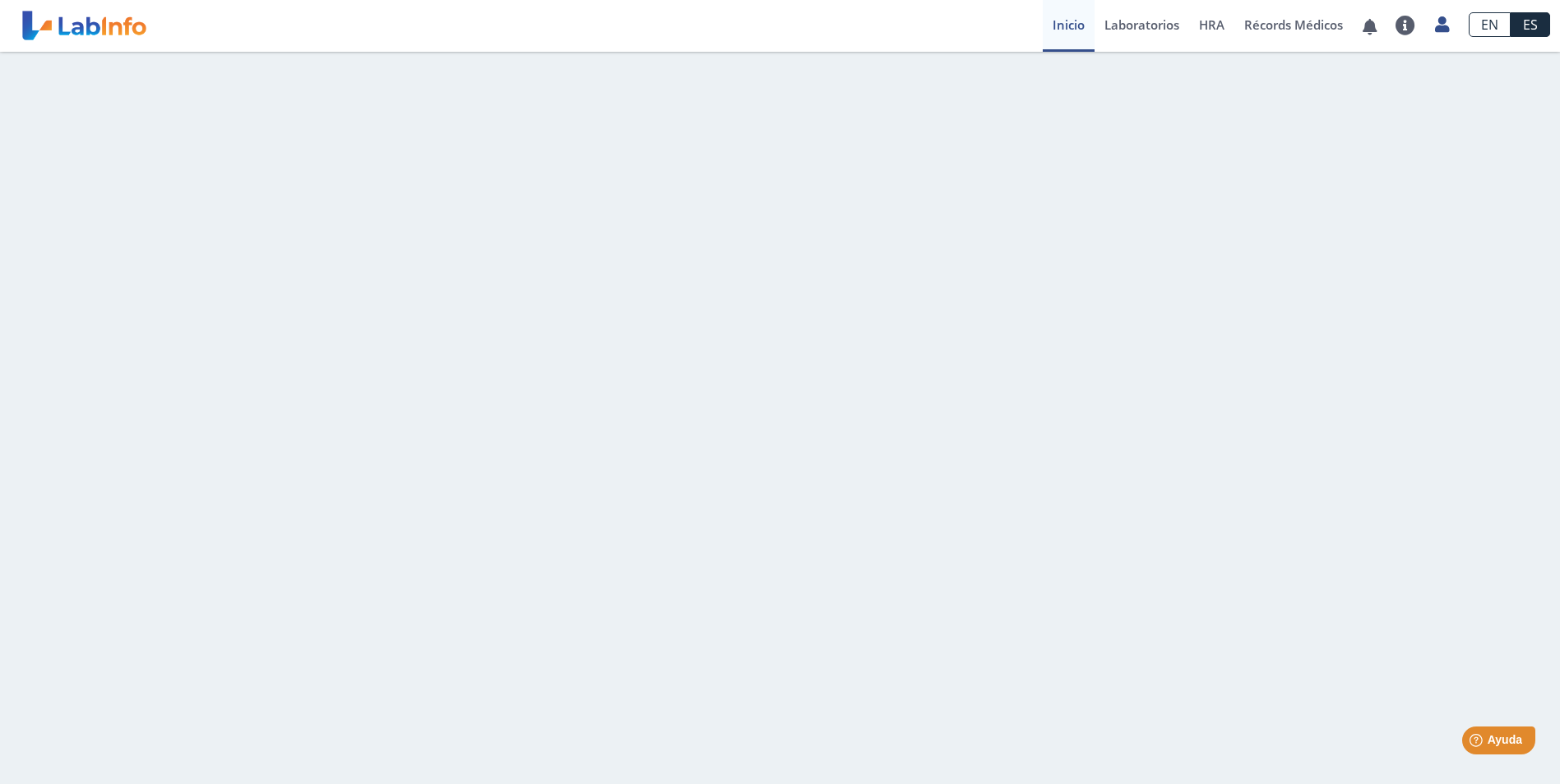
click at [1070, 32] on link "Inicio" at bounding box center [1068, 25] width 52 height 52
click at [1069, 25] on link "Inicio" at bounding box center [1068, 25] width 52 height 52
click at [1068, 25] on link "Inicio" at bounding box center [1068, 25] width 52 height 52
click at [1065, 24] on link "Inicio" at bounding box center [1068, 25] width 52 height 52
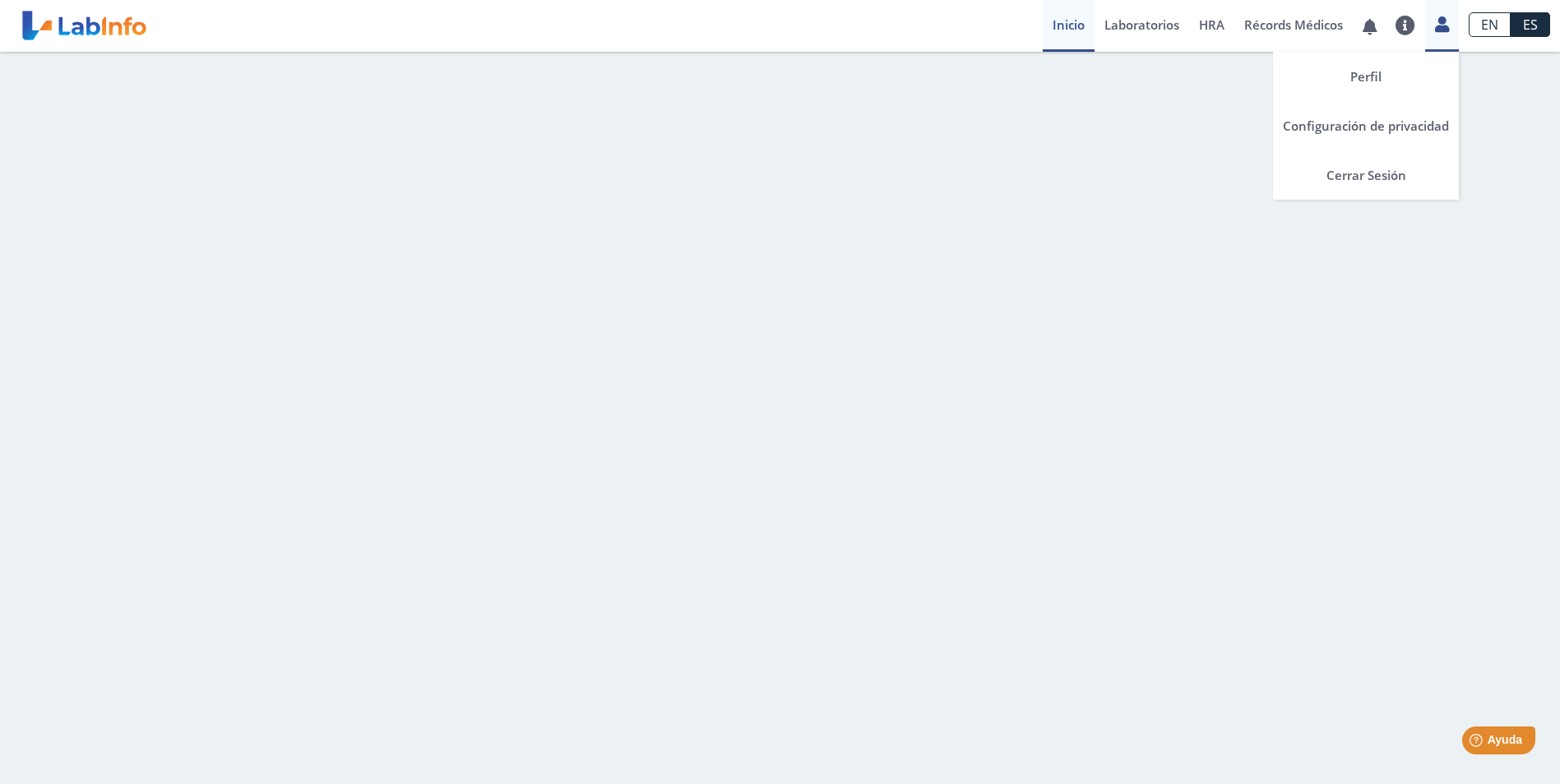
click at [1434, 28] on link at bounding box center [1441, 22] width 33 height 21
click at [1373, 80] on link "Perfil" at bounding box center [1366, 76] width 186 height 49
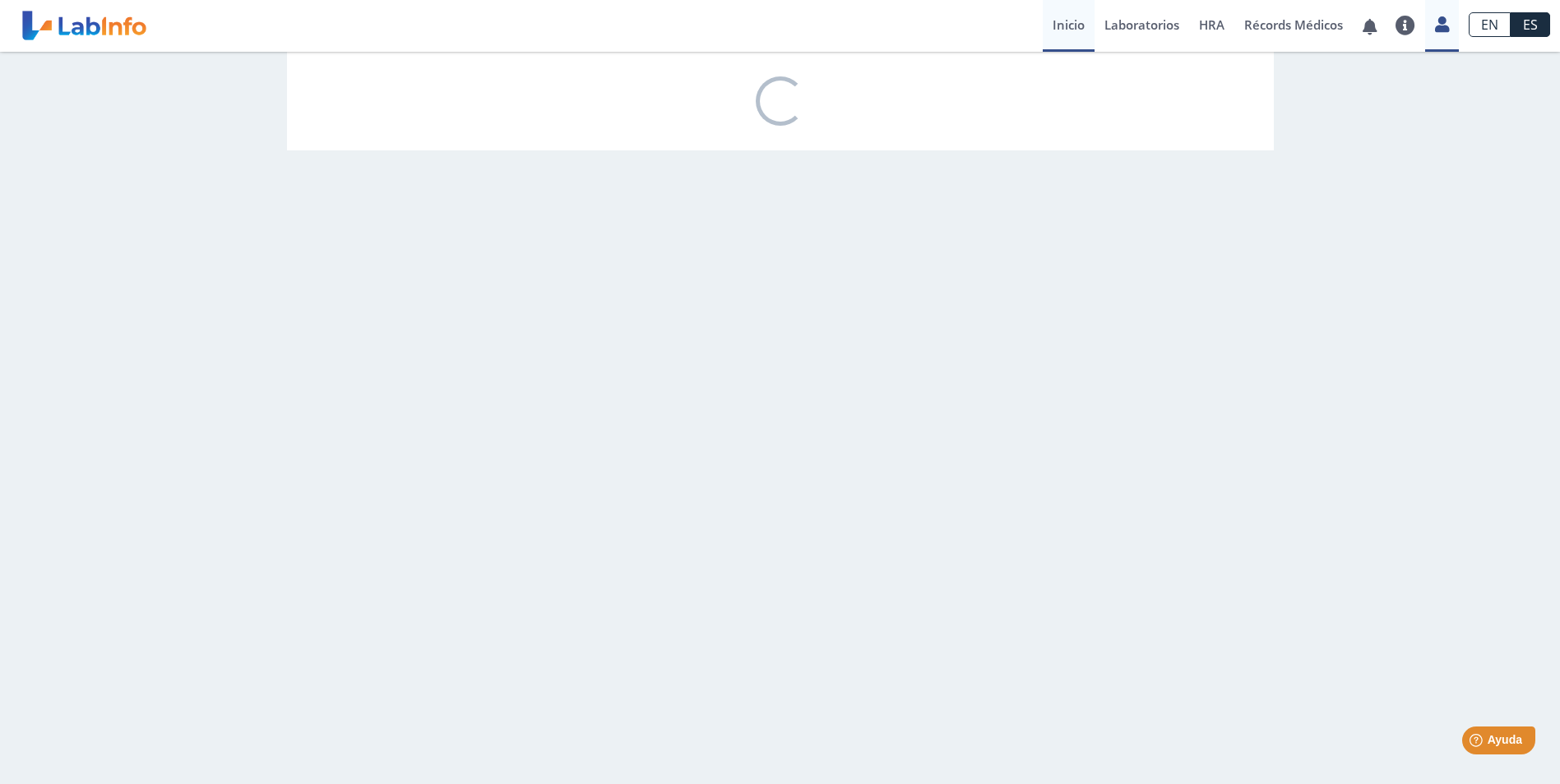
click at [1058, 28] on link "Inicio" at bounding box center [1068, 25] width 52 height 52
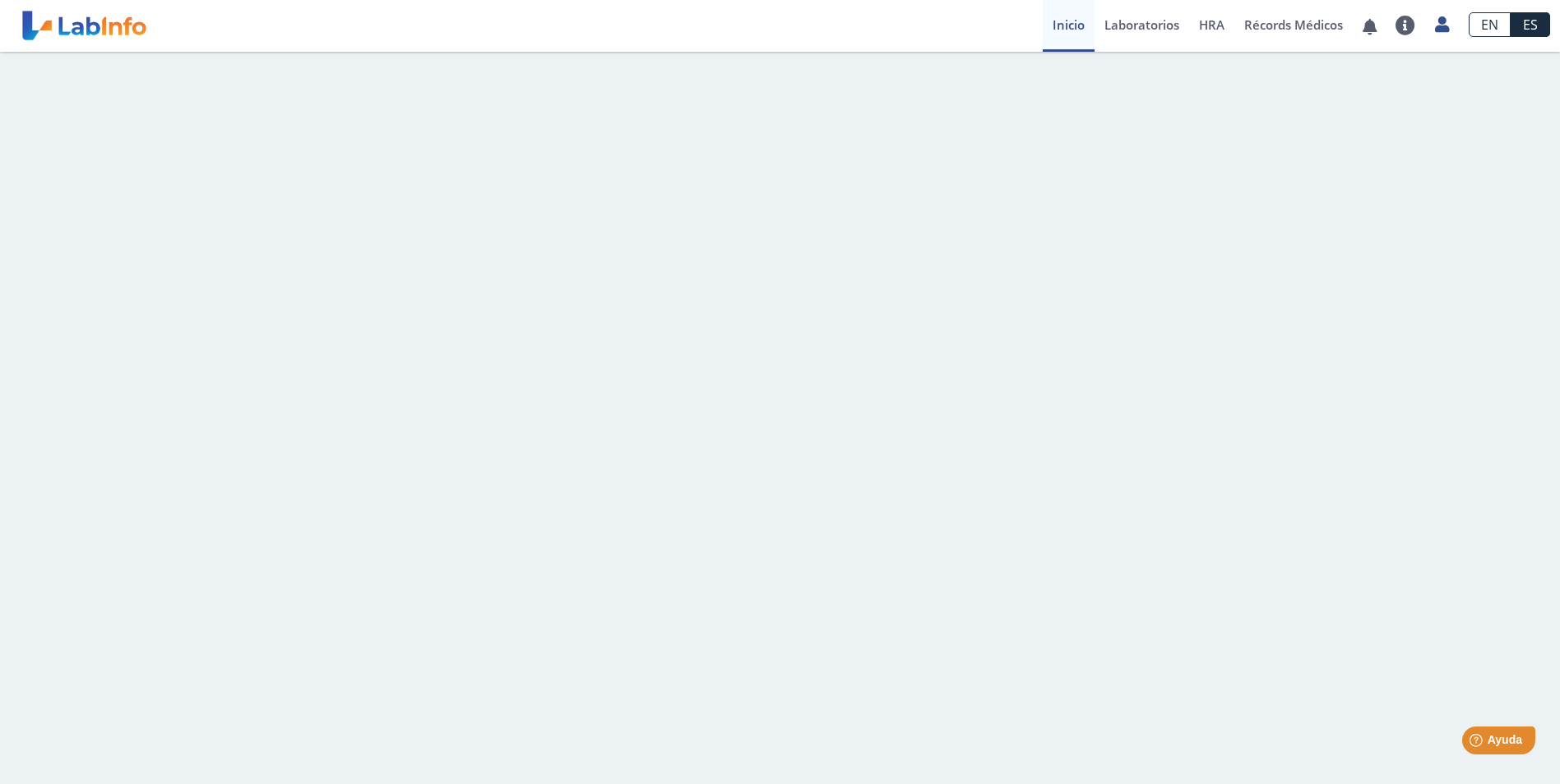
click at [1067, 35] on link "Inicio" at bounding box center [1068, 25] width 52 height 52
click at [1067, 34] on link "Inicio" at bounding box center [1068, 25] width 52 height 52
click at [1076, 22] on link "Inicio" at bounding box center [1068, 25] width 52 height 52
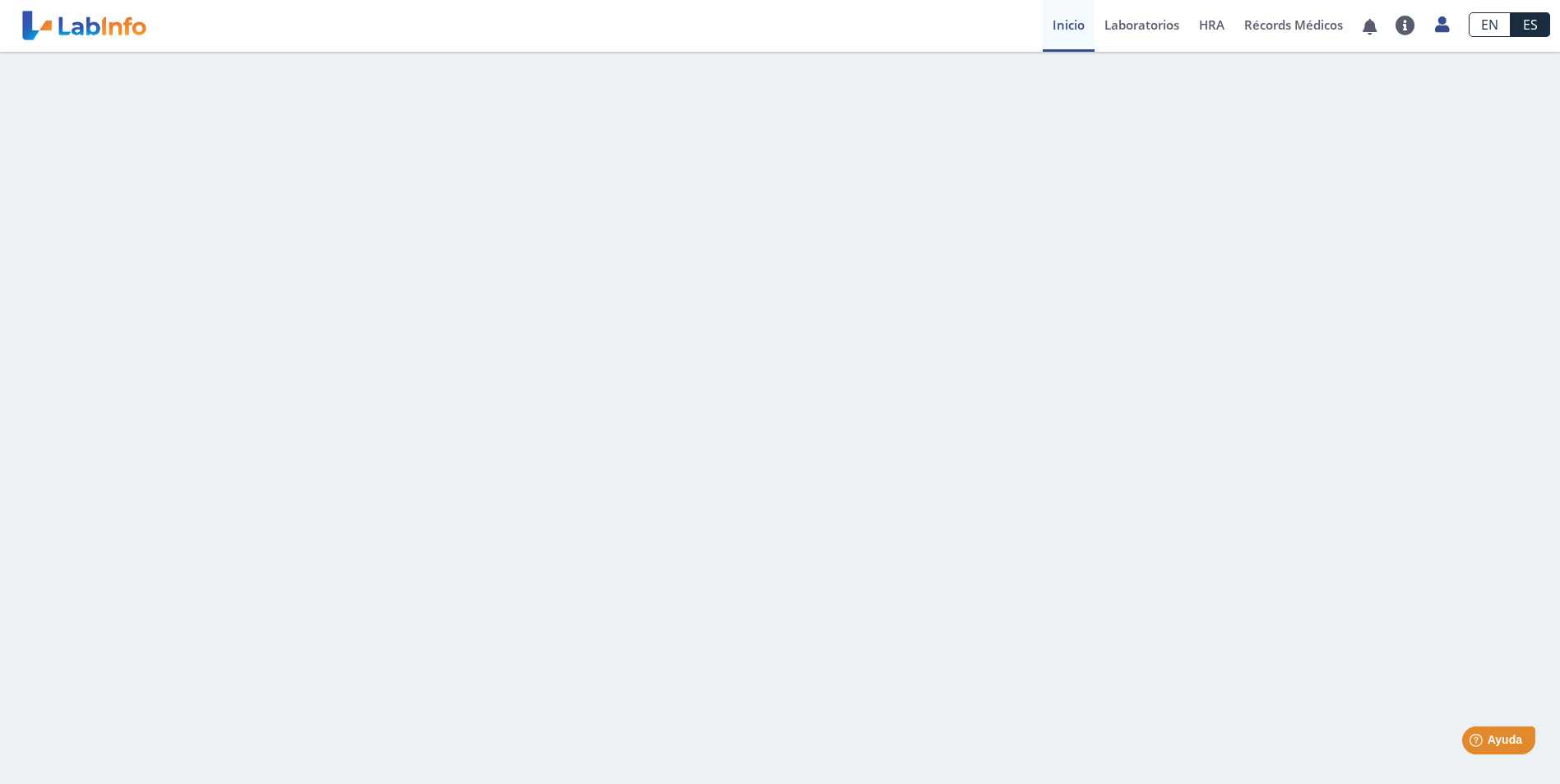
click at [1075, 22] on link "Inicio" at bounding box center [1068, 25] width 52 height 52
click at [1075, 44] on link "Inicio" at bounding box center [1068, 25] width 52 height 52
click at [1077, 32] on link "Inicio" at bounding box center [1068, 25] width 52 height 52
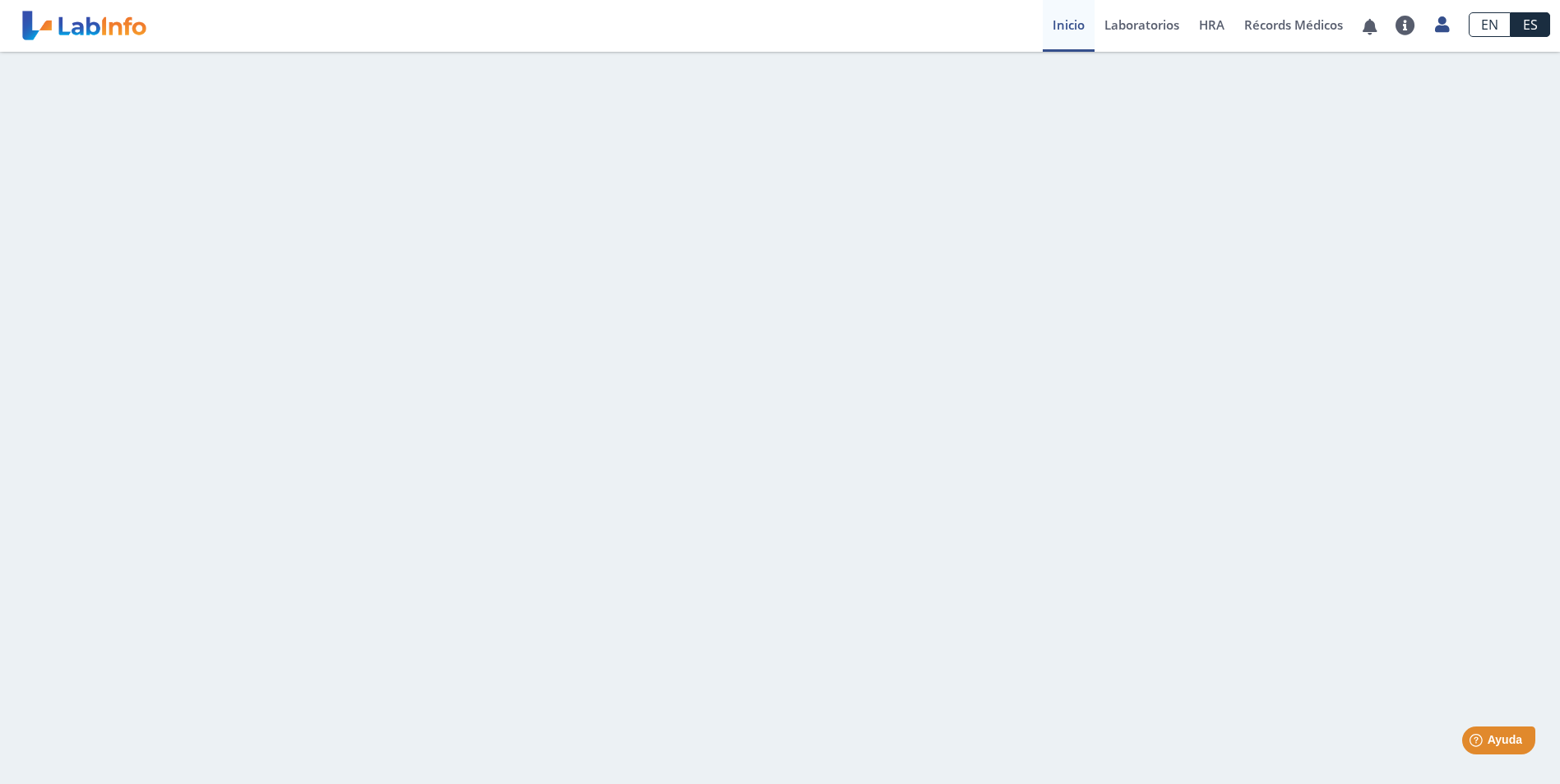
click at [1075, 32] on link "Inicio" at bounding box center [1068, 25] width 52 height 52
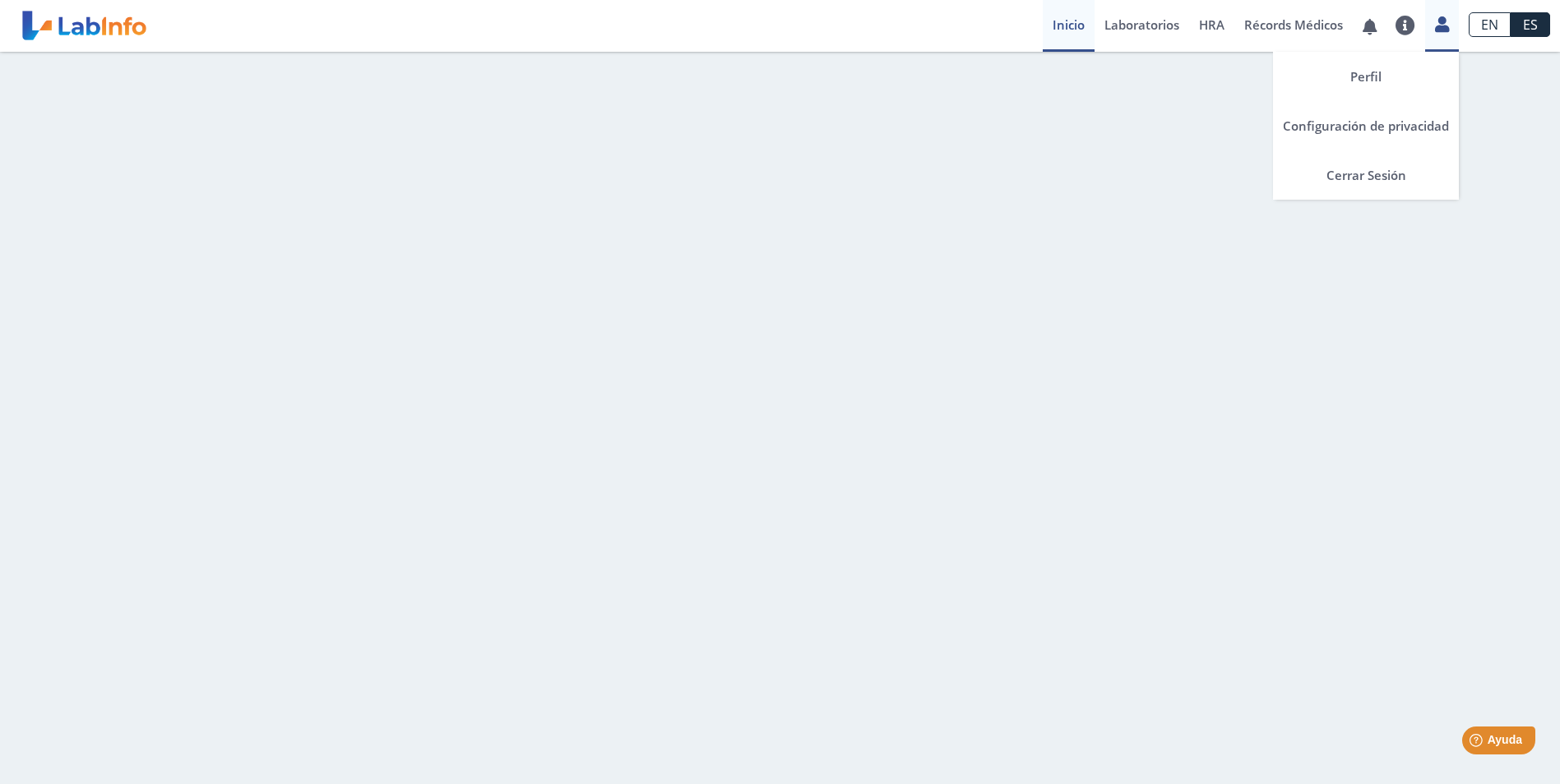
click at [1436, 30] on icon at bounding box center [1442, 25] width 14 height 12
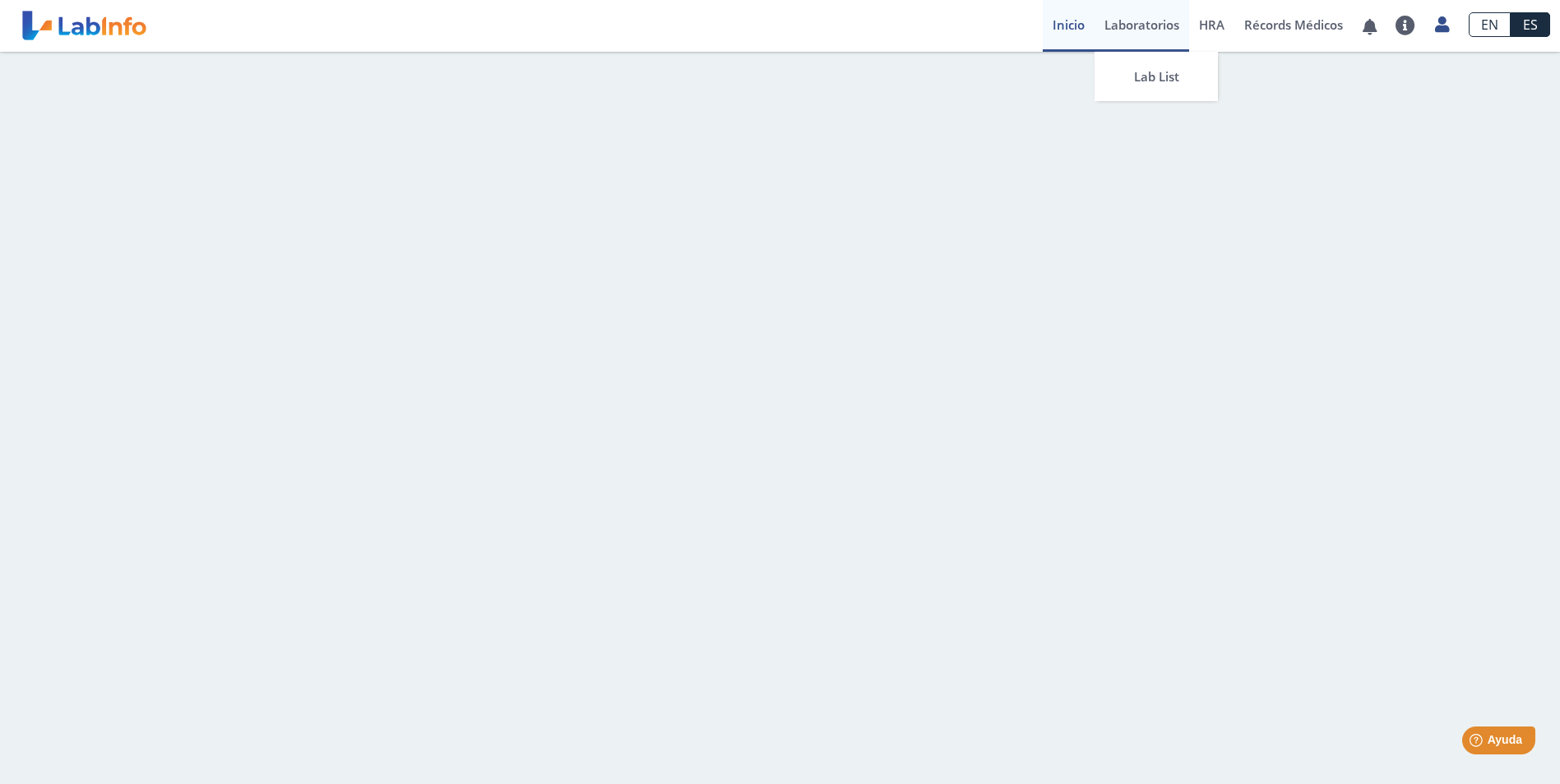
click at [1160, 29] on link "Laboratorios" at bounding box center [1142, 25] width 95 height 52
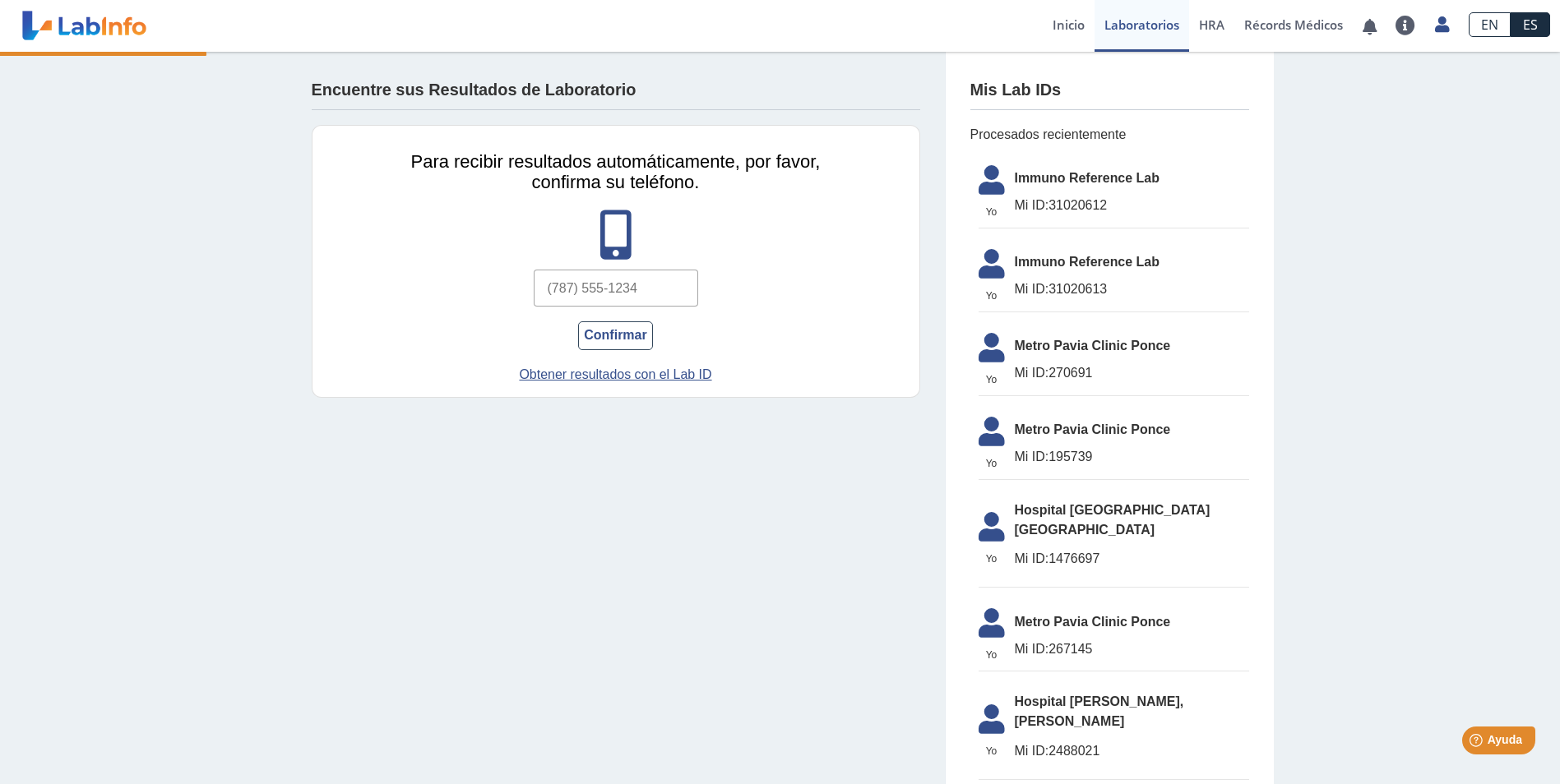
click at [1044, 183] on span "Immuno Reference Lab" at bounding box center [1131, 178] width 235 height 19
click at [1252, 19] on link "Récords Médicos" at bounding box center [1293, 25] width 119 height 52
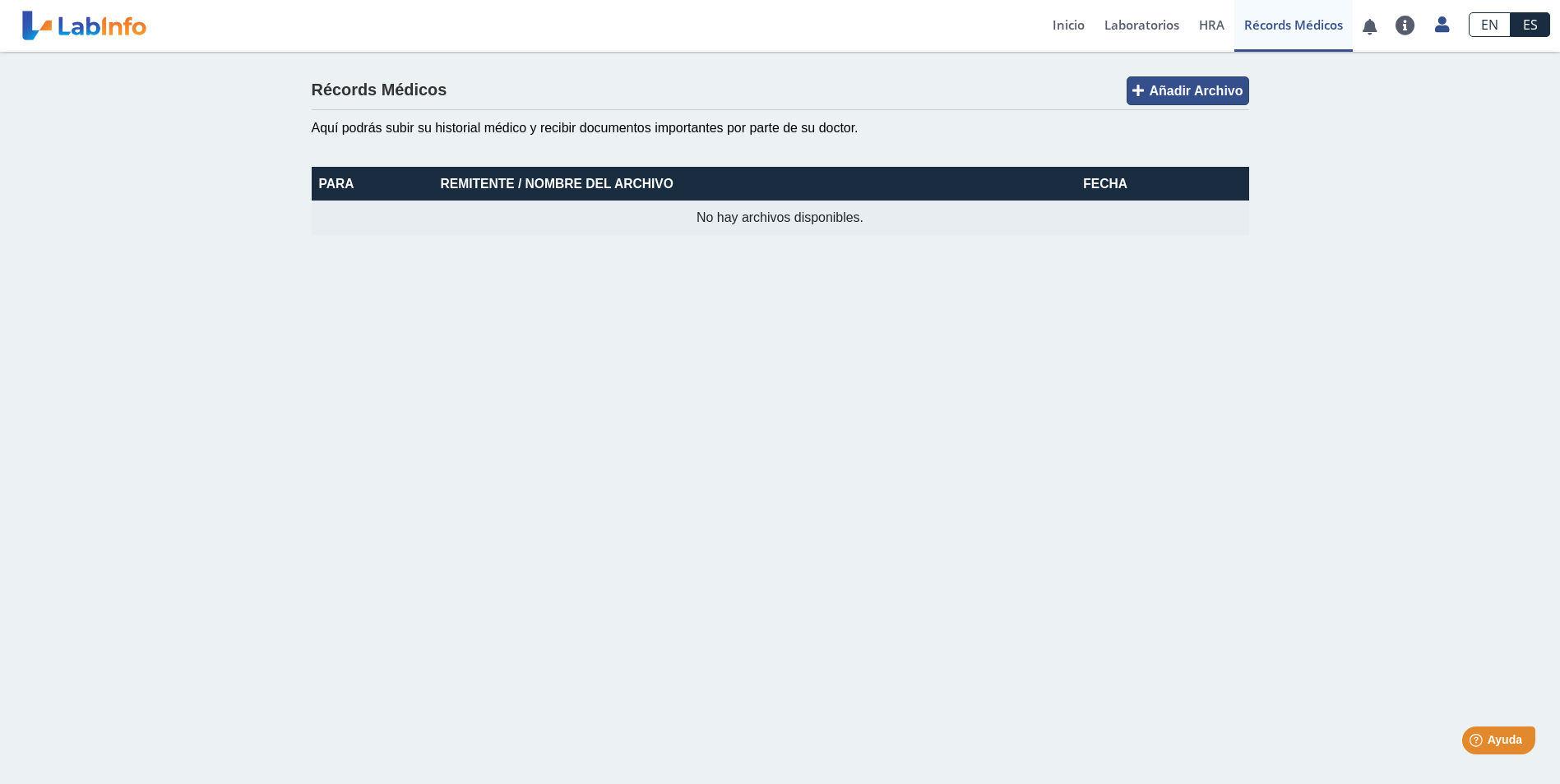
click at [1208, 91] on span "Añadir Archivo" at bounding box center [1195, 90] width 94 height 14
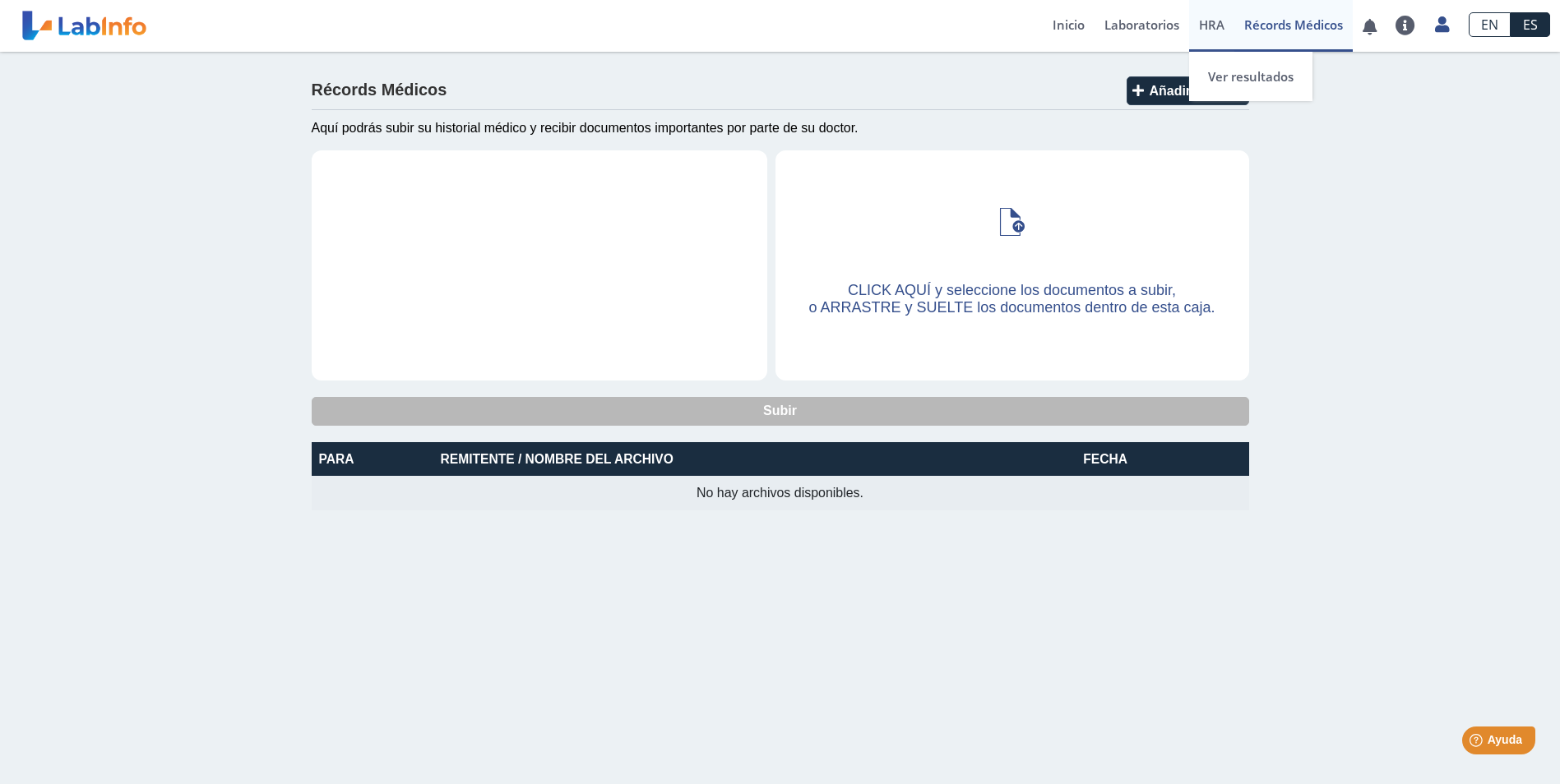
click at [1195, 22] on link "HRA Evaluación de Riesgos de Salud" at bounding box center [1211, 25] width 45 height 52
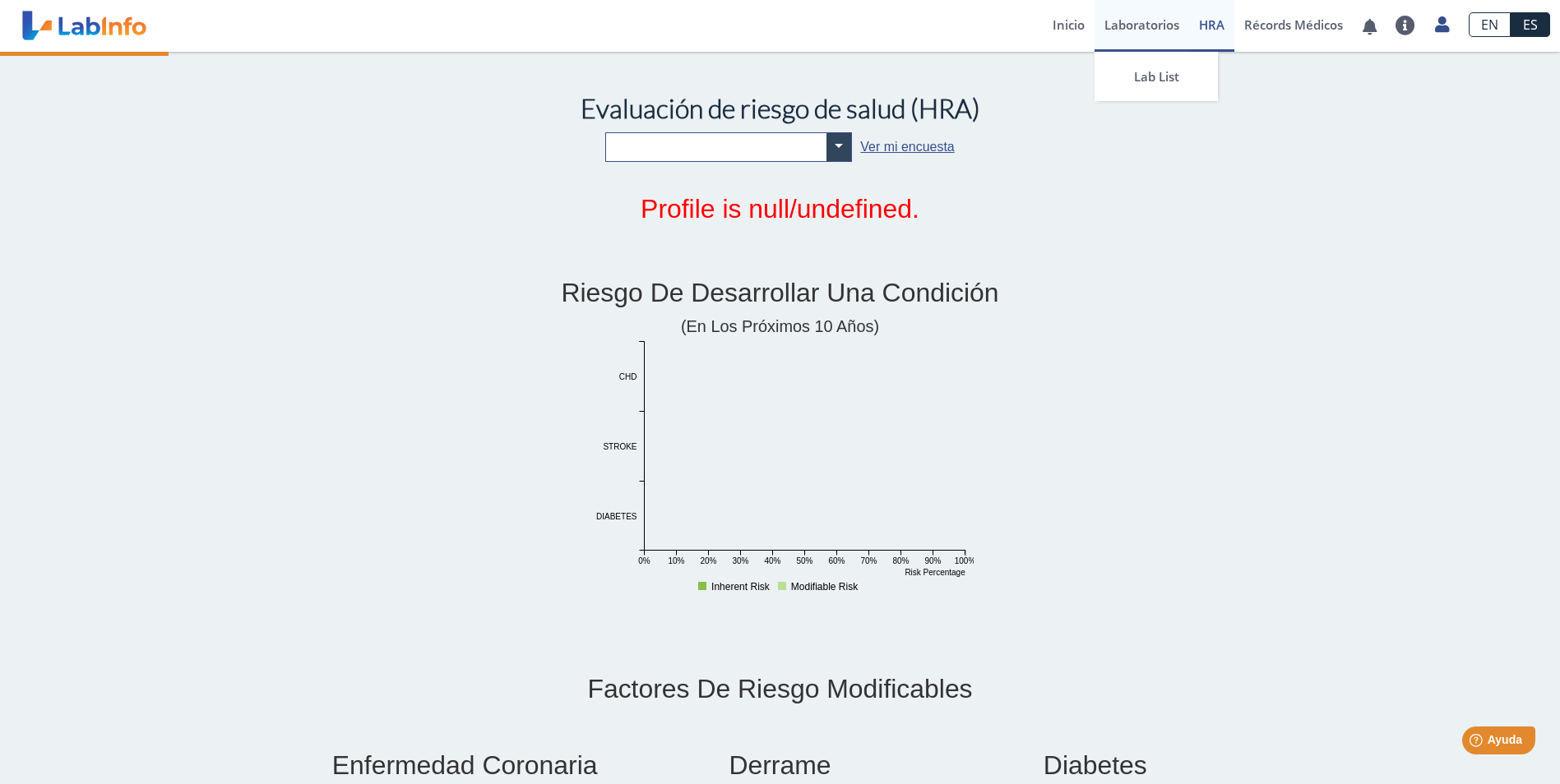
click at [1111, 26] on link "Laboratorios" at bounding box center [1142, 25] width 95 height 52
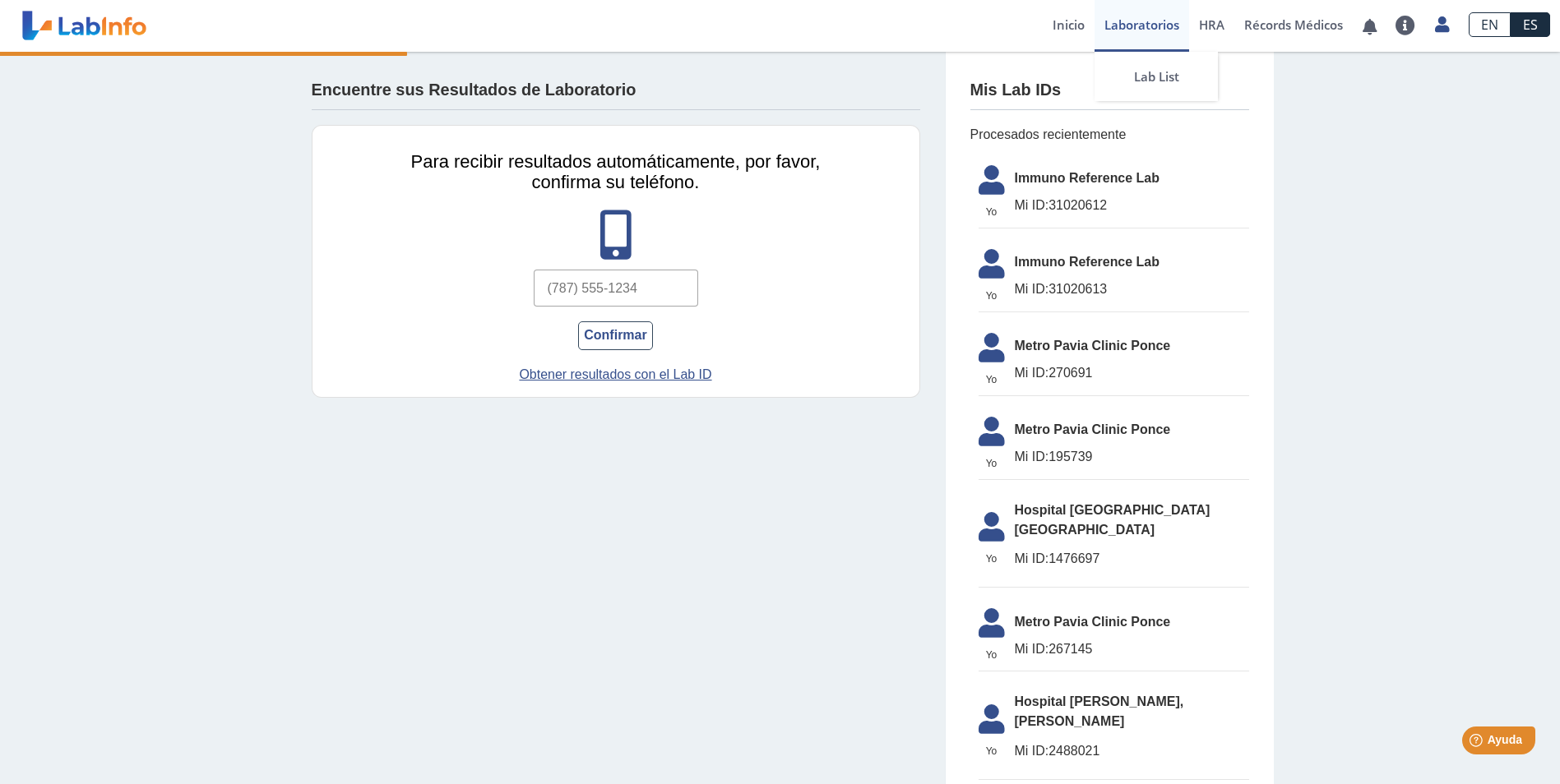
click at [1101, 25] on link "Laboratorios" at bounding box center [1142, 25] width 95 height 52
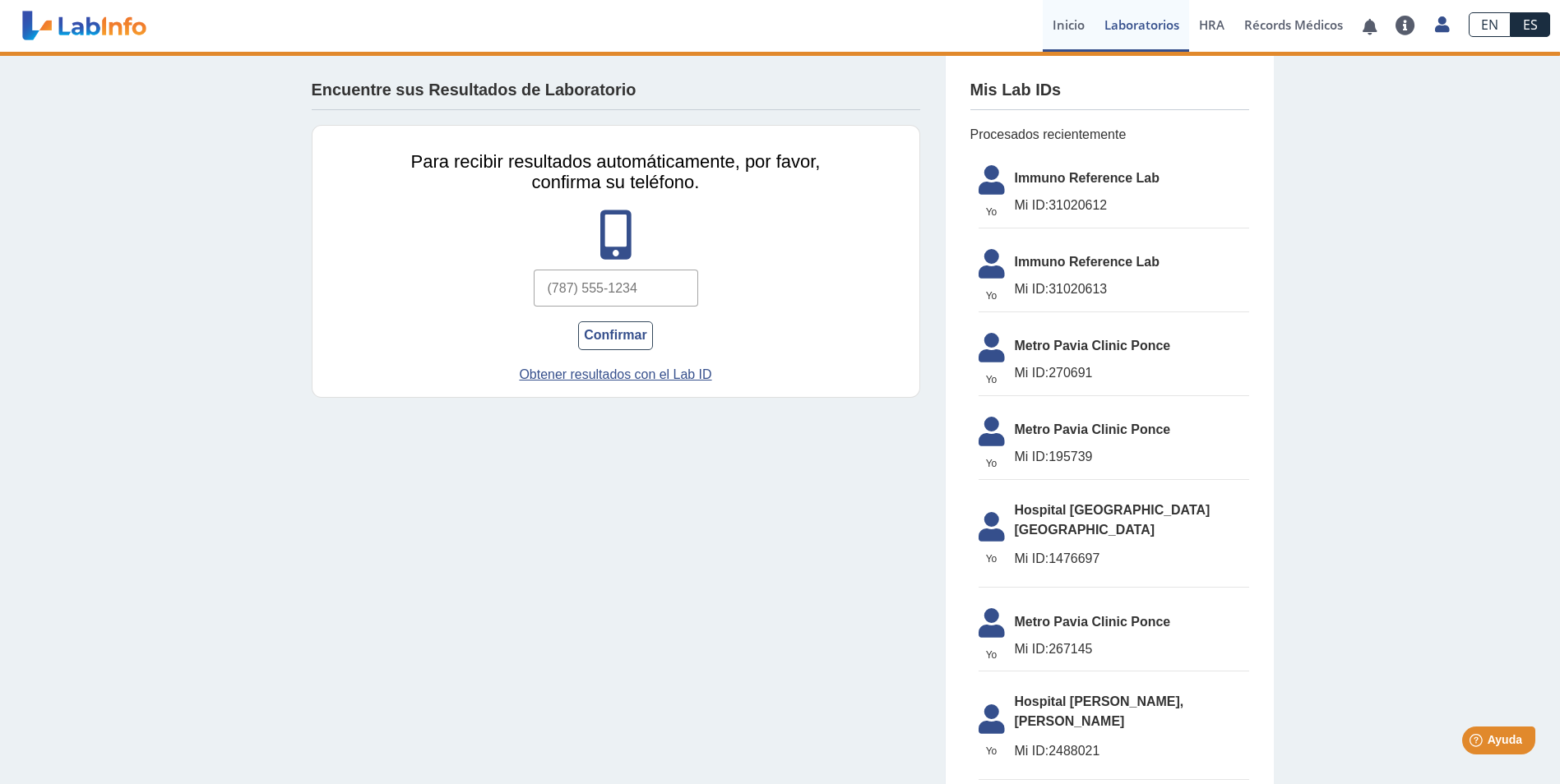
click at [1071, 28] on link "Inicio" at bounding box center [1068, 25] width 52 height 52
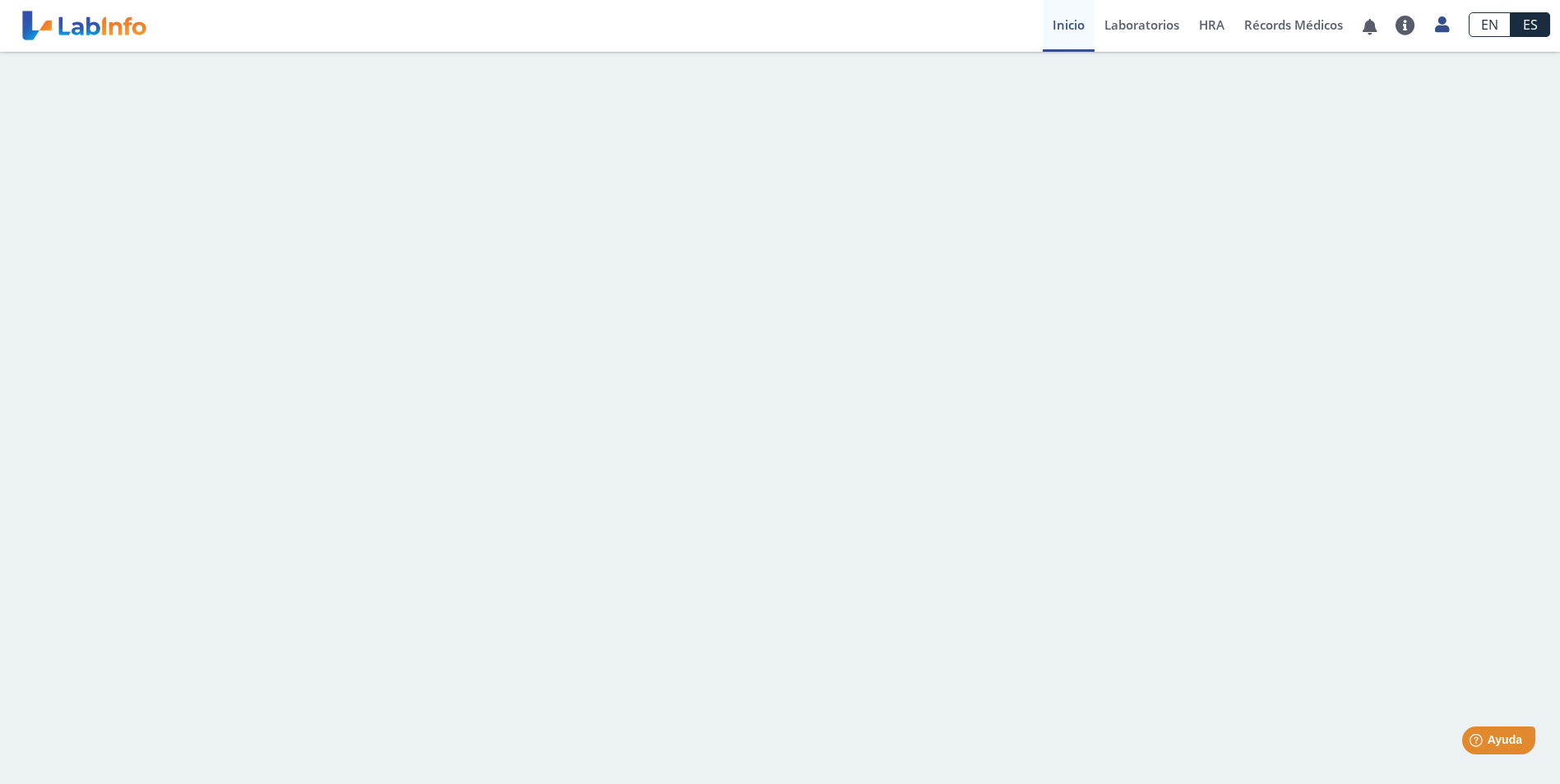
click at [1057, 24] on link "Inicio" at bounding box center [1068, 25] width 52 height 52
click at [1054, 25] on link "Inicio" at bounding box center [1068, 25] width 52 height 52
click at [1122, 20] on link "Laboratorios" at bounding box center [1142, 25] width 95 height 52
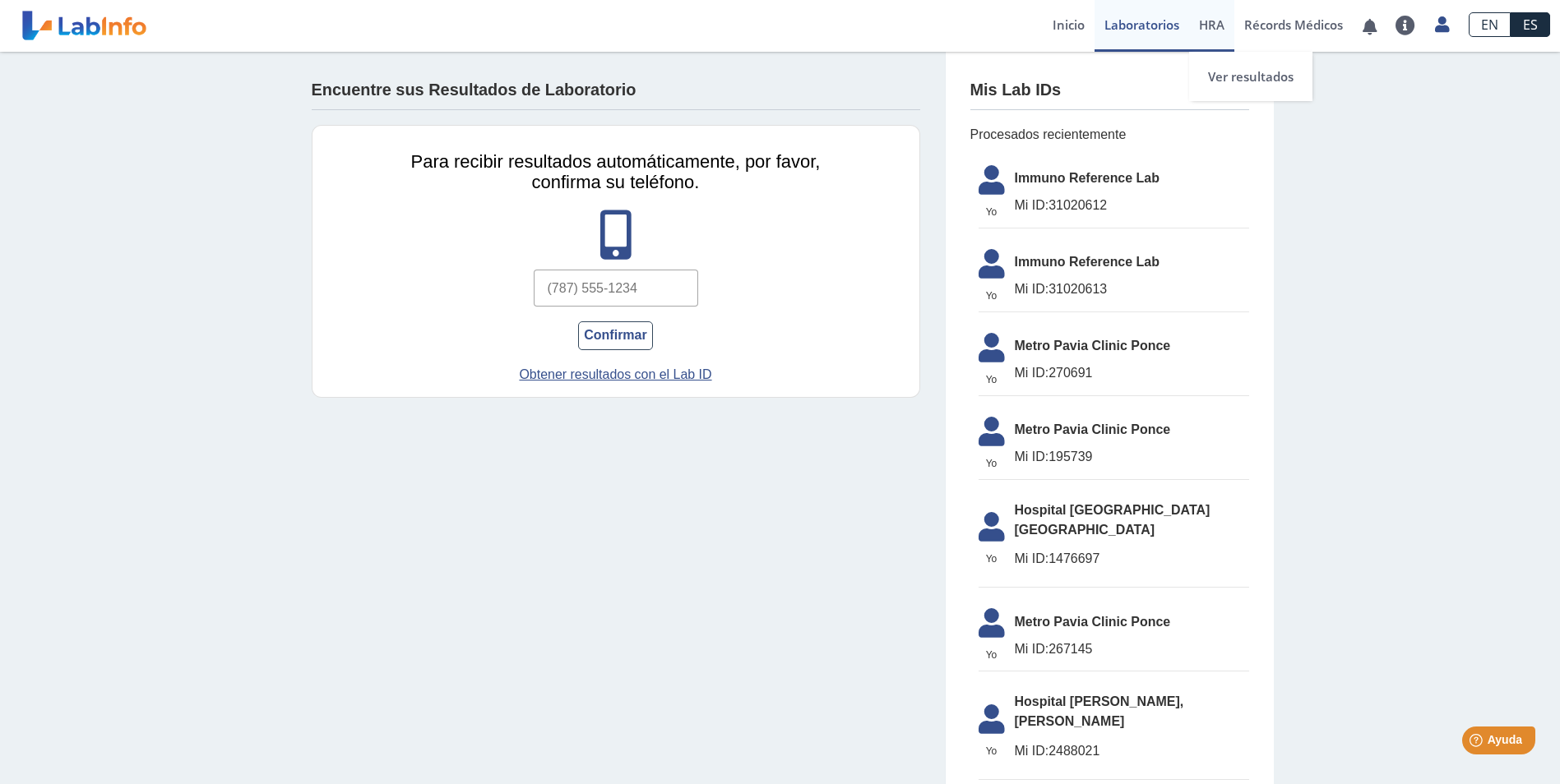
click at [1217, 19] on span "HRA" at bounding box center [1211, 25] width 25 height 17
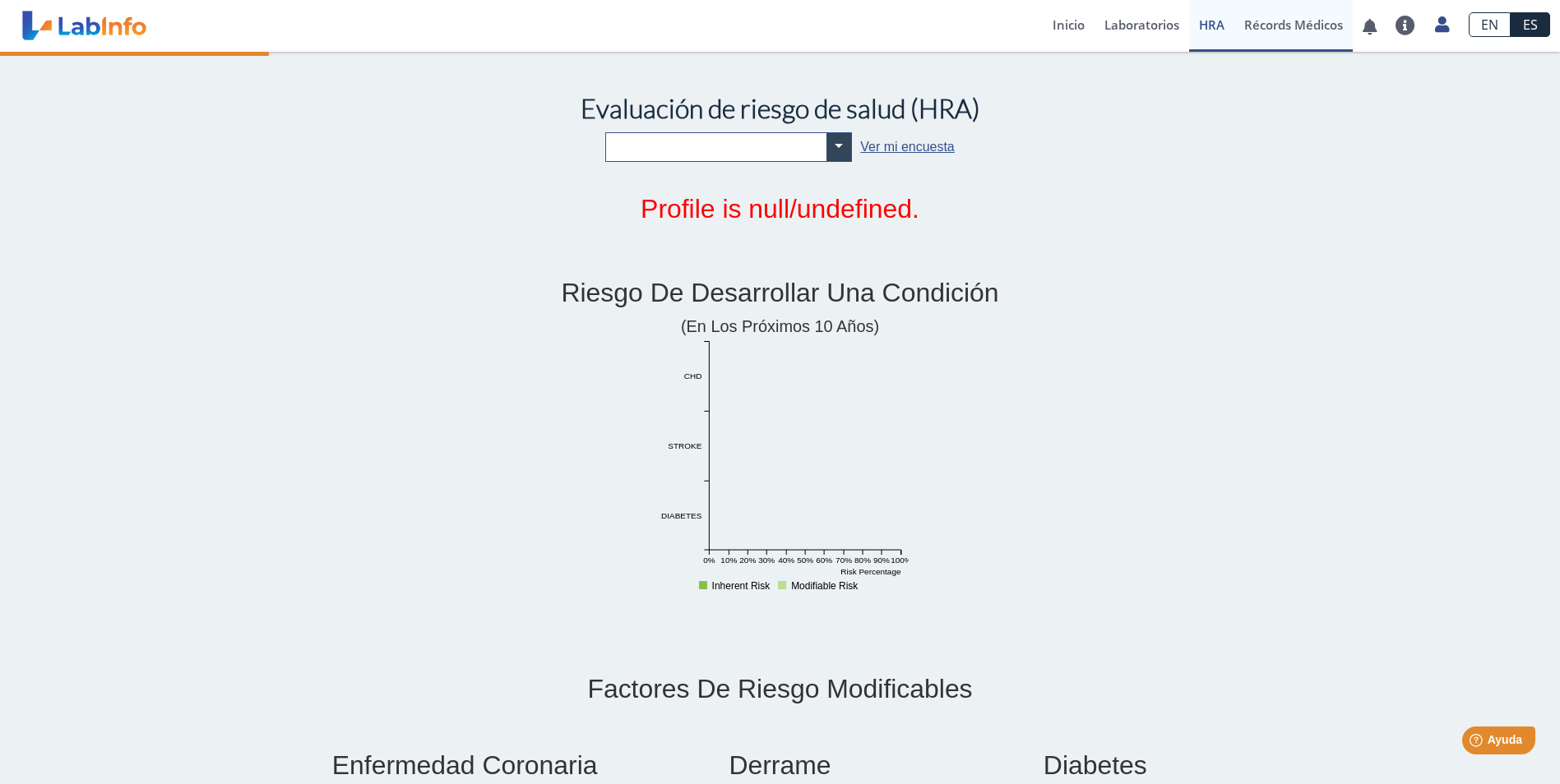
click at [1274, 26] on link "Récords Médicos" at bounding box center [1293, 25] width 119 height 52
